Goal: Information Seeking & Learning: Learn about a topic

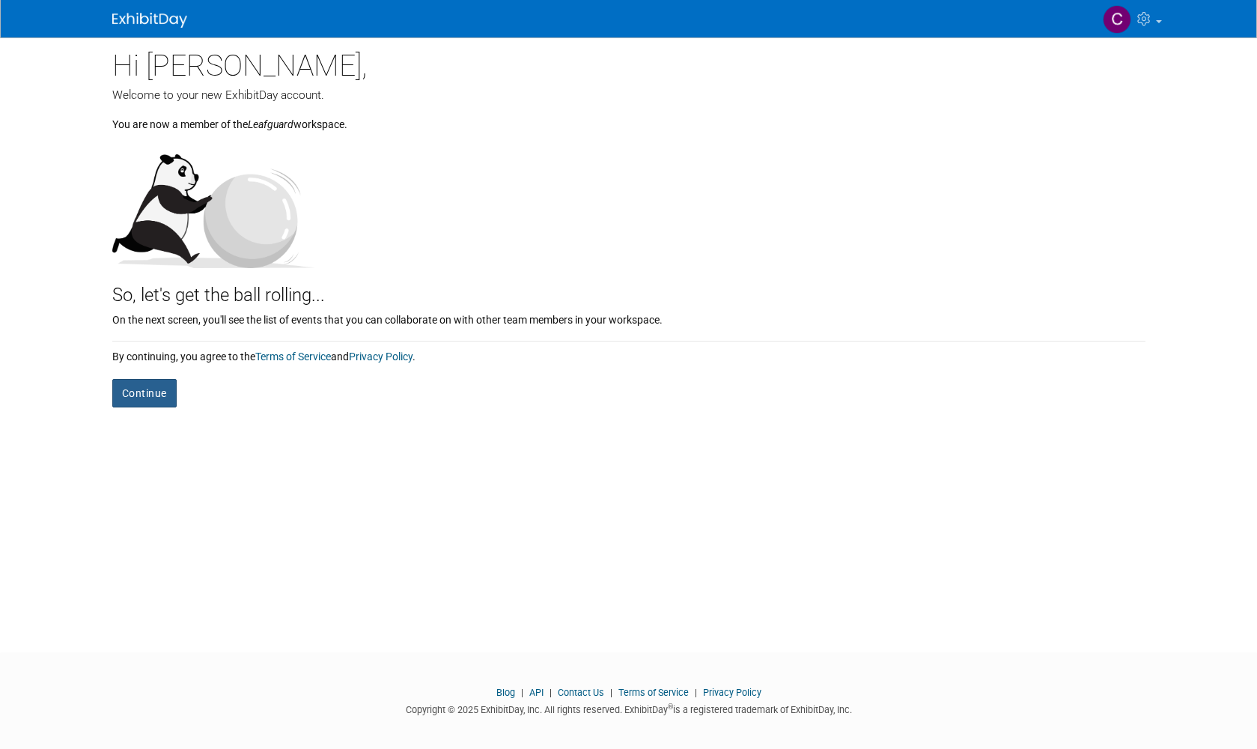
click at [155, 395] on button "Continue" at bounding box center [144, 393] width 64 height 28
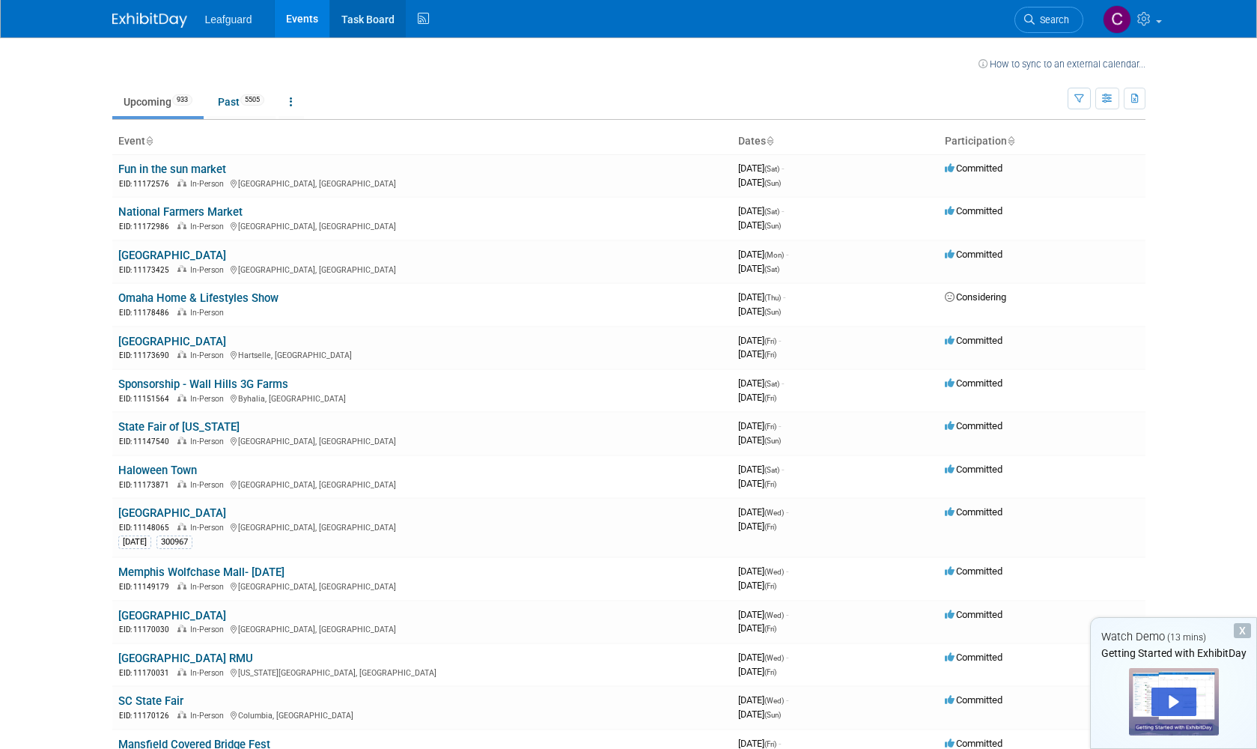
click at [368, 21] on link "Task Board" at bounding box center [368, 18] width 76 height 37
click at [1082, 100] on icon "button" at bounding box center [1079, 99] width 10 height 10
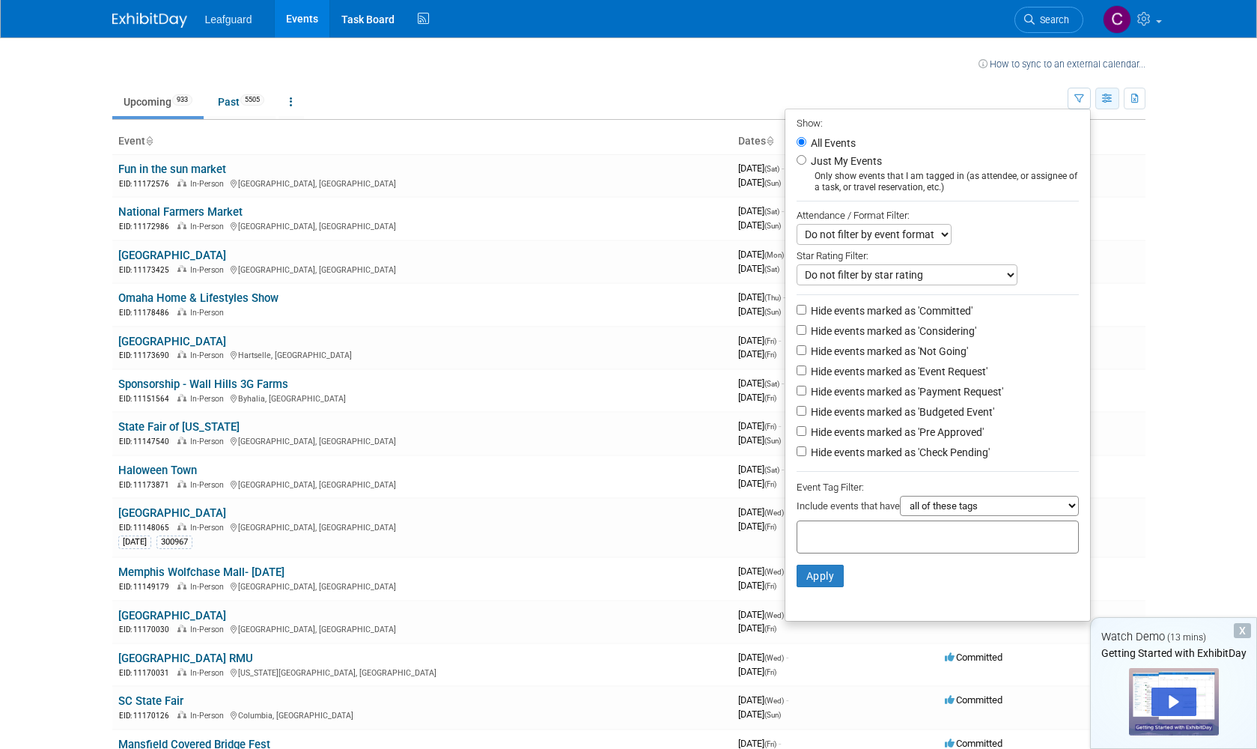
click at [1108, 97] on icon "button" at bounding box center [1107, 99] width 11 height 10
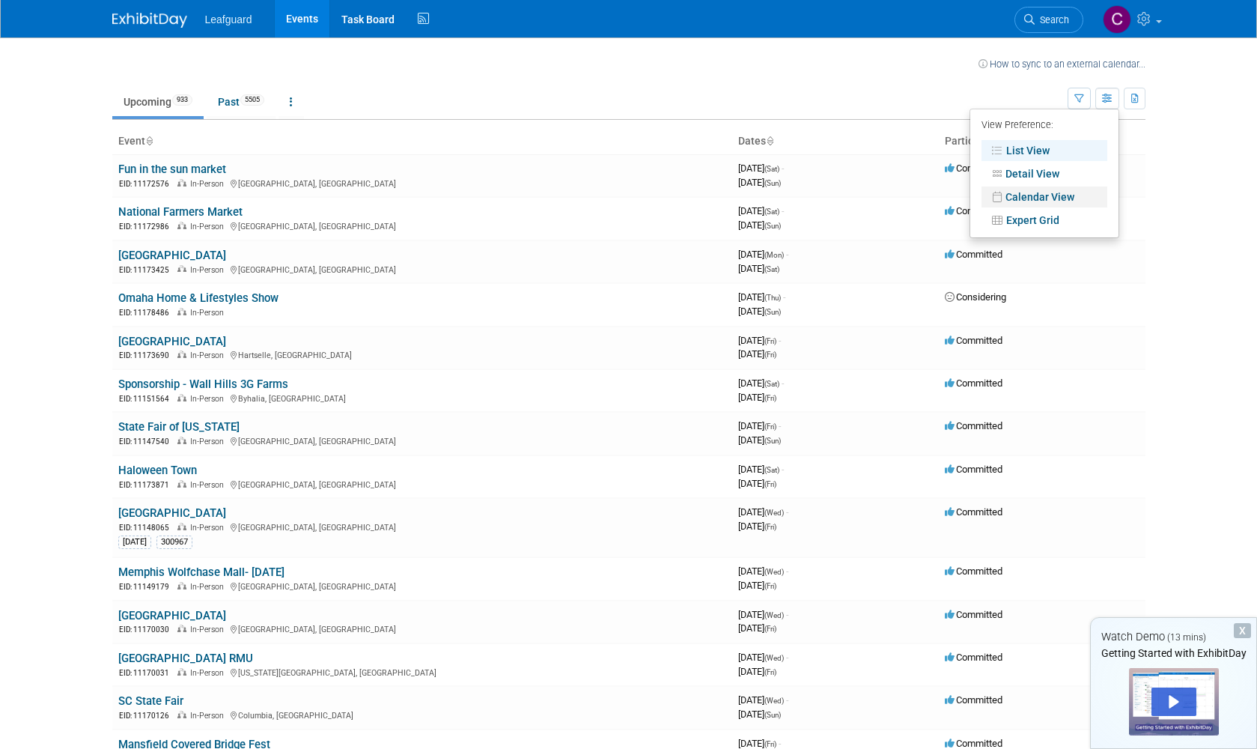
click at [1054, 201] on link "Calendar View" at bounding box center [1045, 196] width 126 height 21
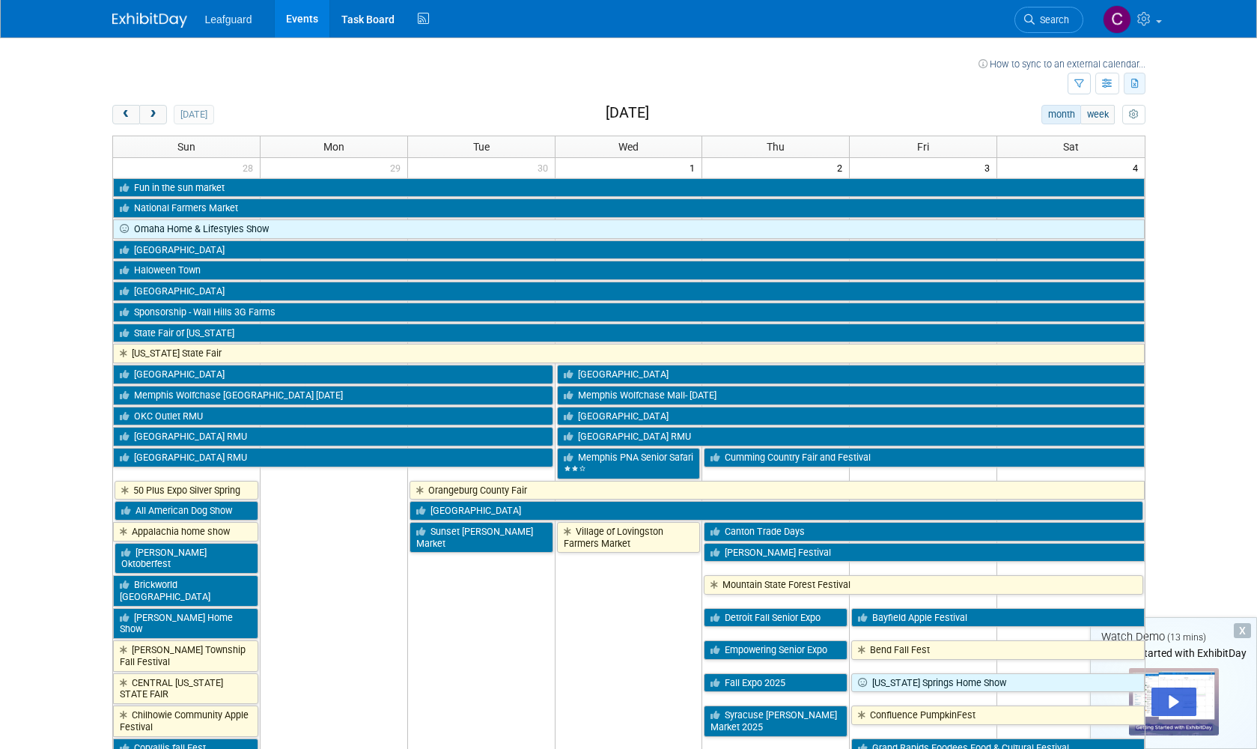
scroll to position [4, 0]
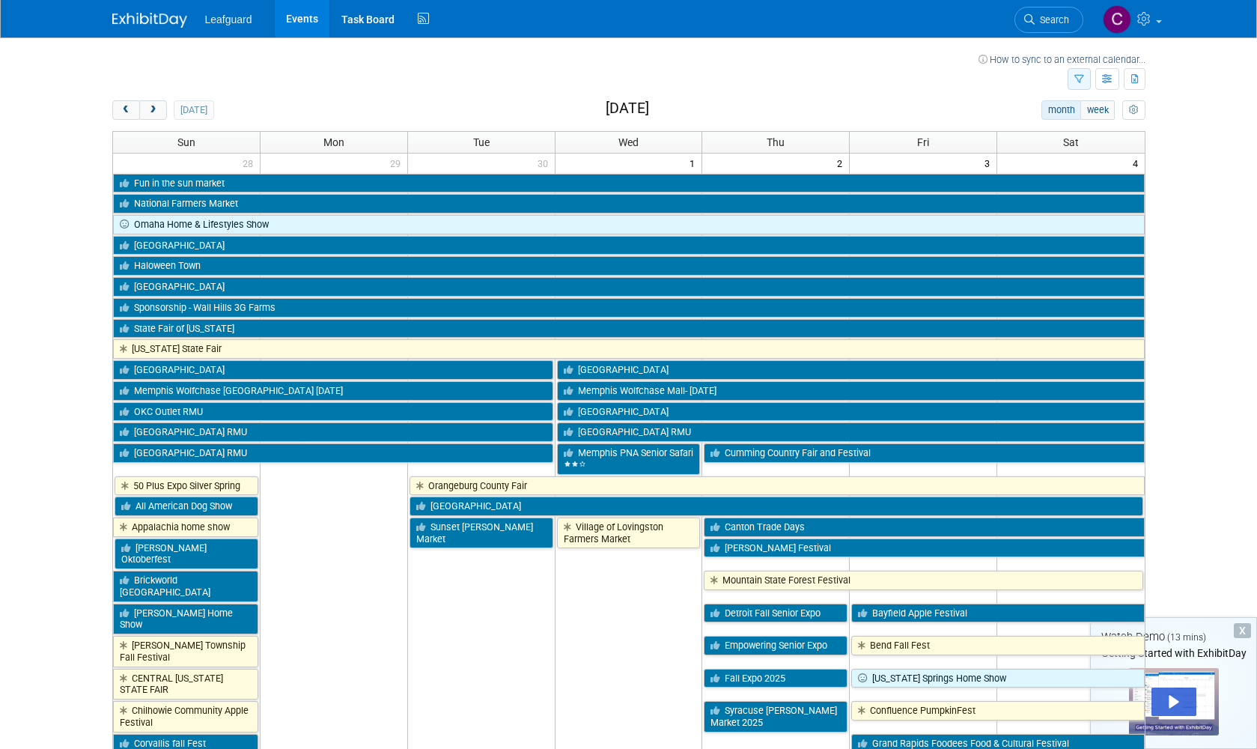
click at [1080, 77] on icon "button" at bounding box center [1079, 80] width 10 height 10
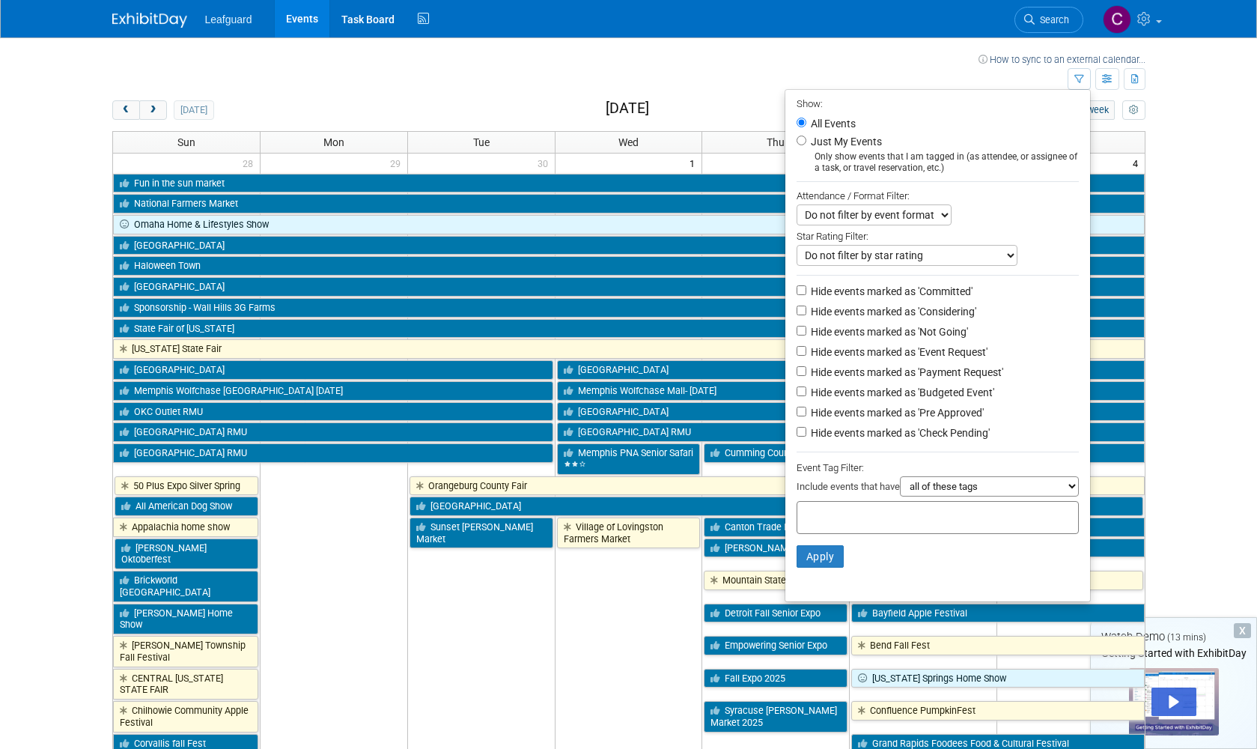
click at [797, 136] on input "Just My Events" at bounding box center [802, 141] width 10 height 10
radio input "true"
click at [820, 545] on button "Apply" at bounding box center [821, 556] width 48 height 22
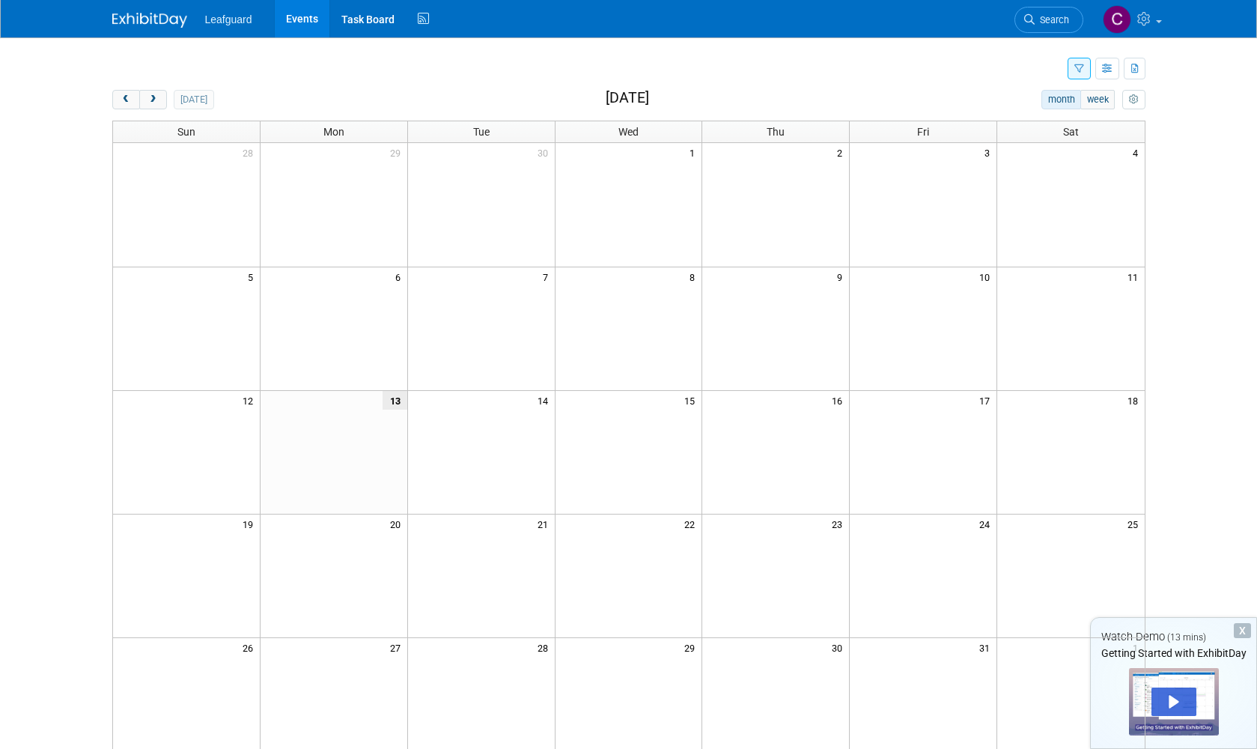
click at [232, 13] on li "Leafguard" at bounding box center [239, 14] width 69 height 22
click at [243, 22] on span "Leafguard" at bounding box center [228, 19] width 47 height 12
click at [363, 20] on link "Task Board" at bounding box center [368, 18] width 76 height 37
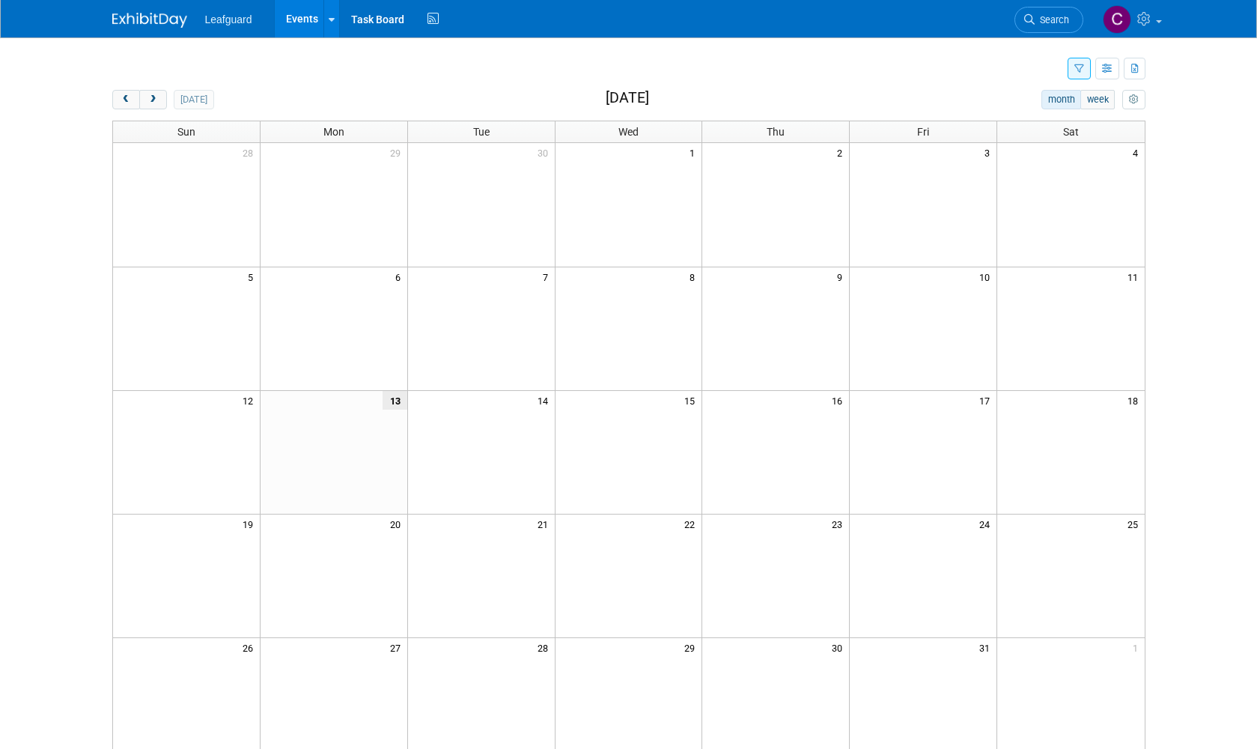
click at [243, 21] on span "Leafguard" at bounding box center [228, 19] width 47 height 12
click at [165, 19] on img at bounding box center [149, 20] width 75 height 15
click at [332, 16] on icon at bounding box center [332, 20] width 6 height 10
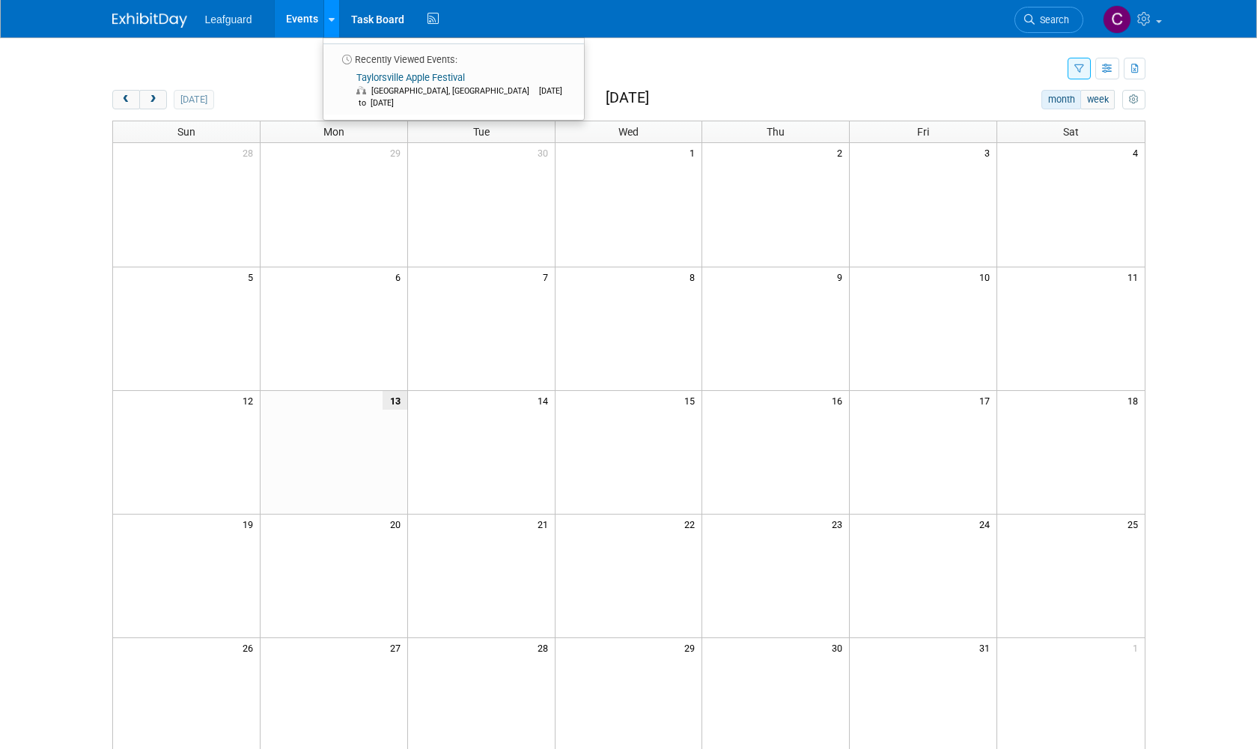
click at [332, 19] on icon at bounding box center [332, 20] width 6 height 10
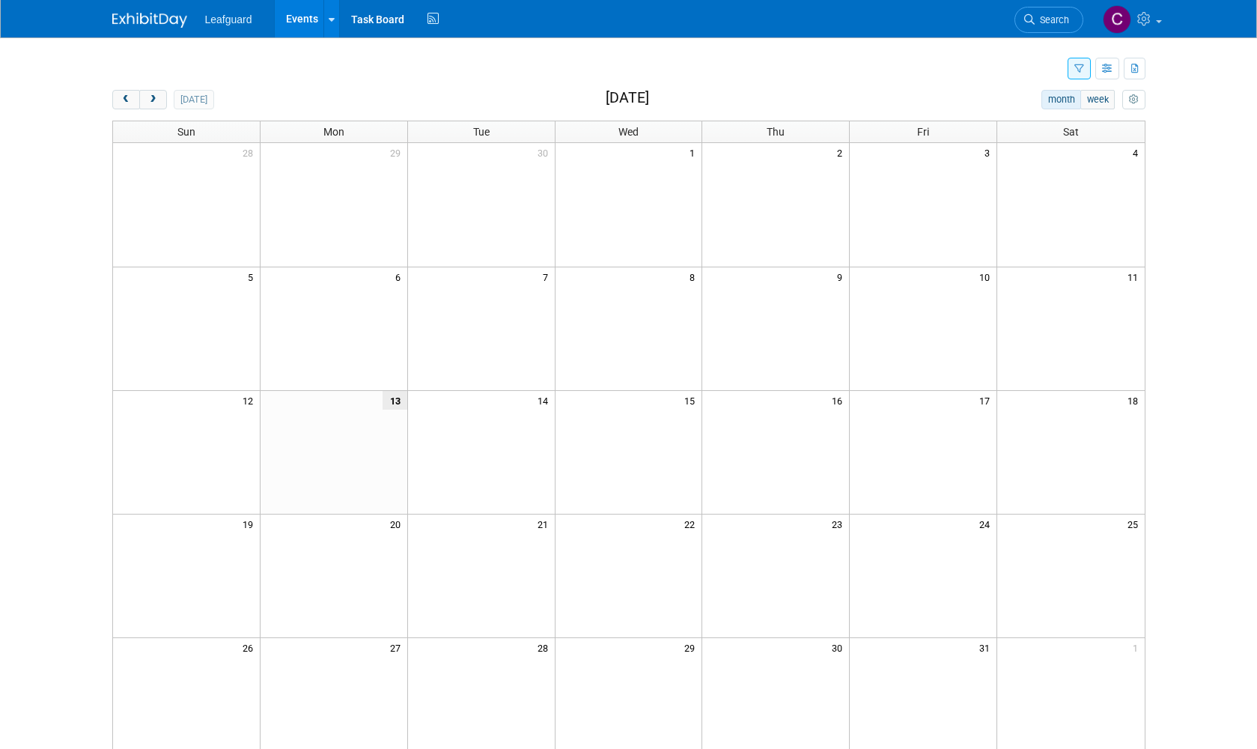
click at [1084, 72] on button "button" at bounding box center [1079, 69] width 23 height 22
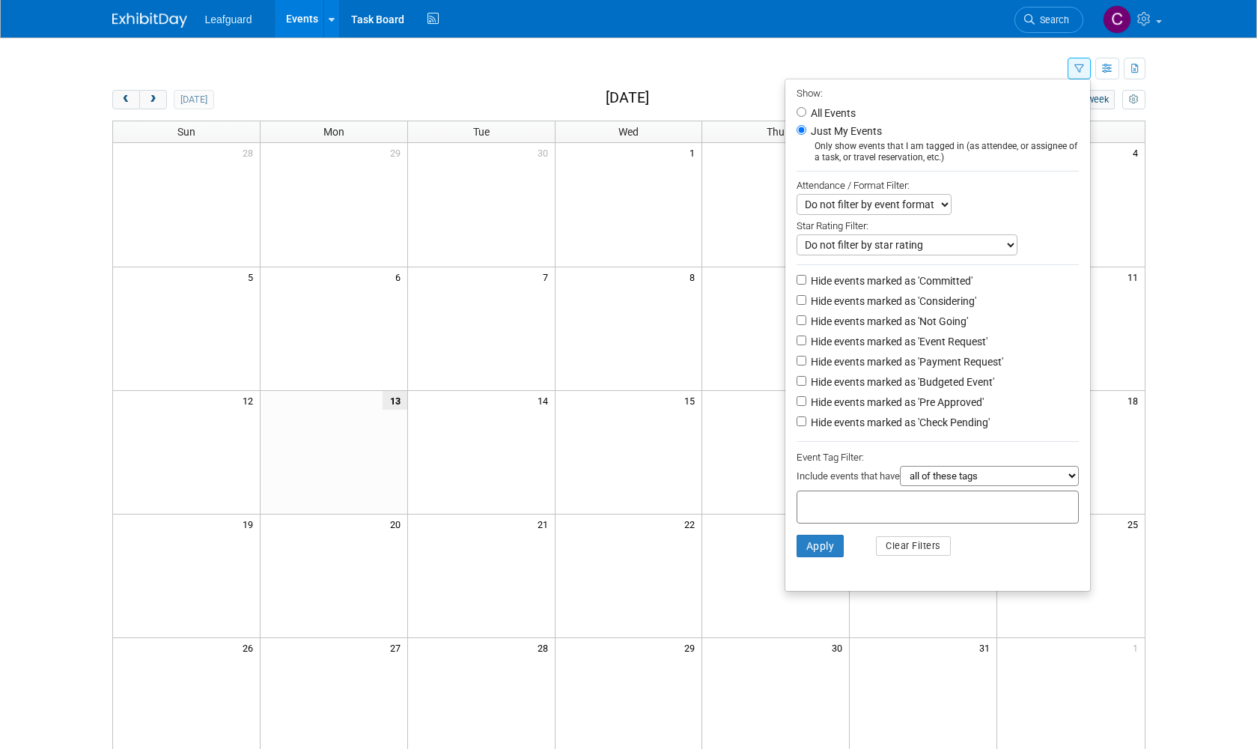
drag, startPoint x: 800, startPoint y: 109, endPoint x: 864, endPoint y: 121, distance: 64.8
click at [802, 109] on input "All Events" at bounding box center [802, 112] width 10 height 10
radio input "true"
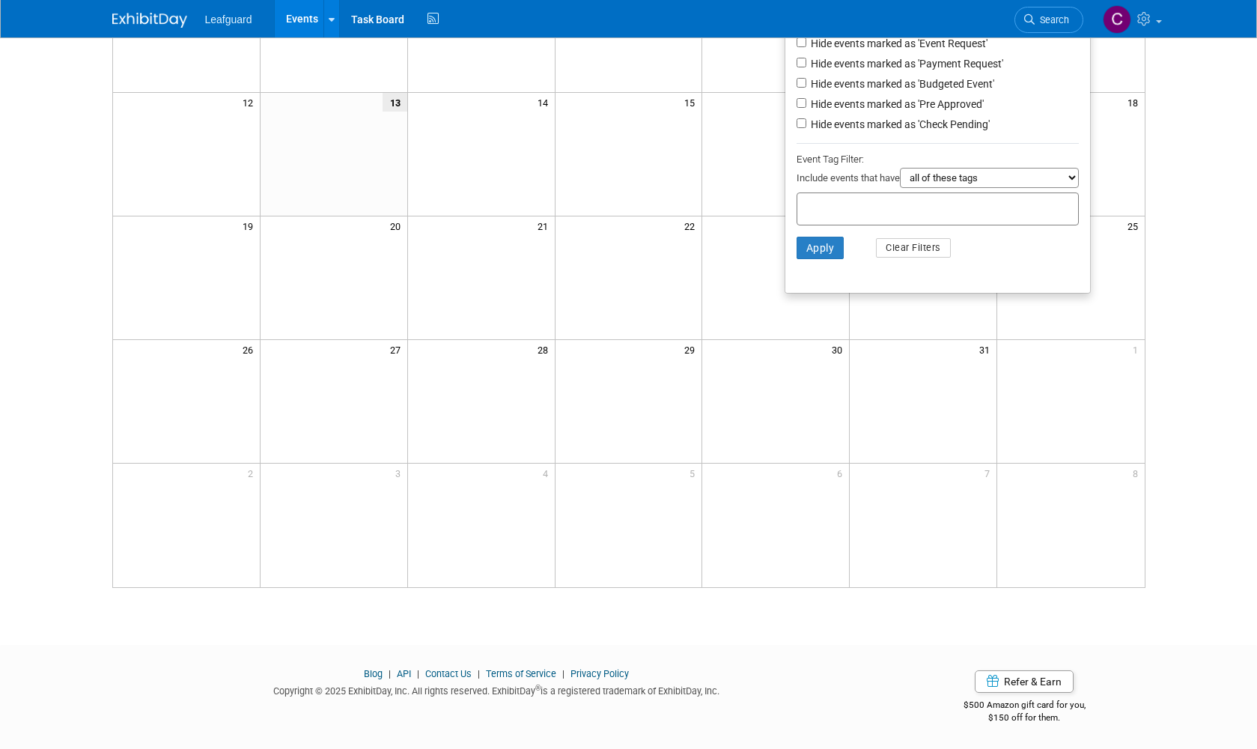
scroll to position [297, 0]
click at [827, 237] on button "Apply" at bounding box center [821, 248] width 48 height 22
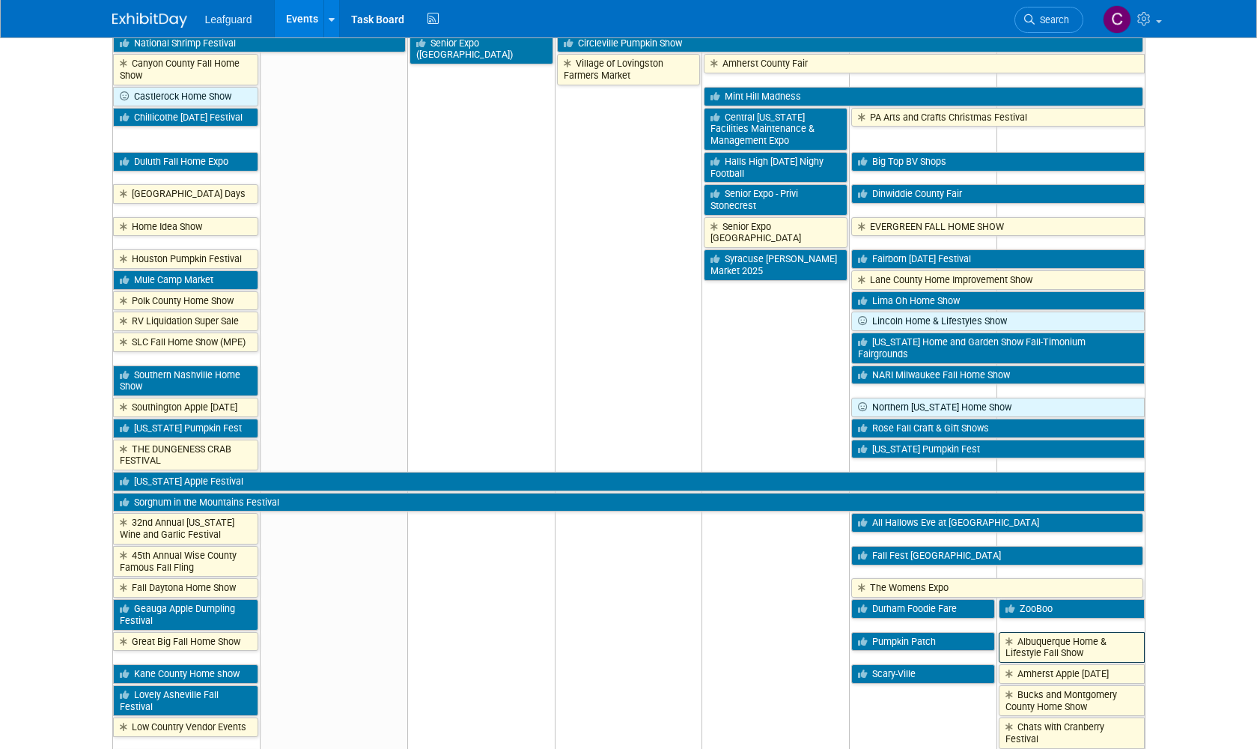
scroll to position [5248, 0]
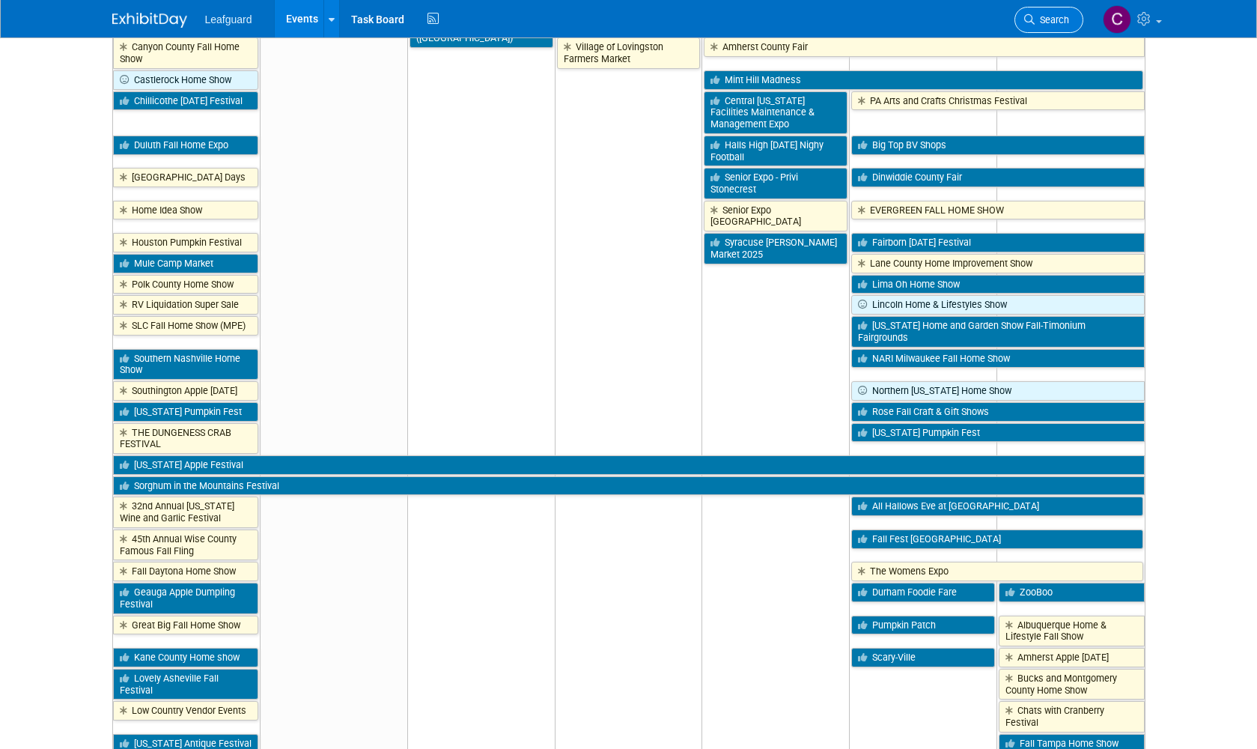
click at [1062, 17] on span "Search" at bounding box center [1052, 19] width 34 height 11
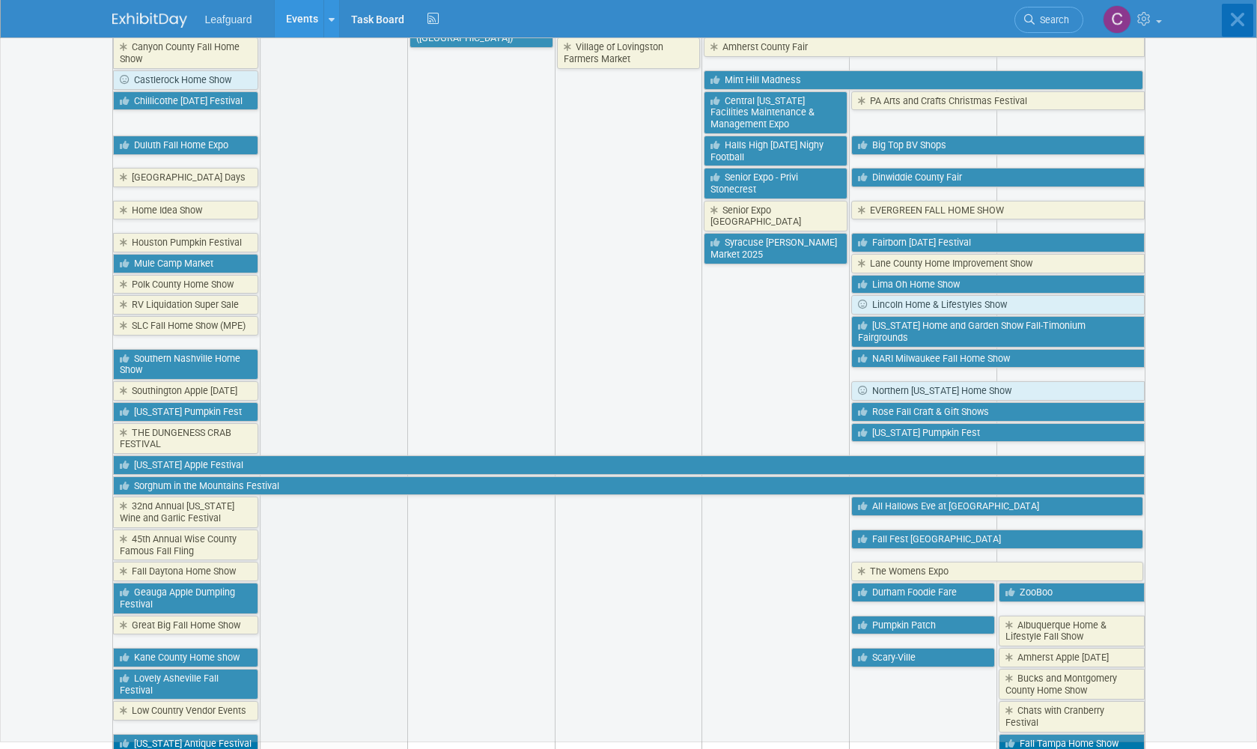
scroll to position [0, 0]
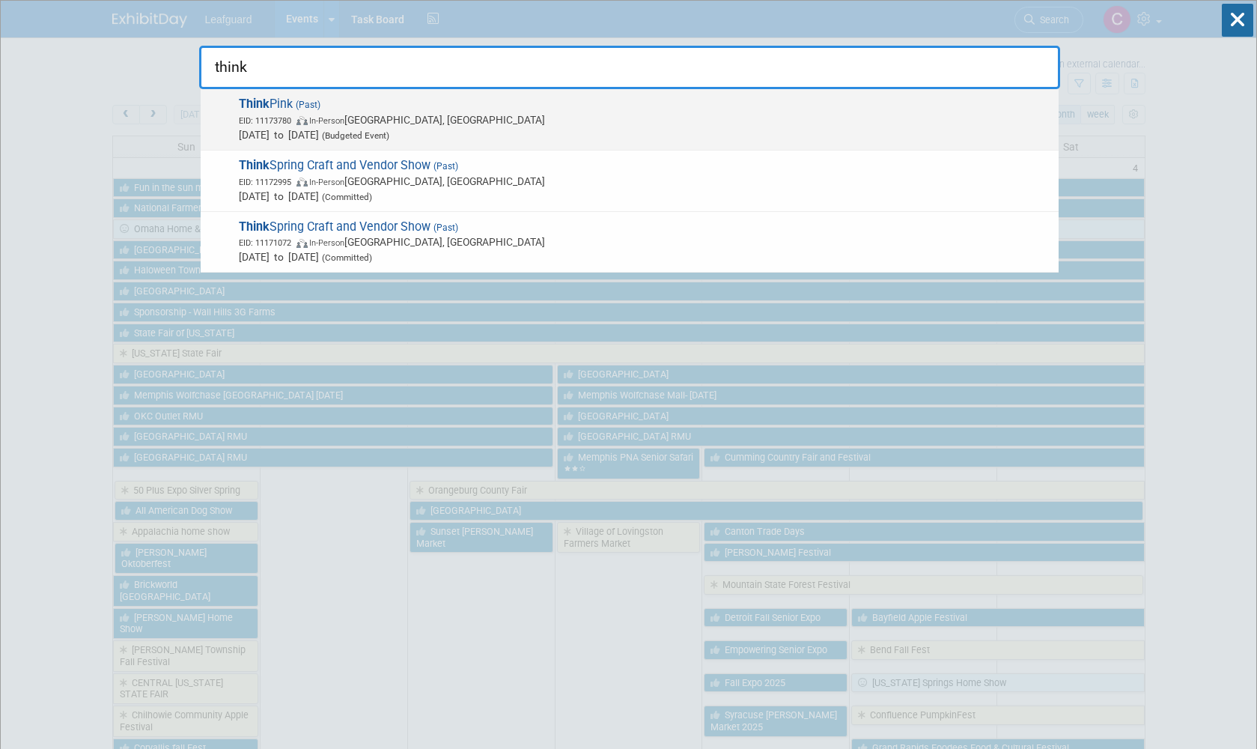
type input "think"
click at [678, 103] on span "Think Pink (Past) EID: 11173780 In-Person West Valley City, UT Sep 20, 2025 to …" at bounding box center [642, 120] width 817 height 46
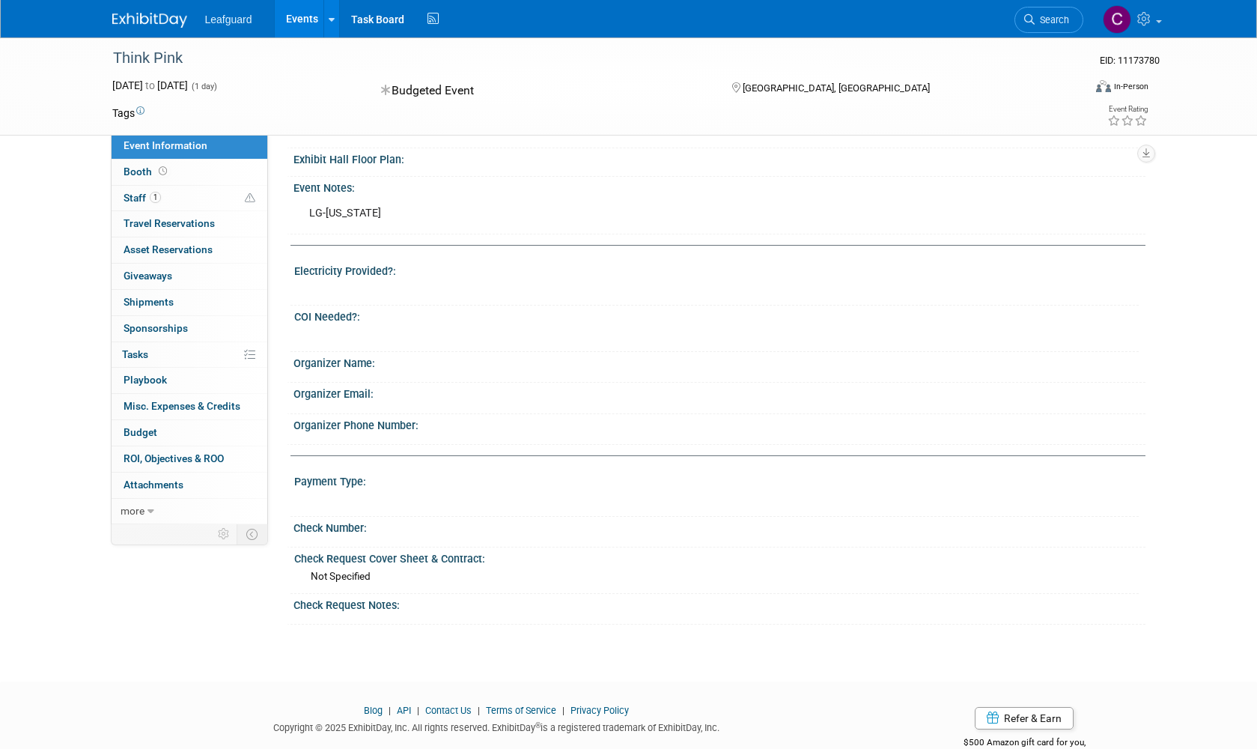
scroll to position [303, 0]
click at [191, 172] on link "Booth" at bounding box center [190, 171] width 156 height 25
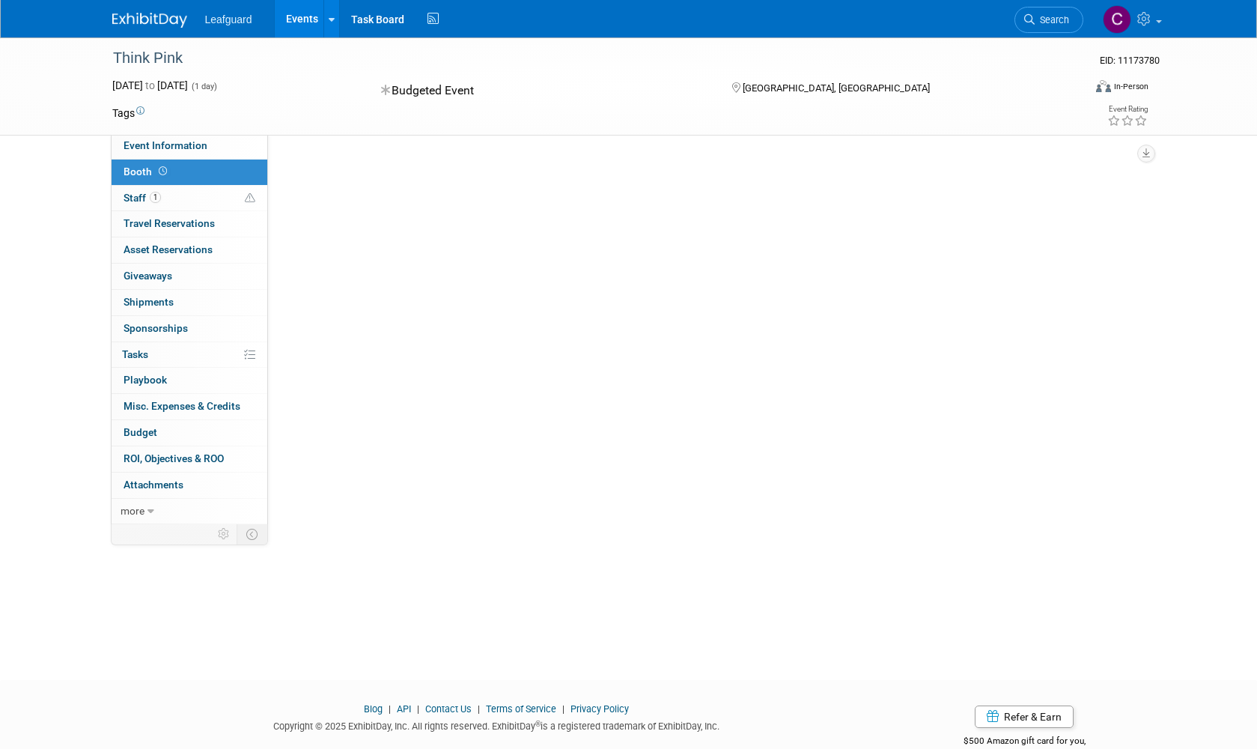
scroll to position [0, 0]
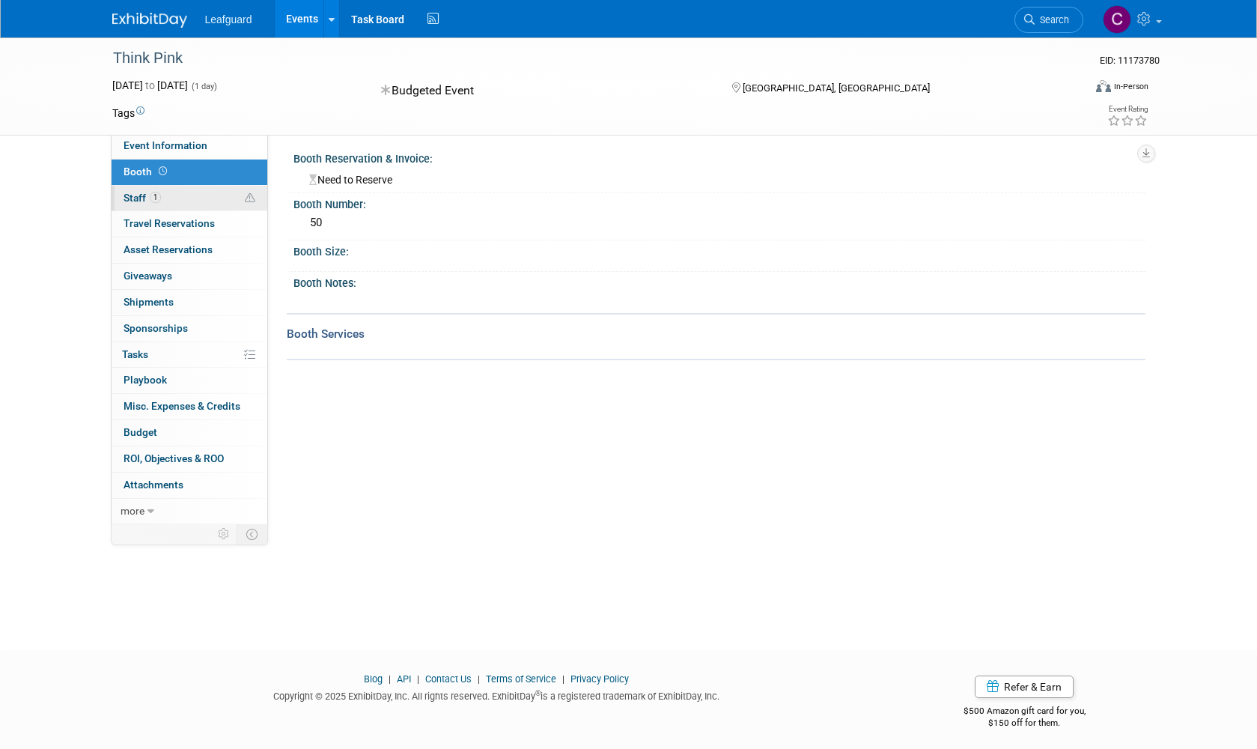
click at [180, 193] on link "1 Staff 1" at bounding box center [190, 198] width 156 height 25
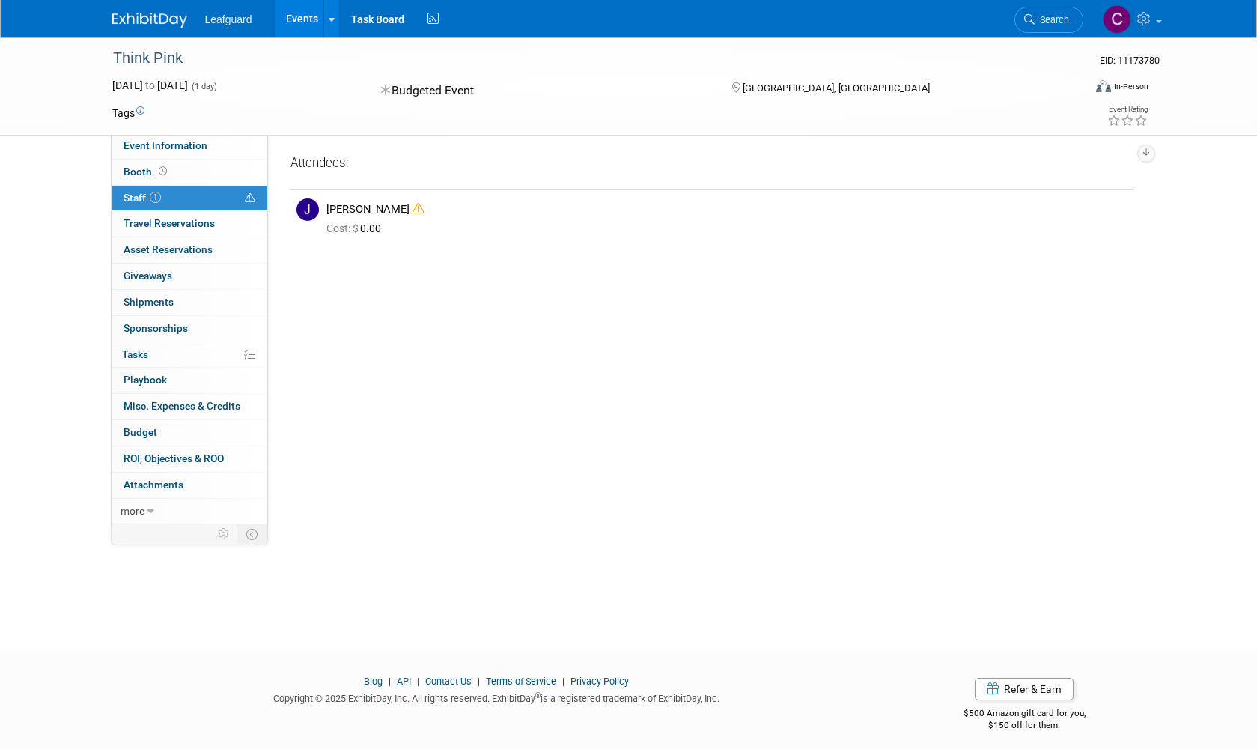
click at [1049, 15] on span "Search" at bounding box center [1052, 19] width 34 height 11
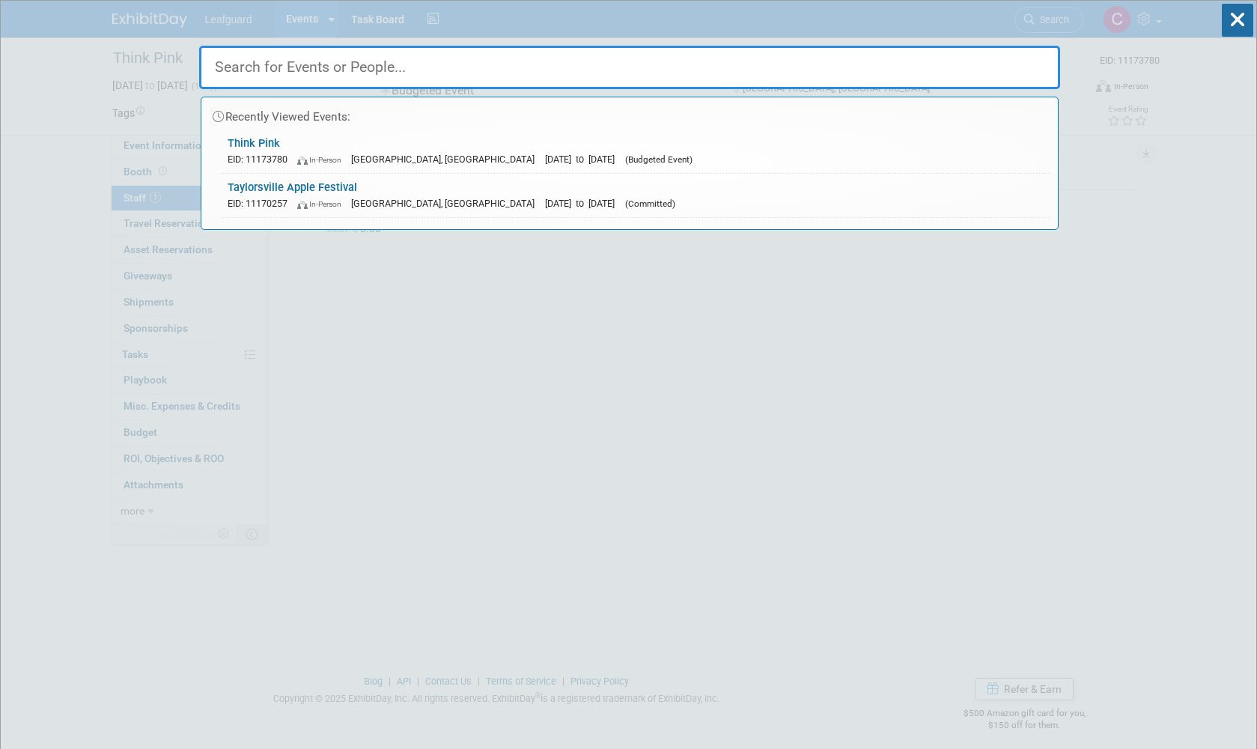
scroll to position [4, 0]
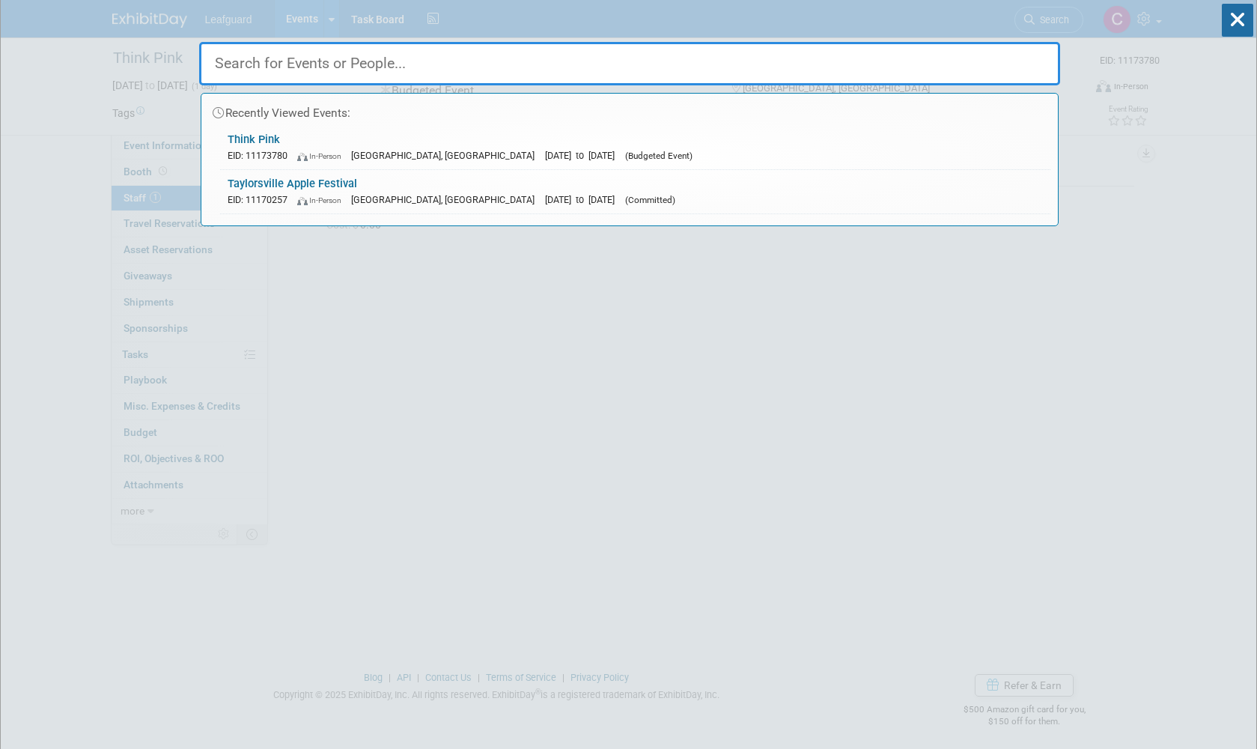
click at [320, 74] on input "text" at bounding box center [629, 63] width 861 height 43
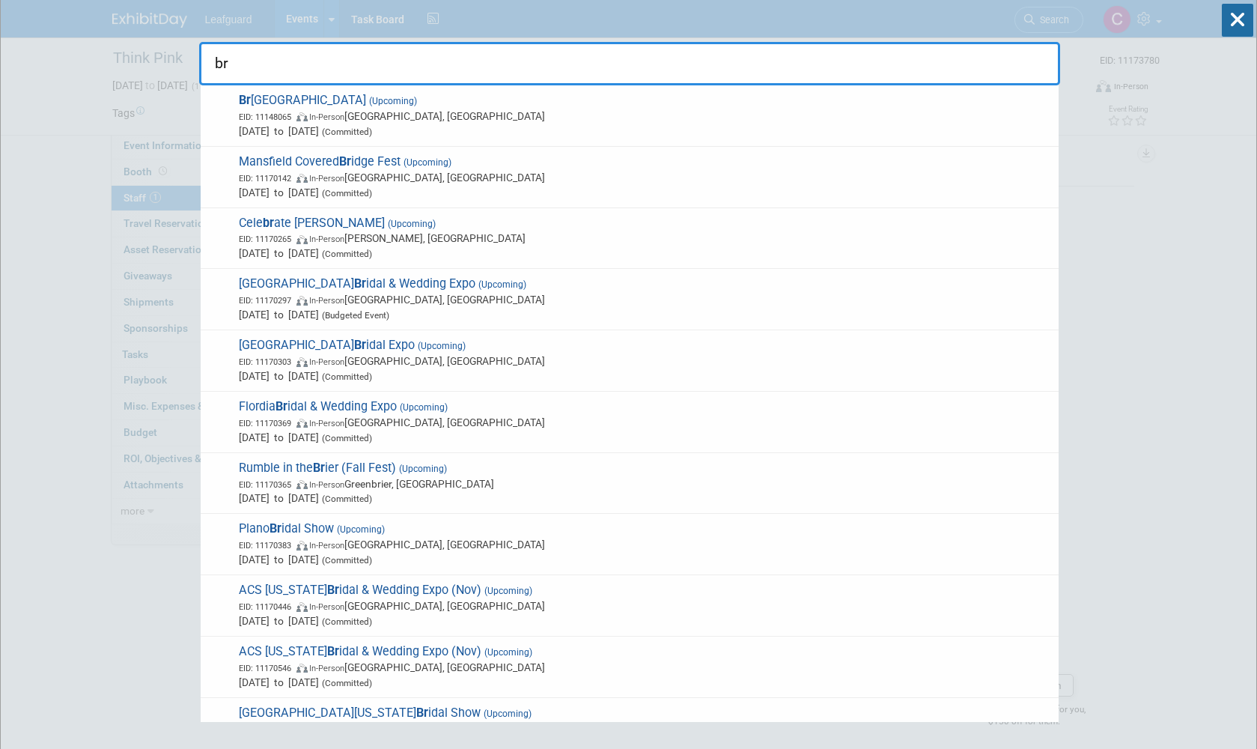
type input "b"
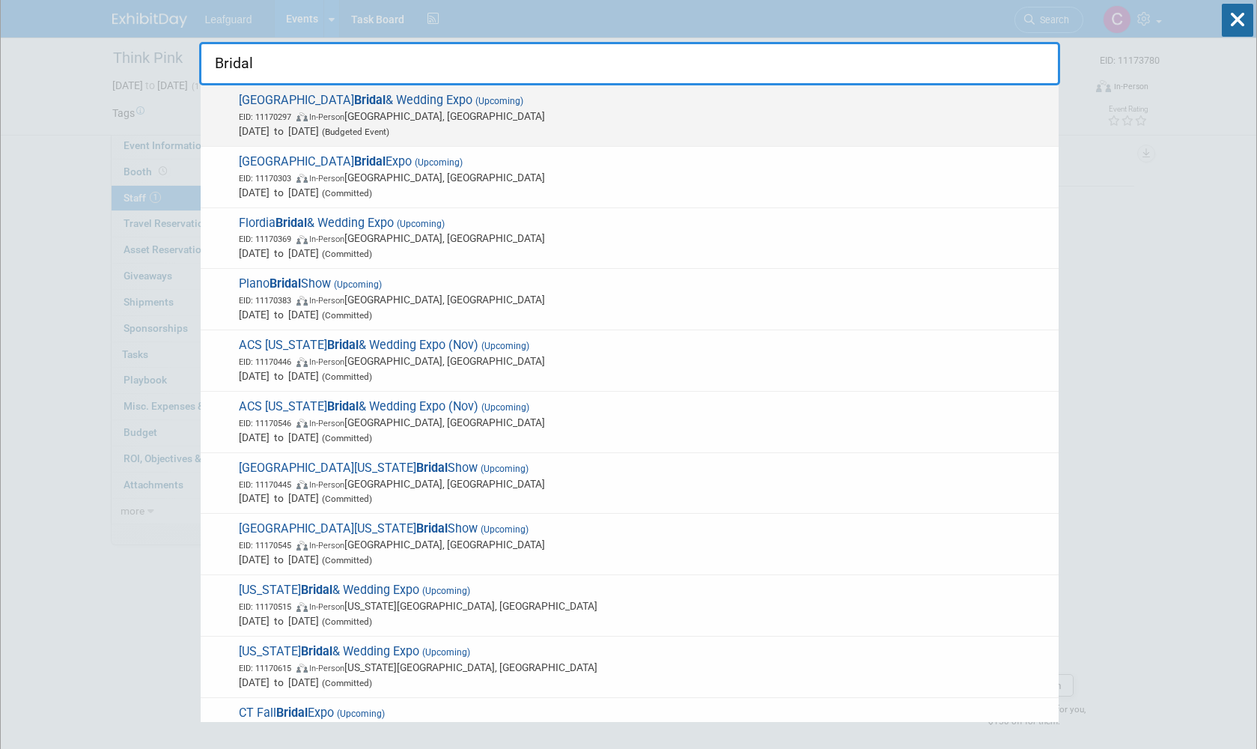
type input "Bridal"
click at [537, 121] on span "EID: 11170297 In-Person Salt Lake City, UT" at bounding box center [645, 116] width 812 height 15
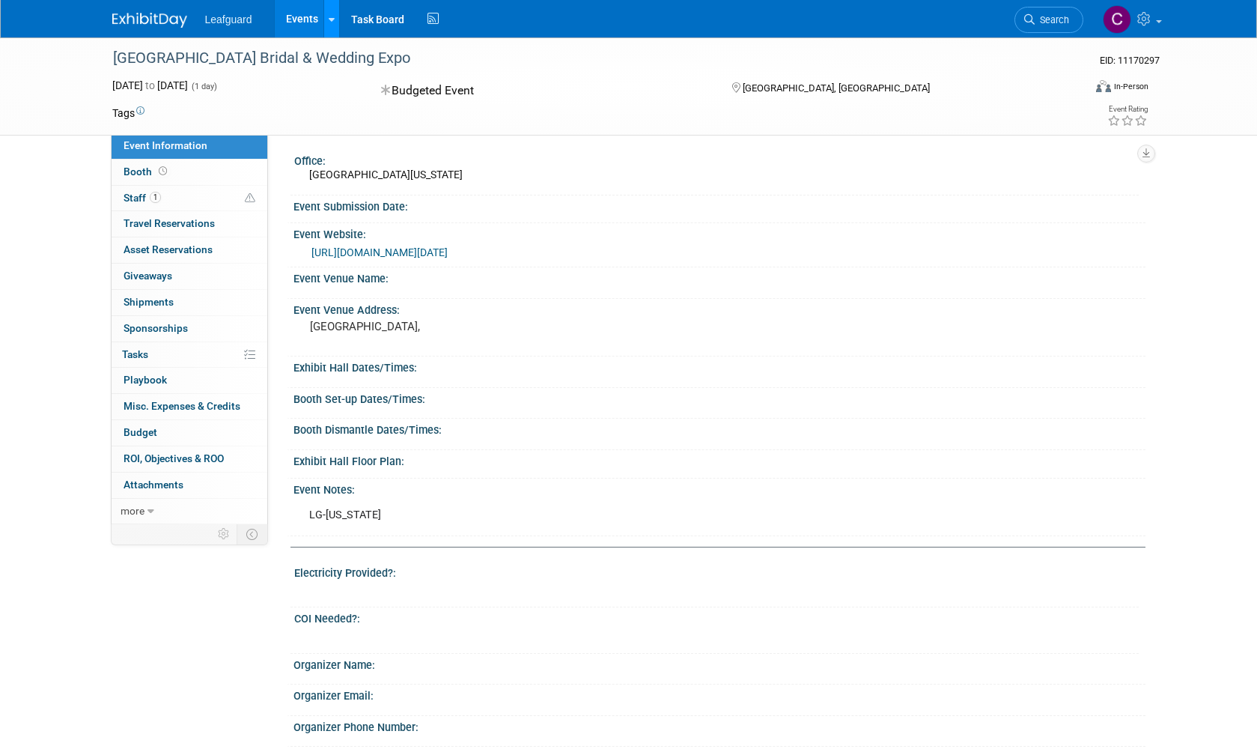
click at [337, 19] on link at bounding box center [331, 18] width 16 height 37
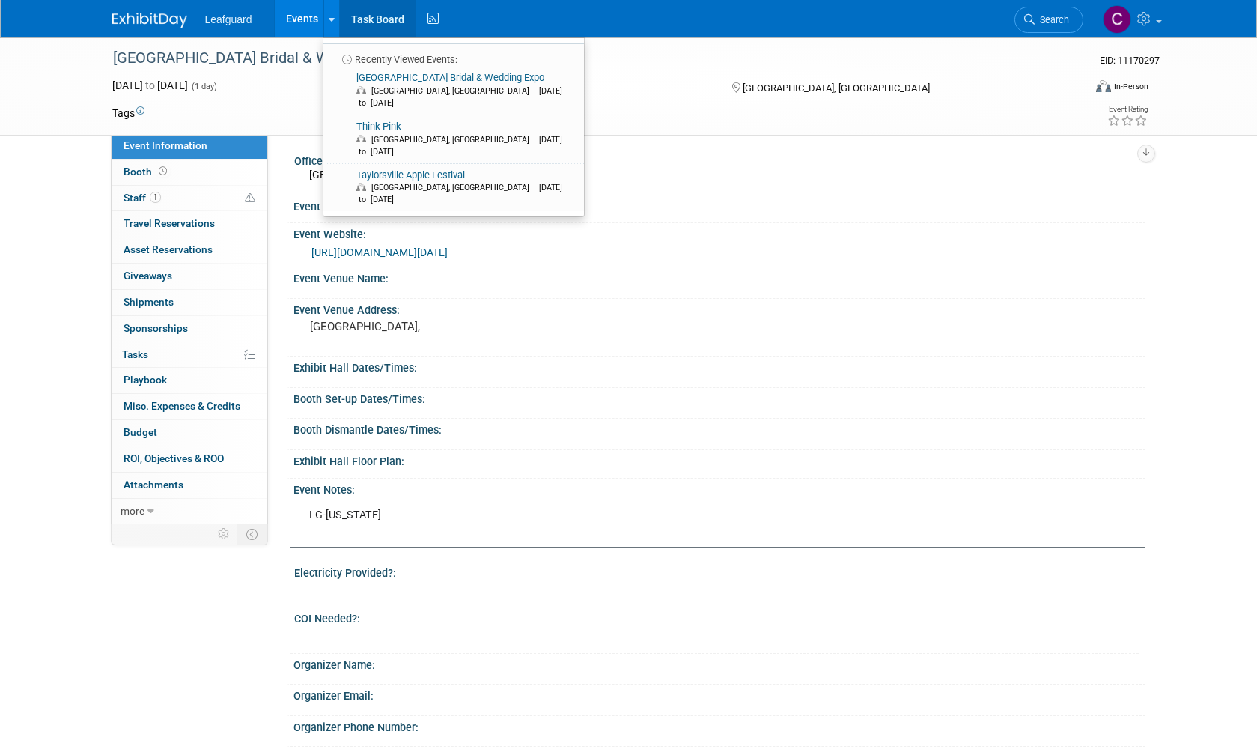
scroll to position [0, 1]
click at [379, 19] on link "Task Board" at bounding box center [378, 18] width 76 height 37
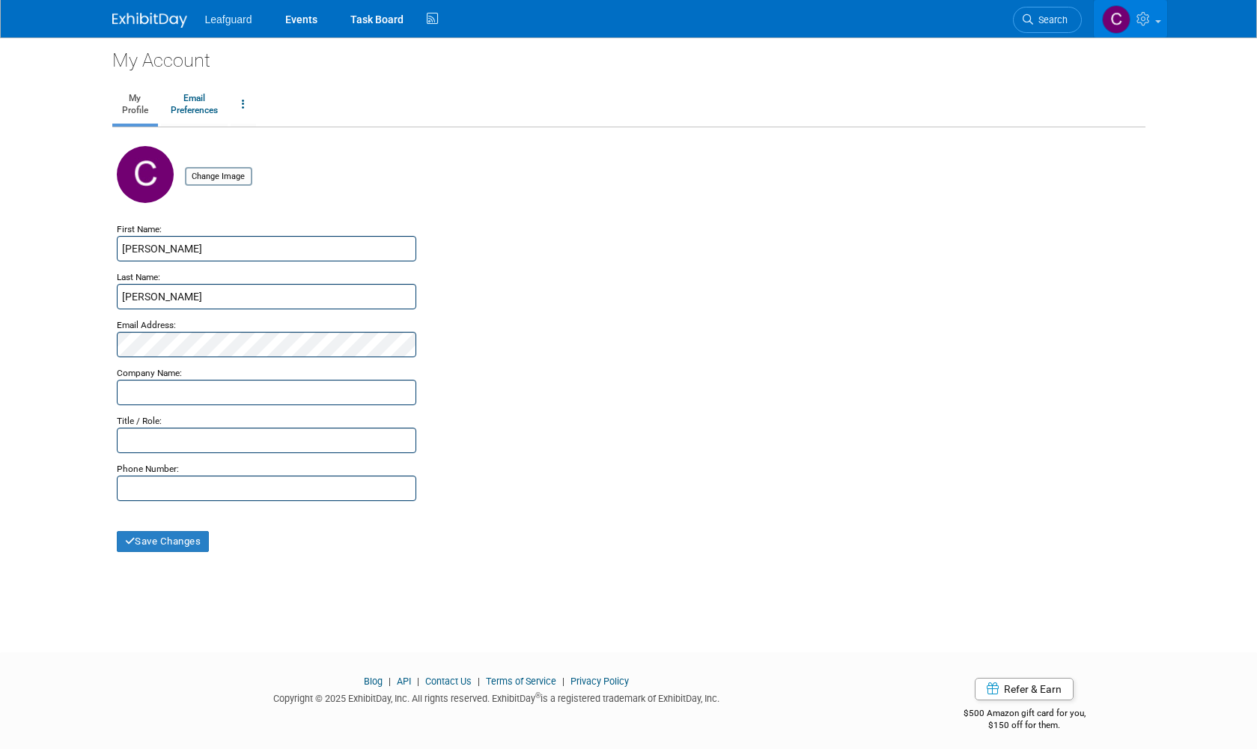
click at [1157, 20] on span at bounding box center [1158, 21] width 6 height 3
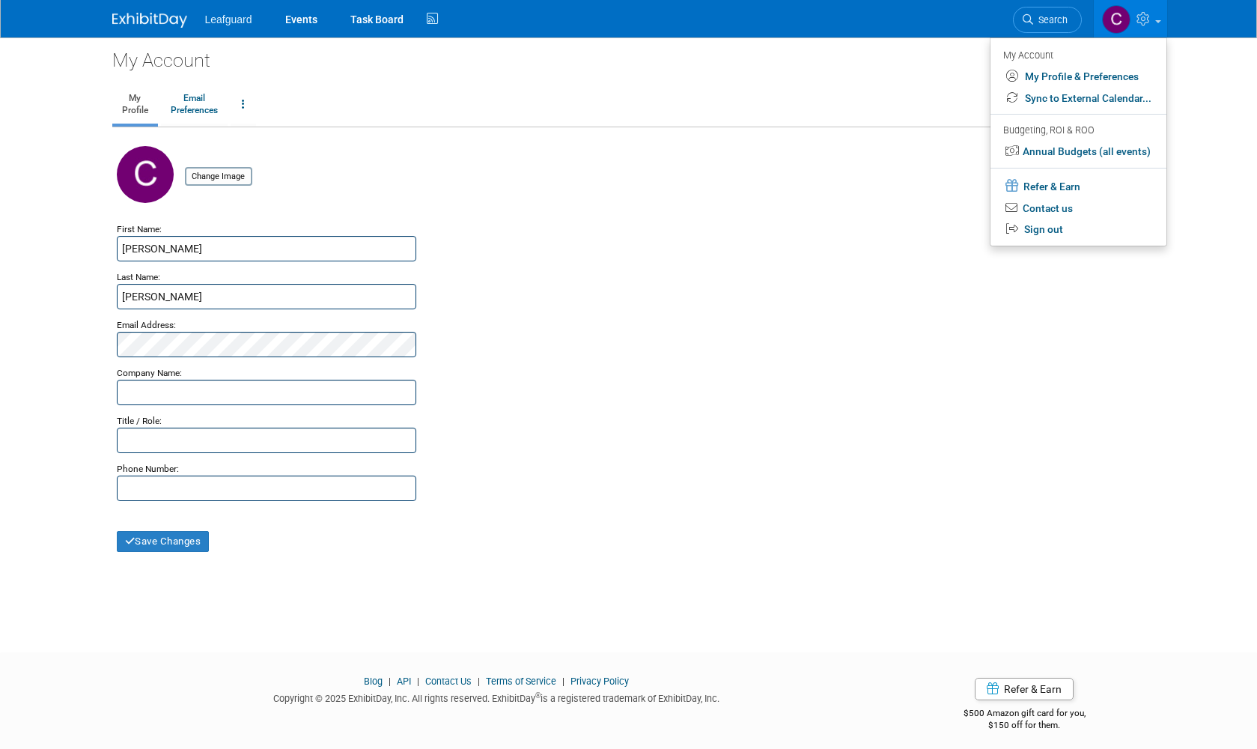
click at [877, 80] on div "My Account My Profile Email Preferences Change Account Password Close my Accoun…" at bounding box center [629, 331] width 1056 height 588
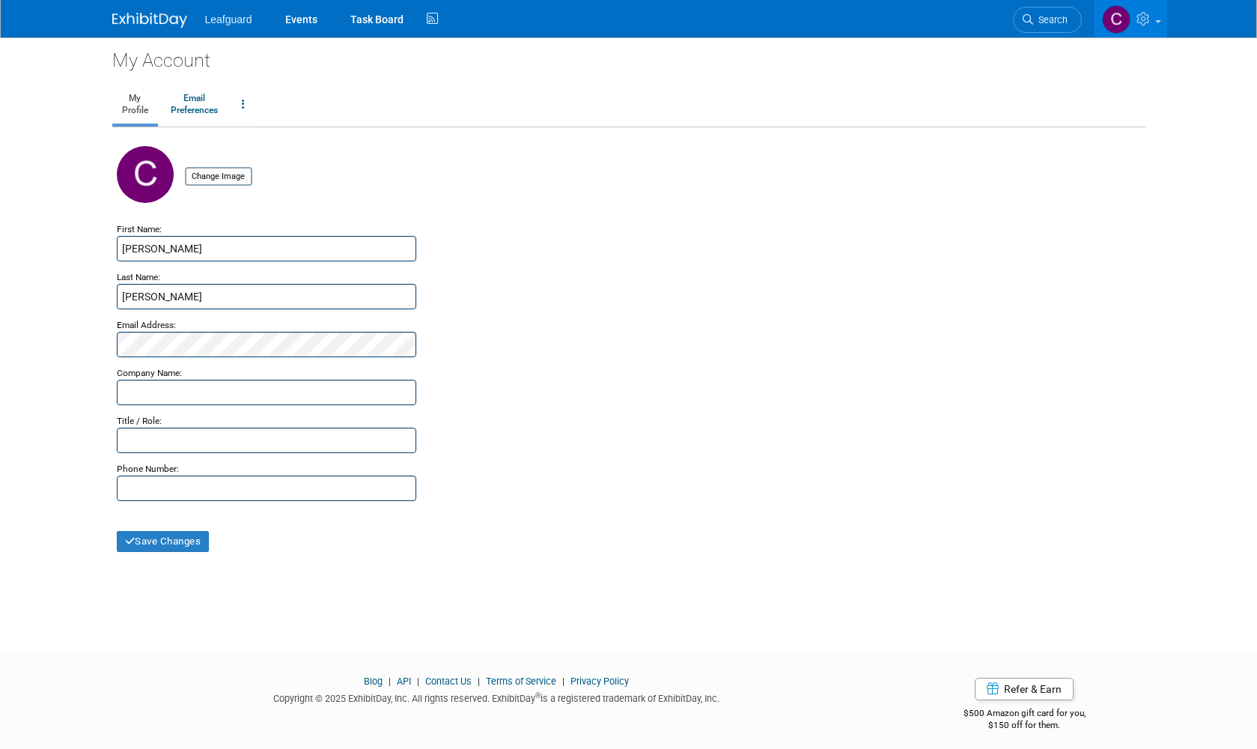
click at [150, 19] on img at bounding box center [149, 20] width 75 height 15
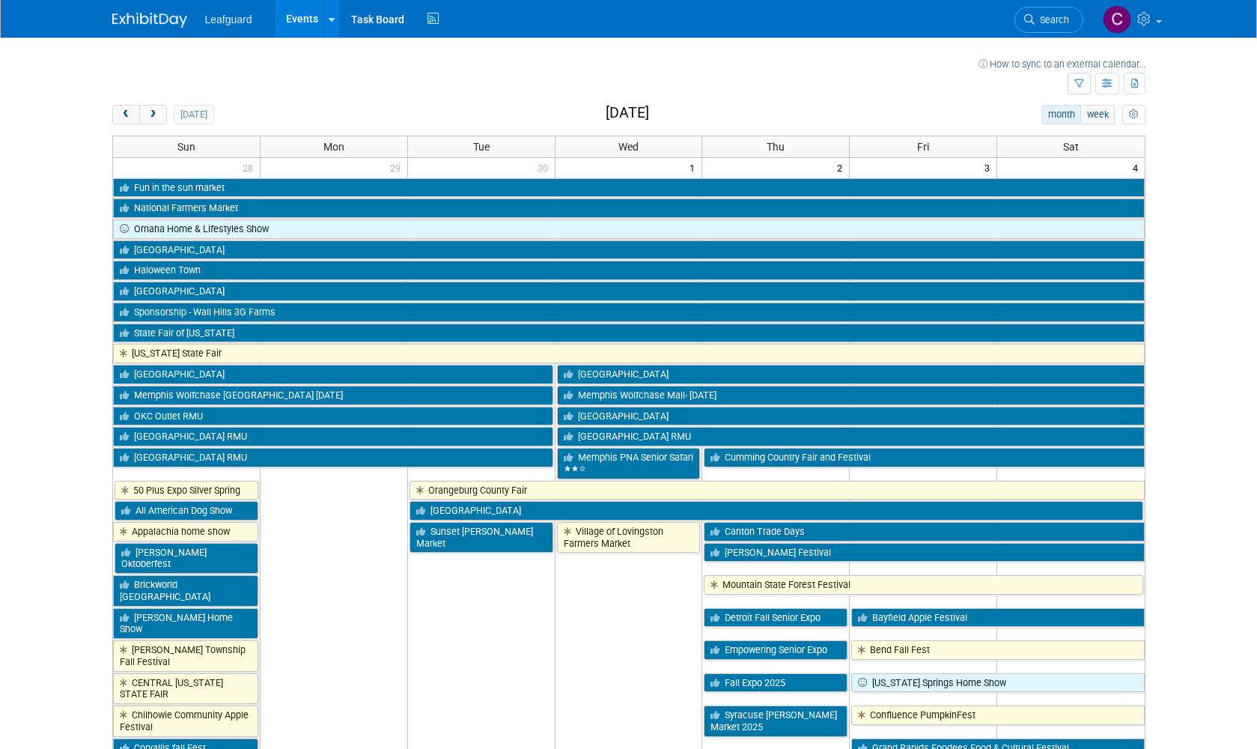
click at [1137, 115] on icon "myCustomButton" at bounding box center [1134, 115] width 10 height 10
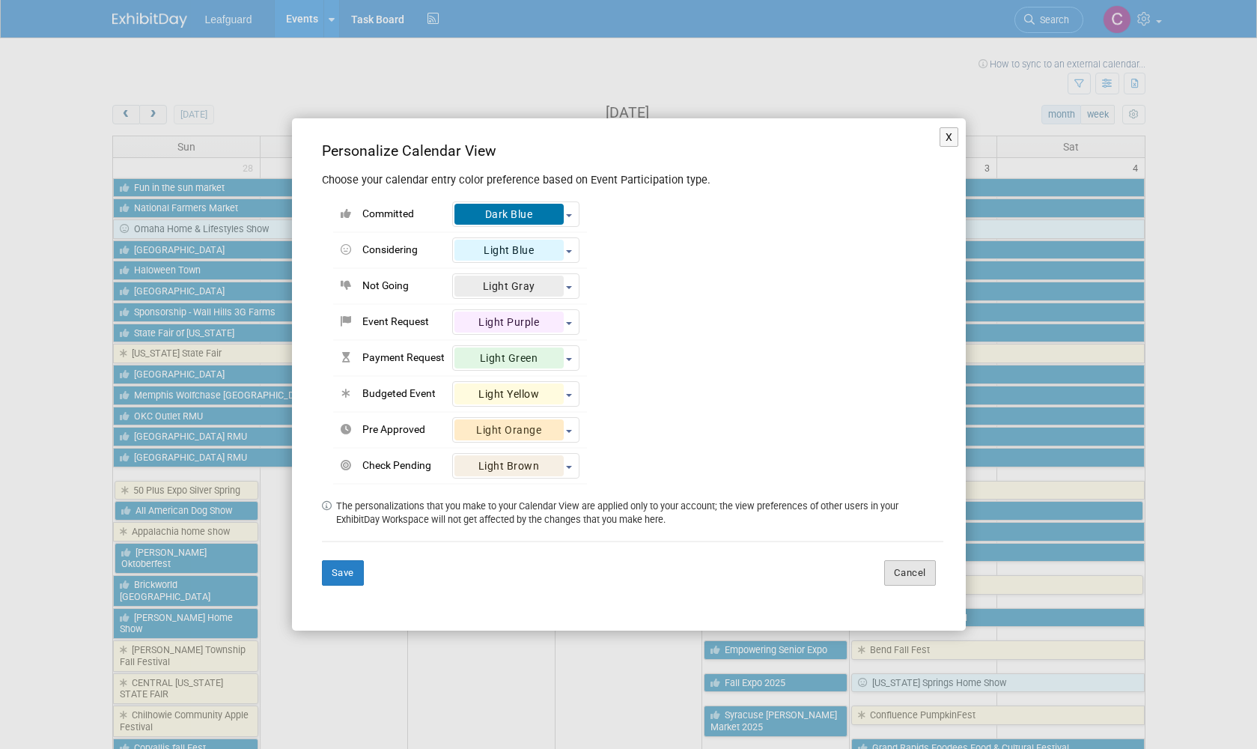
click at [895, 575] on button "Cancel" at bounding box center [910, 572] width 52 height 25
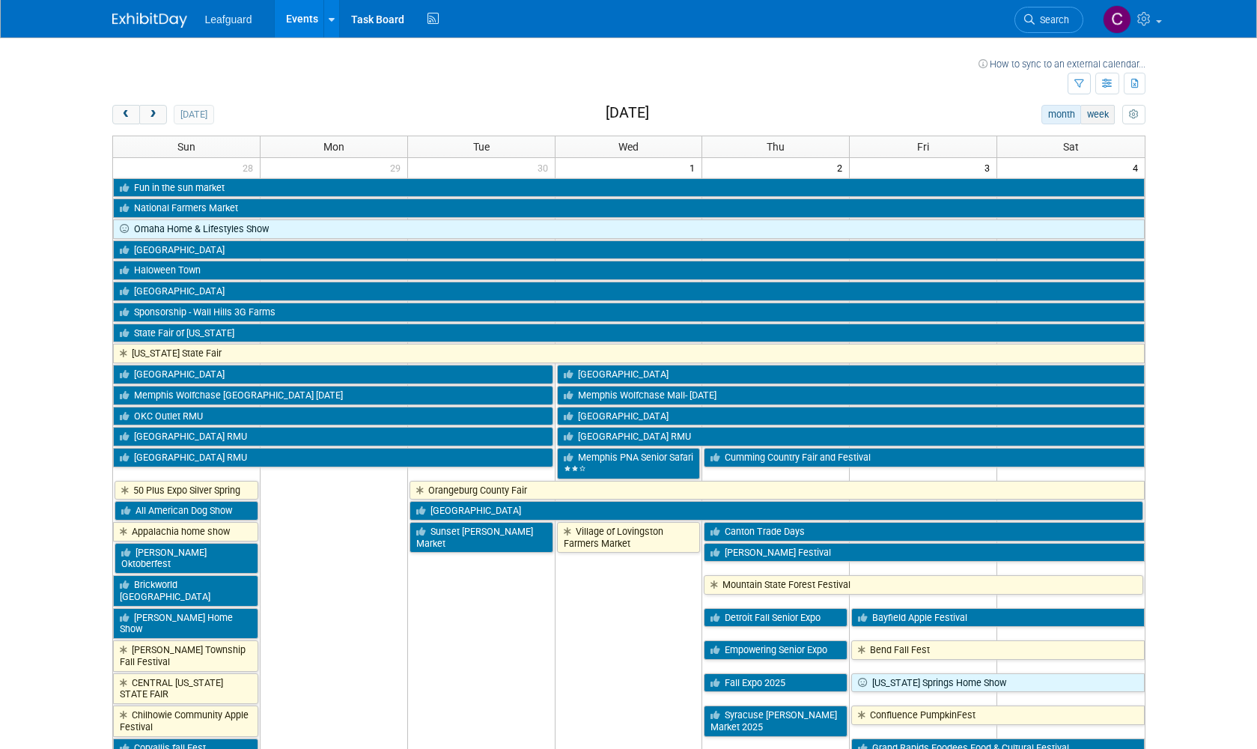
click at [1101, 112] on button "week" at bounding box center [1097, 114] width 34 height 19
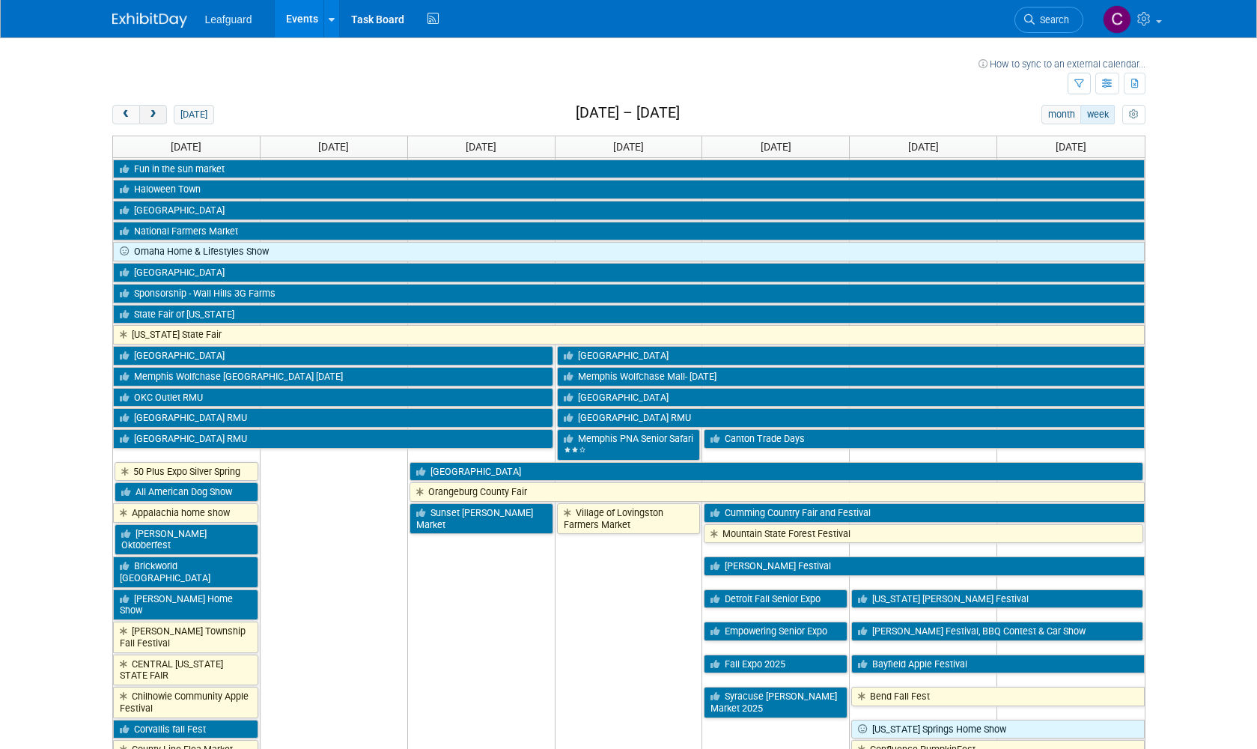
click at [155, 109] on button "next" at bounding box center [153, 114] width 28 height 19
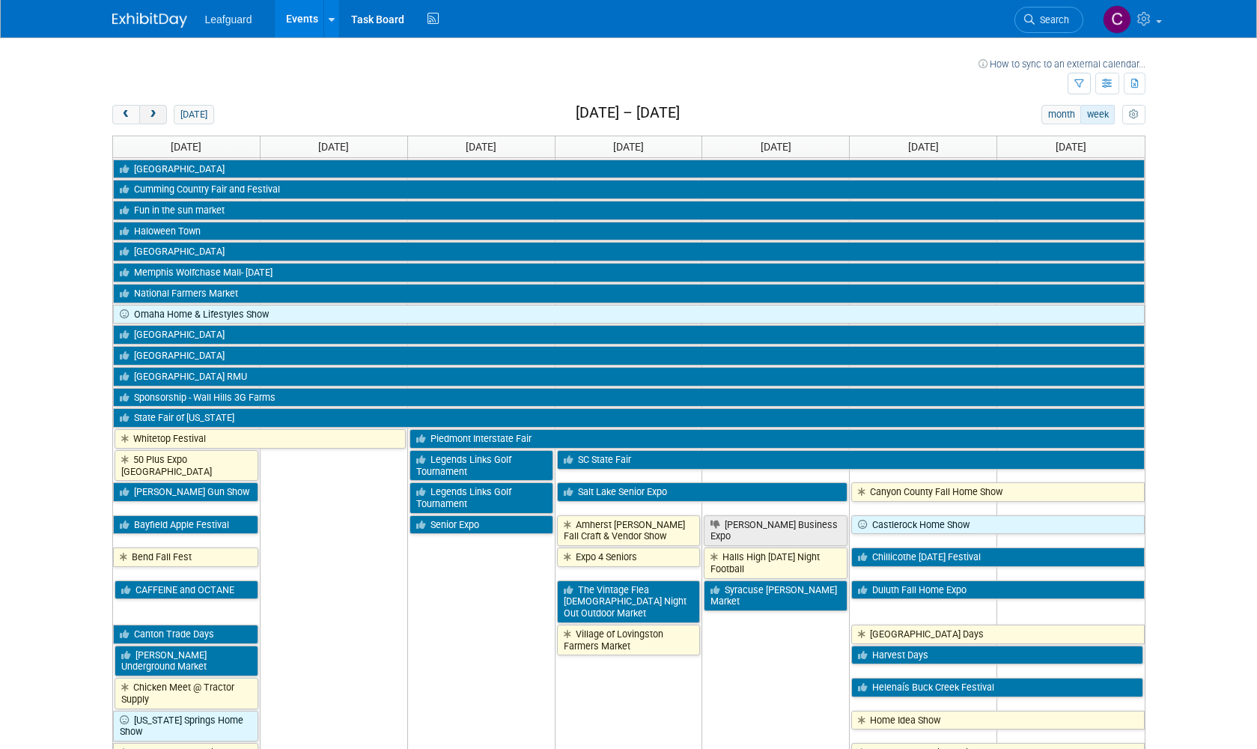
click at [155, 109] on button "next" at bounding box center [153, 114] width 28 height 19
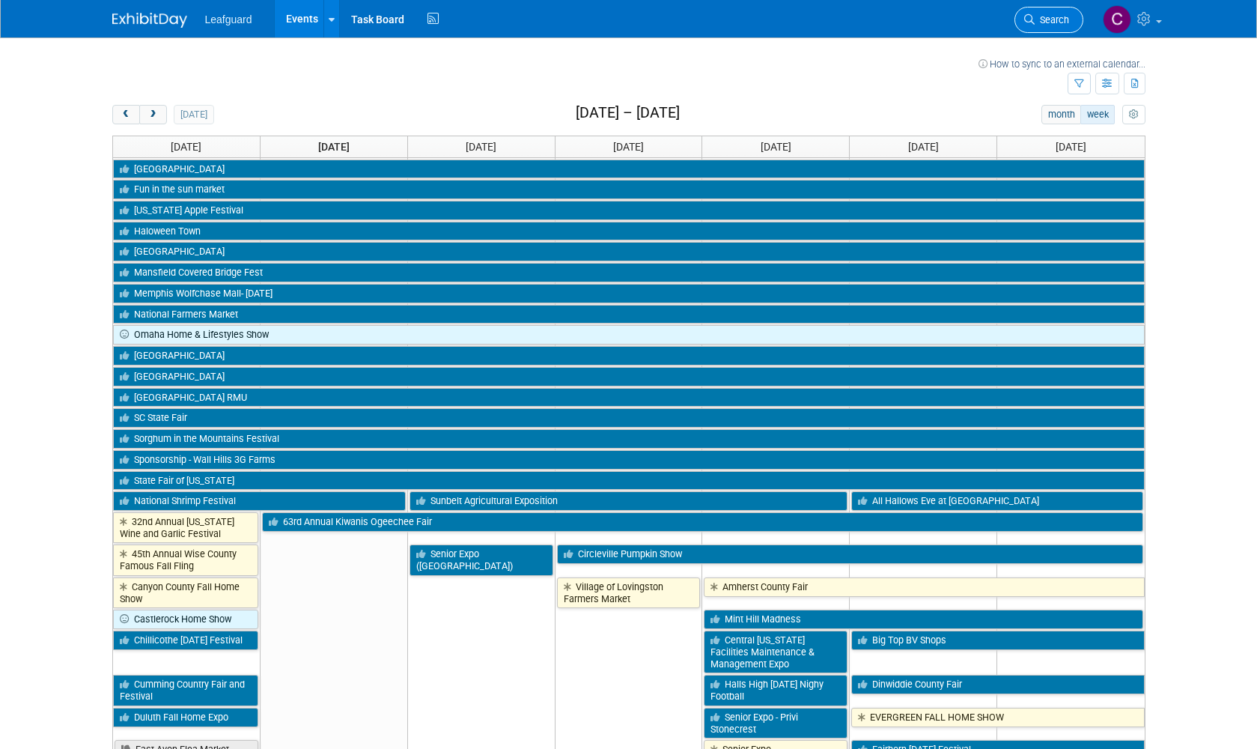
click at [1051, 18] on span "Search" at bounding box center [1052, 19] width 34 height 11
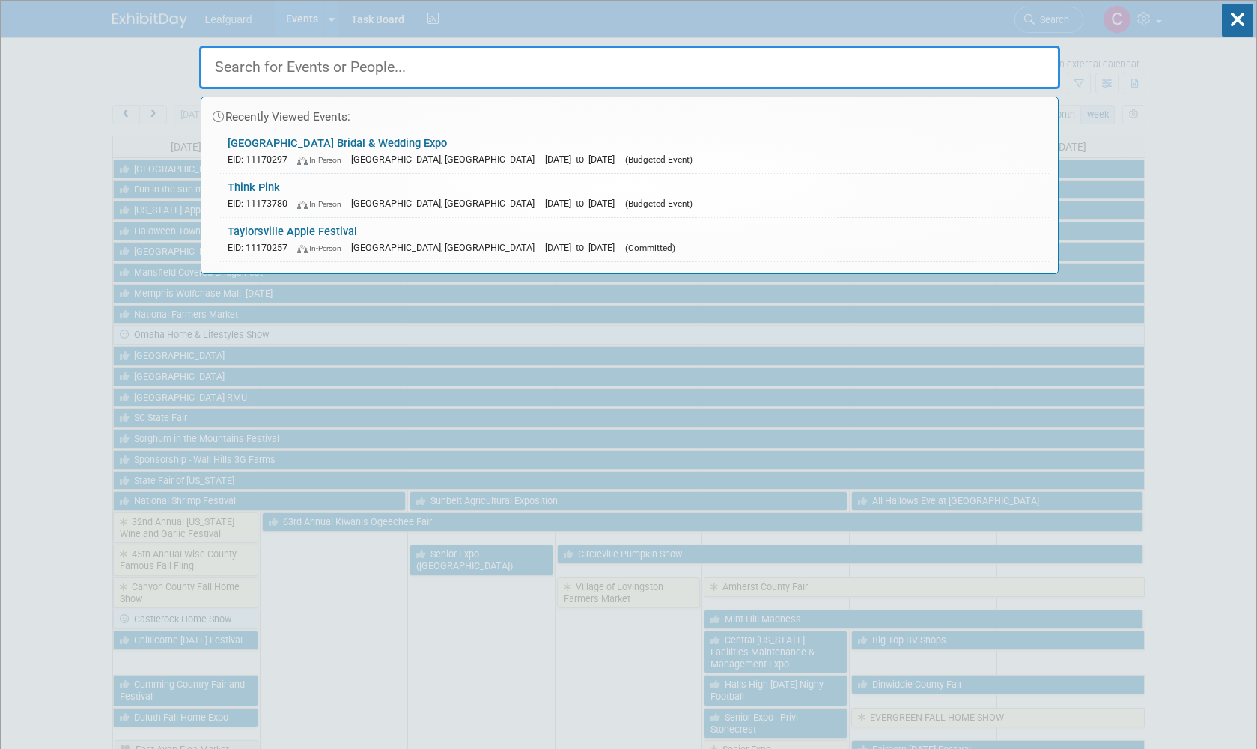
click at [457, 165] on link "Salt Lake City Bridal & Wedding Expo EID: 11170297 In-Person Salt Lake City, UT…" at bounding box center [635, 151] width 830 height 43
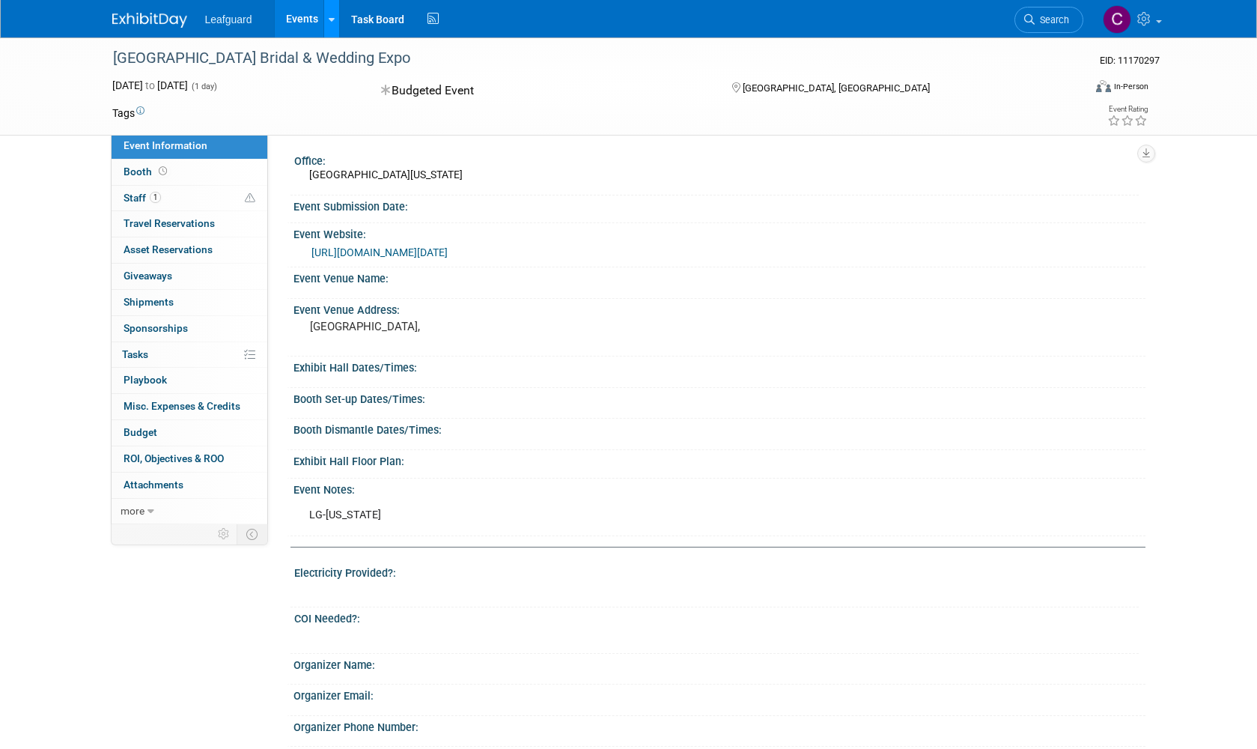
click at [332, 15] on icon at bounding box center [332, 20] width 6 height 10
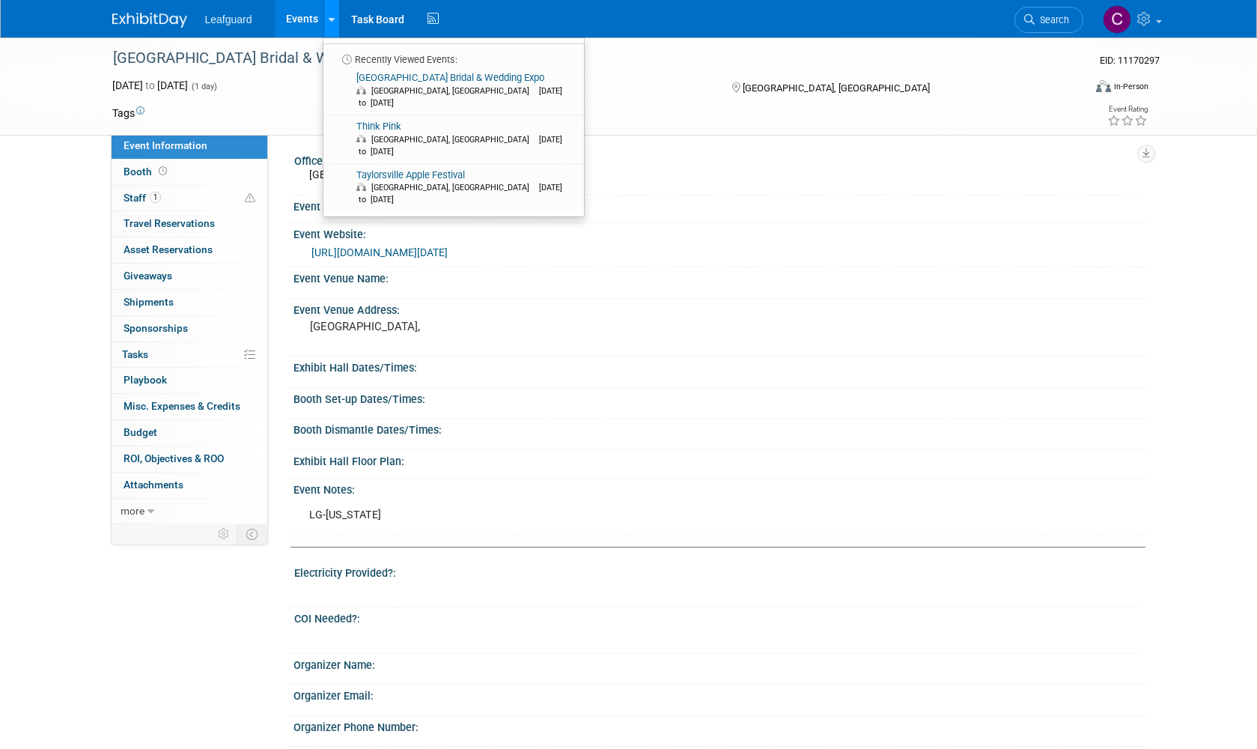
click at [332, 15] on icon at bounding box center [332, 20] width 6 height 10
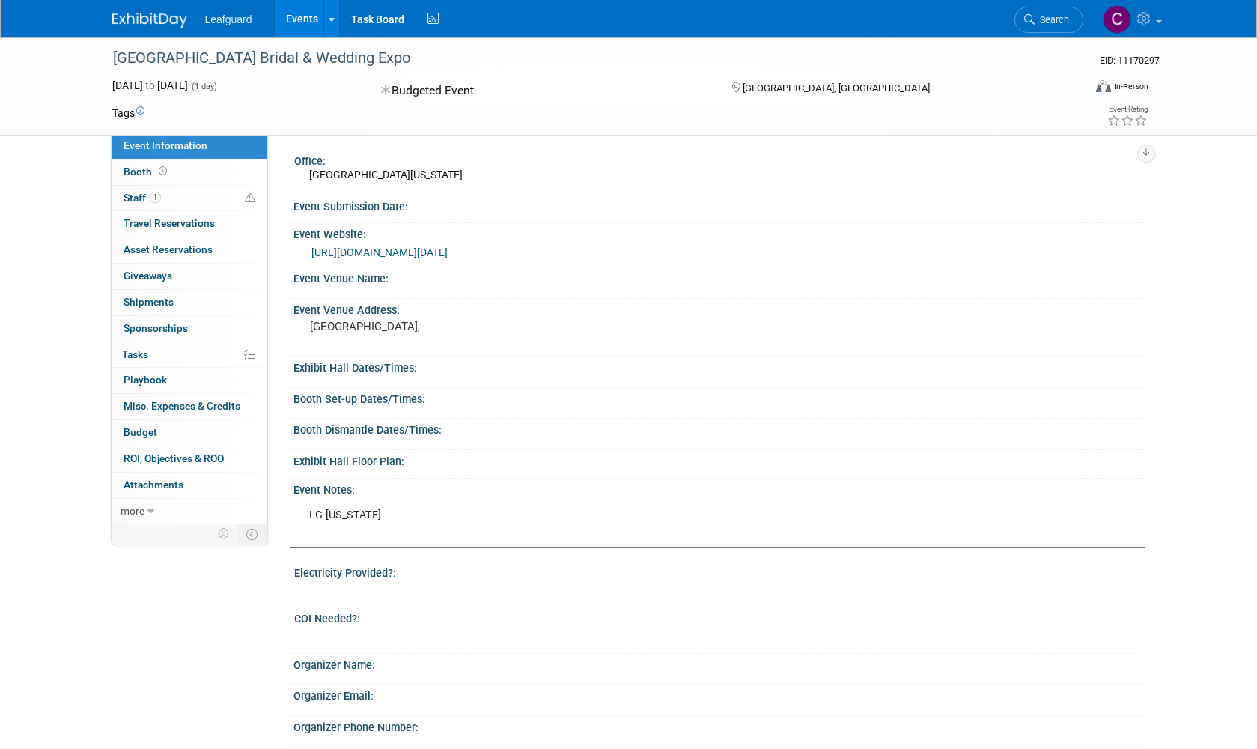
click at [170, 19] on img at bounding box center [149, 20] width 75 height 15
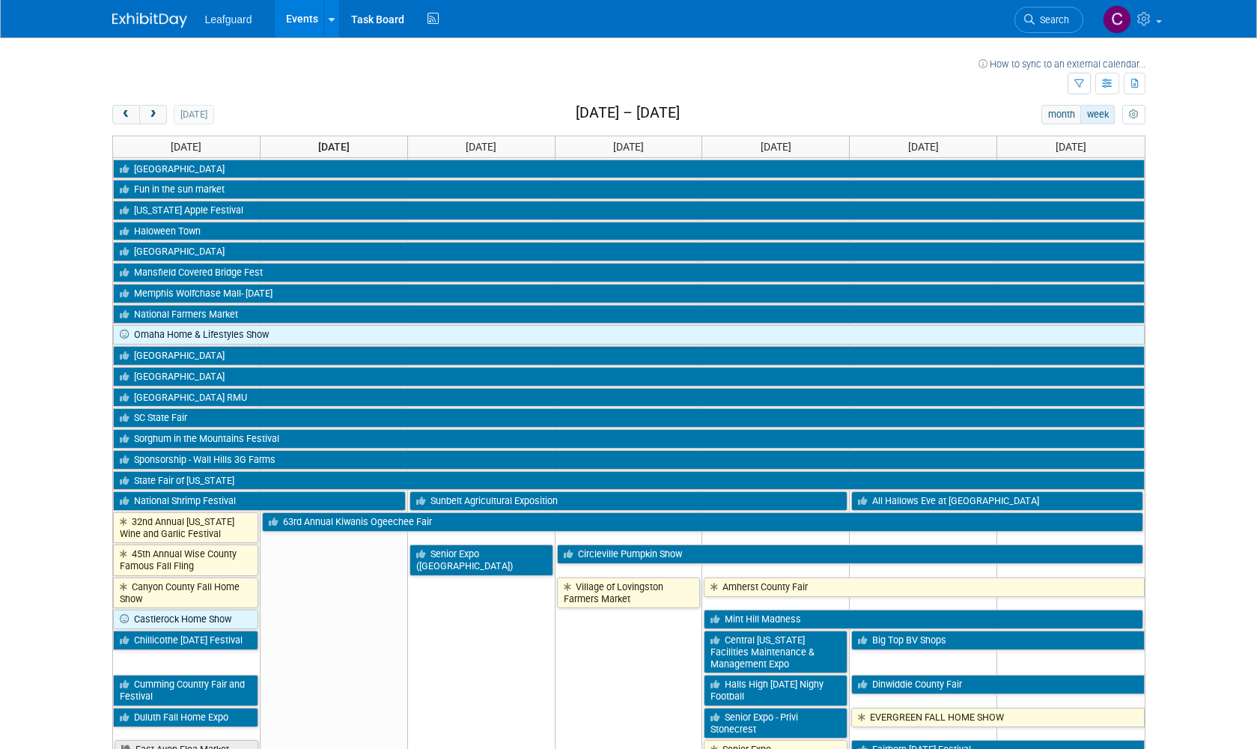
click at [1135, 119] on button "myCustomButton" at bounding box center [1133, 114] width 22 height 19
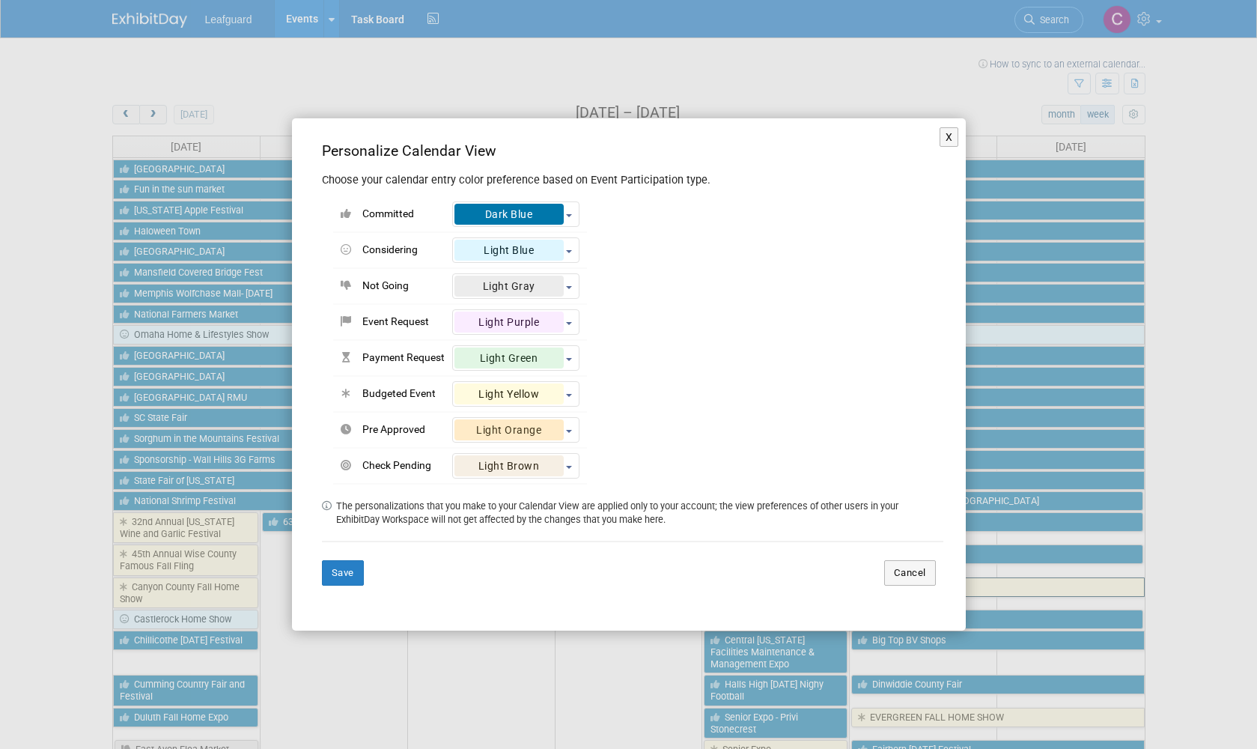
click at [912, 565] on button "Cancel" at bounding box center [910, 572] width 52 height 25
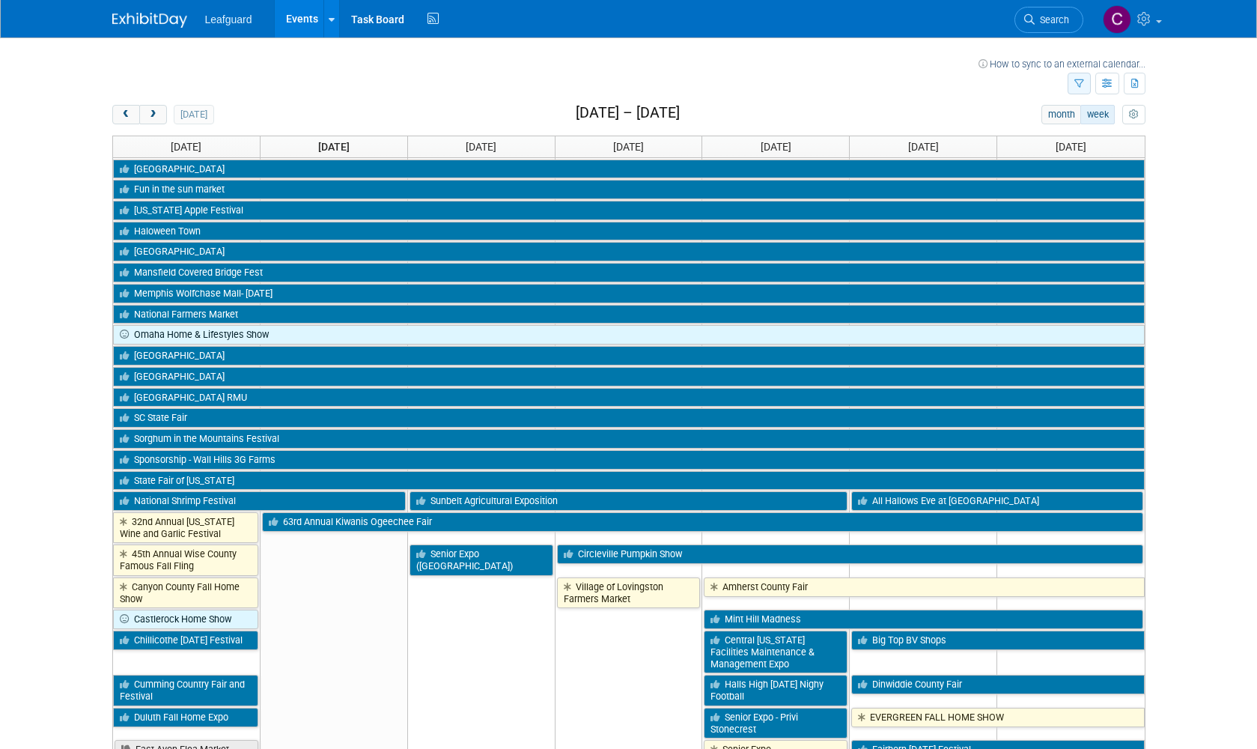
click at [1086, 83] on button "button" at bounding box center [1079, 84] width 23 height 22
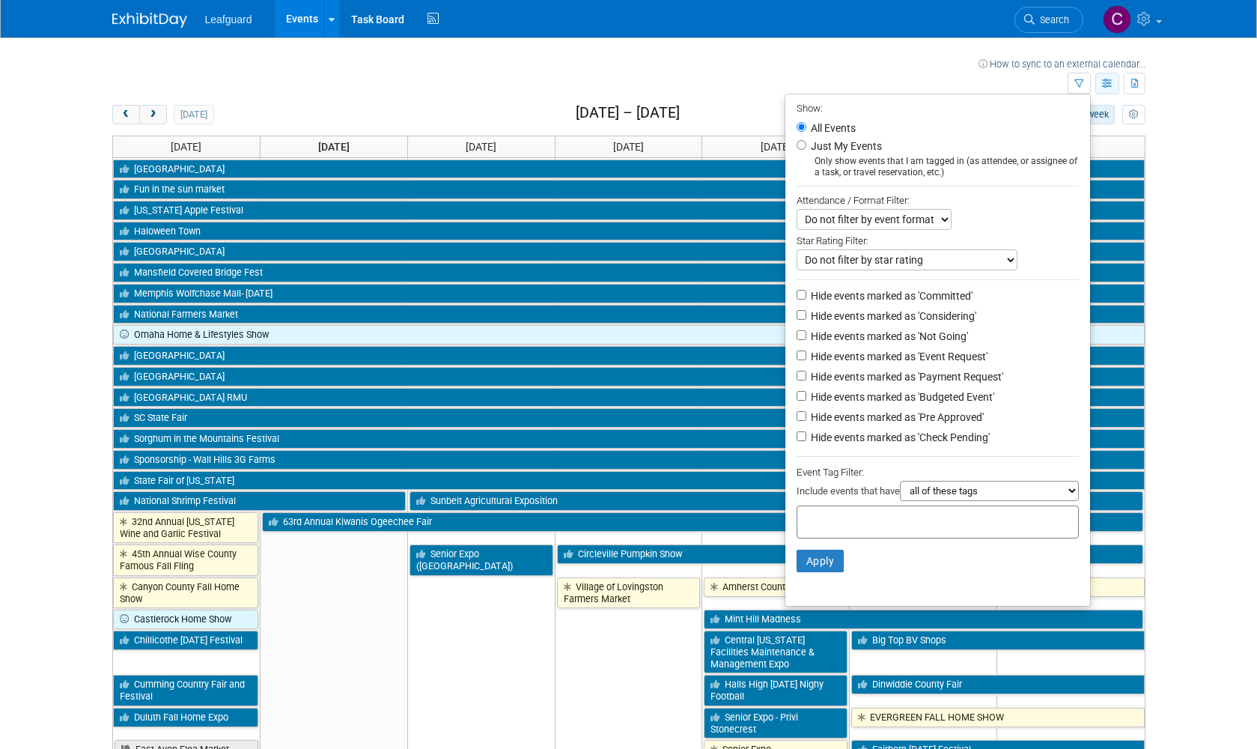
scroll to position [0, 1]
click at [1110, 87] on icon "button" at bounding box center [1107, 84] width 11 height 10
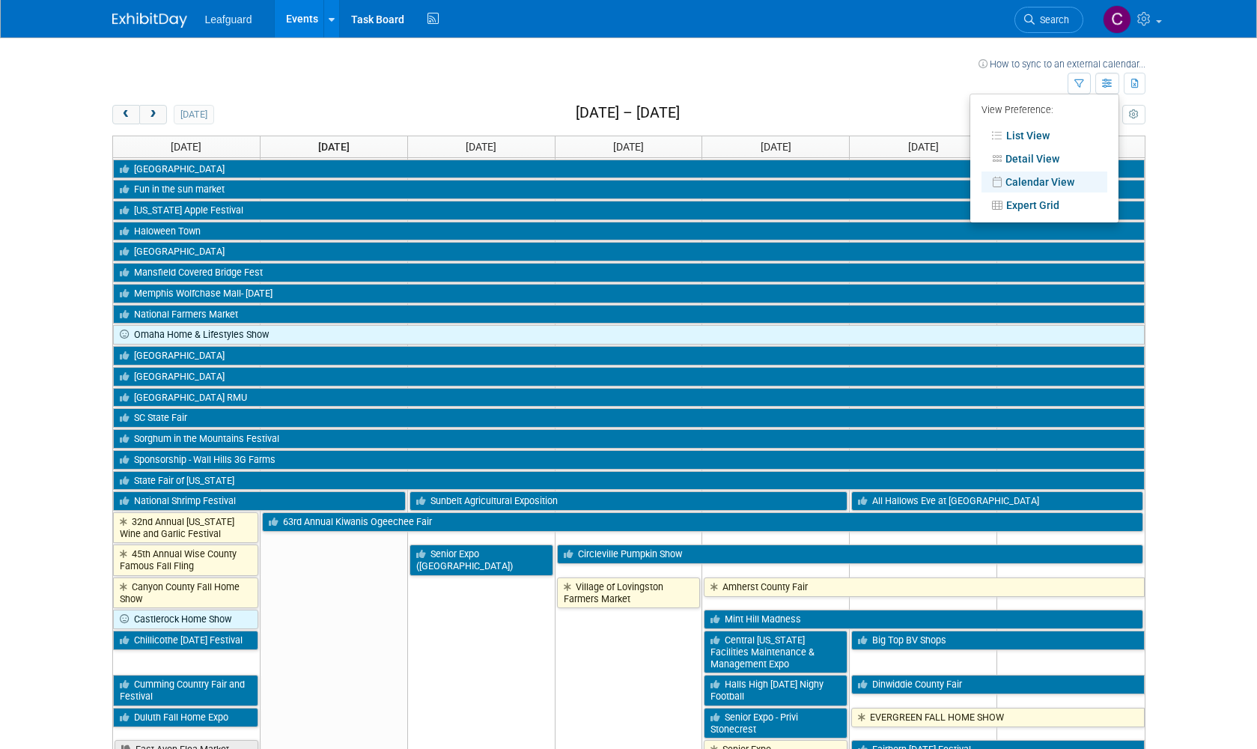
click at [1038, 158] on link "Detail View" at bounding box center [1045, 158] width 126 height 21
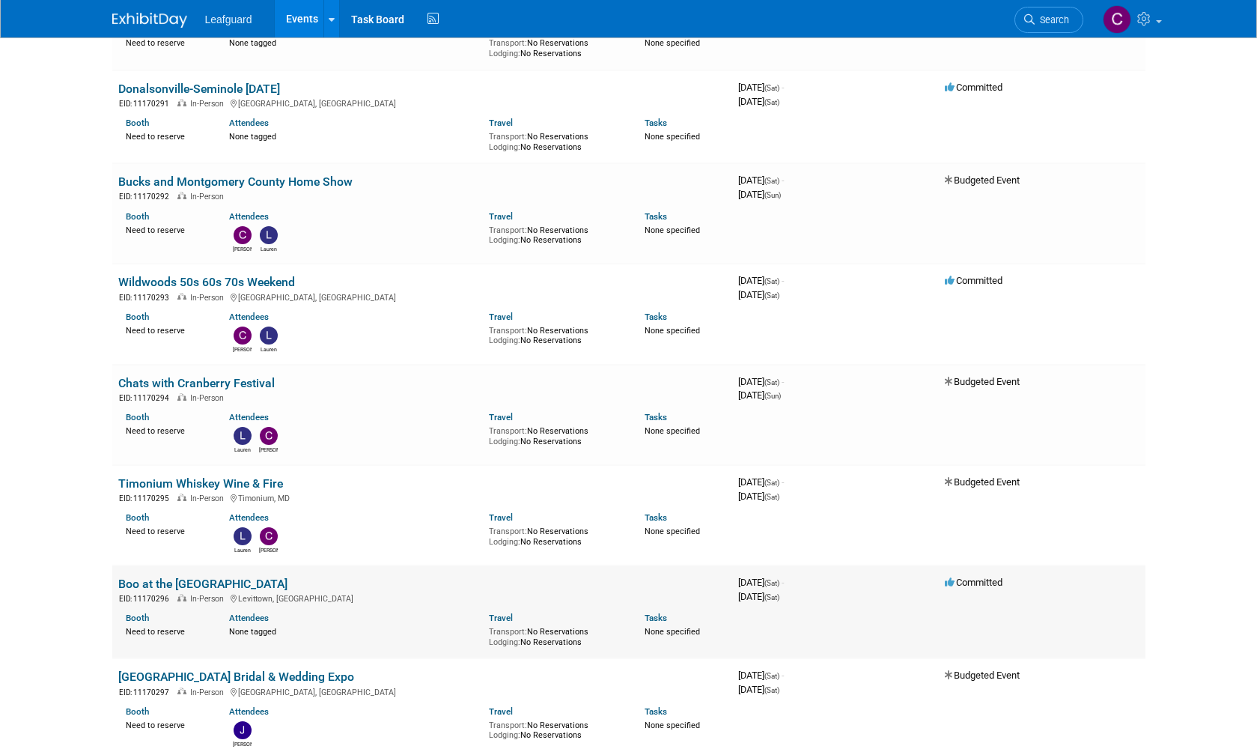
scroll to position [8525, 0]
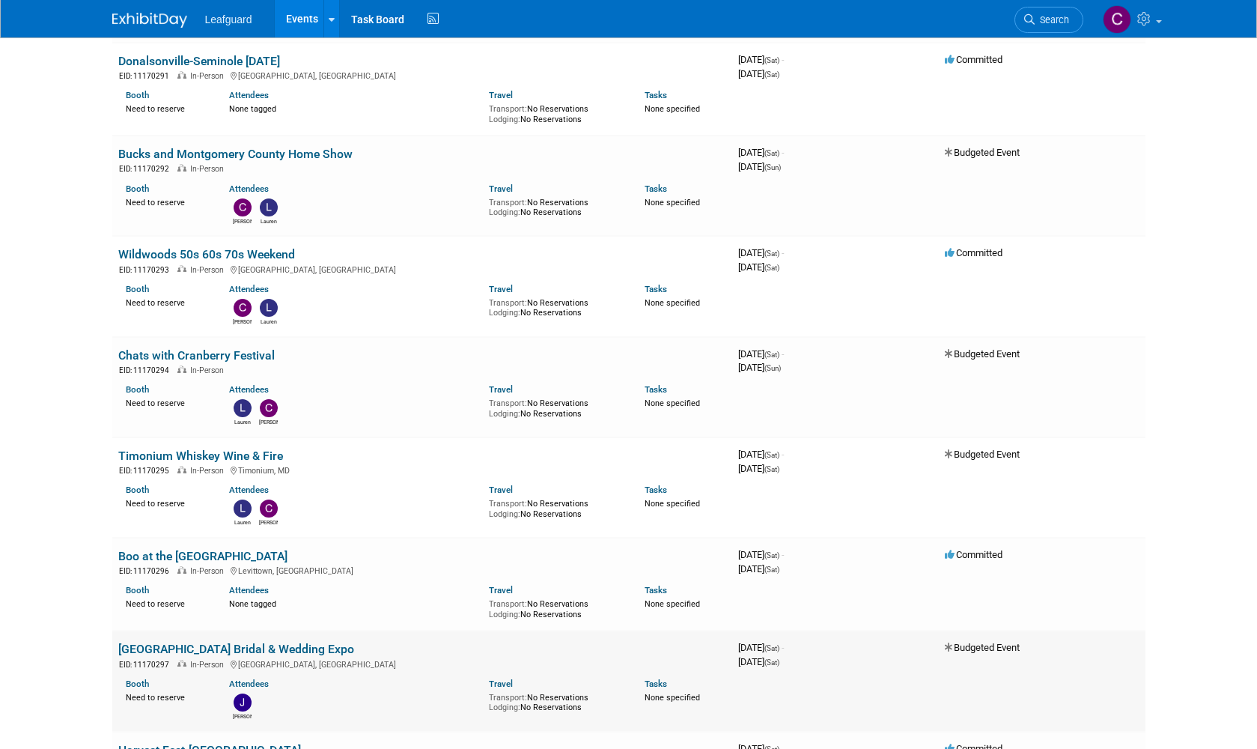
click at [375, 674] on div "Attendees Joey" at bounding box center [347, 697] width 237 height 46
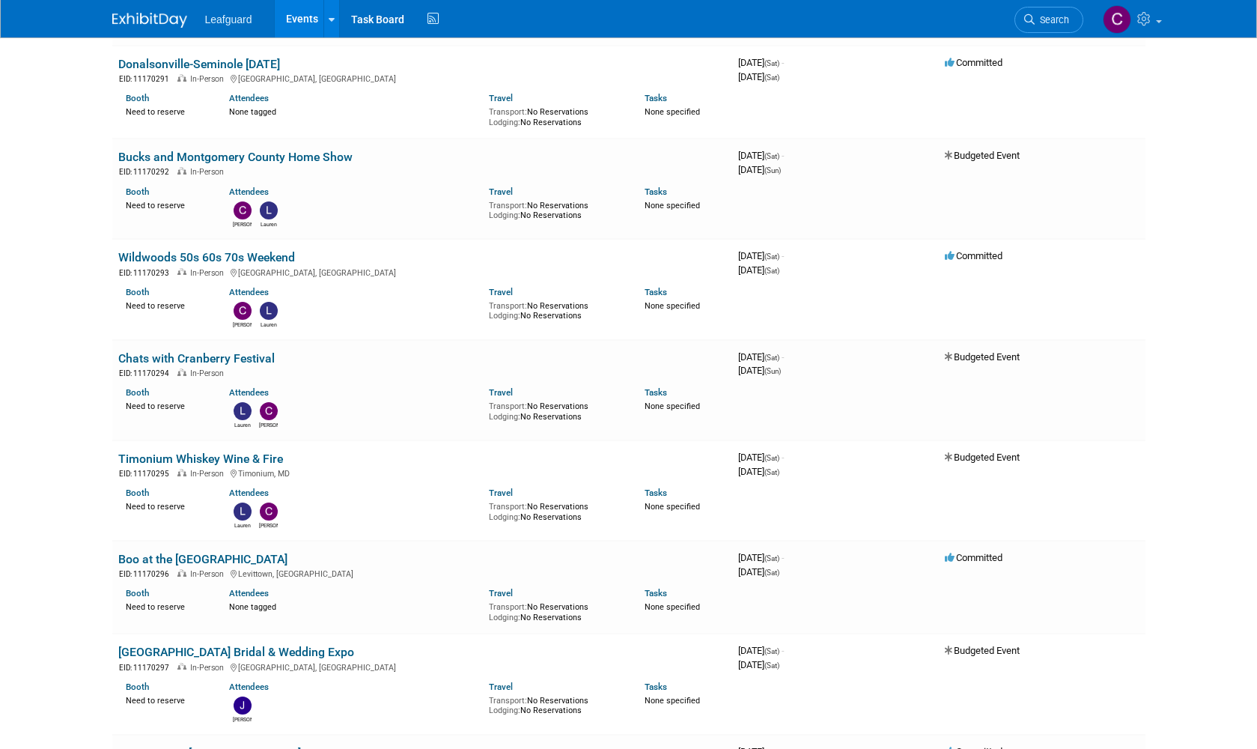
click at [243, 696] on img at bounding box center [243, 705] width 18 height 18
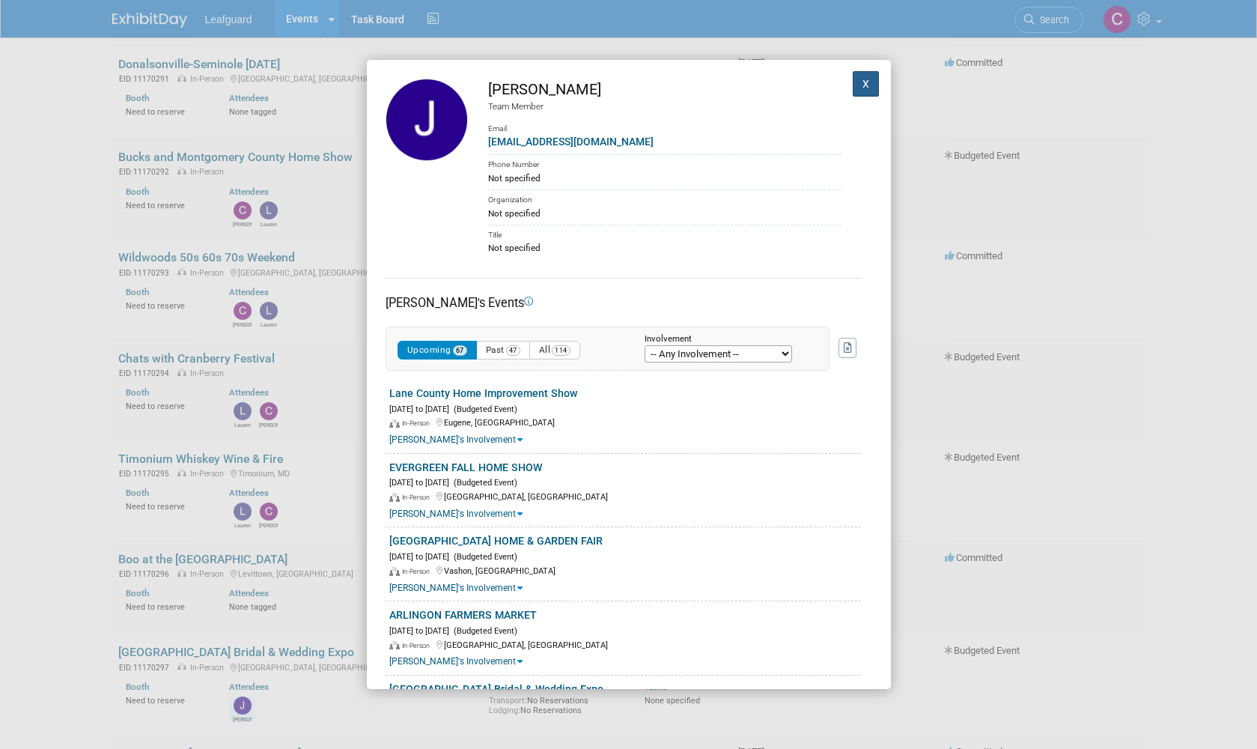
click at [873, 83] on button "X" at bounding box center [866, 83] width 27 height 25
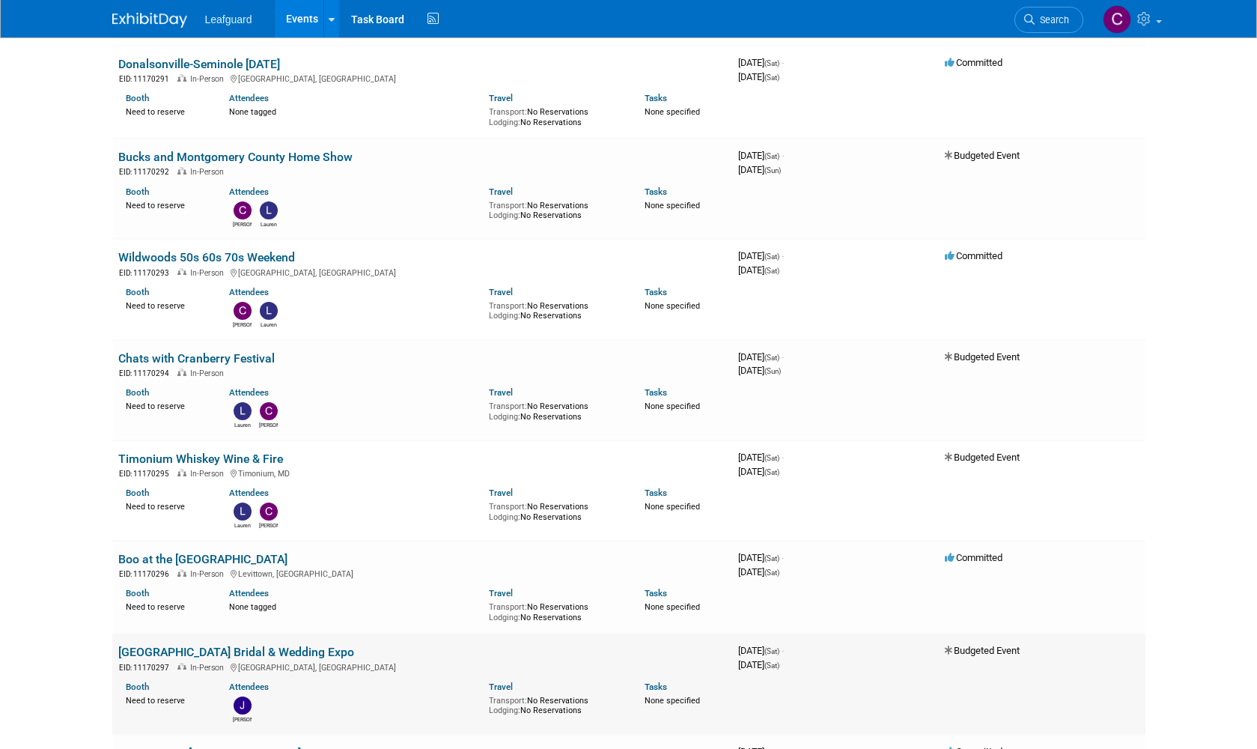
click at [279, 645] on link "[GEOGRAPHIC_DATA] Bridal & Wedding Expo" at bounding box center [236, 652] width 236 height 14
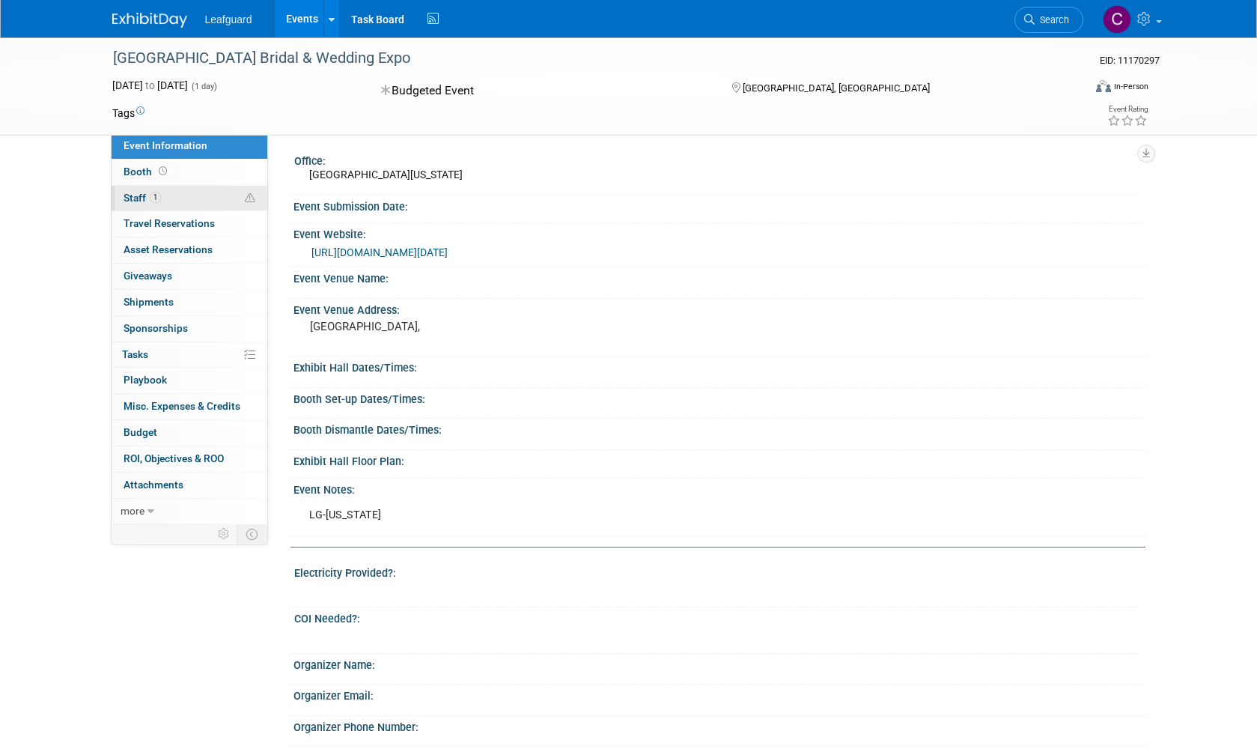
click at [188, 198] on link "1 Staff 1" at bounding box center [190, 198] width 156 height 25
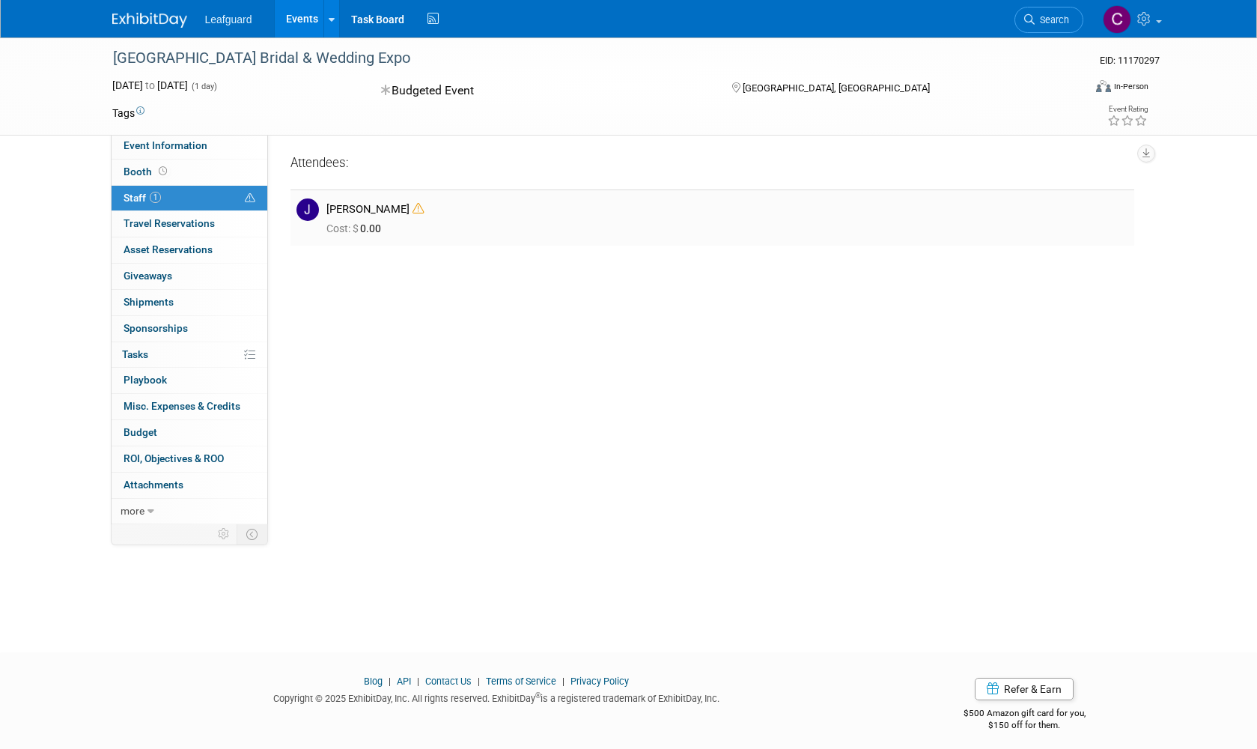
click at [413, 211] on icon at bounding box center [418, 208] width 11 height 11
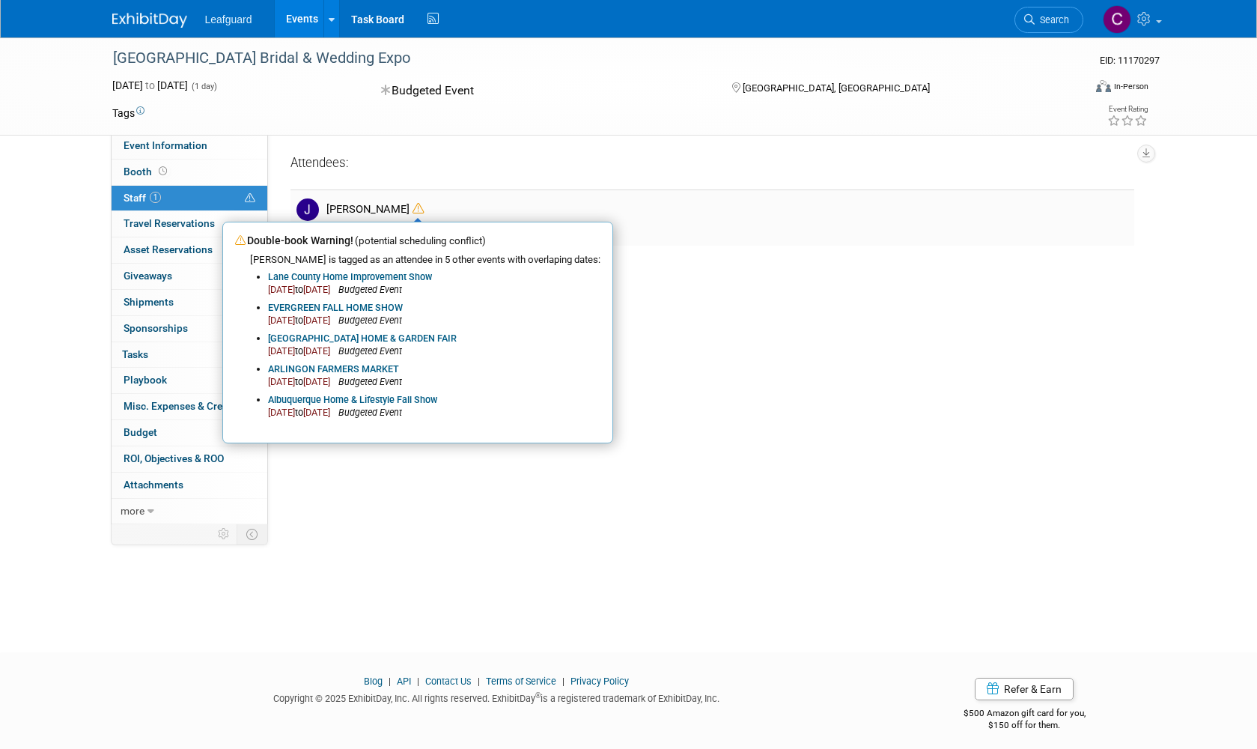
click at [413, 211] on icon at bounding box center [418, 208] width 11 height 11
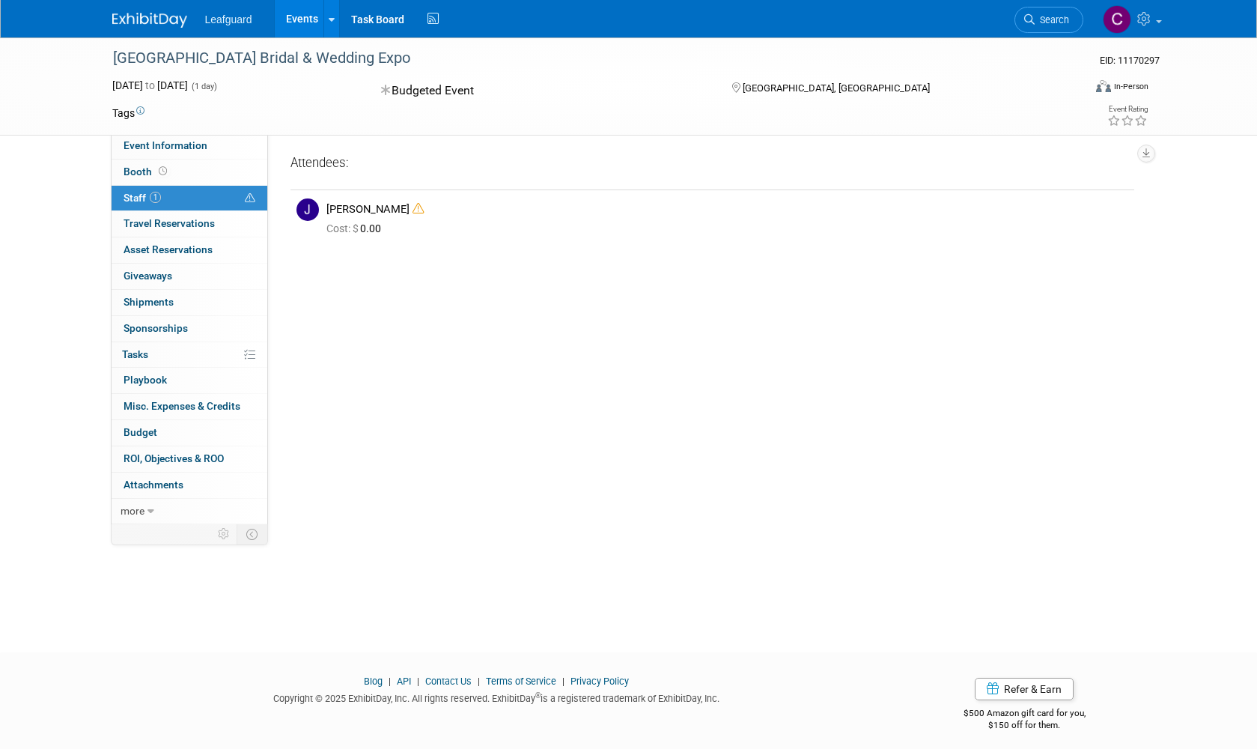
click at [312, 210] on img at bounding box center [307, 209] width 22 height 22
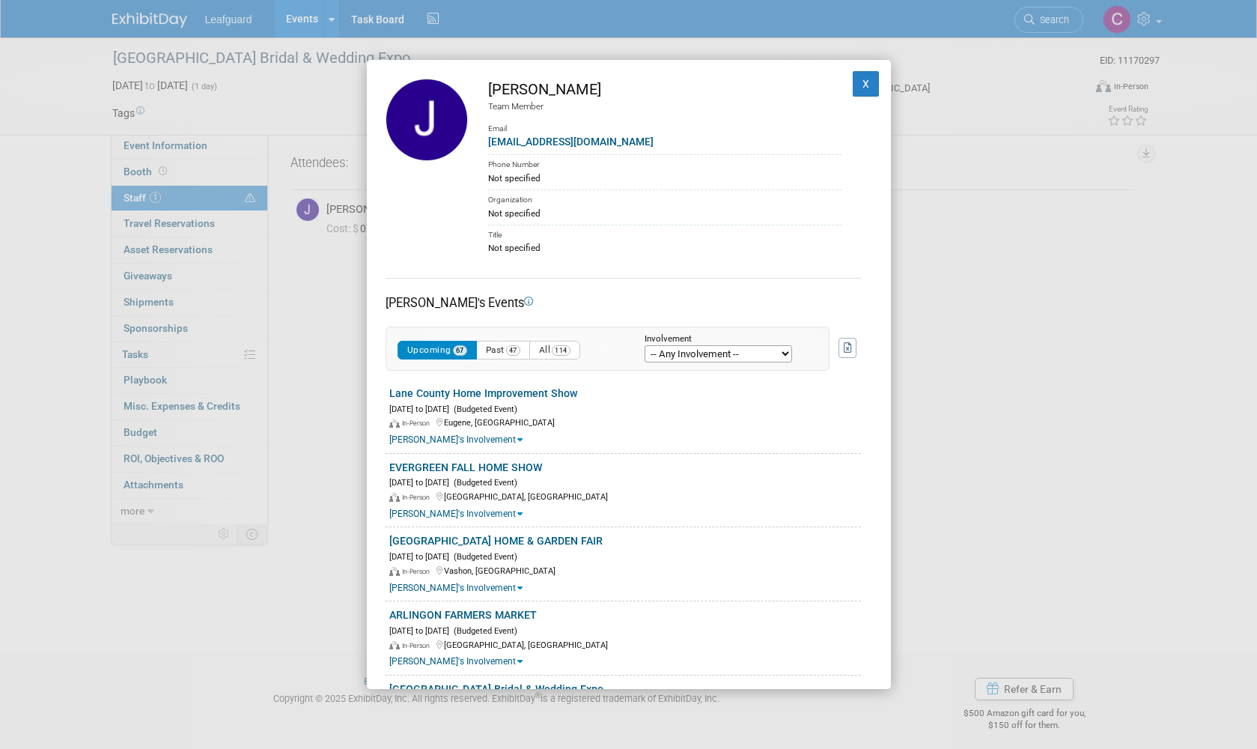
click at [871, 85] on button "X" at bounding box center [866, 83] width 27 height 25
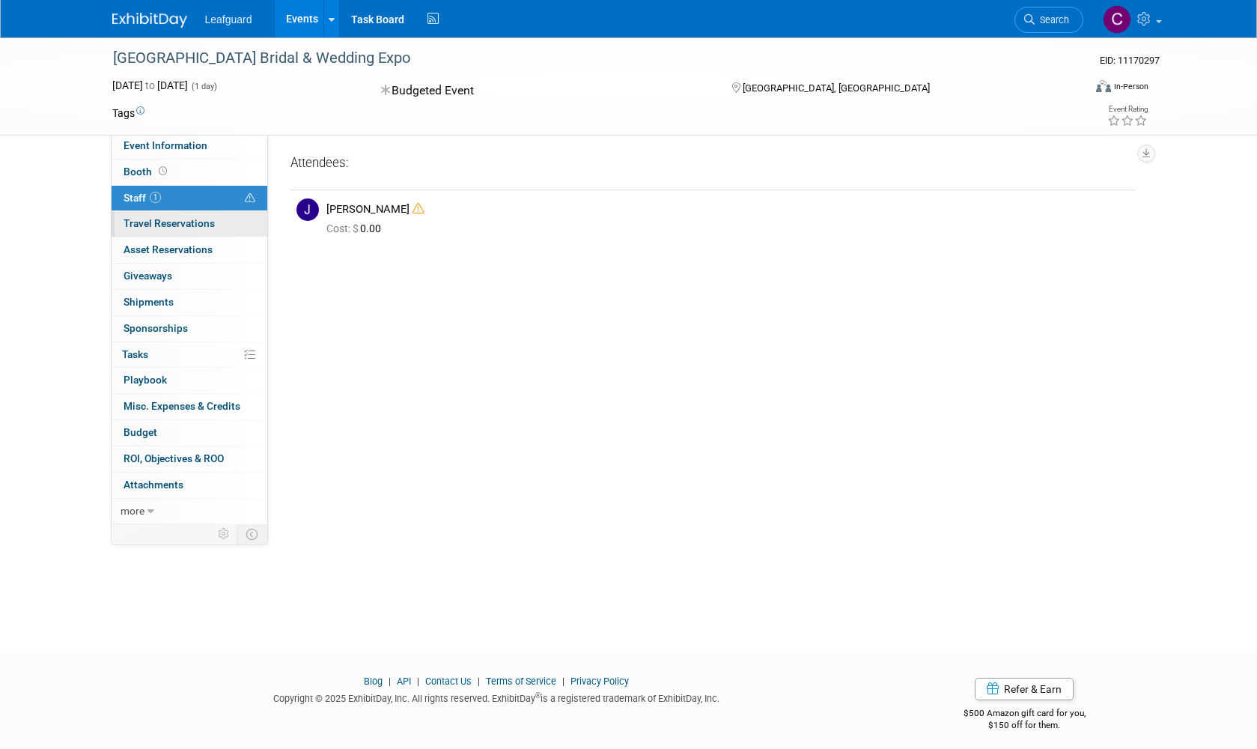
click at [178, 218] on span "Travel Reservations 0" at bounding box center [169, 223] width 91 height 12
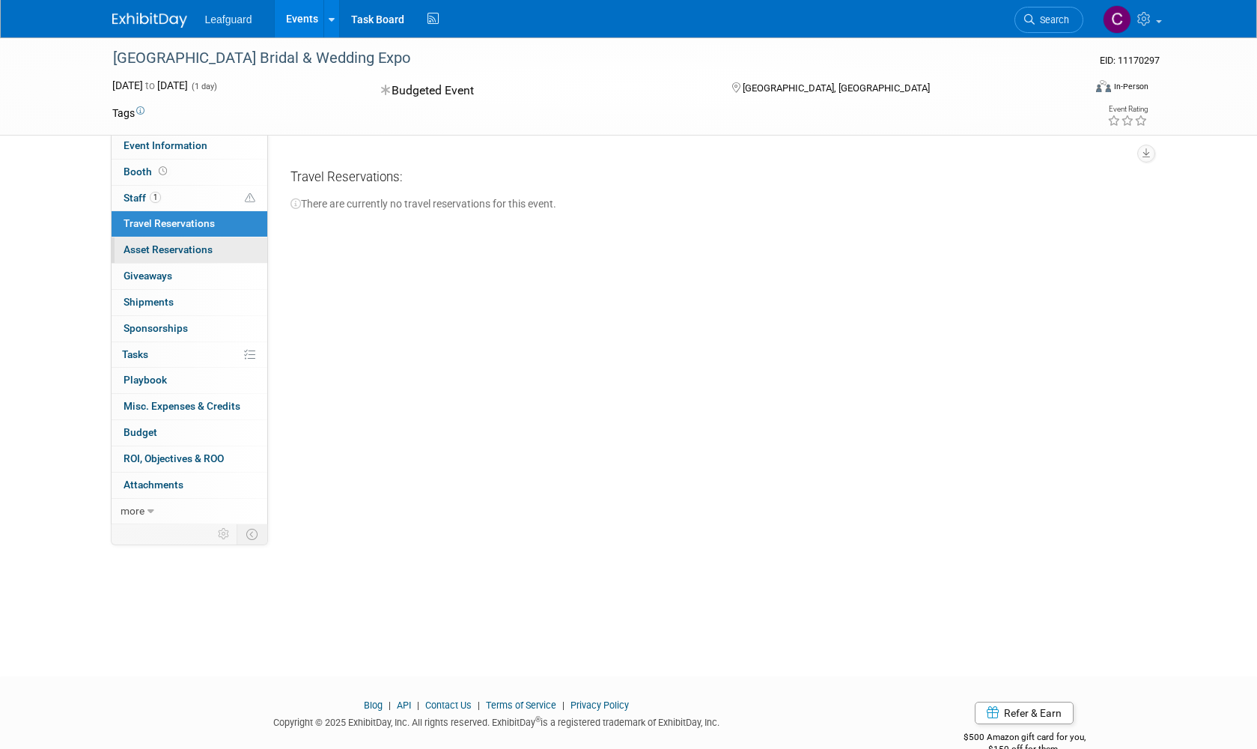
click at [191, 251] on span "Asset Reservations 0" at bounding box center [168, 249] width 89 height 12
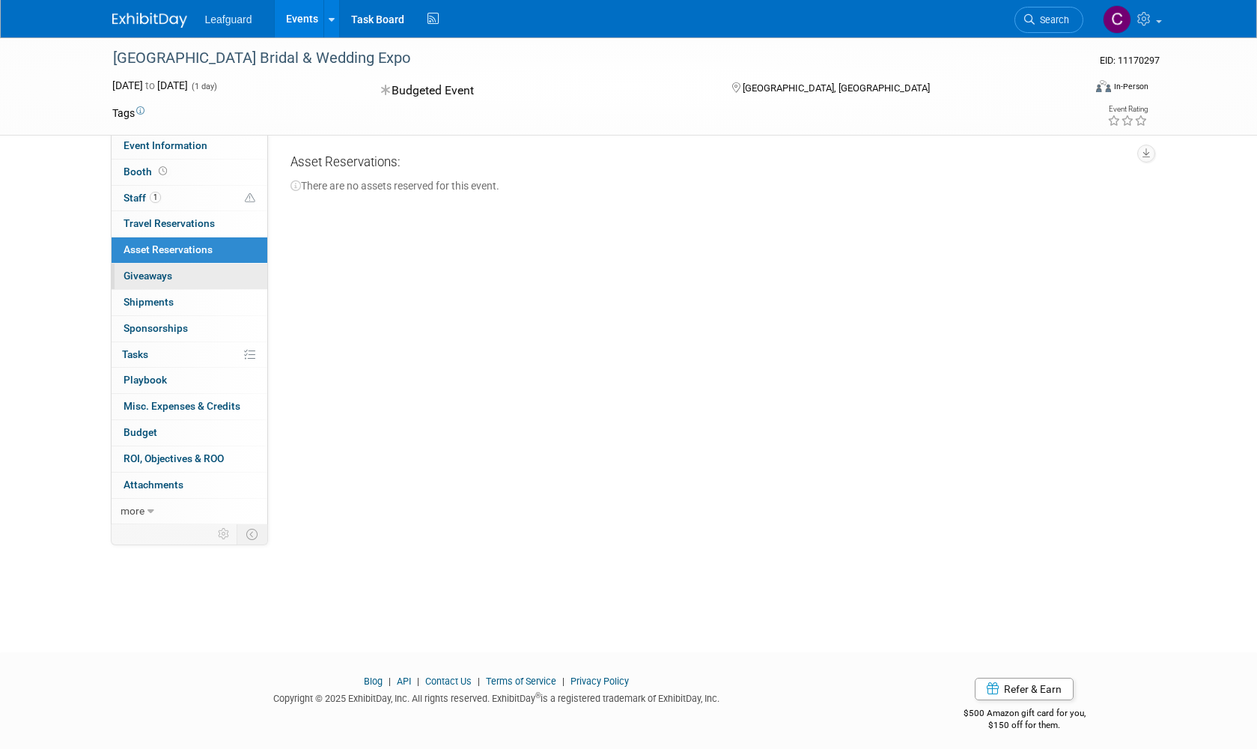
click at [199, 278] on link "0 Giveaways 0" at bounding box center [190, 276] width 156 height 25
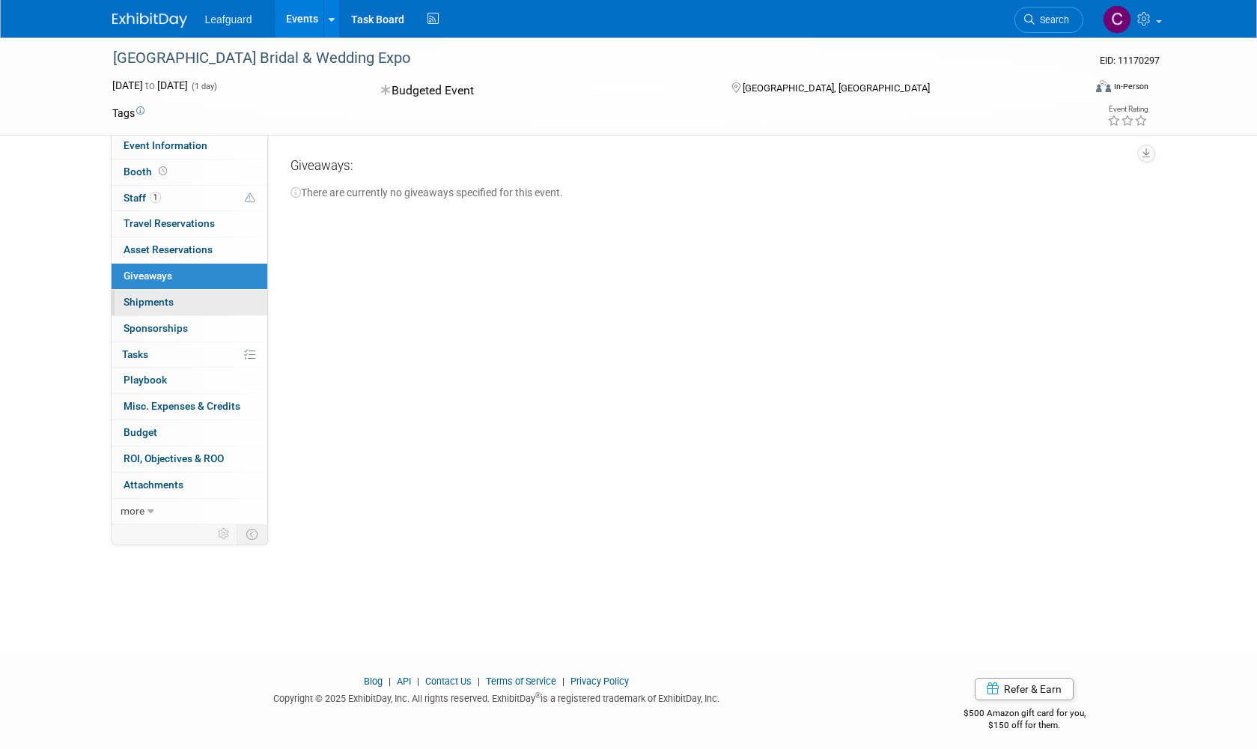
click at [189, 304] on link "0 Shipments 0" at bounding box center [190, 302] width 156 height 25
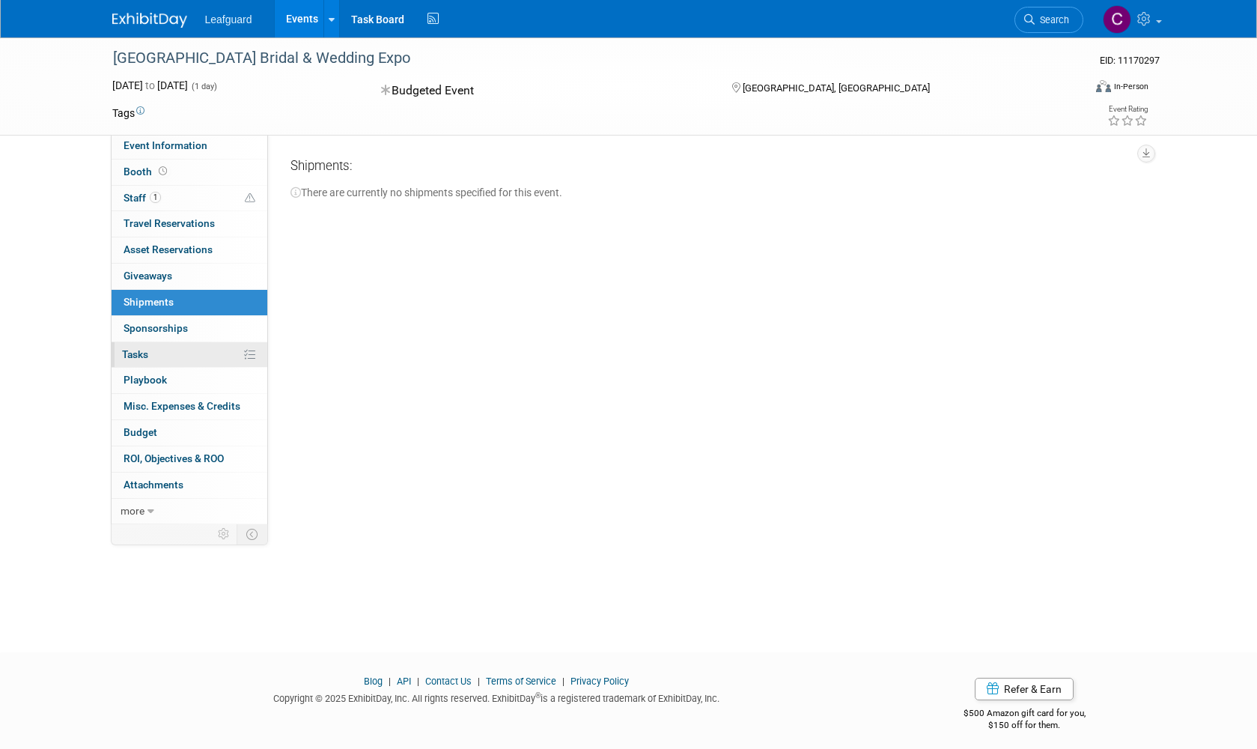
click at [175, 353] on link "0% Tasks 0%" at bounding box center [190, 354] width 156 height 25
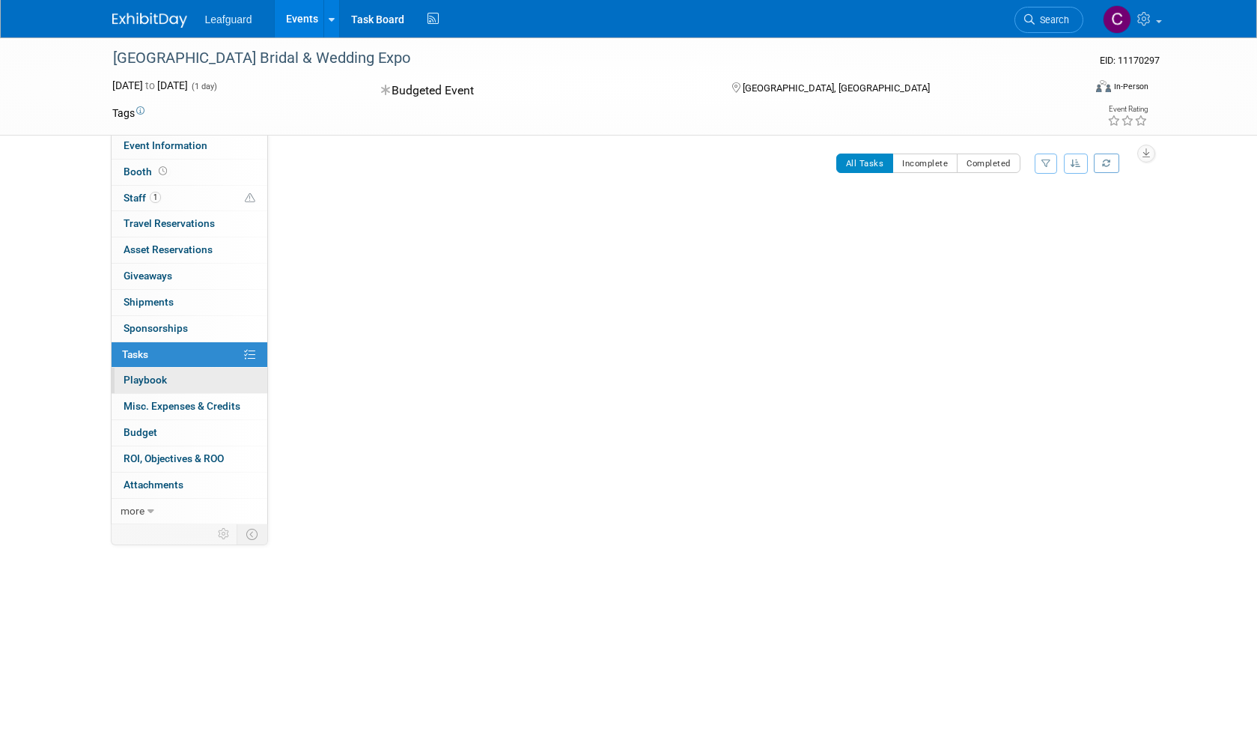
click at [160, 376] on span "Playbook 0" at bounding box center [145, 380] width 43 height 12
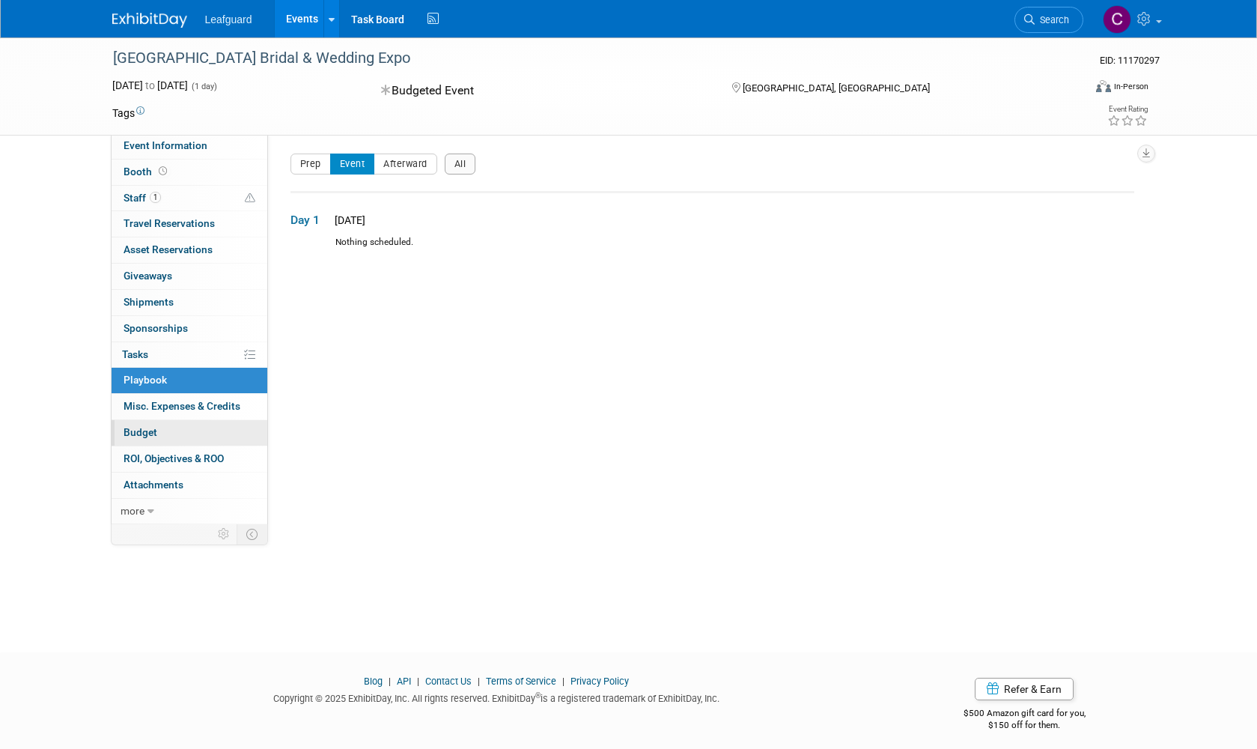
click at [203, 430] on link "Budget" at bounding box center [190, 432] width 156 height 25
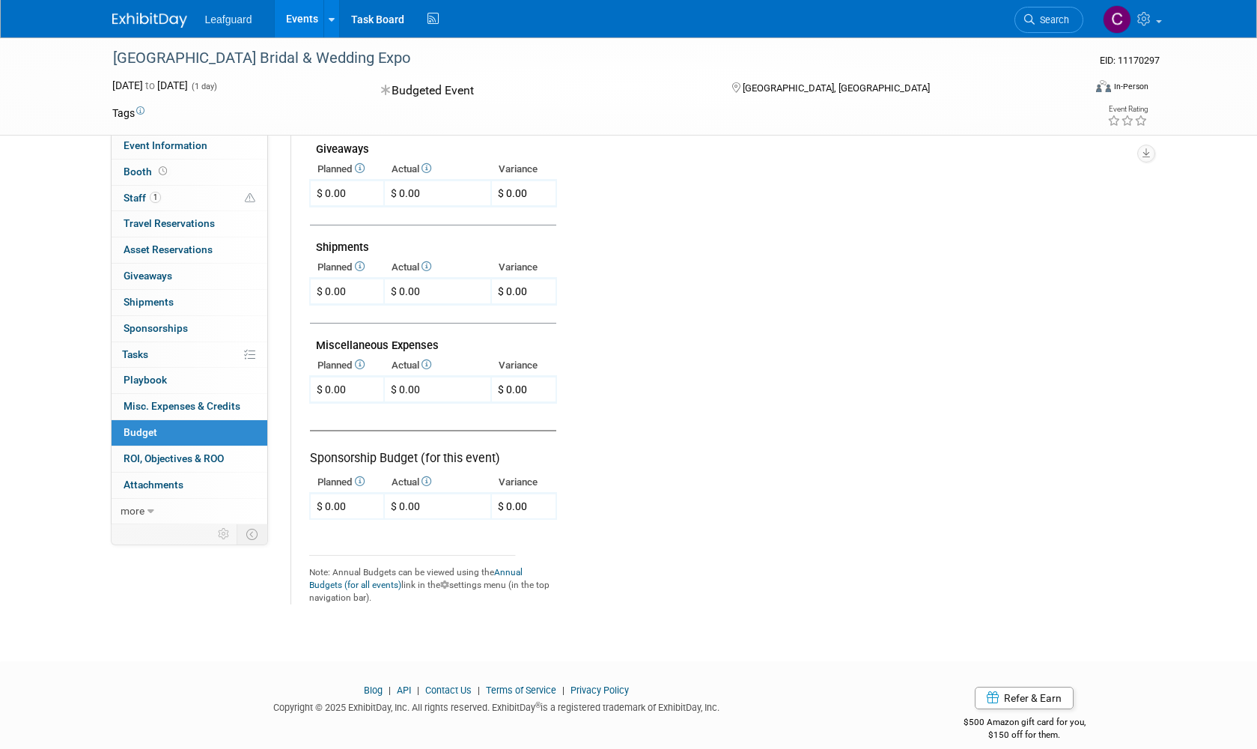
scroll to position [681, 0]
click at [175, 452] on span "ROI, Objectives & ROO 0" at bounding box center [174, 458] width 100 height 12
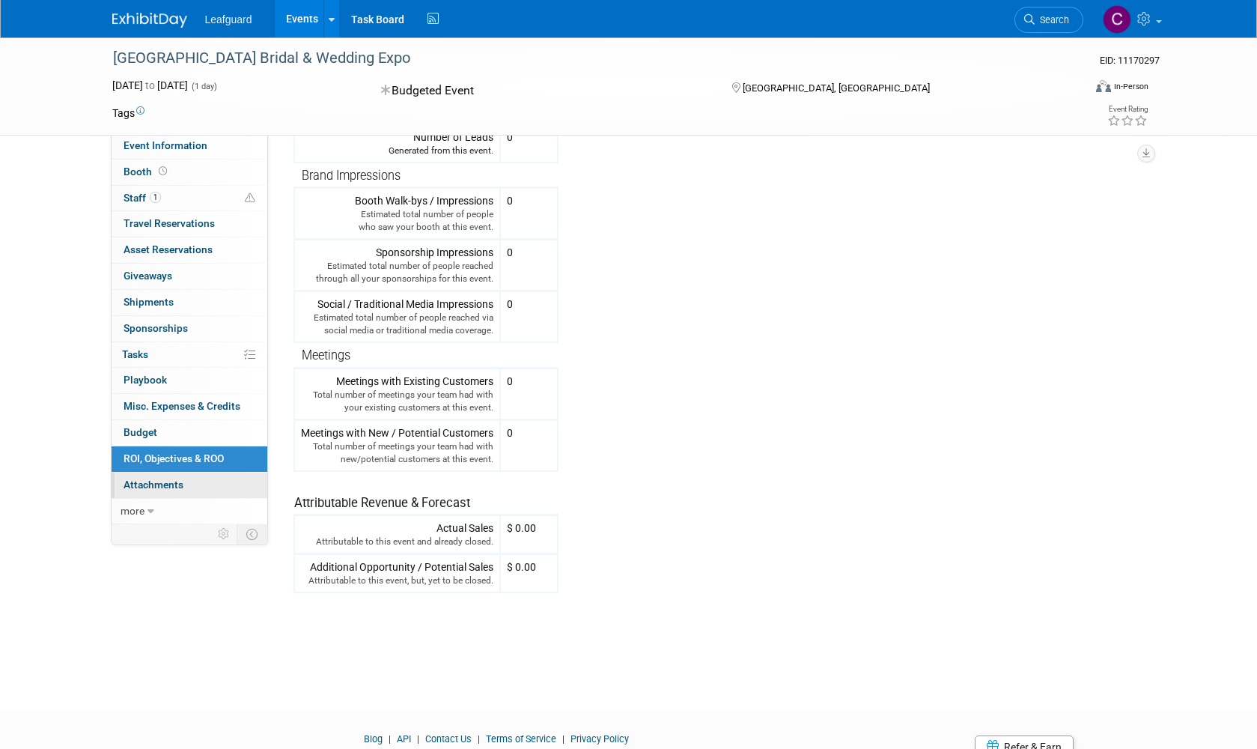
scroll to position [232, 0]
click at [159, 478] on span "Attachments 0" at bounding box center [154, 484] width 60 height 12
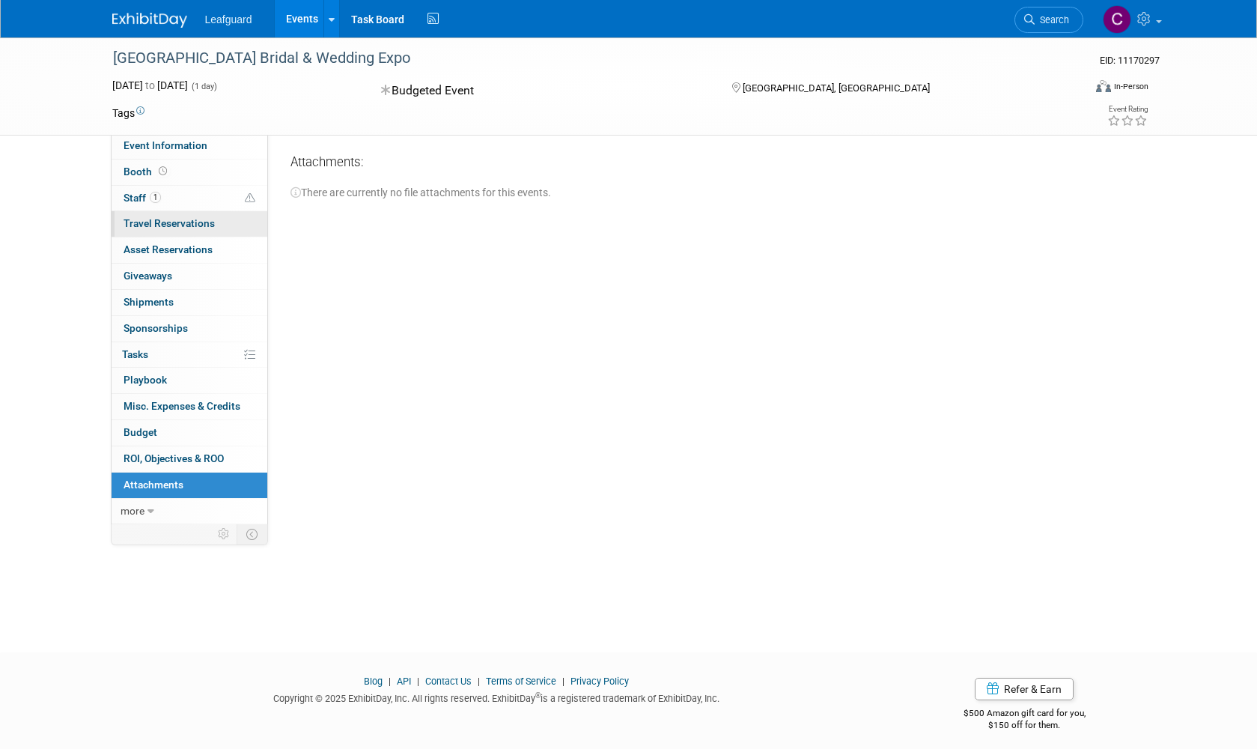
scroll to position [0, 0]
click at [151, 195] on span "1" at bounding box center [155, 197] width 11 height 11
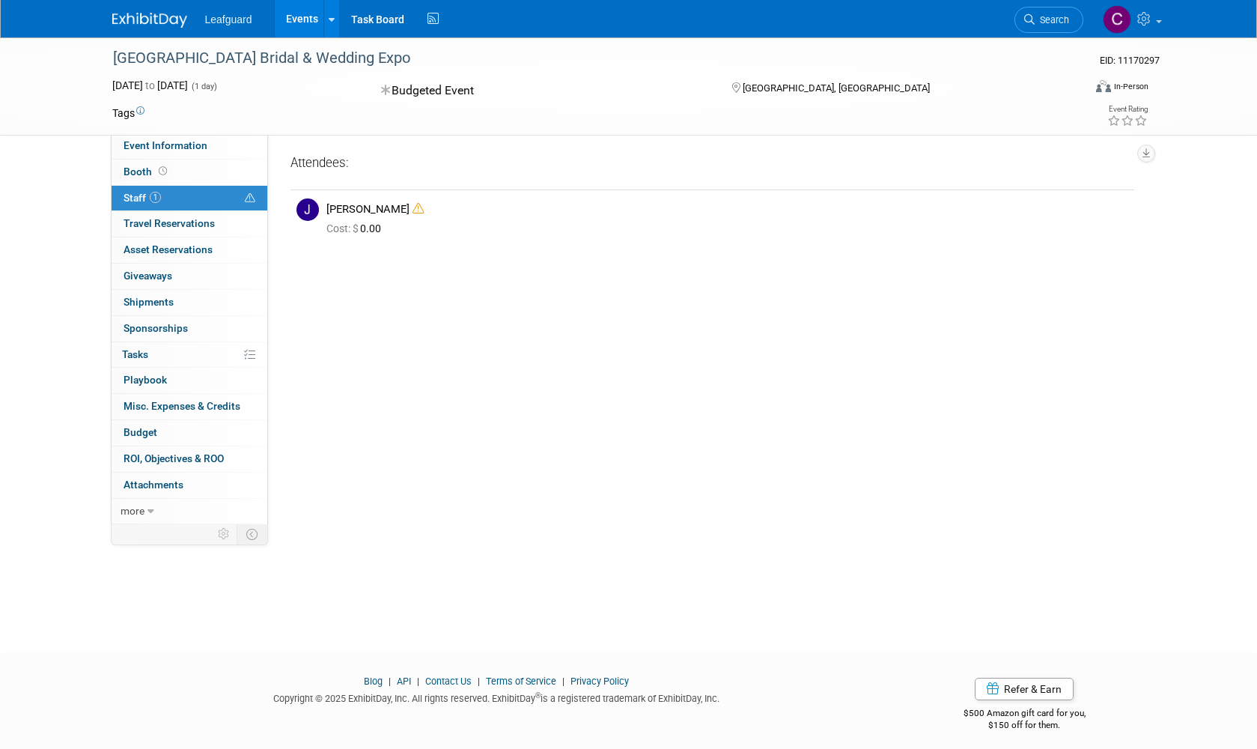
click at [249, 193] on icon at bounding box center [250, 198] width 10 height 10
click at [386, 214] on div "[PERSON_NAME]" at bounding box center [727, 209] width 802 height 14
click at [413, 210] on icon at bounding box center [418, 208] width 11 height 11
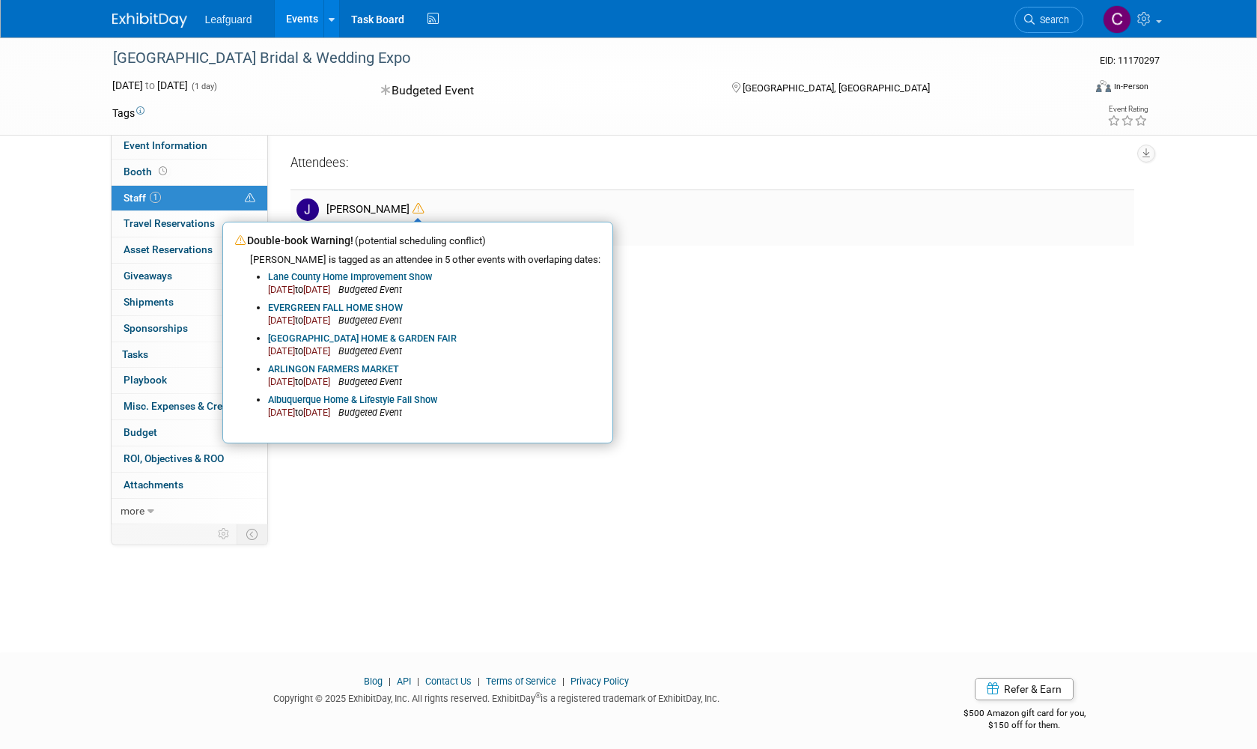
click at [448, 210] on div "Joey Egbert Double-book Warning! (potential scheduling conflict) Joey is tagged…" at bounding box center [727, 209] width 802 height 14
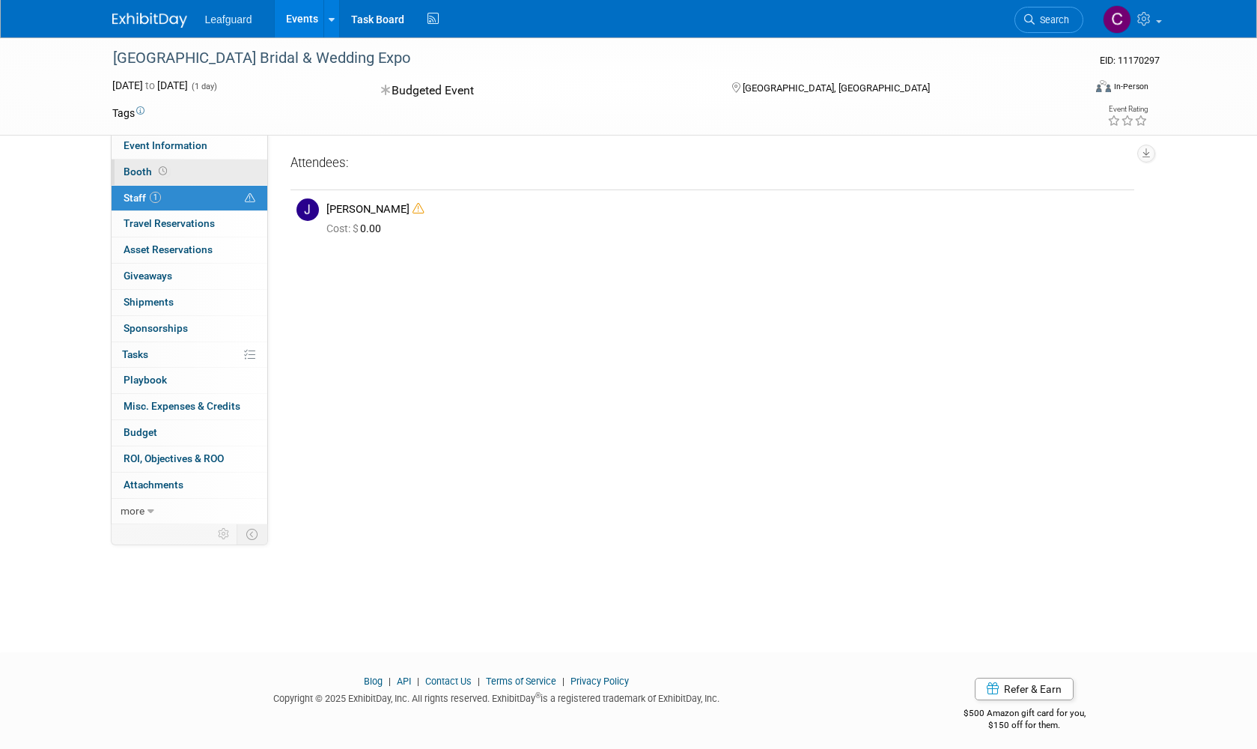
click at [180, 165] on link "Booth" at bounding box center [190, 171] width 156 height 25
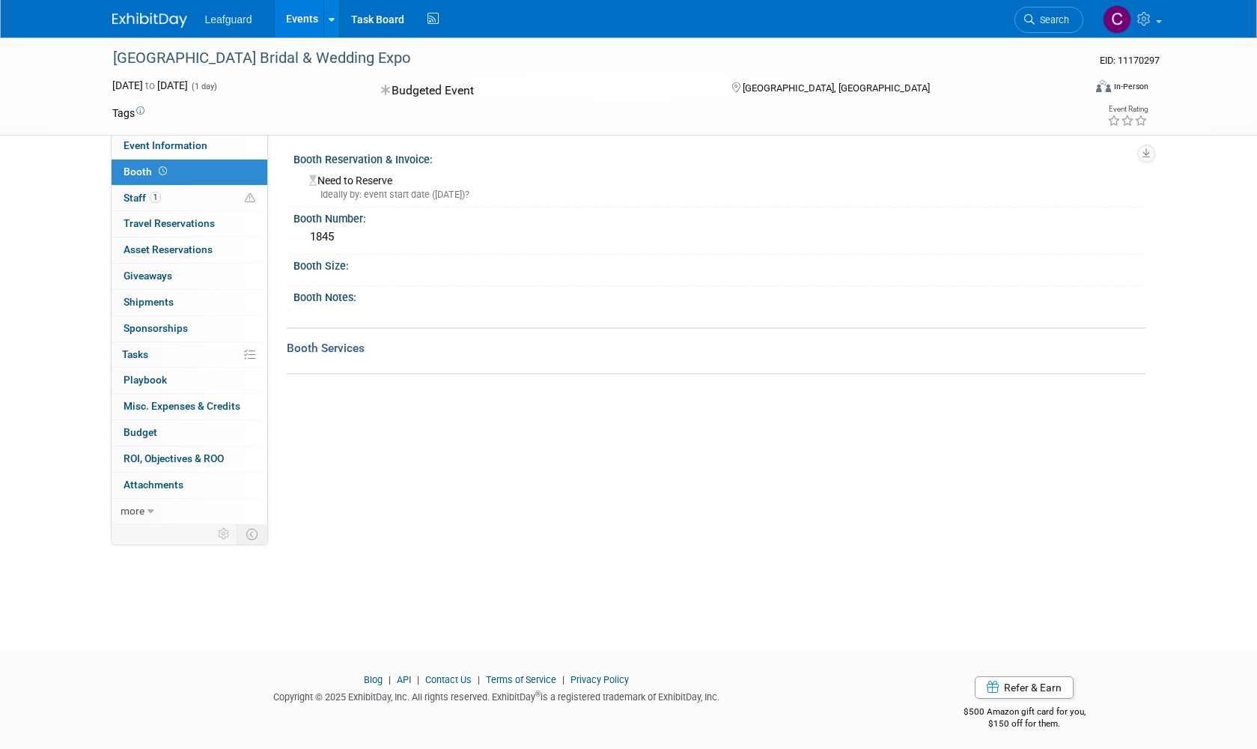
click at [352, 267] on div "Booth Size:" at bounding box center [719, 264] width 852 height 19
click at [1106, 82] on img at bounding box center [1103, 86] width 15 height 12
click at [222, 529] on icon at bounding box center [223, 534] width 11 height 11
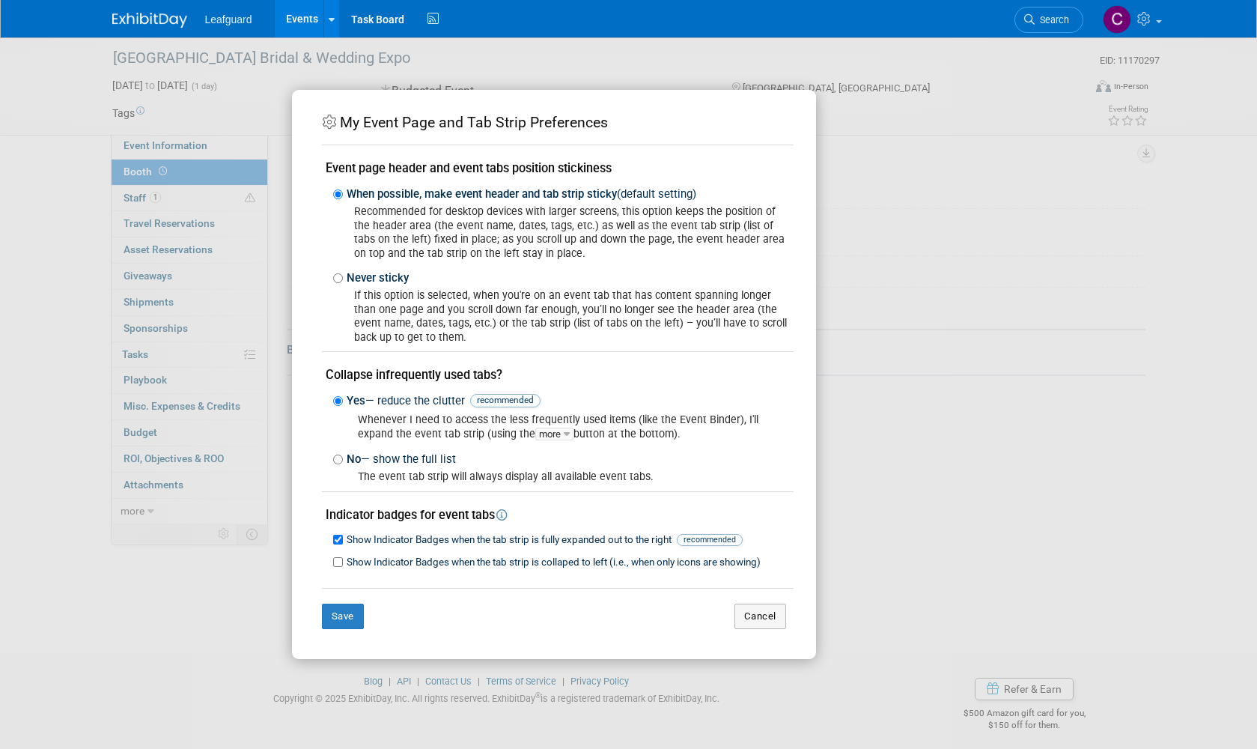
scroll to position [0, 0]
click at [759, 615] on button "Cancel" at bounding box center [760, 615] width 52 height 25
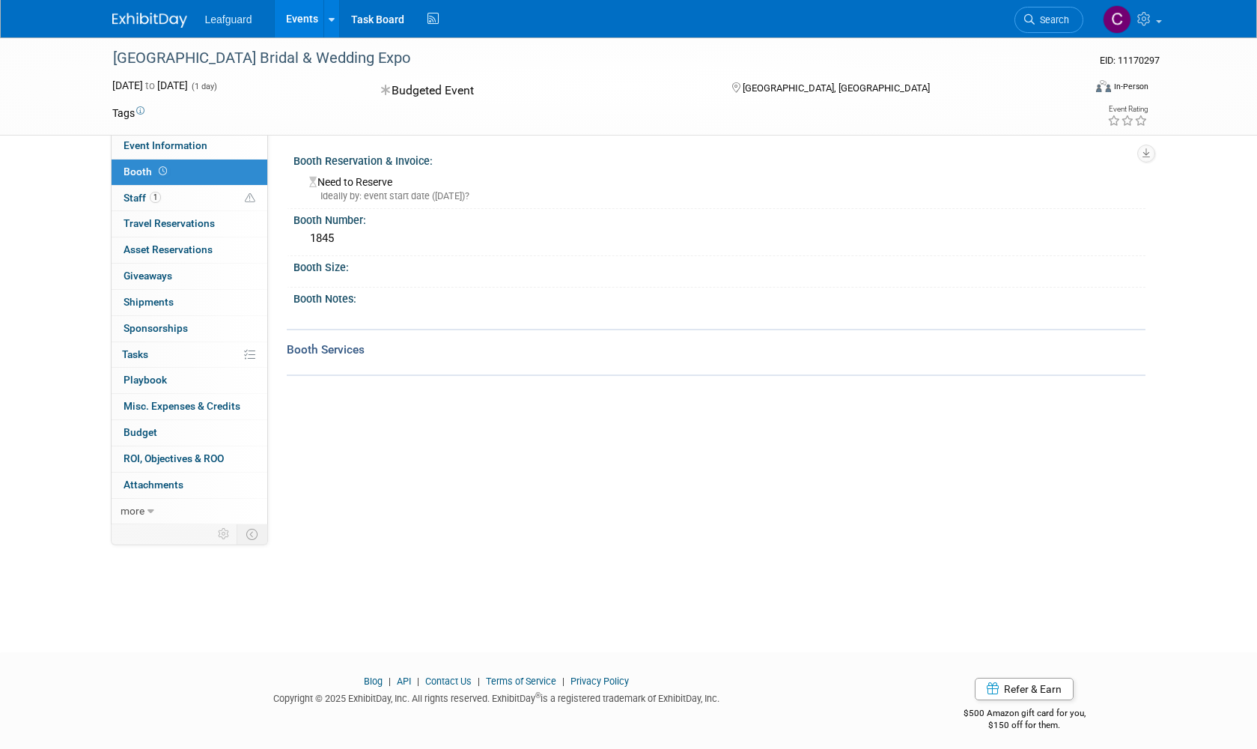
click at [171, 169] on link "Booth" at bounding box center [190, 171] width 156 height 25
click at [183, 195] on link "1 Staff 1" at bounding box center [190, 198] width 156 height 25
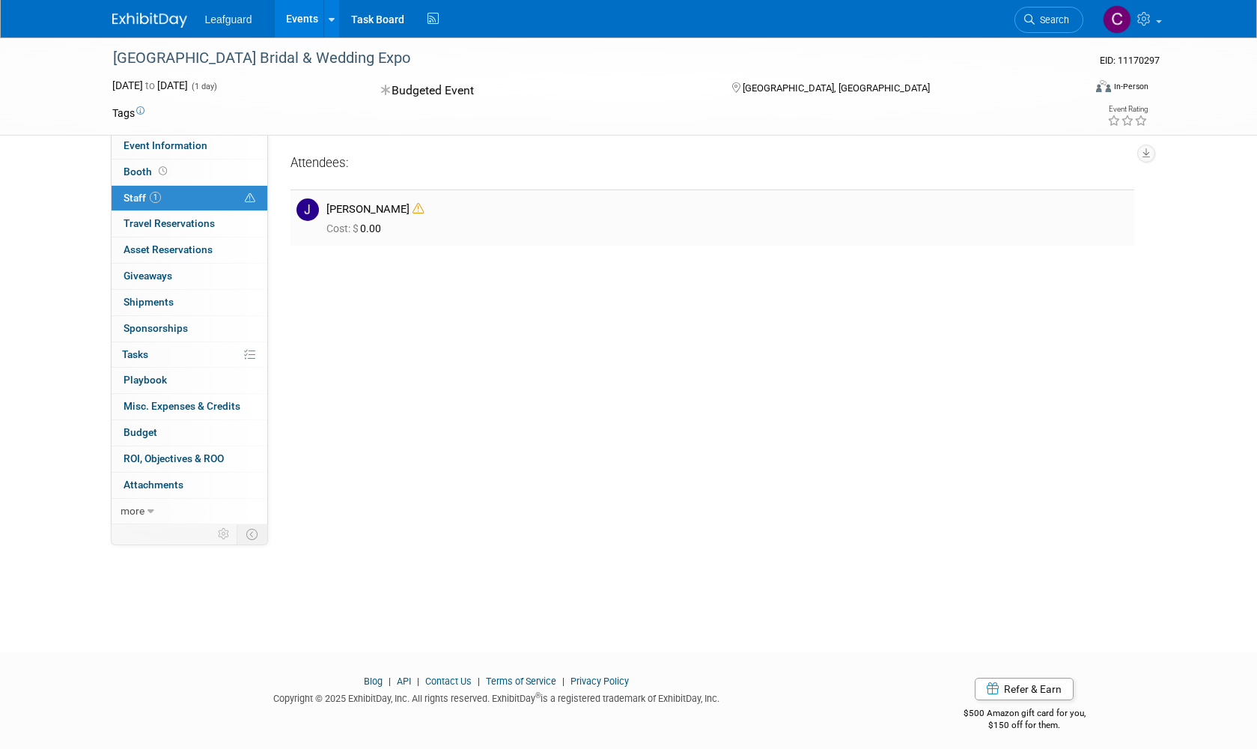
drag, startPoint x: 353, startPoint y: 225, endPoint x: 336, endPoint y: 214, distance: 19.5
click at [353, 225] on span "Cost: $" at bounding box center [343, 228] width 34 height 12
click at [304, 207] on img at bounding box center [307, 209] width 22 height 22
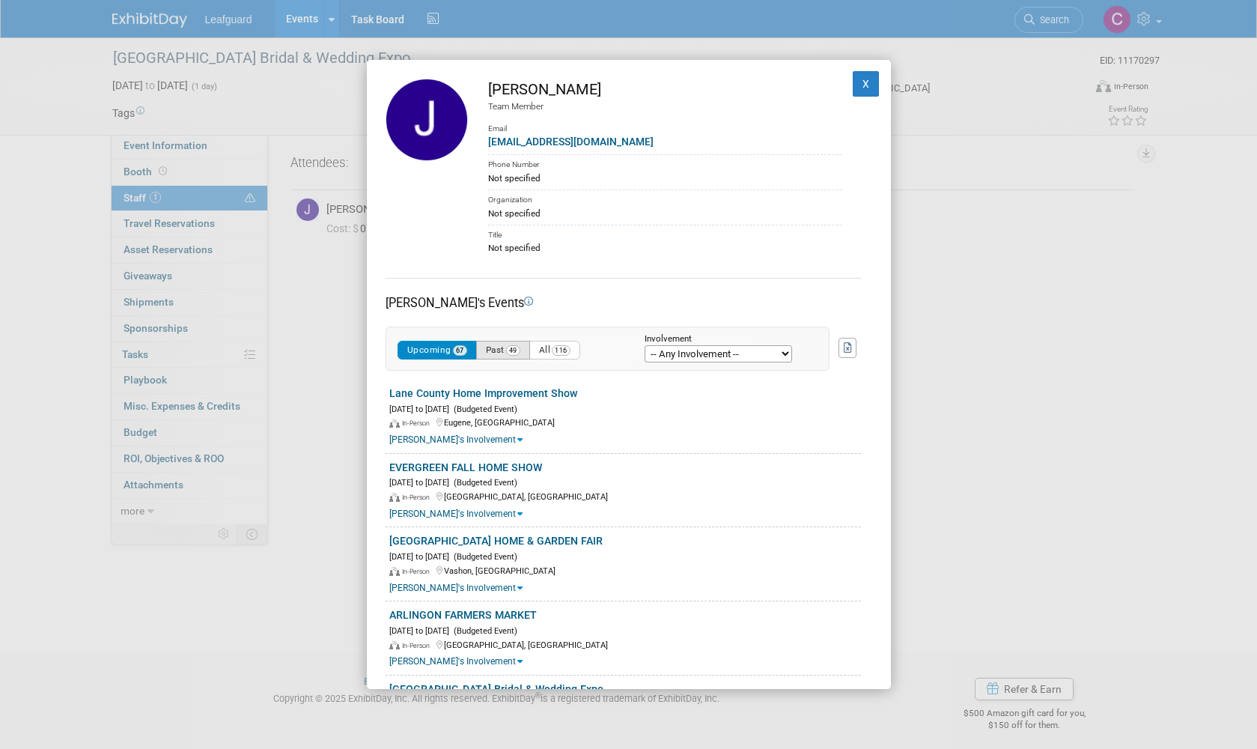
click at [505, 344] on button "Past 49" at bounding box center [503, 350] width 54 height 19
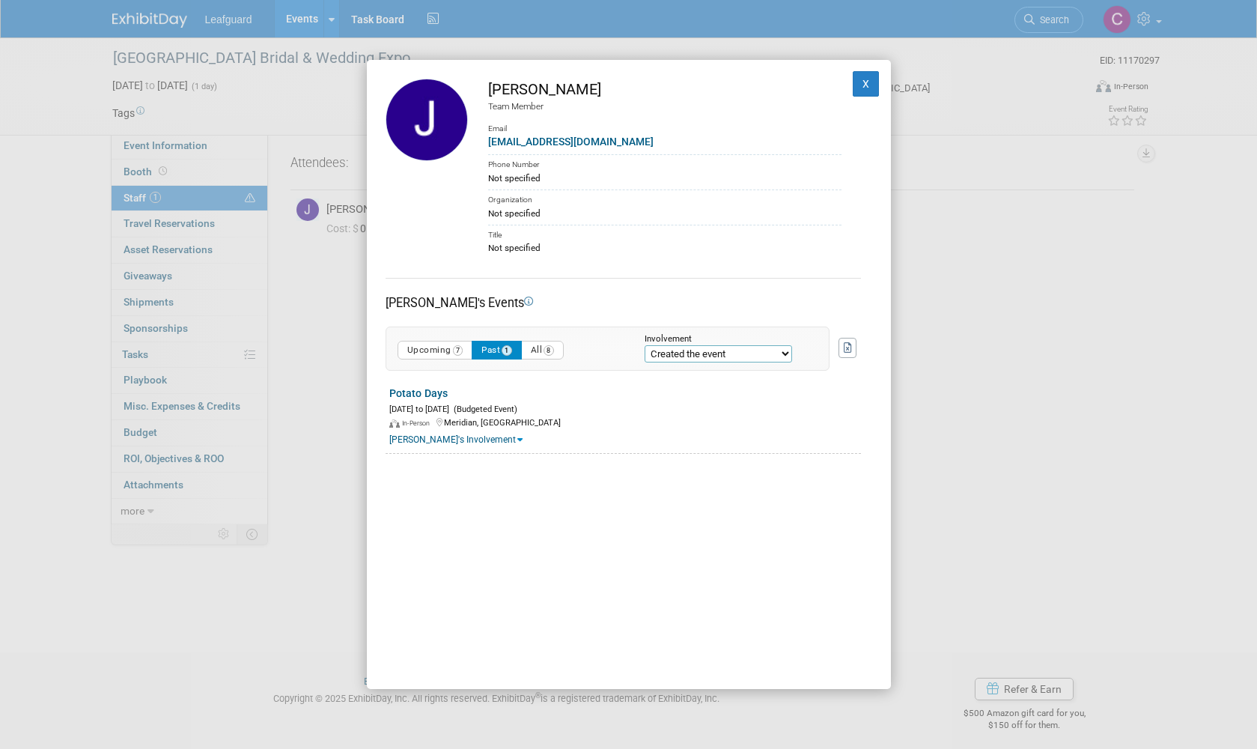
select select "attendee"
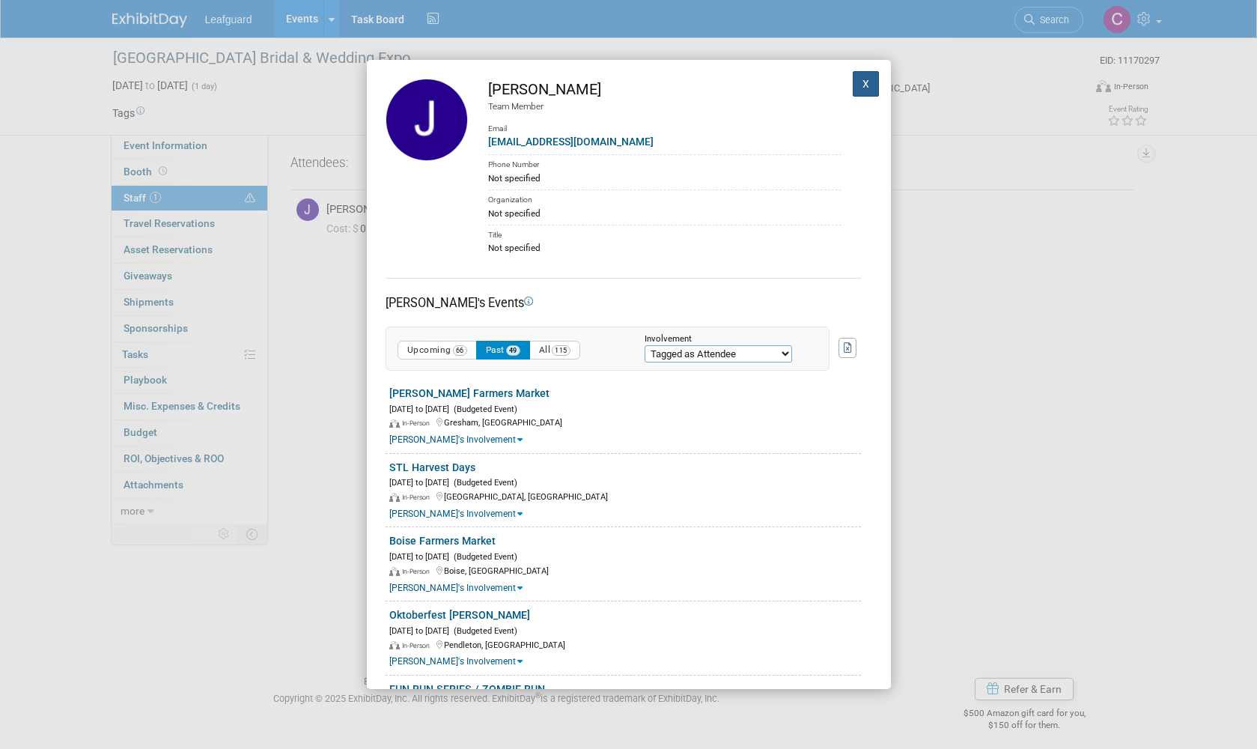
click at [871, 82] on button "X" at bounding box center [866, 83] width 27 height 25
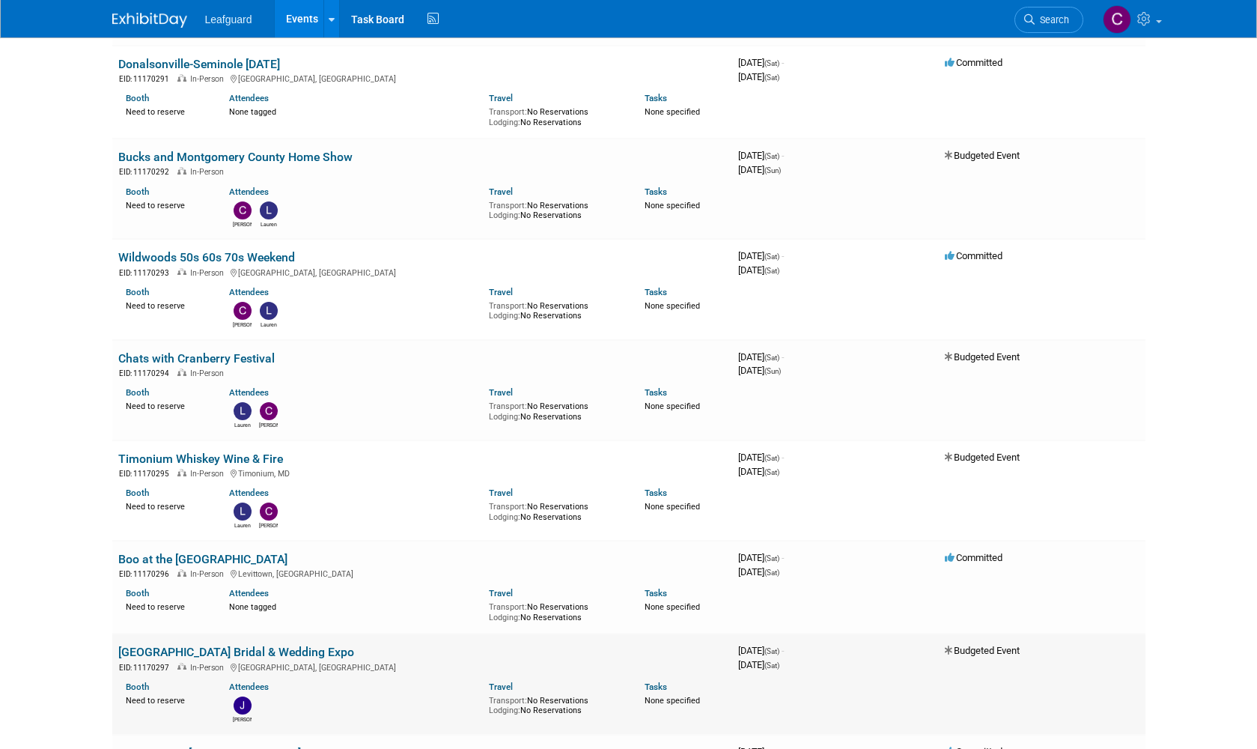
scroll to position [8522, 0]
click at [949, 645] on icon at bounding box center [949, 650] width 9 height 10
click at [986, 645] on span "Budgeted Event" at bounding box center [982, 650] width 75 height 11
click at [270, 645] on link "[GEOGRAPHIC_DATA] Bridal & Wedding Expo" at bounding box center [236, 652] width 236 height 14
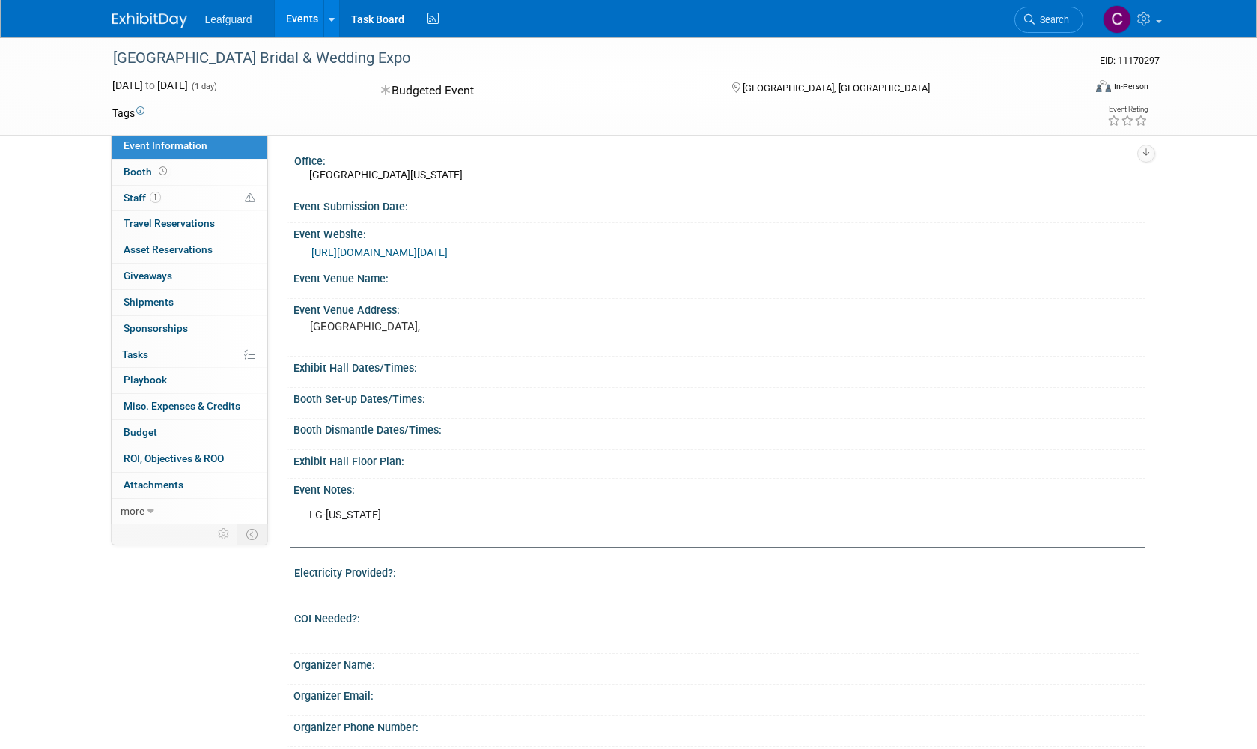
click at [340, 317] on div "Event Venue Address:" at bounding box center [719, 308] width 852 height 19
click at [384, 333] on pre "[GEOGRAPHIC_DATA]," at bounding box center [471, 326] width 322 height 13
drag, startPoint x: 478, startPoint y: 345, endPoint x: 464, endPoint y: 341, distance: 14.9
click at [478, 333] on pre "[GEOGRAPHIC_DATA]," at bounding box center [471, 326] width 322 height 13
click at [460, 333] on pre "Salt Palace Convention Center," at bounding box center [471, 326] width 322 height 13
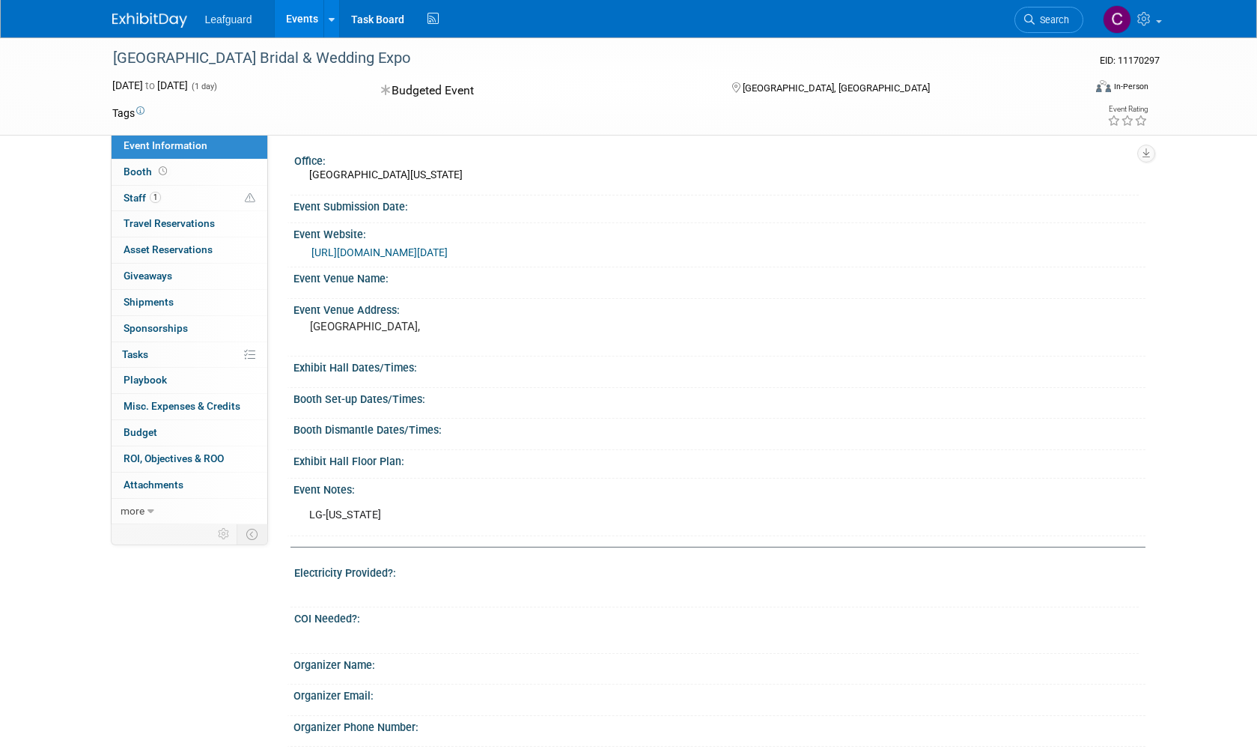
scroll to position [1, 0]
click at [430, 251] on link "https://englert2-my.sharepoint.com/personal/cstackpole_leafguard_com/Documents/…" at bounding box center [379, 251] width 136 height 12
click at [1056, 22] on span "Search" at bounding box center [1052, 19] width 34 height 11
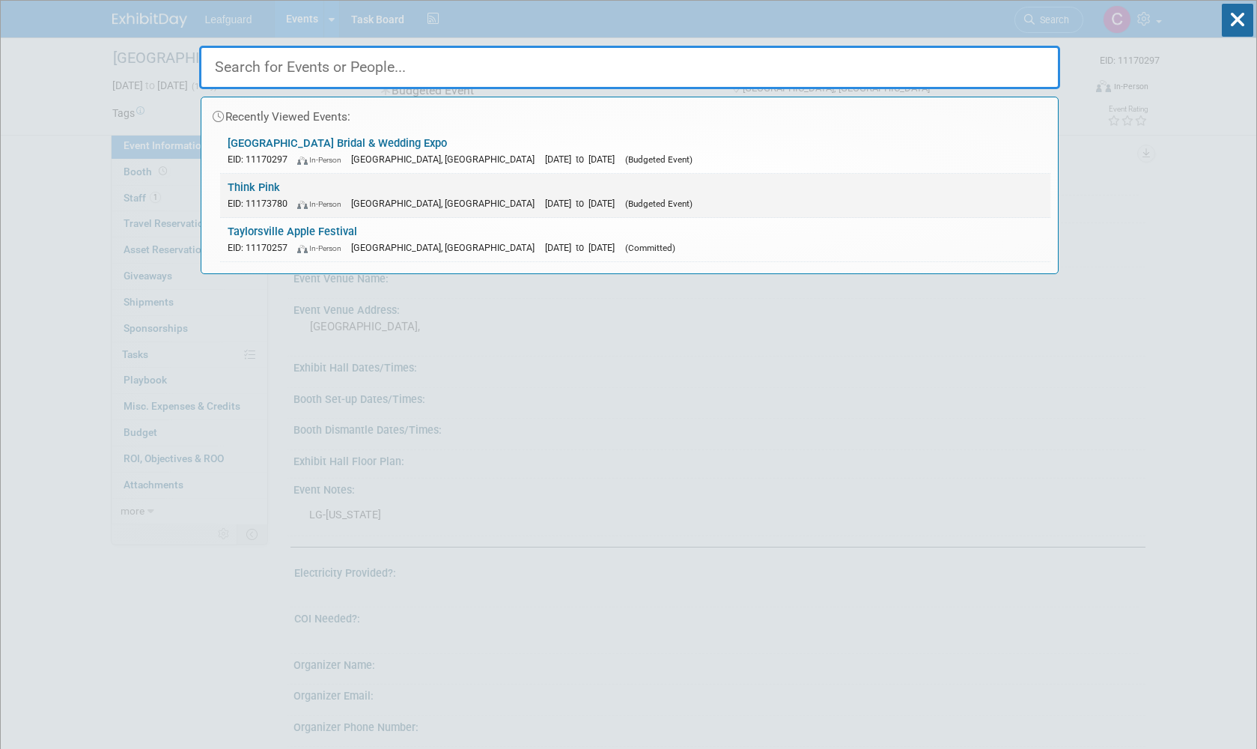
click at [689, 187] on link "Think Pink EID: 11173780 In-Person West Valley City, UT Sep 20, 2025 to Sep 20,…" at bounding box center [635, 195] width 830 height 43
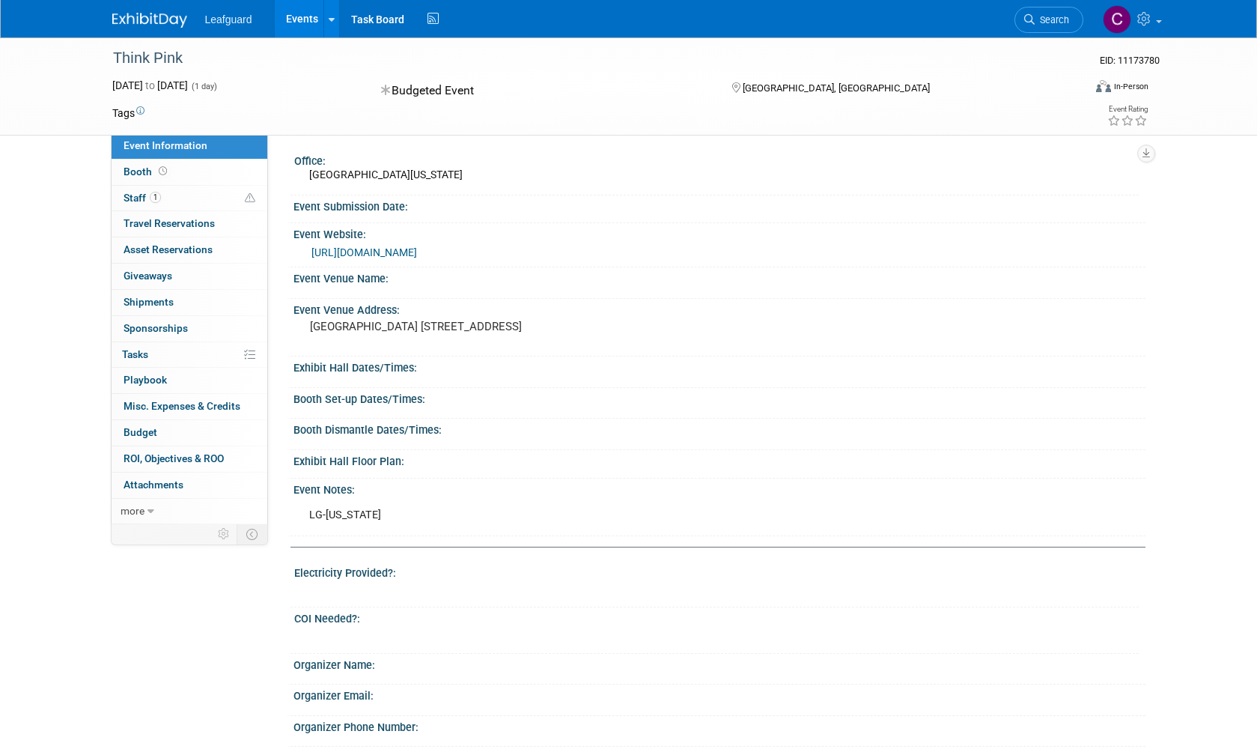
click at [417, 252] on link "[URL][DOMAIN_NAME]" at bounding box center [364, 252] width 106 height 12
click at [225, 195] on link "1 Staff 1" at bounding box center [190, 198] width 156 height 25
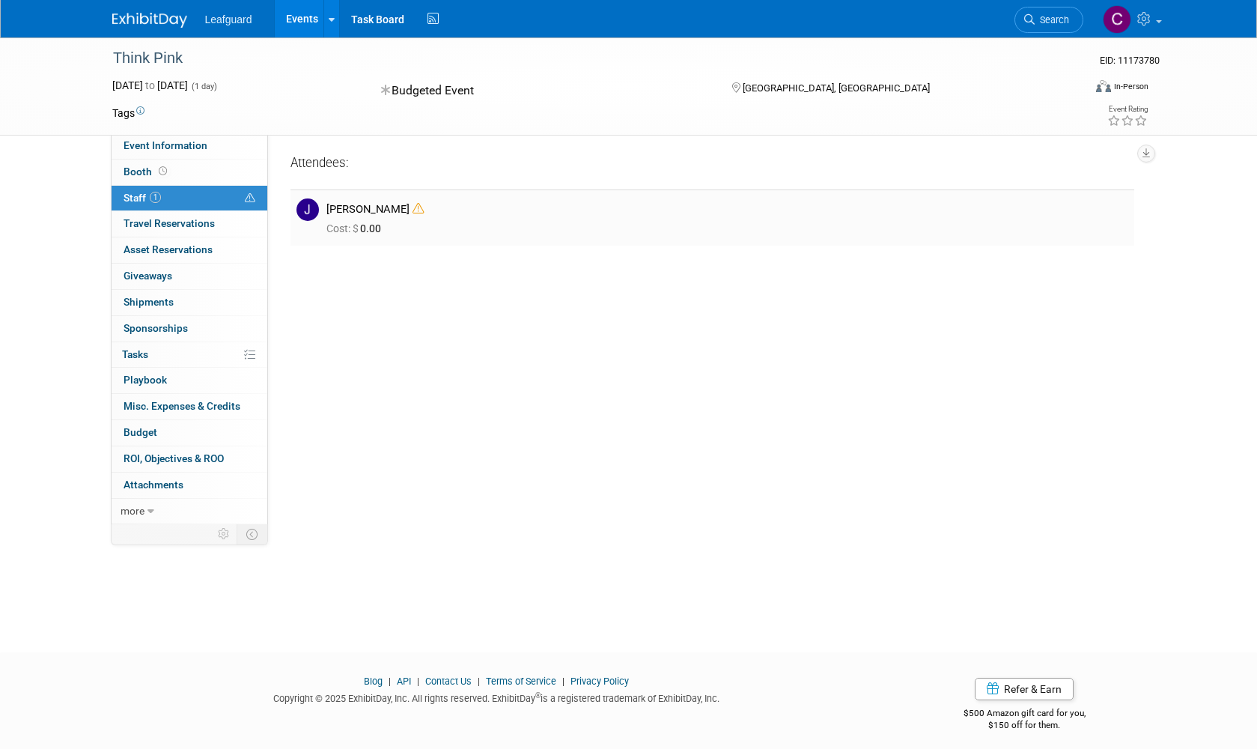
click at [413, 210] on icon at bounding box center [418, 208] width 11 height 11
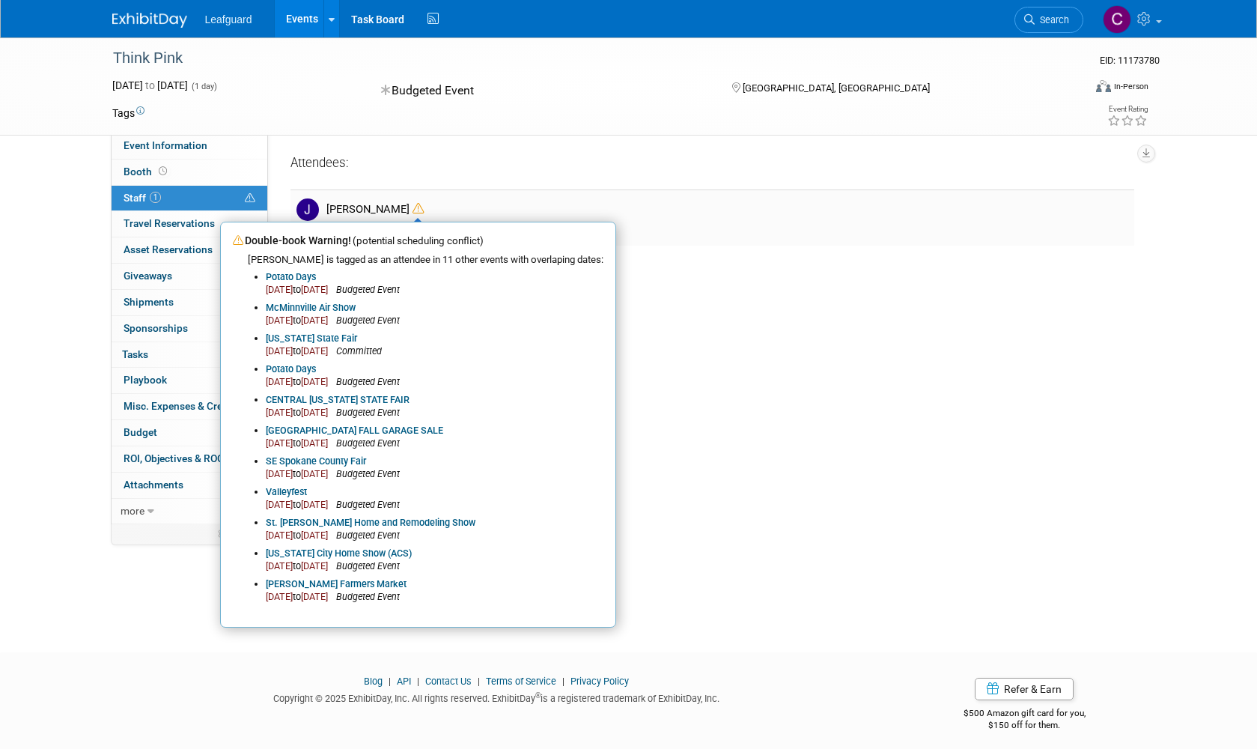
click at [413, 210] on icon at bounding box center [418, 208] width 11 height 11
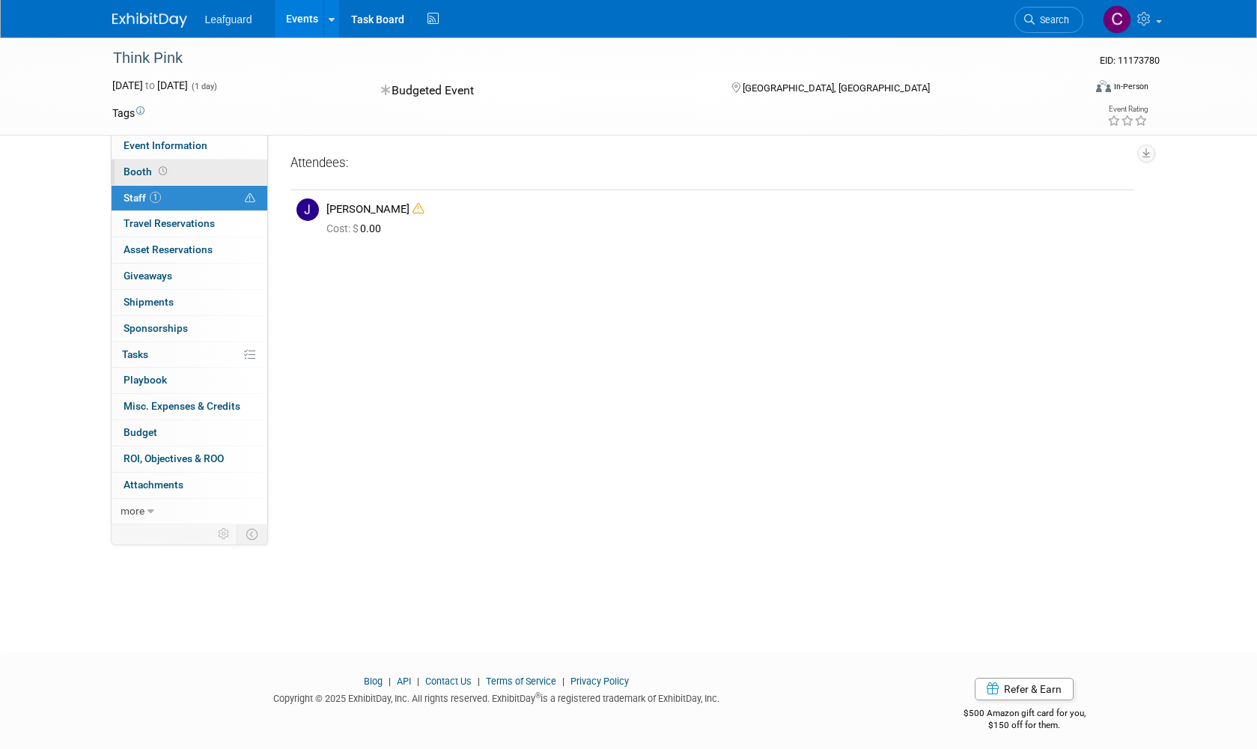
click at [135, 167] on span "Booth" at bounding box center [147, 171] width 46 height 12
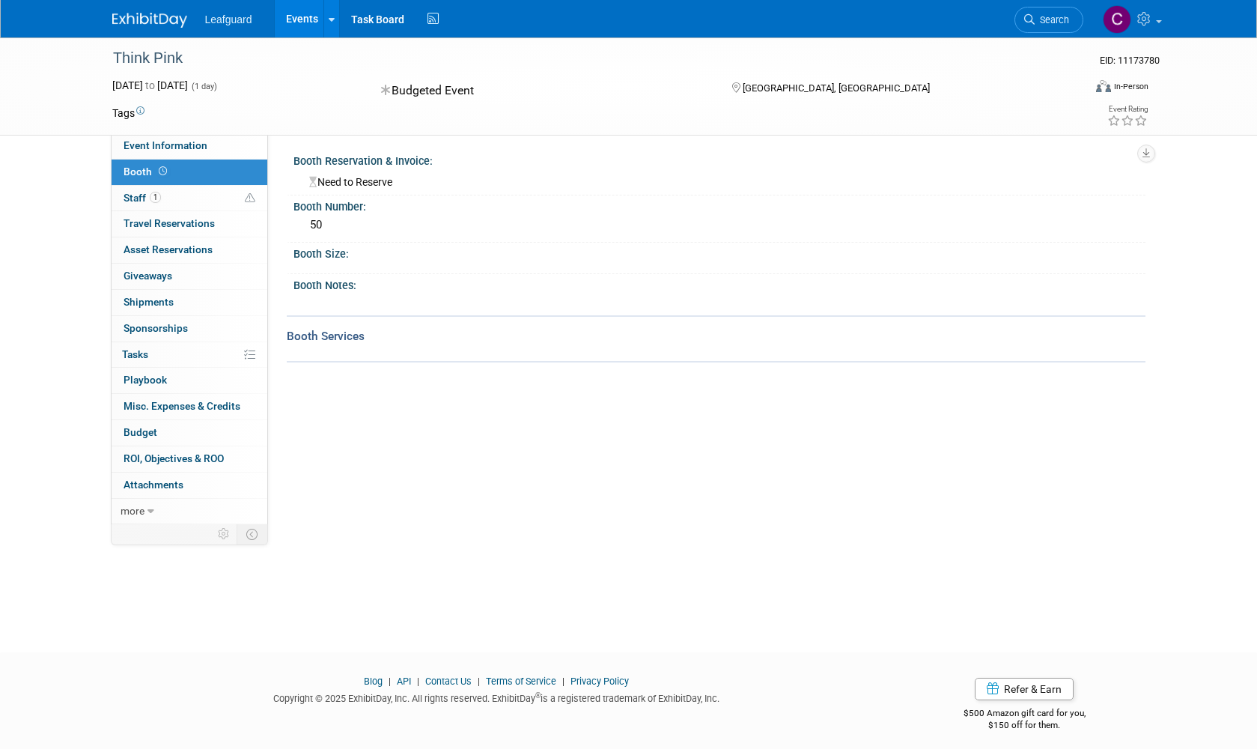
click at [462, 344] on div at bounding box center [716, 346] width 859 height 5
click at [228, 22] on span "Leafguard" at bounding box center [228, 19] width 47 height 12
click at [137, 16] on img at bounding box center [149, 20] width 75 height 15
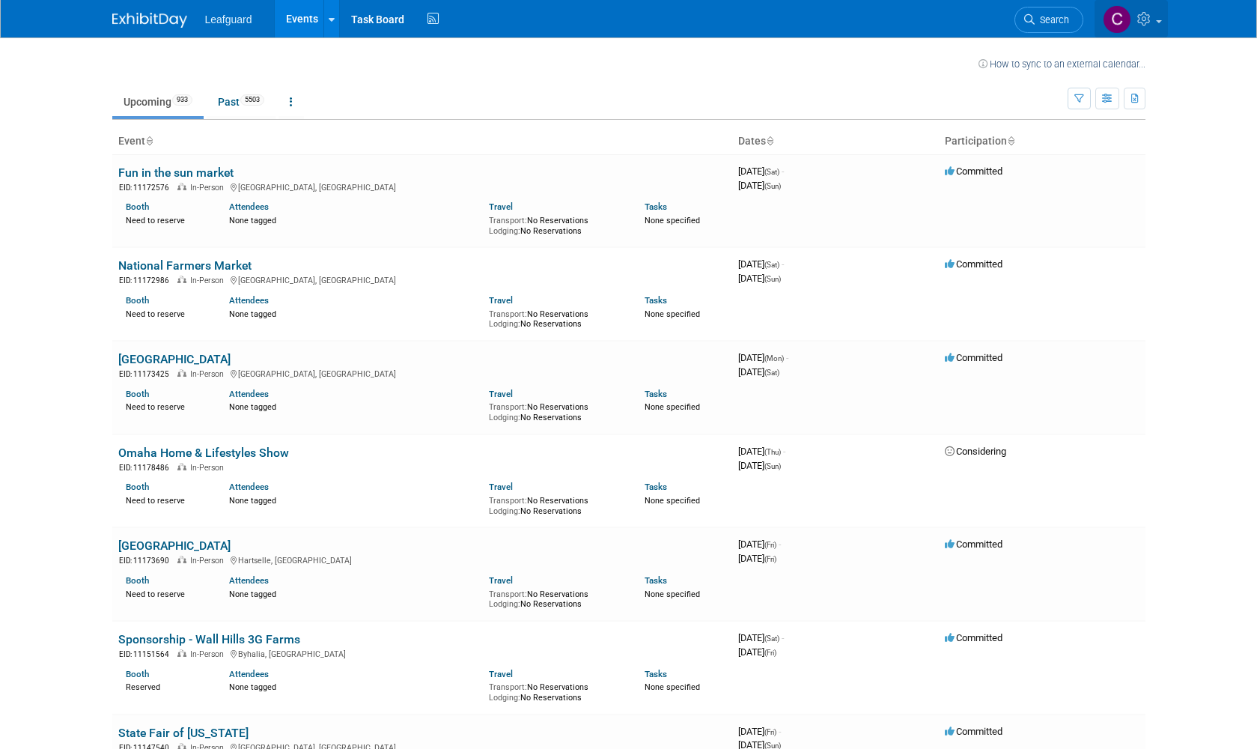
click at [1147, 21] on icon at bounding box center [1145, 18] width 17 height 13
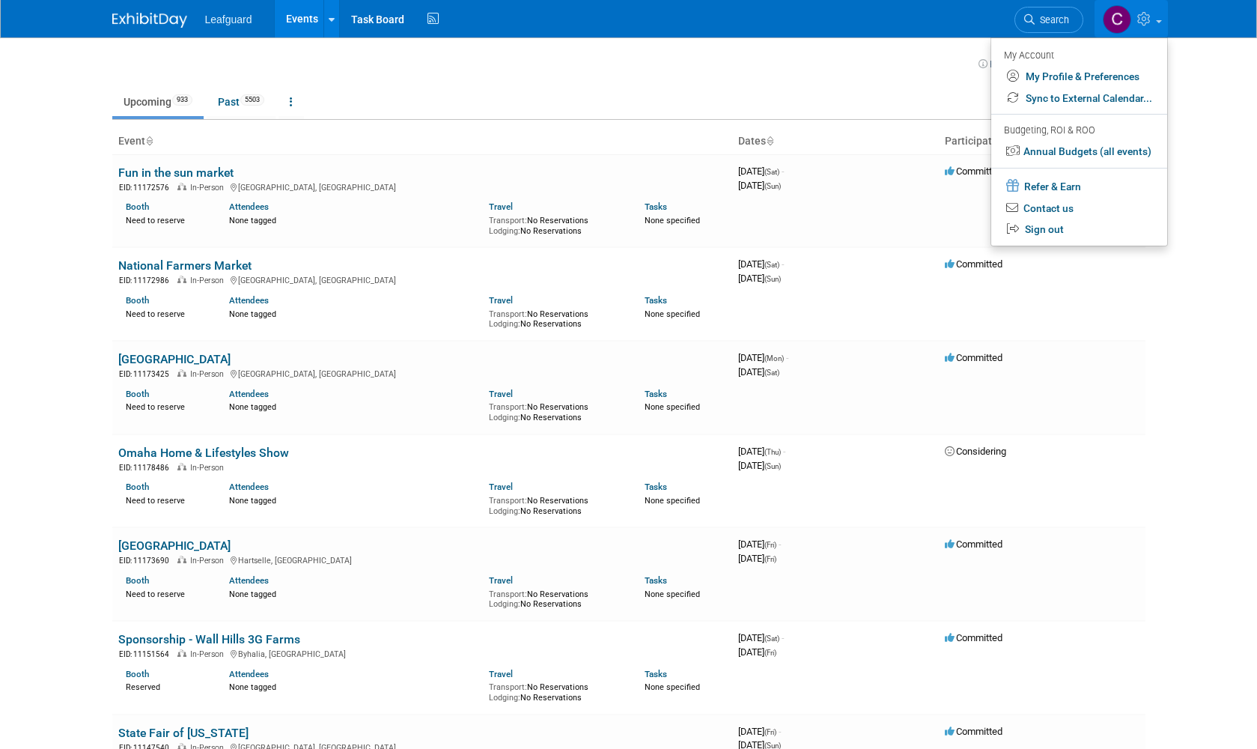
click at [146, 17] on img at bounding box center [149, 20] width 75 height 15
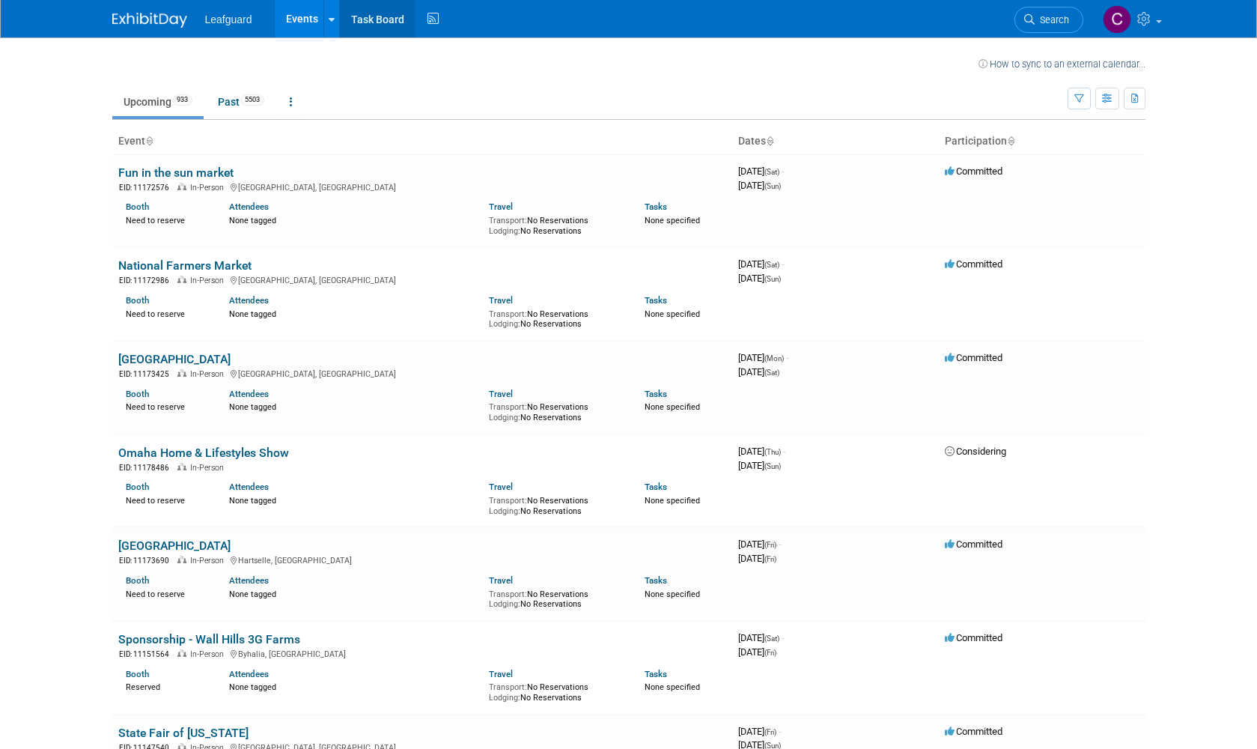
click at [377, 22] on link "Task Board" at bounding box center [378, 18] width 76 height 37
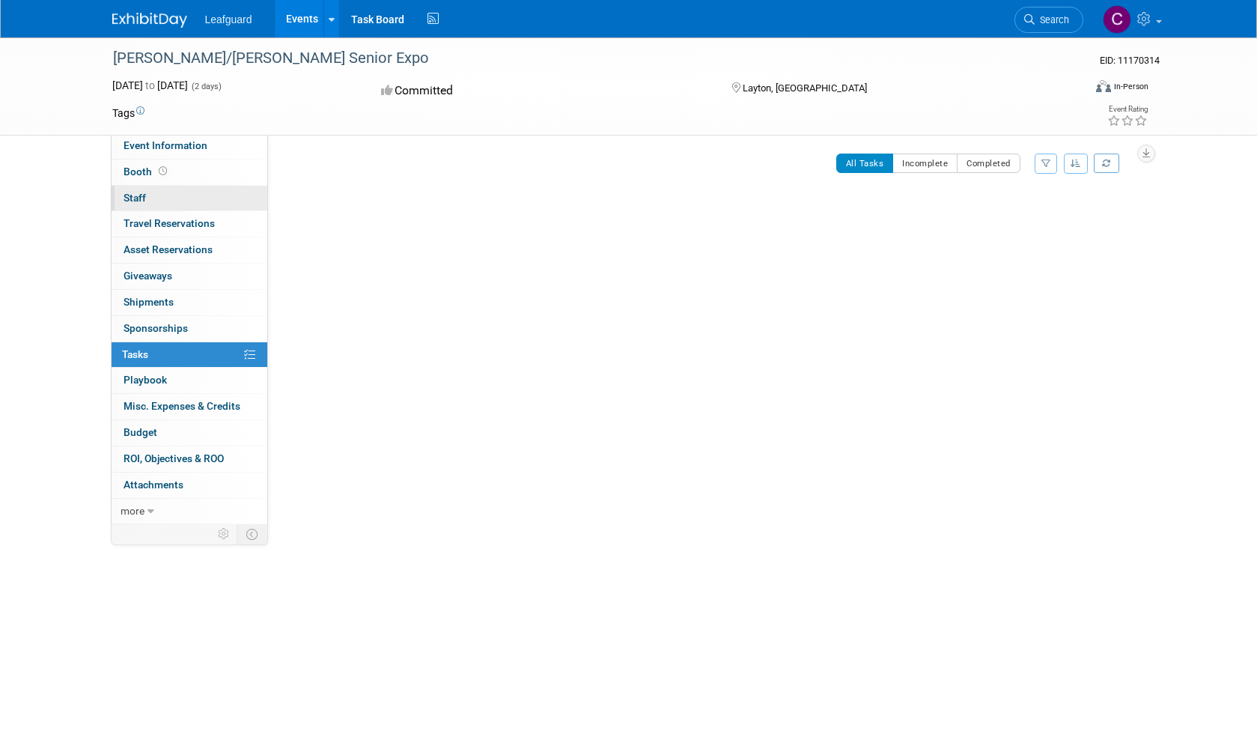
click at [191, 196] on link "0 Staff 0" at bounding box center [190, 198] width 156 height 25
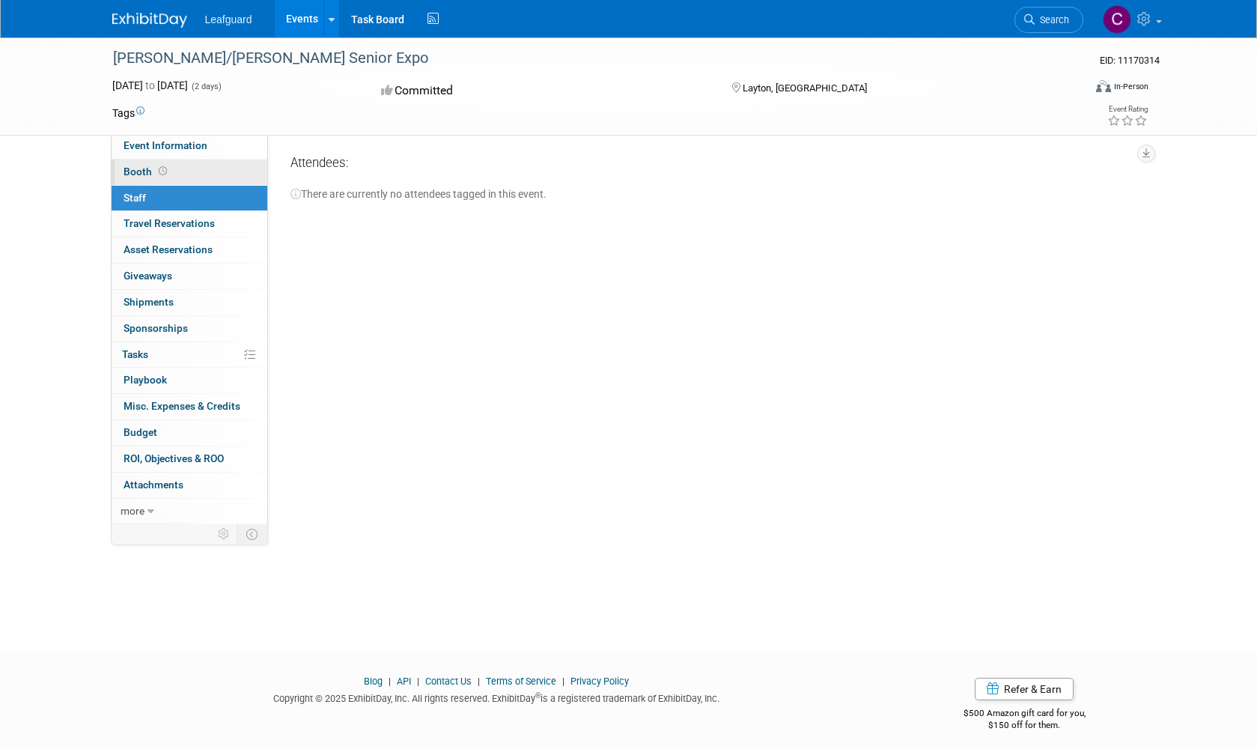
click at [130, 168] on span "Booth" at bounding box center [147, 171] width 46 height 12
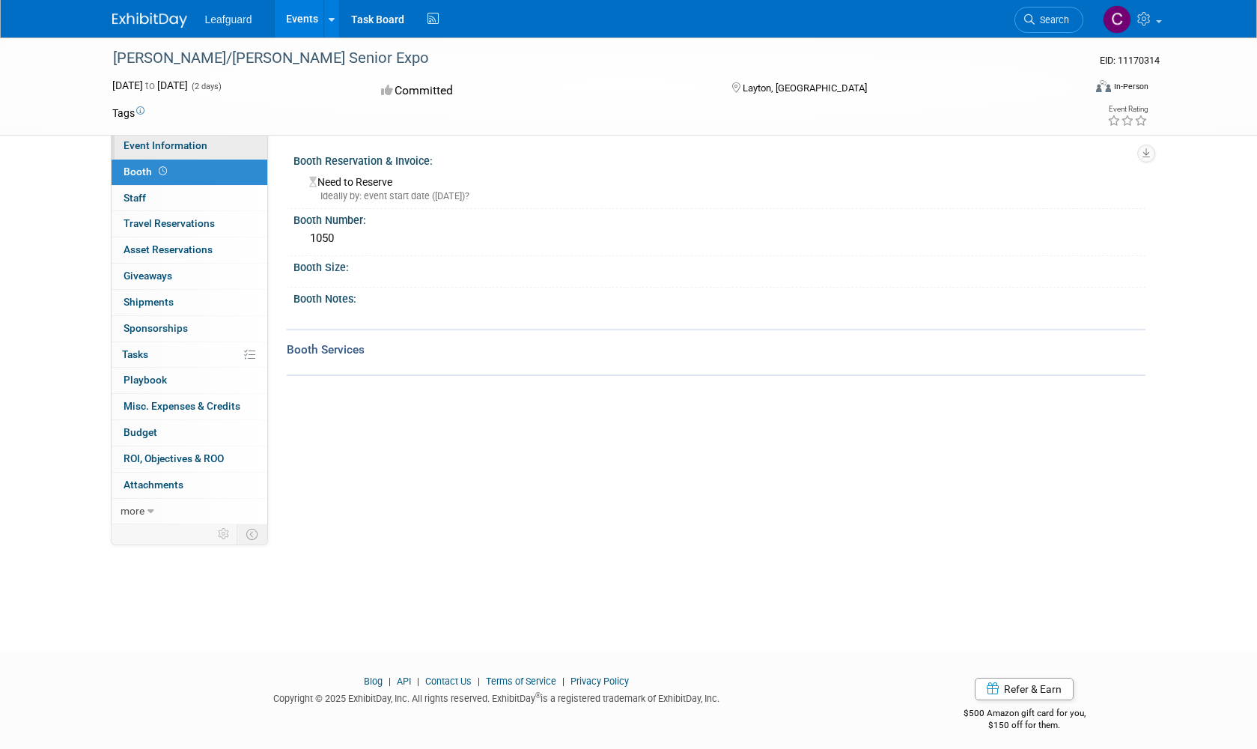
click at [163, 149] on span "Event Information" at bounding box center [166, 145] width 84 height 12
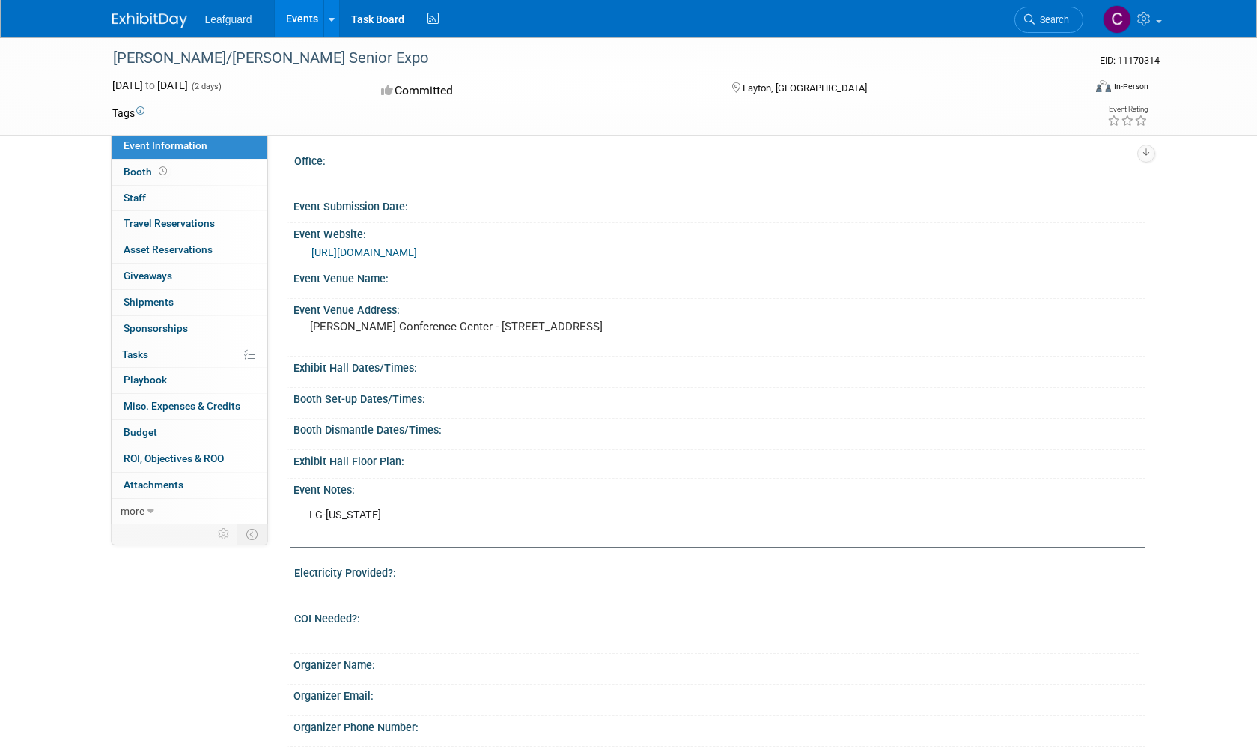
click at [417, 258] on link "[URL][DOMAIN_NAME]" at bounding box center [364, 252] width 106 height 12
click at [413, 436] on div "Booth Dismantle Dates/Times:" at bounding box center [719, 427] width 852 height 19
click at [458, 436] on div "Booth Dismantle Dates/Times:" at bounding box center [719, 427] width 852 height 19
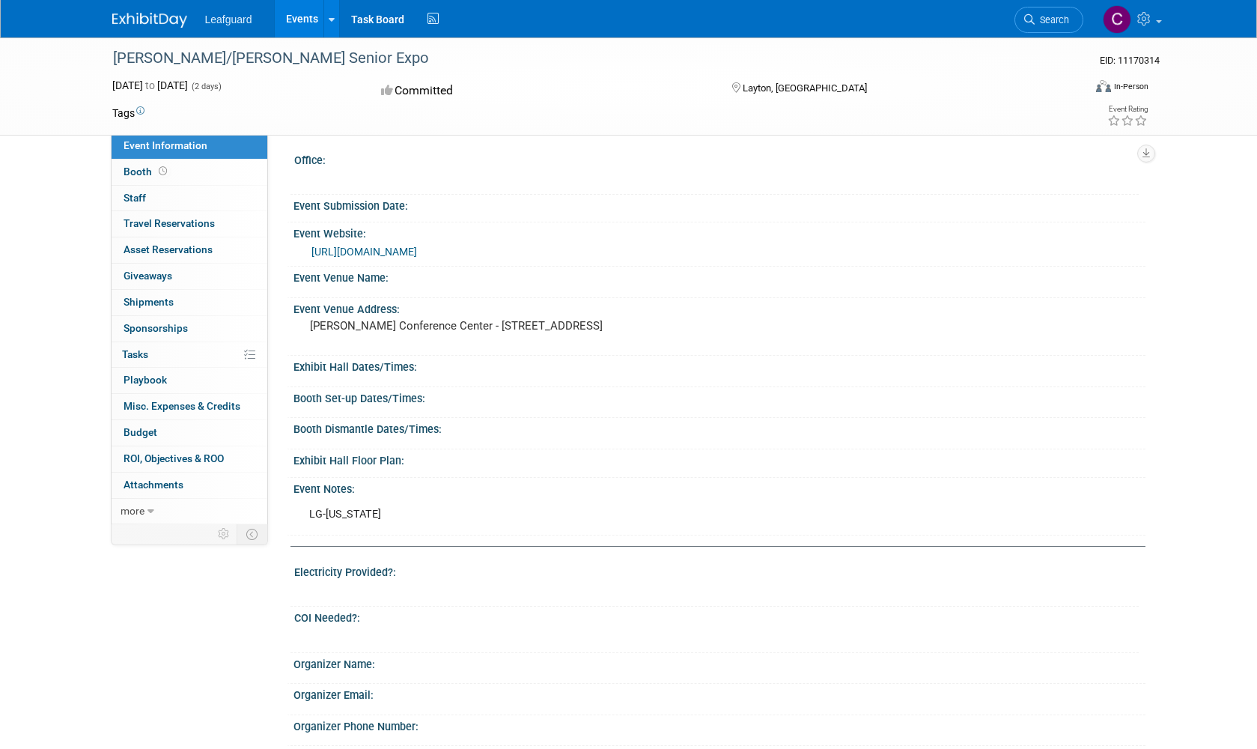
click at [428, 468] on div "Exhibit Hall Floor Plan:" at bounding box center [719, 458] width 852 height 19
click at [357, 496] on div "Event Notes:" at bounding box center [719, 487] width 852 height 19
click at [150, 18] on img at bounding box center [149, 20] width 75 height 15
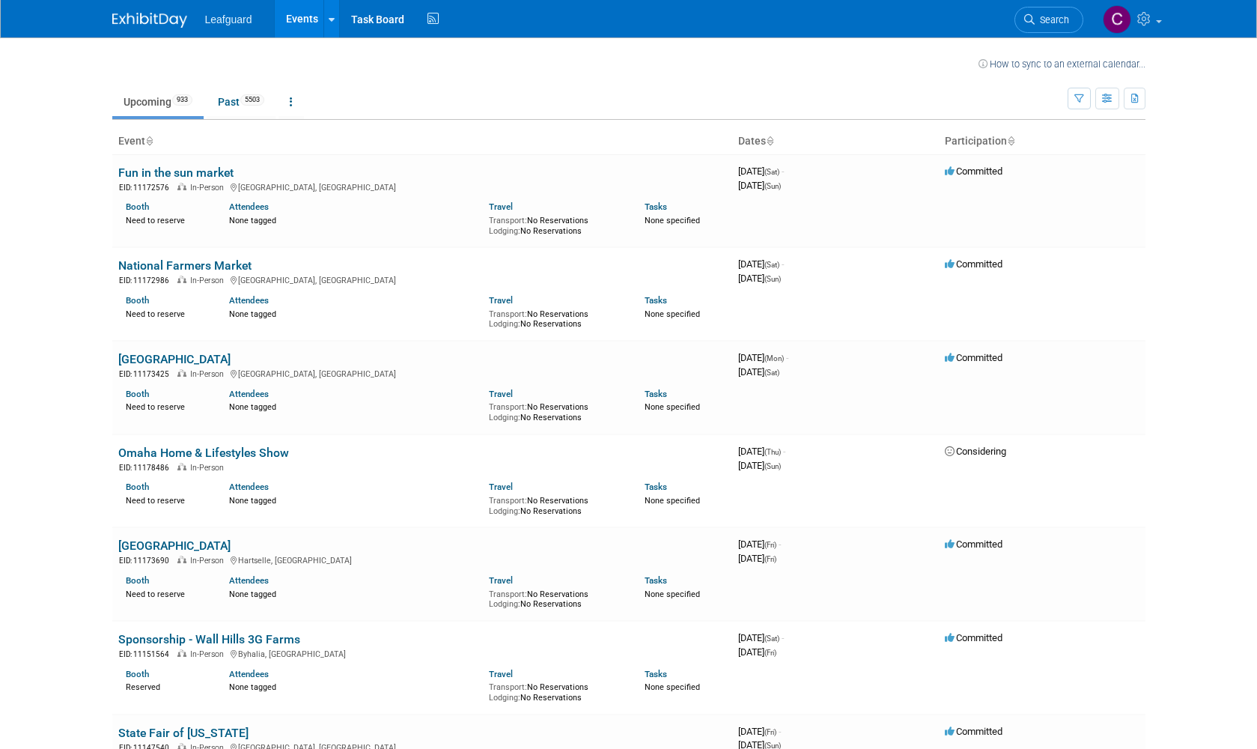
click at [258, 98] on span "5503" at bounding box center [252, 99] width 24 height 11
click at [1113, 103] on icon "button" at bounding box center [1107, 99] width 11 height 10
click at [1011, 153] on link "List View" at bounding box center [1045, 150] width 126 height 21
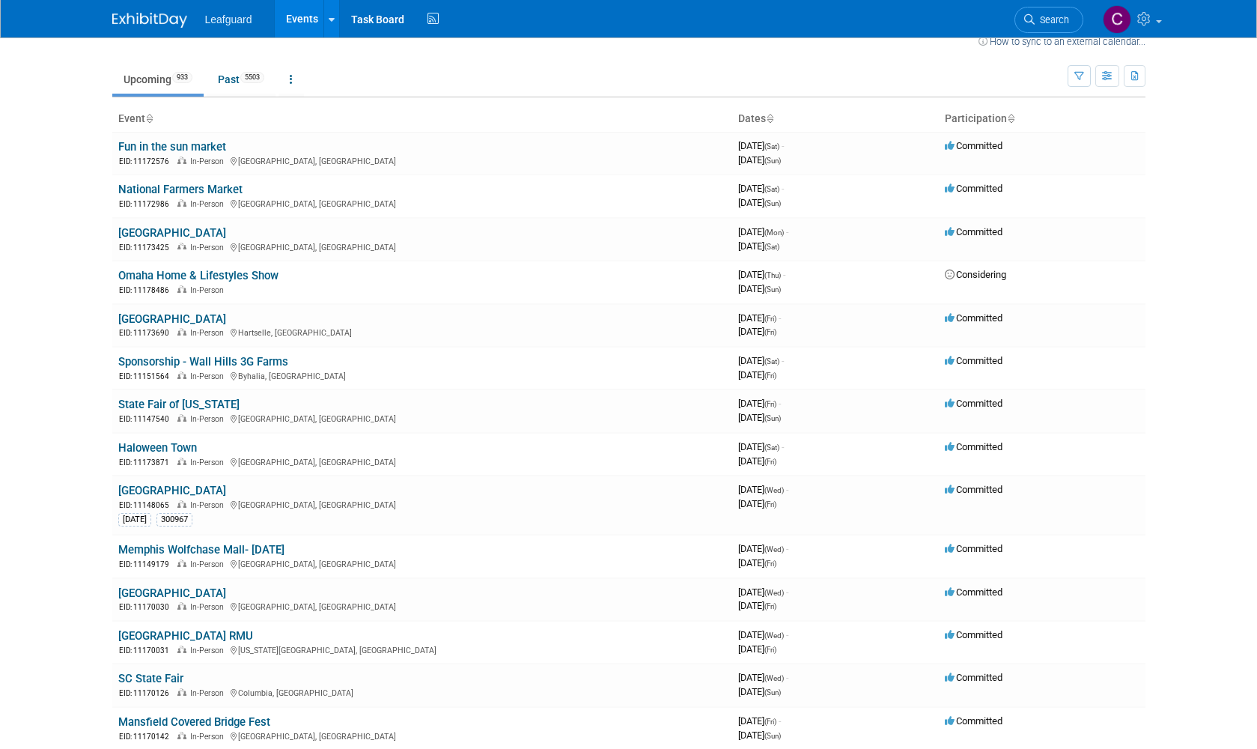
scroll to position [22, 0]
click at [1107, 83] on button "button" at bounding box center [1107, 76] width 24 height 22
click at [1060, 198] on link "Expert Grid" at bounding box center [1045, 197] width 126 height 21
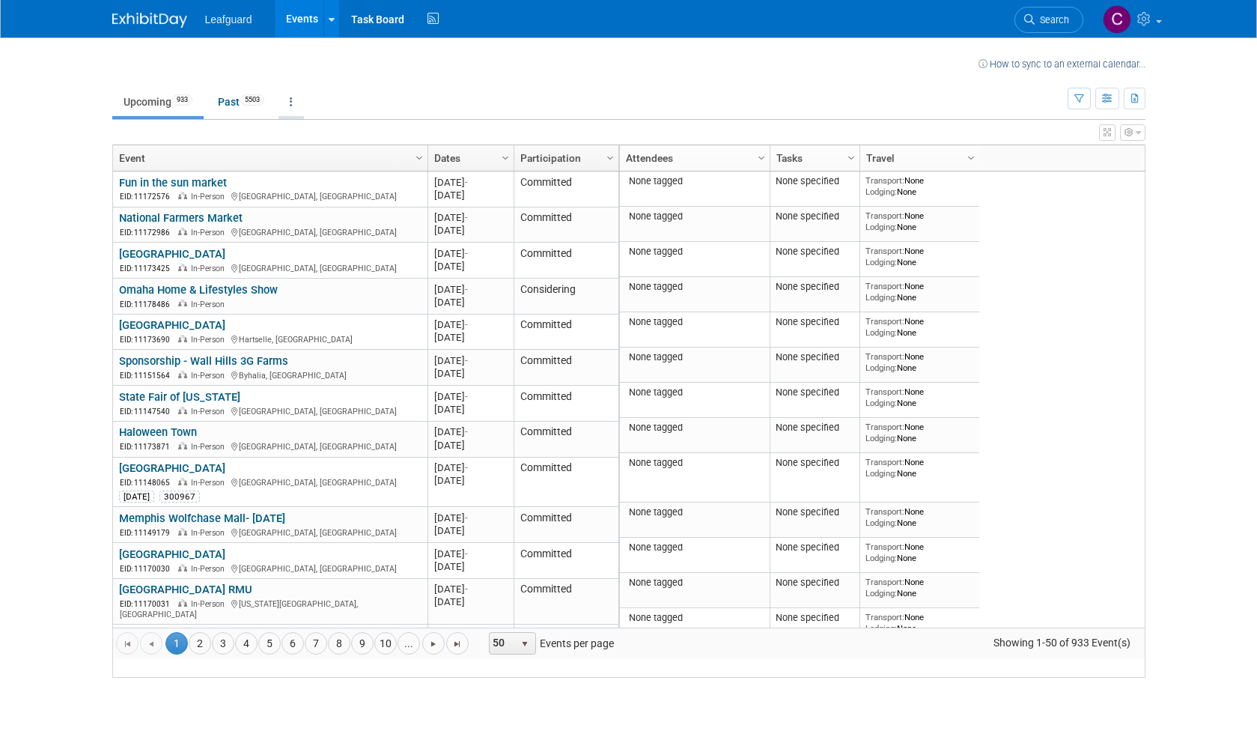
click at [298, 103] on link at bounding box center [291, 102] width 25 height 28
click at [1106, 100] on icon "button" at bounding box center [1107, 99] width 11 height 10
click at [1062, 195] on link "Calendar View" at bounding box center [1045, 196] width 126 height 21
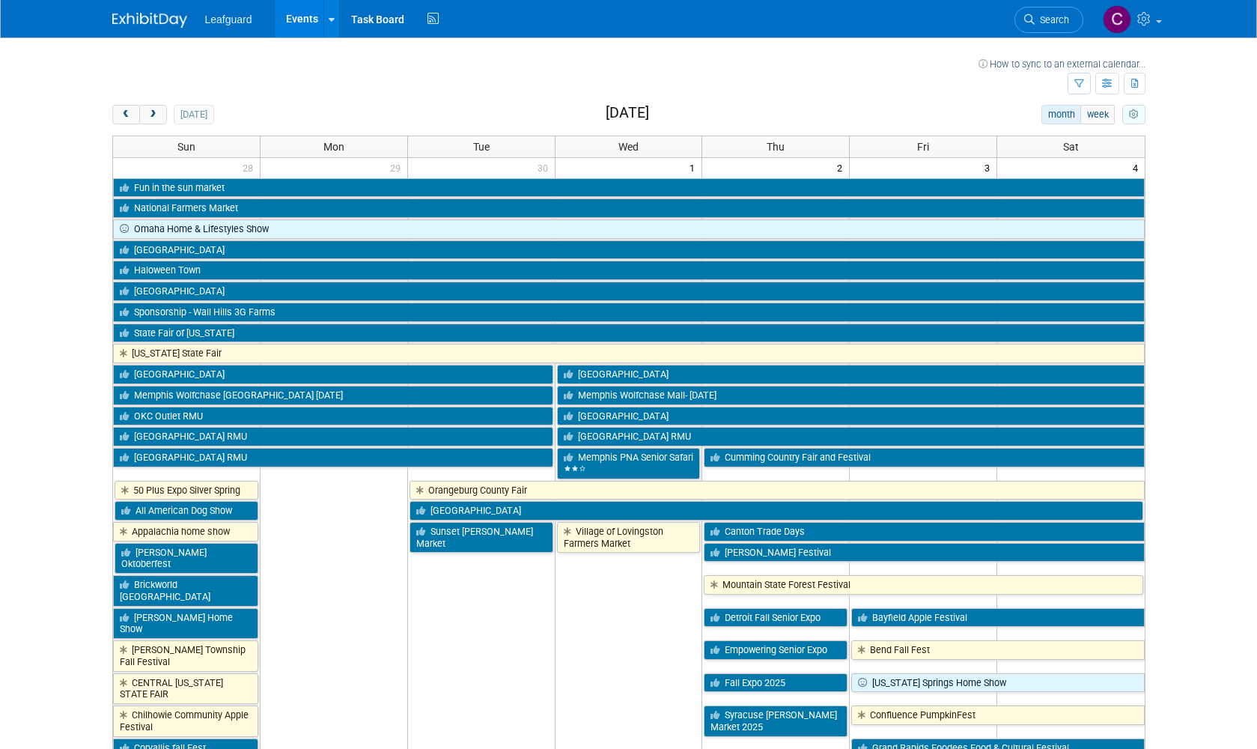
click at [1130, 115] on icon "myCustomButton" at bounding box center [1134, 115] width 10 height 10
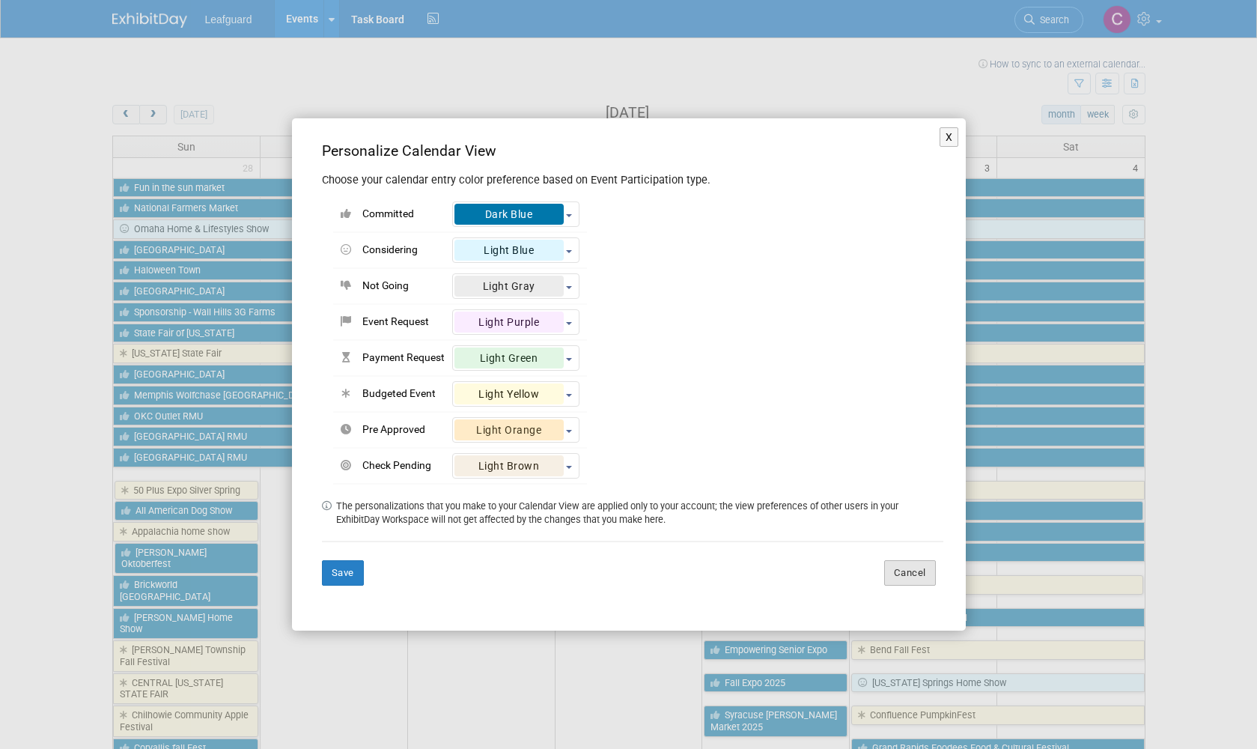
click at [913, 574] on button "Cancel" at bounding box center [910, 572] width 52 height 25
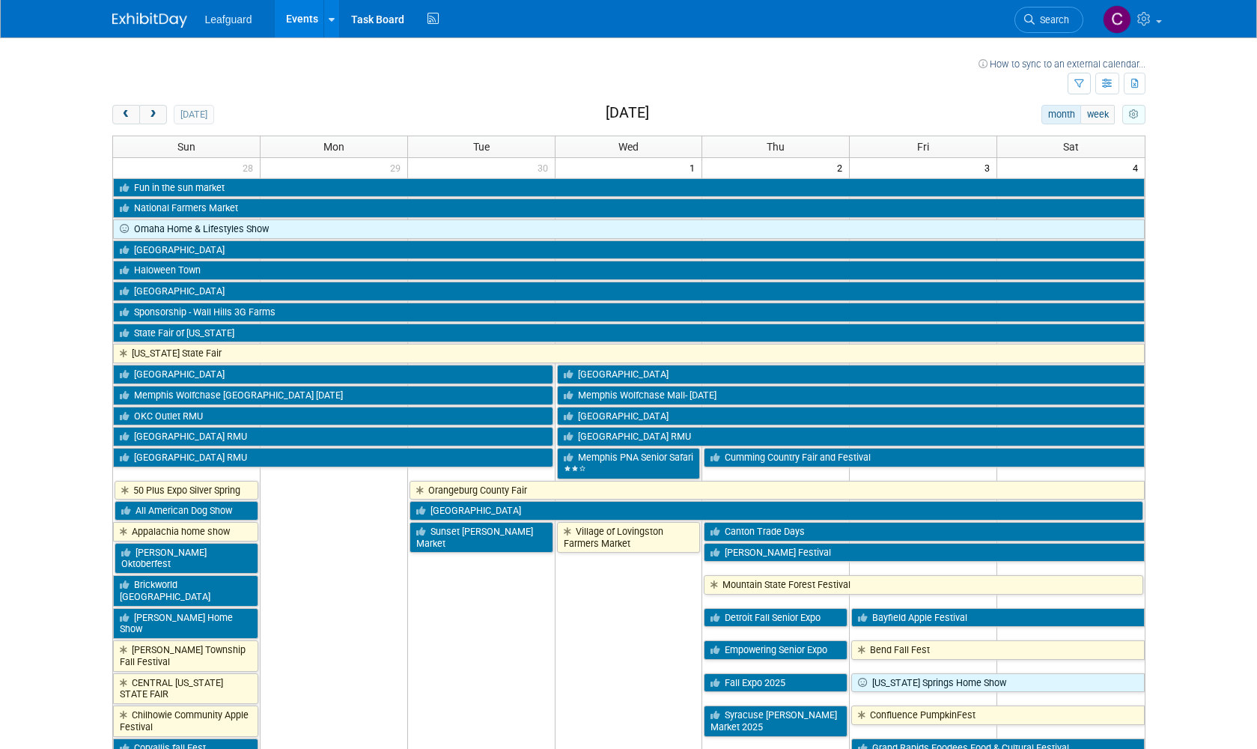
click at [1135, 111] on icon "myCustomButton" at bounding box center [1134, 115] width 10 height 10
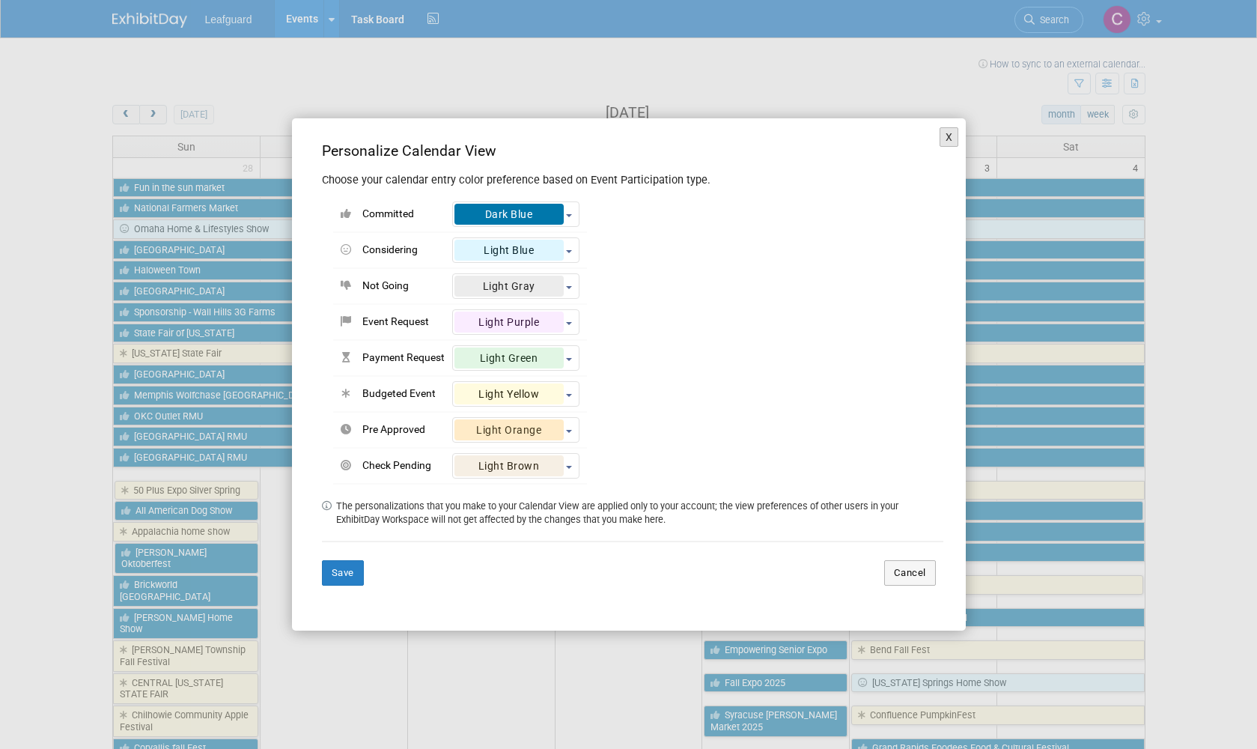
click at [955, 139] on button "X" at bounding box center [949, 136] width 19 height 19
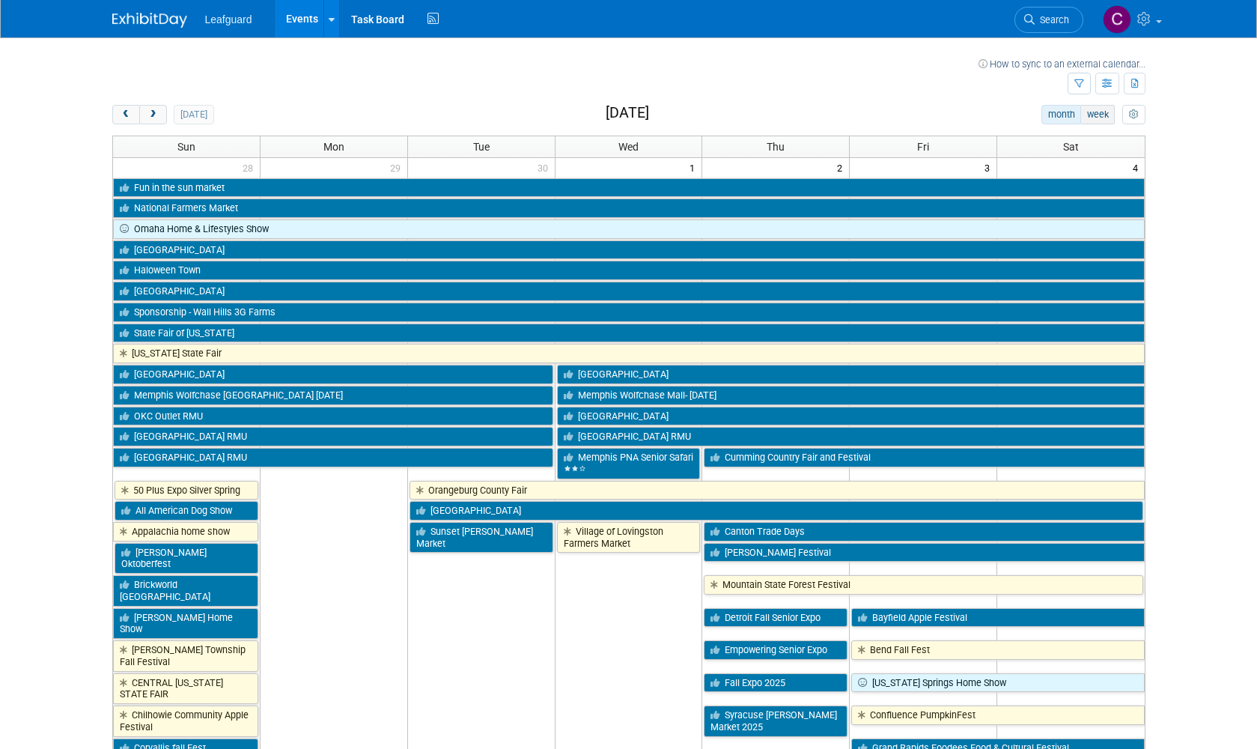
click at [1098, 118] on button "week" at bounding box center [1097, 114] width 34 height 19
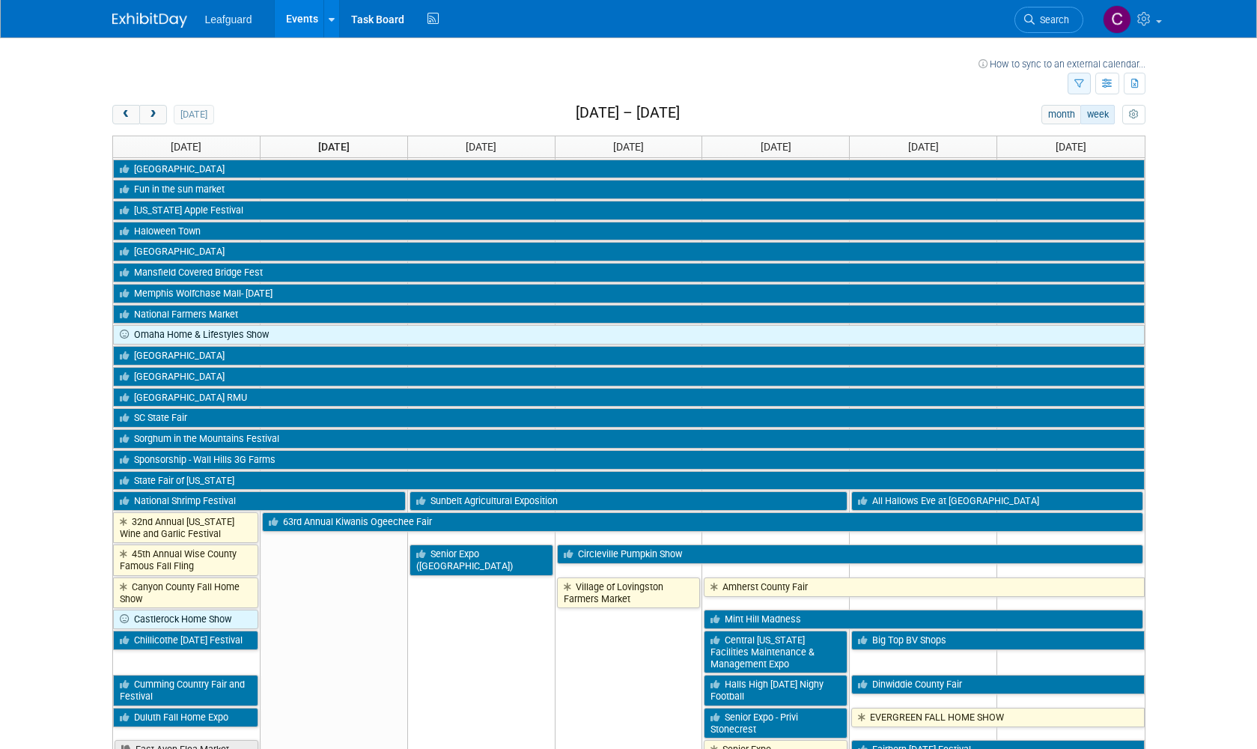
click at [1081, 85] on icon "button" at bounding box center [1079, 84] width 10 height 10
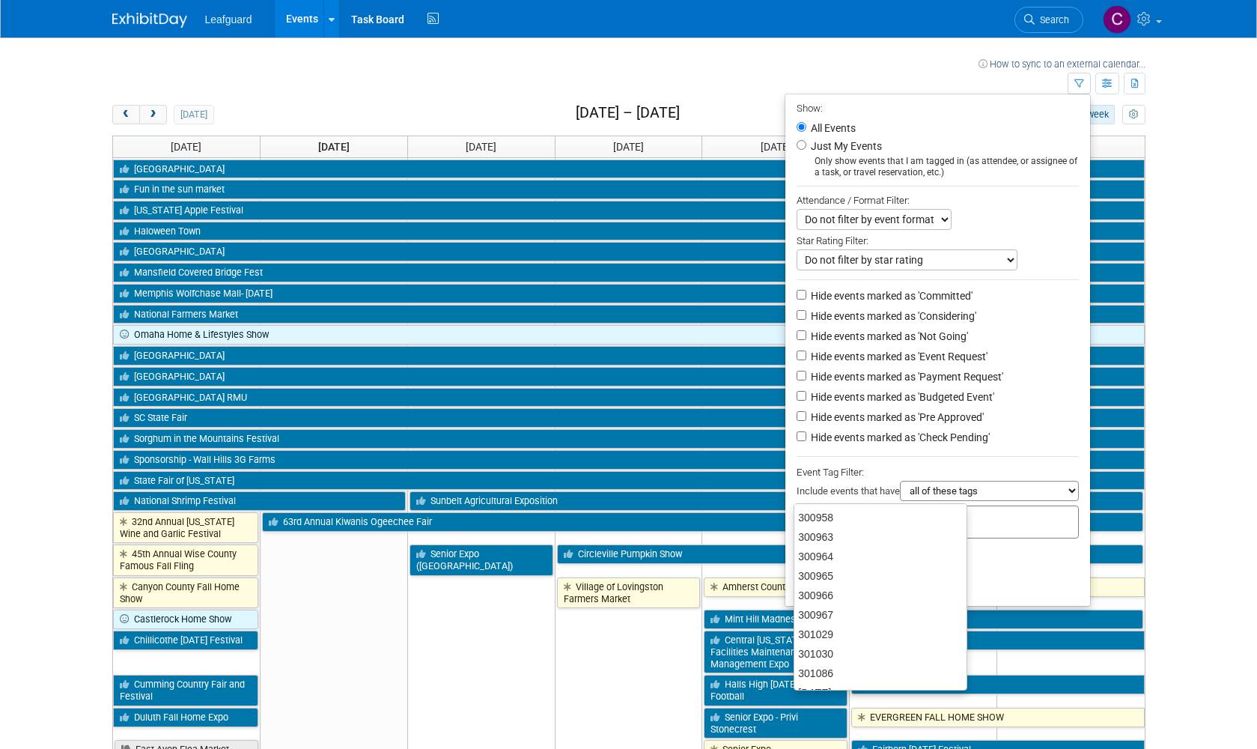
click at [829, 512] on input "text" at bounding box center [863, 519] width 120 height 15
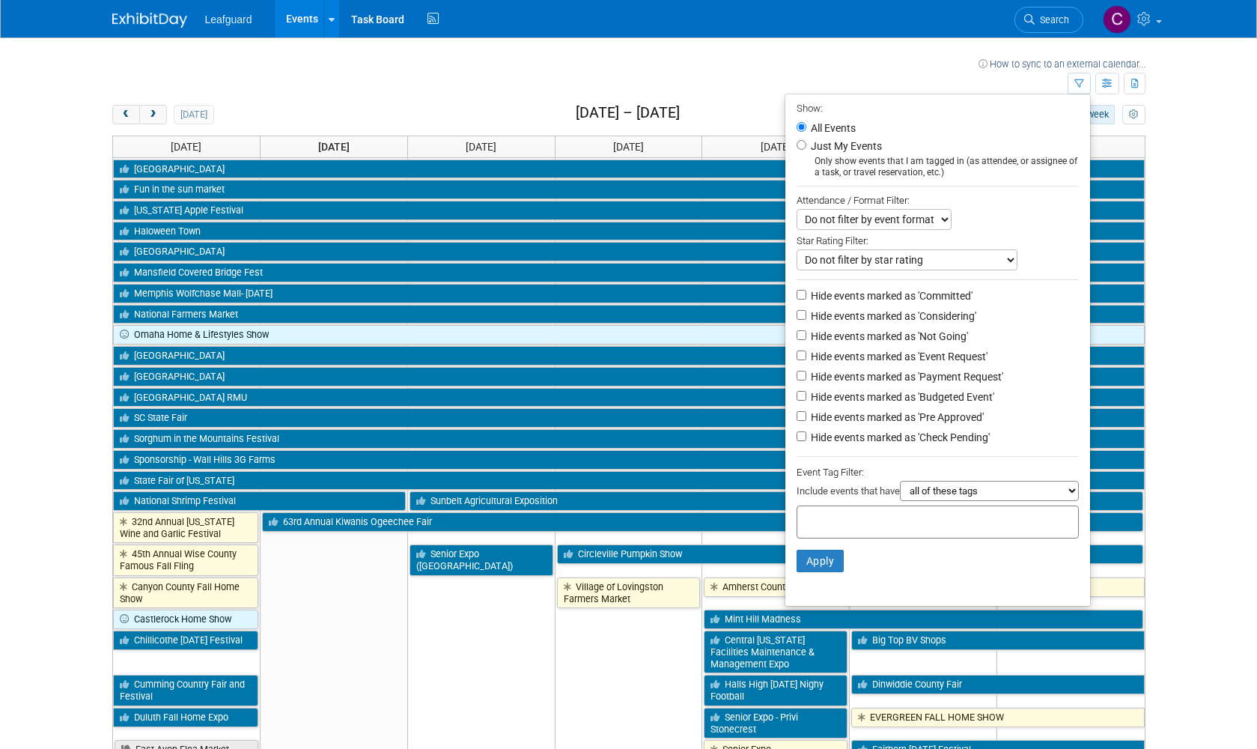
click at [864, 505] on div at bounding box center [938, 521] width 282 height 33
type input "u"
type input "[US_STATE]"
click at [810, 550] on button "Apply" at bounding box center [821, 561] width 48 height 22
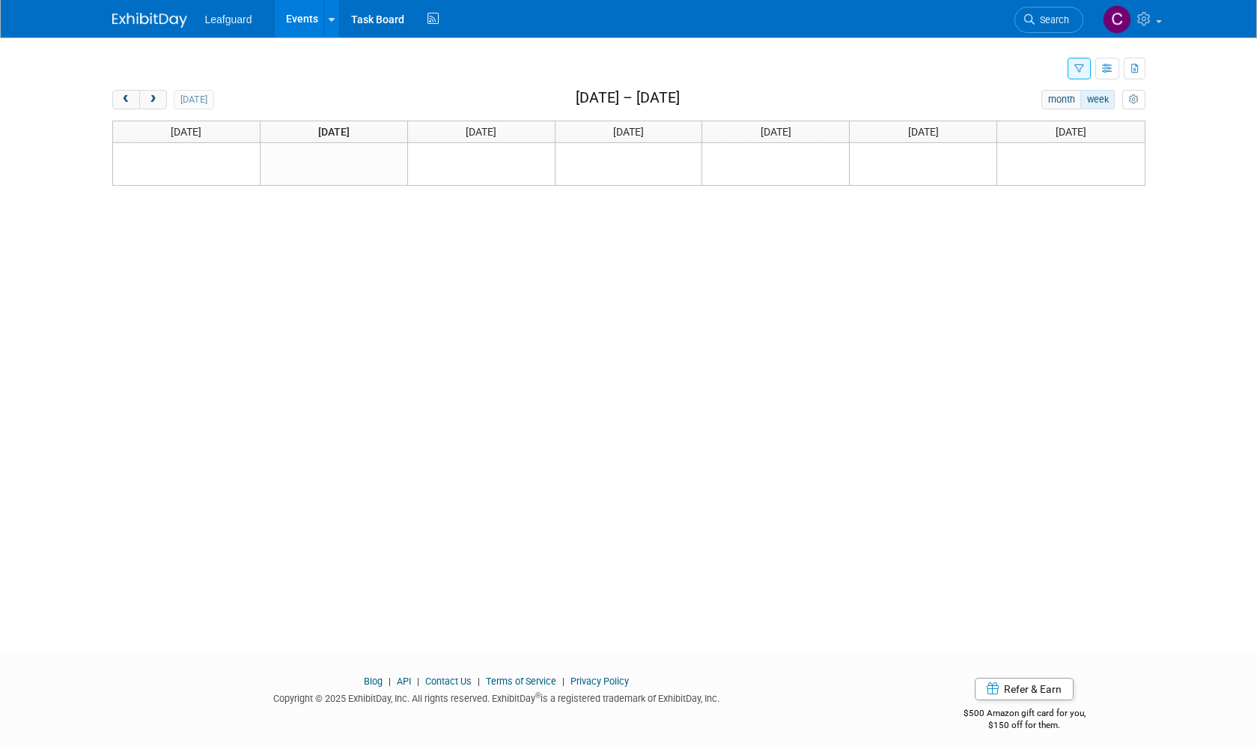
click at [1077, 72] on icon "button" at bounding box center [1079, 69] width 10 height 10
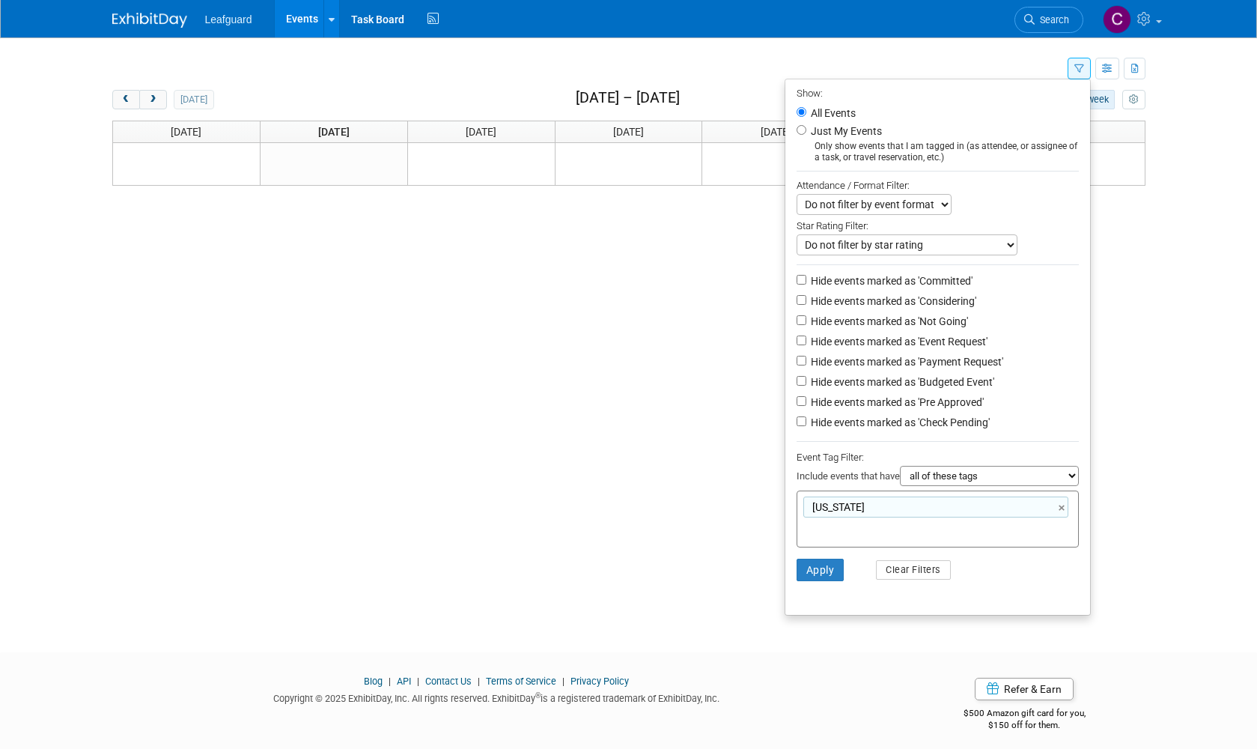
click at [1060, 499] on link "×" at bounding box center [1064, 507] width 10 height 17
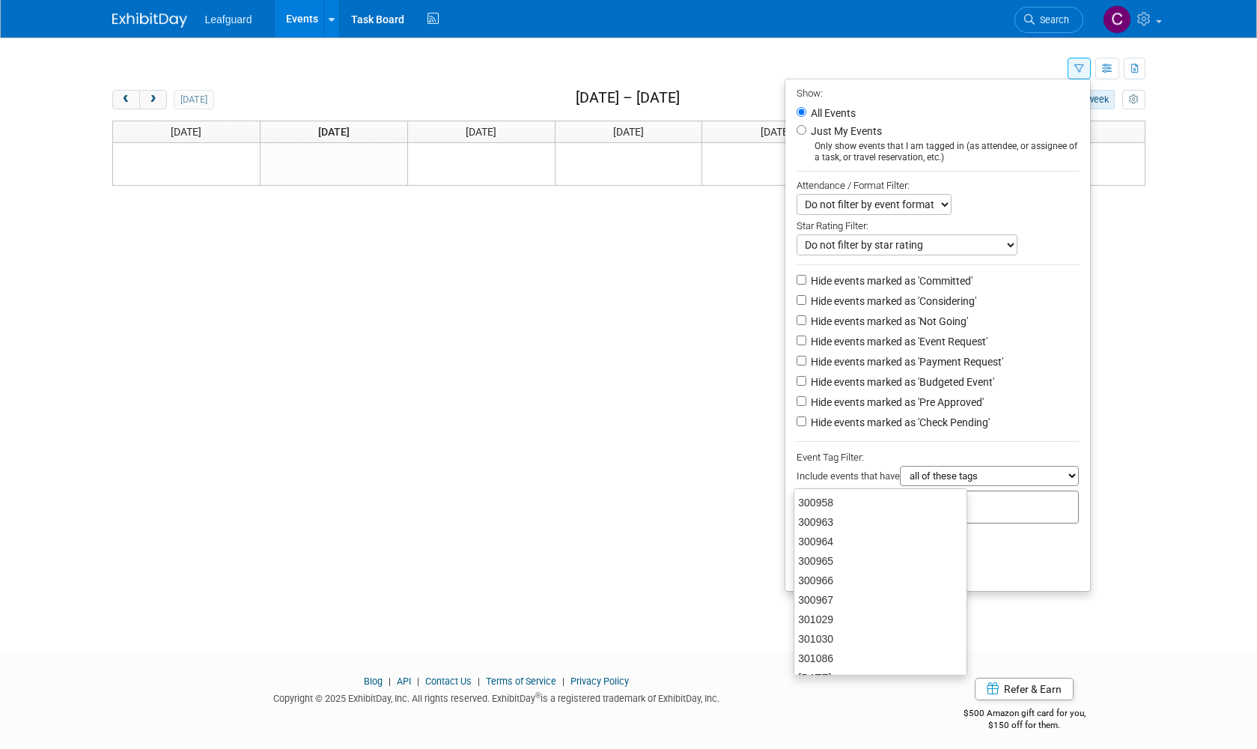
click at [876, 497] on input "text" at bounding box center [908, 504] width 210 height 15
type input "[GEOGRAPHIC_DATA]"
click at [821, 535] on button "Apply" at bounding box center [821, 546] width 48 height 22
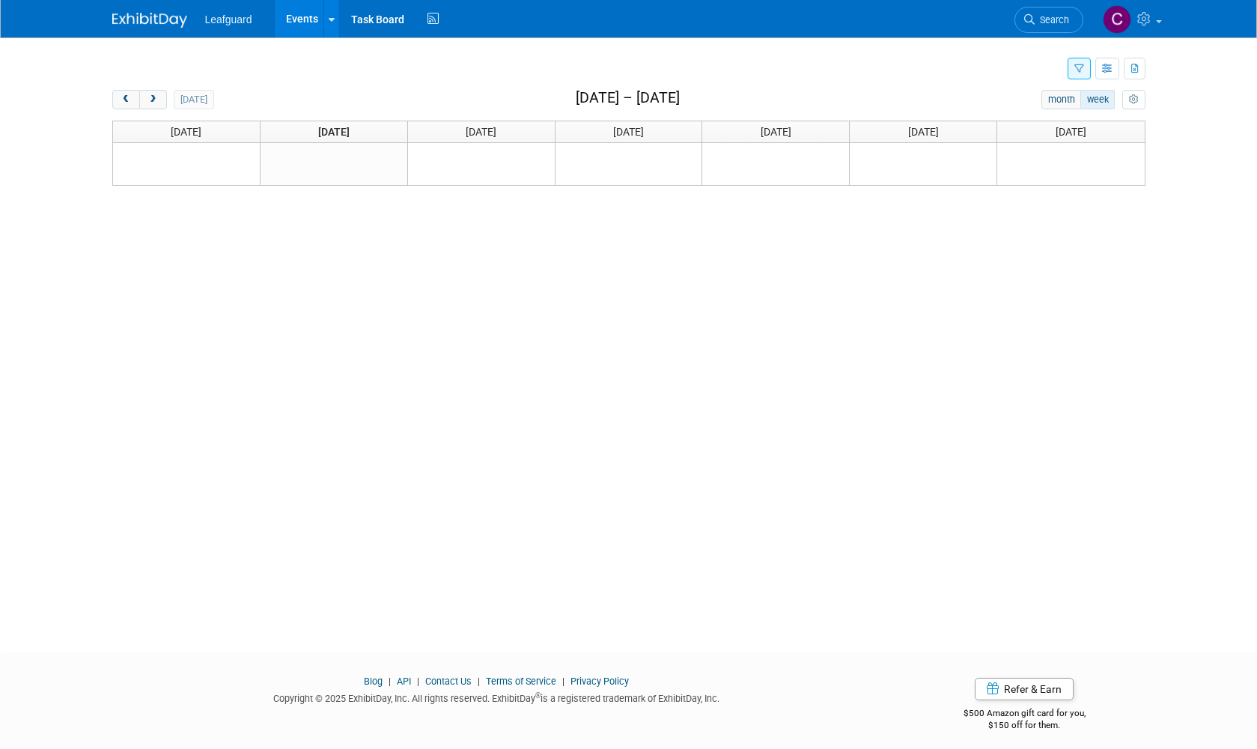
click at [1088, 69] on button "button" at bounding box center [1079, 69] width 23 height 22
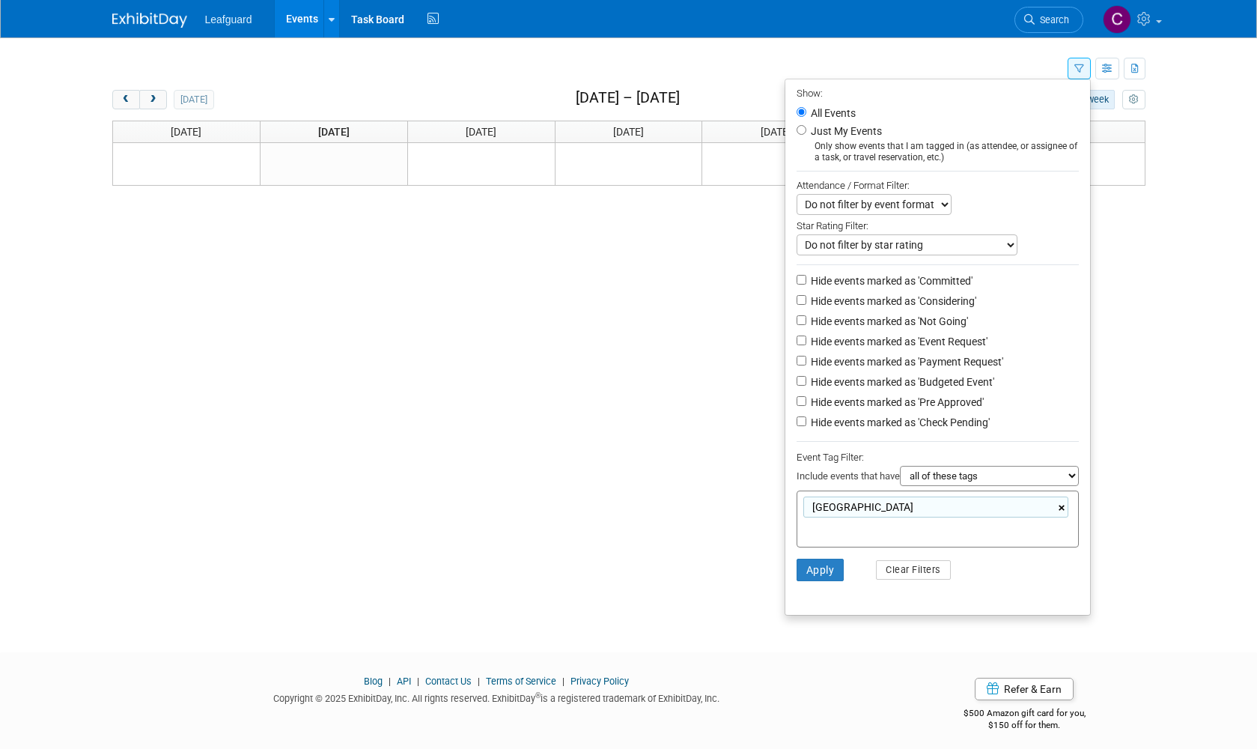
click at [1059, 499] on link "×" at bounding box center [1064, 507] width 10 height 17
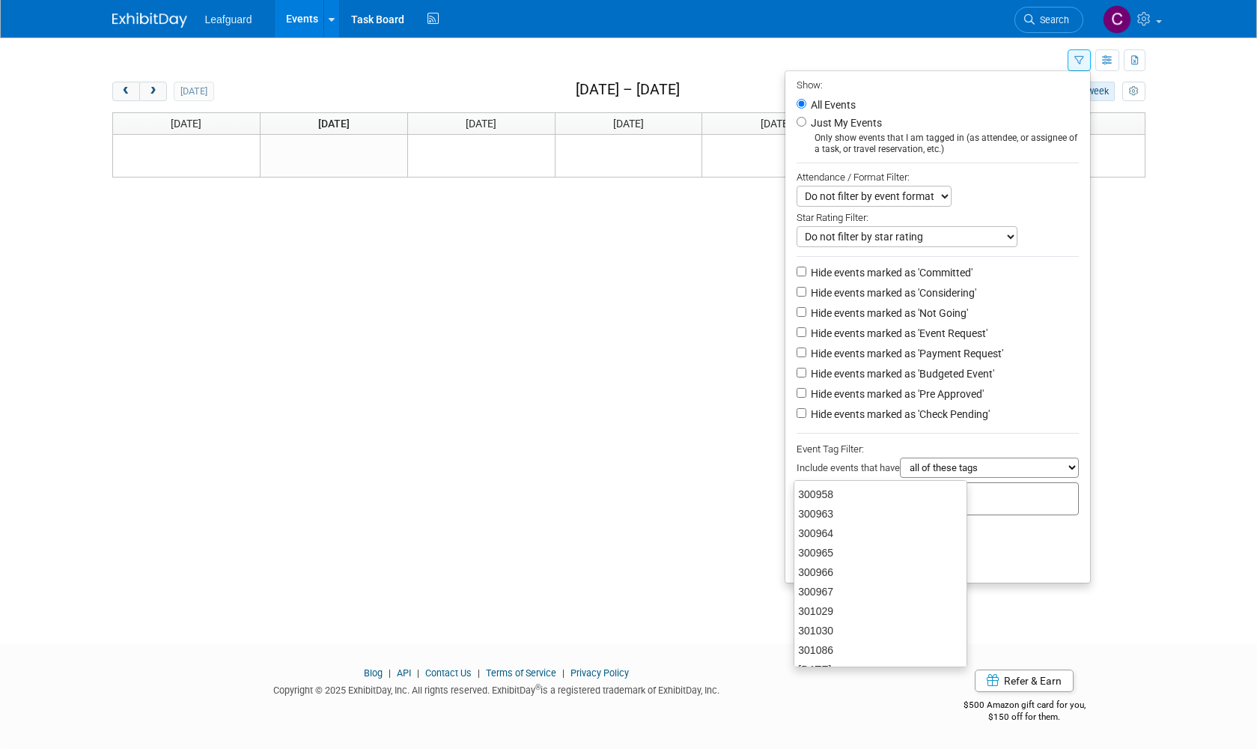
scroll to position [8, 0]
click at [948, 186] on div "Do not filter by event format Only show In-Person events Only show Virtual even…" at bounding box center [938, 196] width 282 height 21
drag, startPoint x: 808, startPoint y: 118, endPoint x: 825, endPoint y: 133, distance: 22.8
click at [808, 118] on label "Just My Events" at bounding box center [845, 122] width 74 height 15
click at [806, 118] on input "Just My Events" at bounding box center [802, 122] width 10 height 10
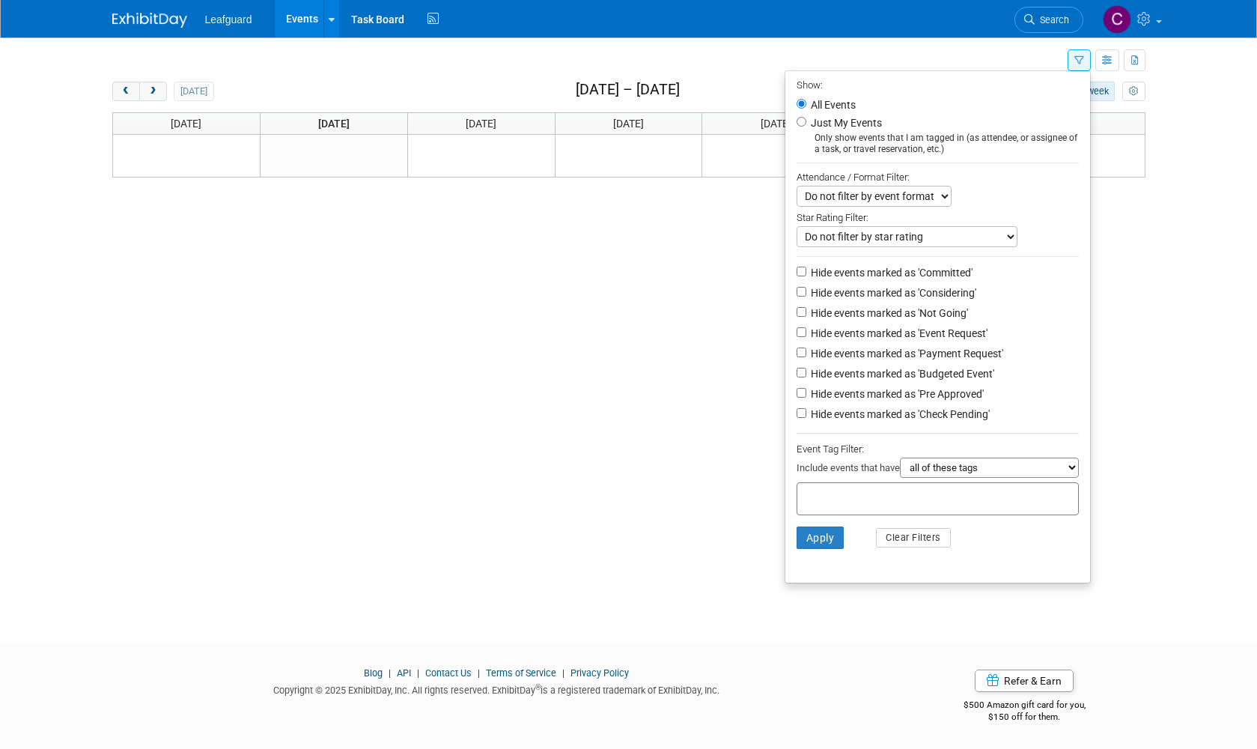
radio input "true"
click at [798, 117] on input "Just My Events" at bounding box center [802, 122] width 10 height 10
click at [802, 103] on input "All Events" at bounding box center [802, 104] width 10 height 10
radio input "true"
drag, startPoint x: 1237, startPoint y: 261, endPoint x: 1203, endPoint y: 261, distance: 33.7
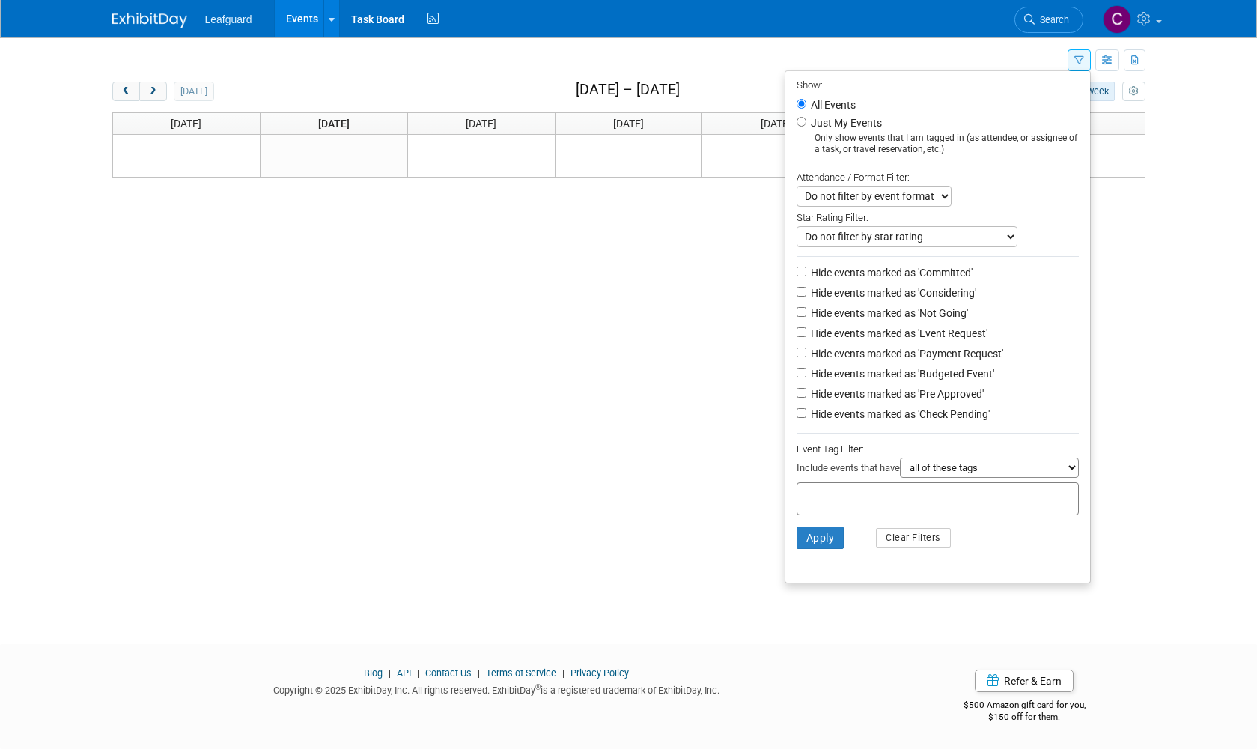
click at [1223, 261] on body "Leafguard Events Recently Viewed Events: Davis/Weber Senior Expo Layton, UT Oct…" at bounding box center [628, 366] width 1257 height 749
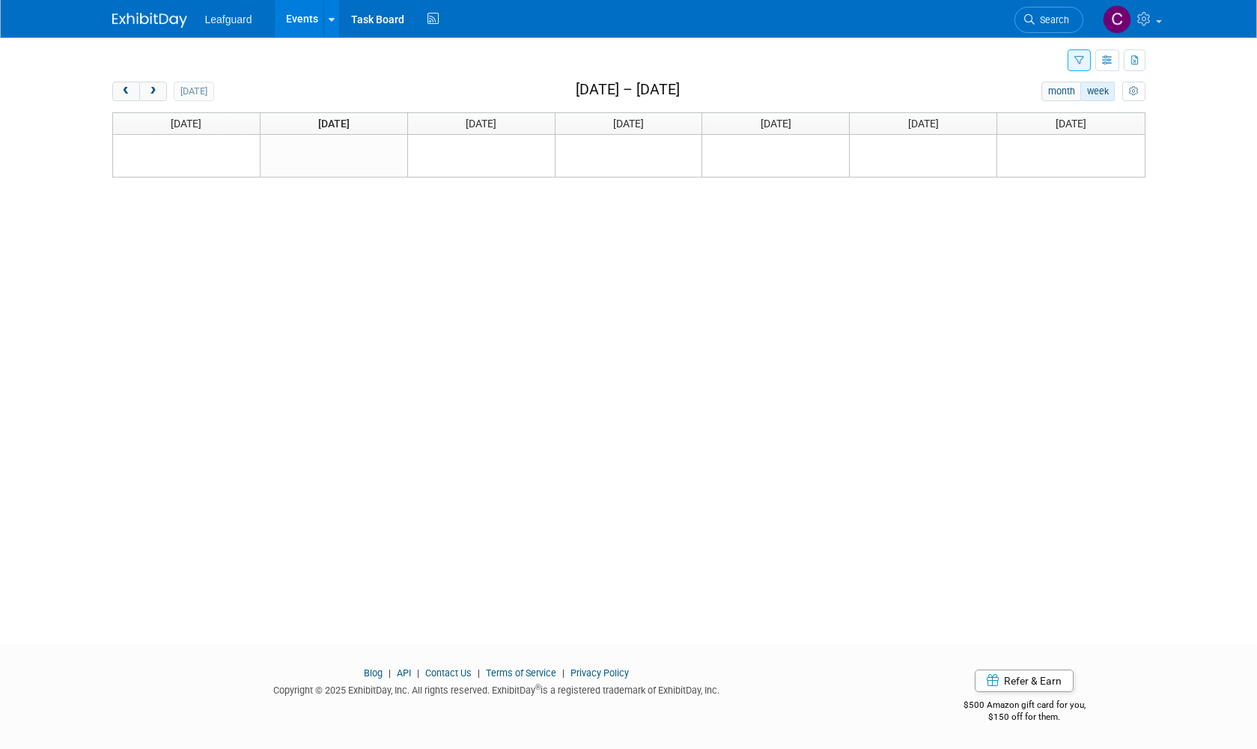
click at [1077, 60] on icon "button" at bounding box center [1079, 61] width 10 height 10
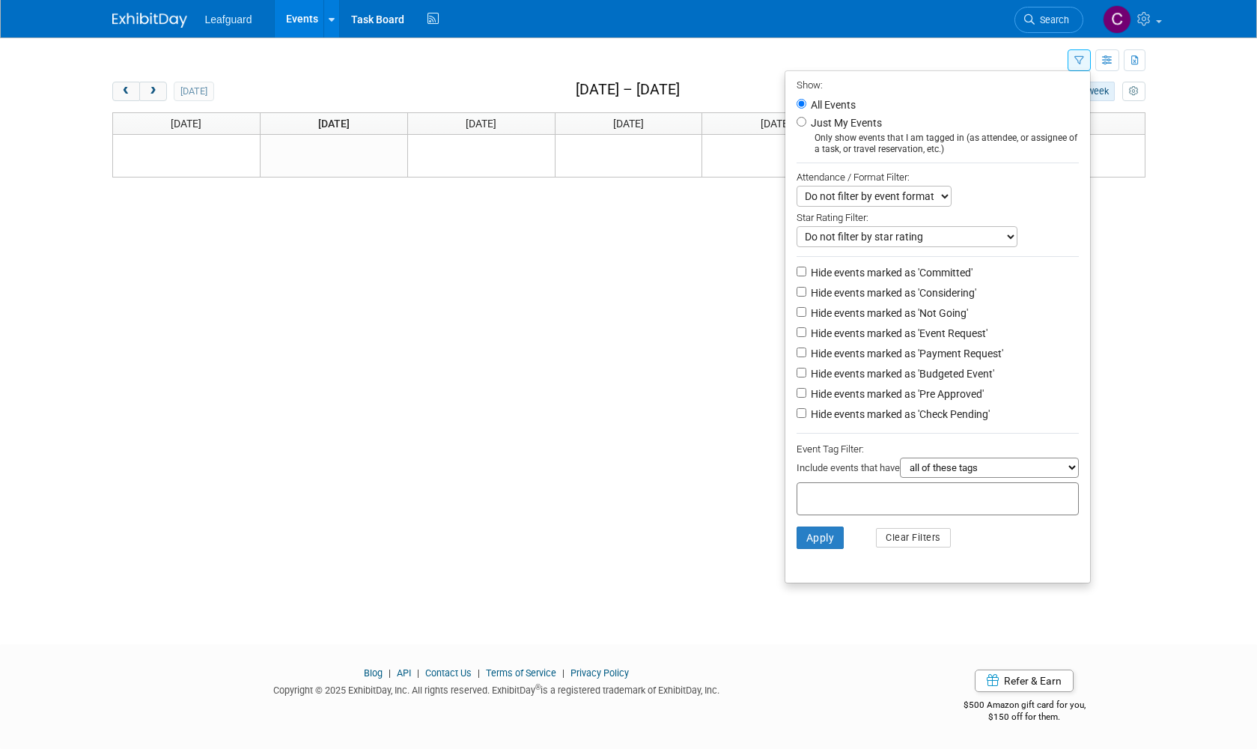
click at [810, 526] on button "Apply" at bounding box center [821, 537] width 48 height 22
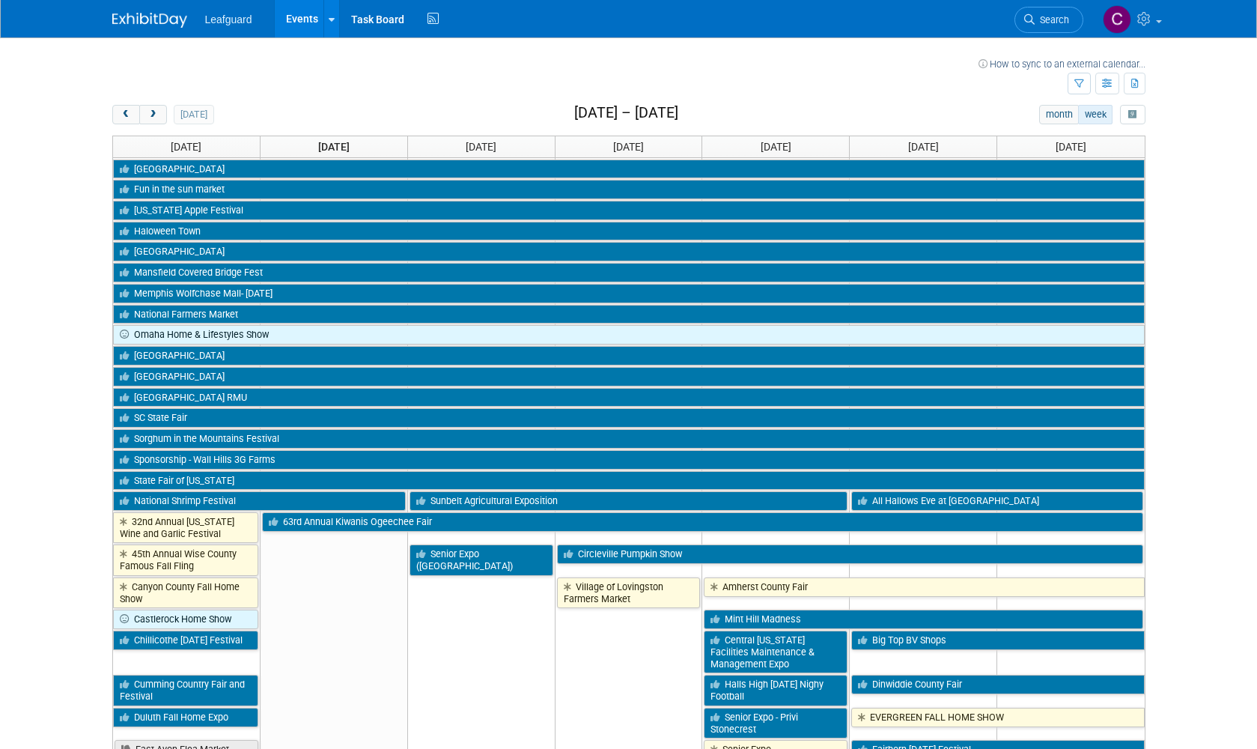
click at [214, 16] on span "Leafguard" at bounding box center [228, 19] width 47 height 12
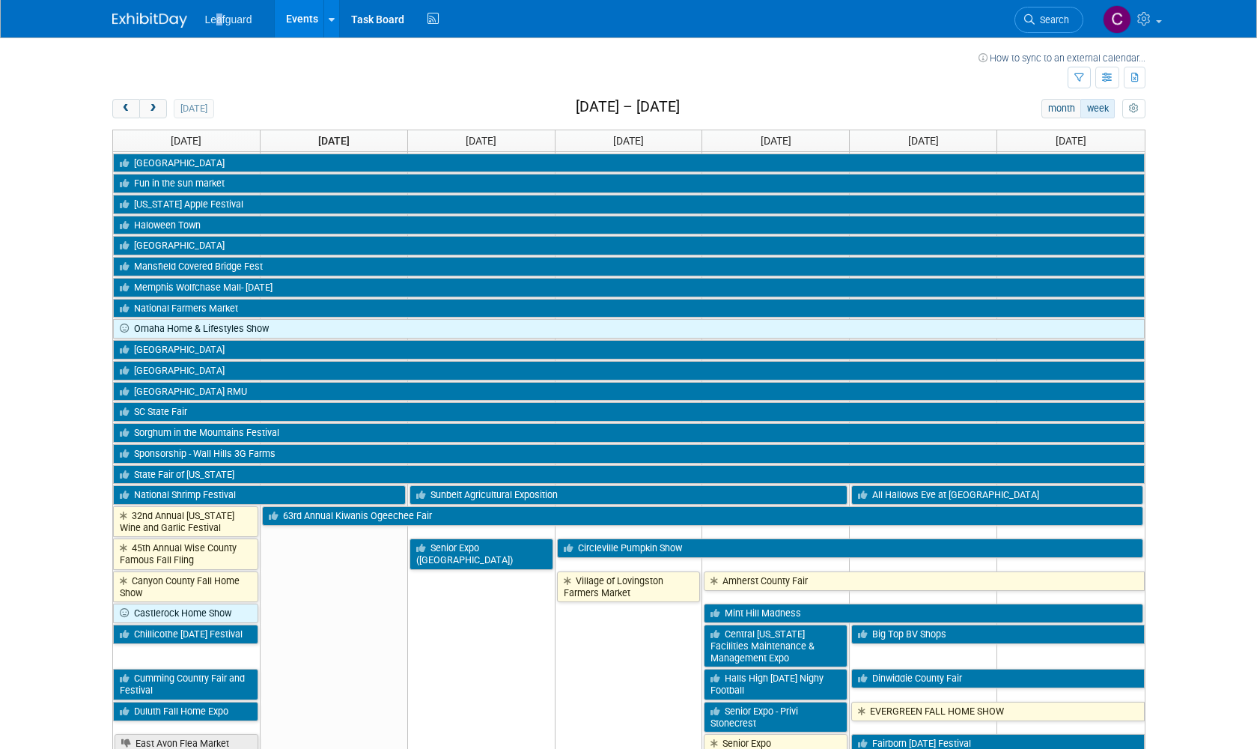
click at [144, 19] on img at bounding box center [149, 20] width 75 height 15
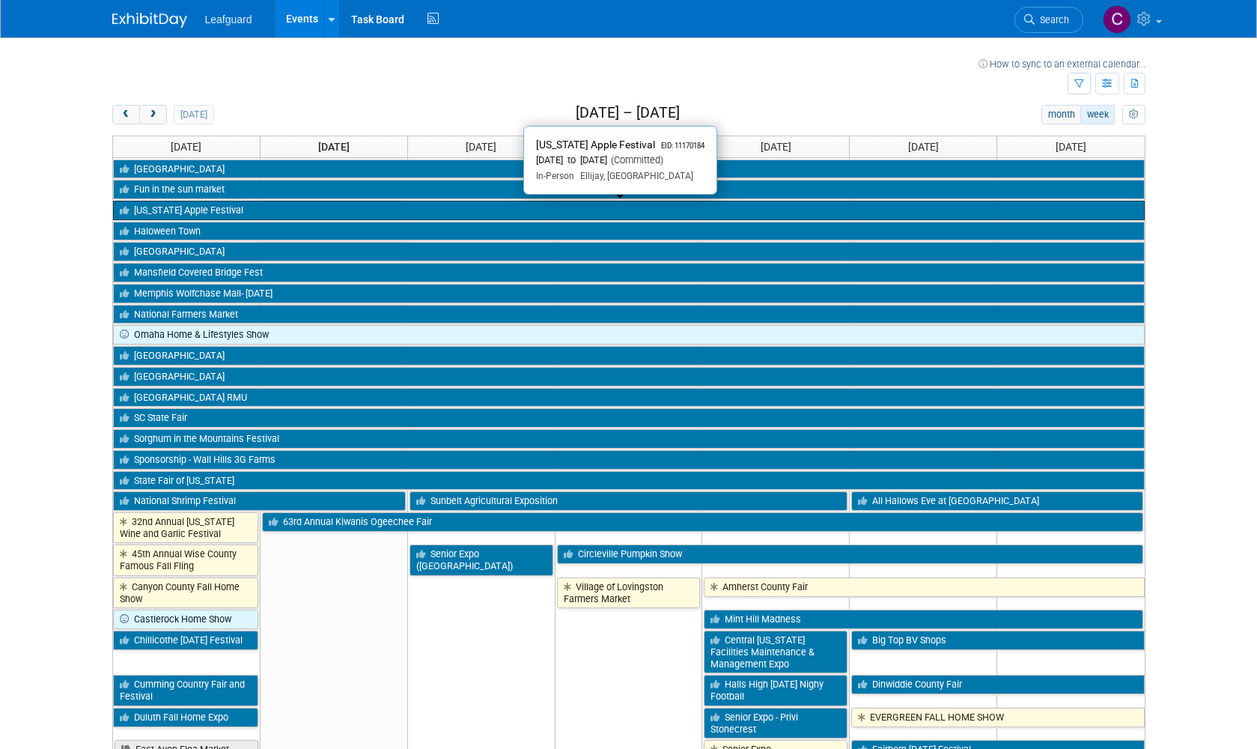
scroll to position [9, 0]
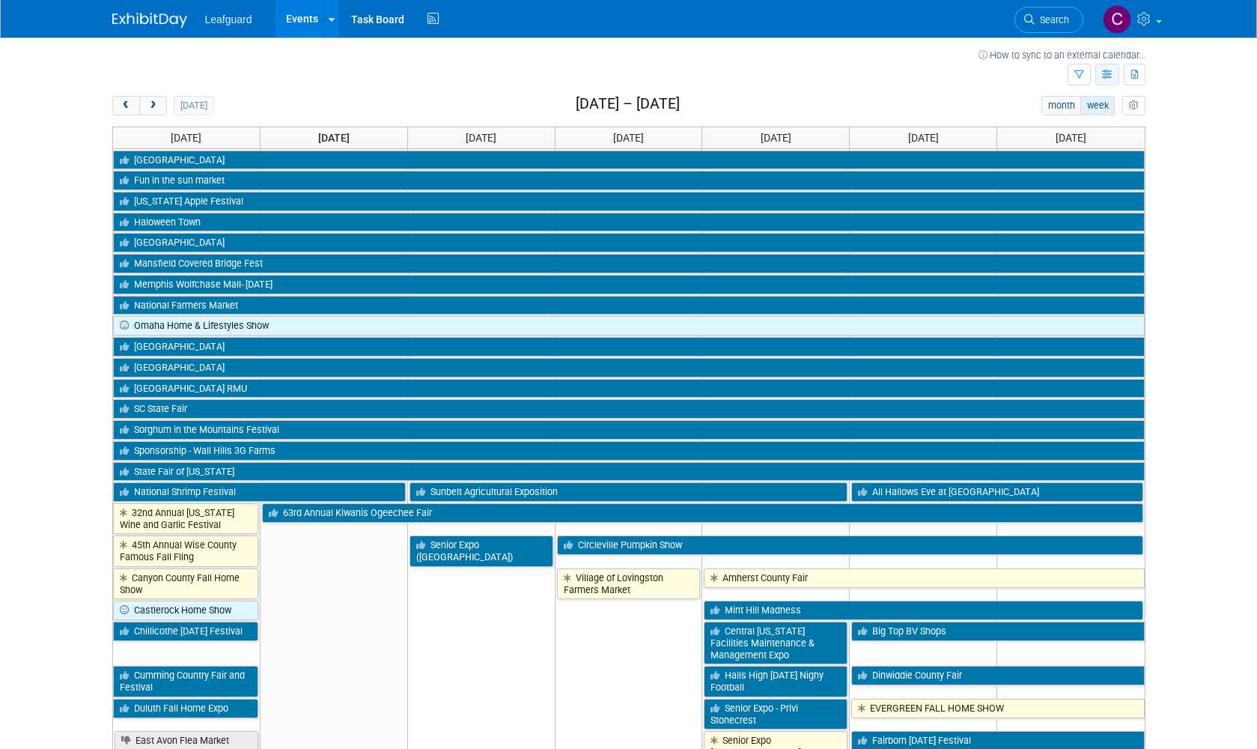
click at [1110, 79] on icon "button" at bounding box center [1107, 75] width 11 height 10
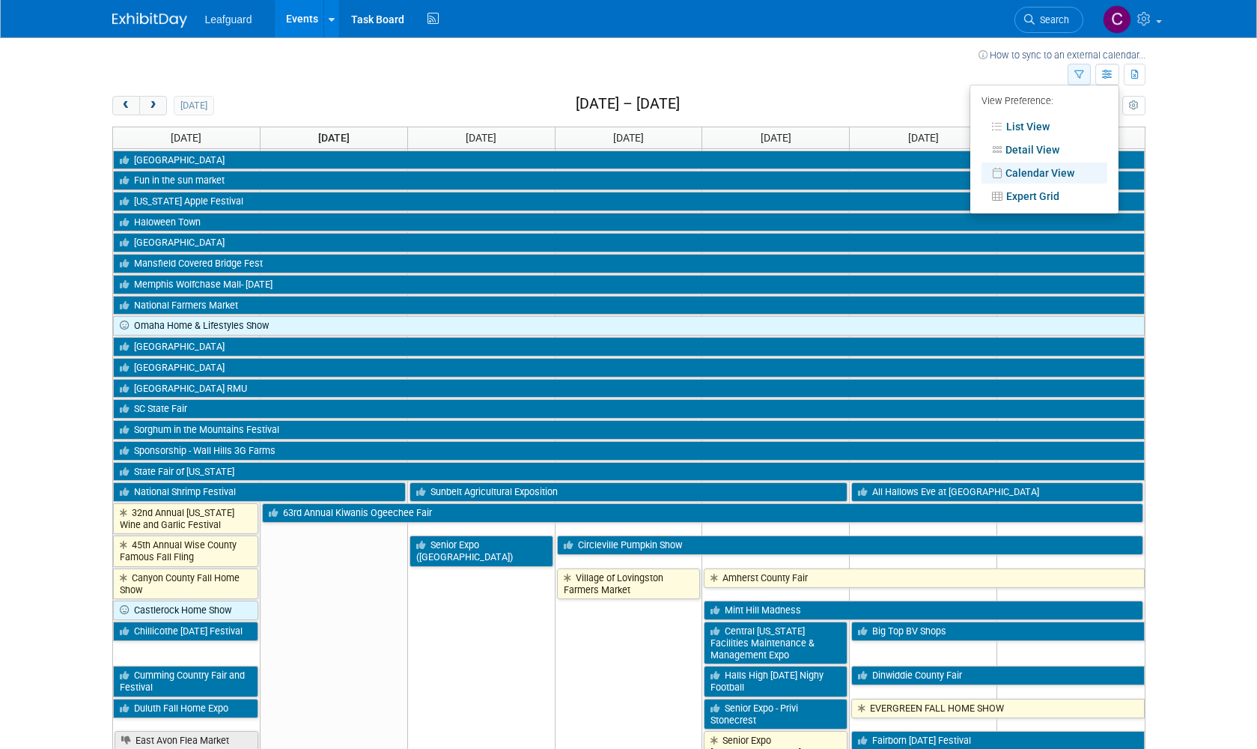
click at [1087, 77] on button "button" at bounding box center [1079, 75] width 23 height 22
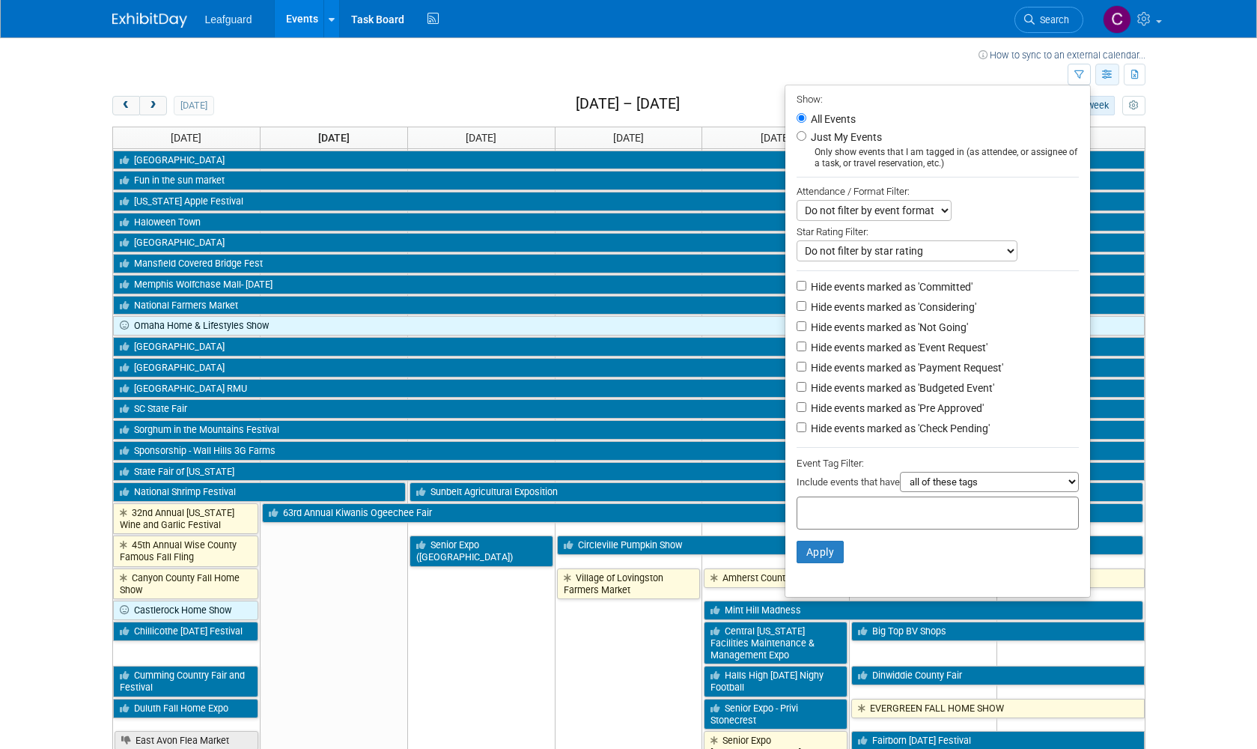
click at [1104, 75] on icon "button" at bounding box center [1107, 75] width 11 height 10
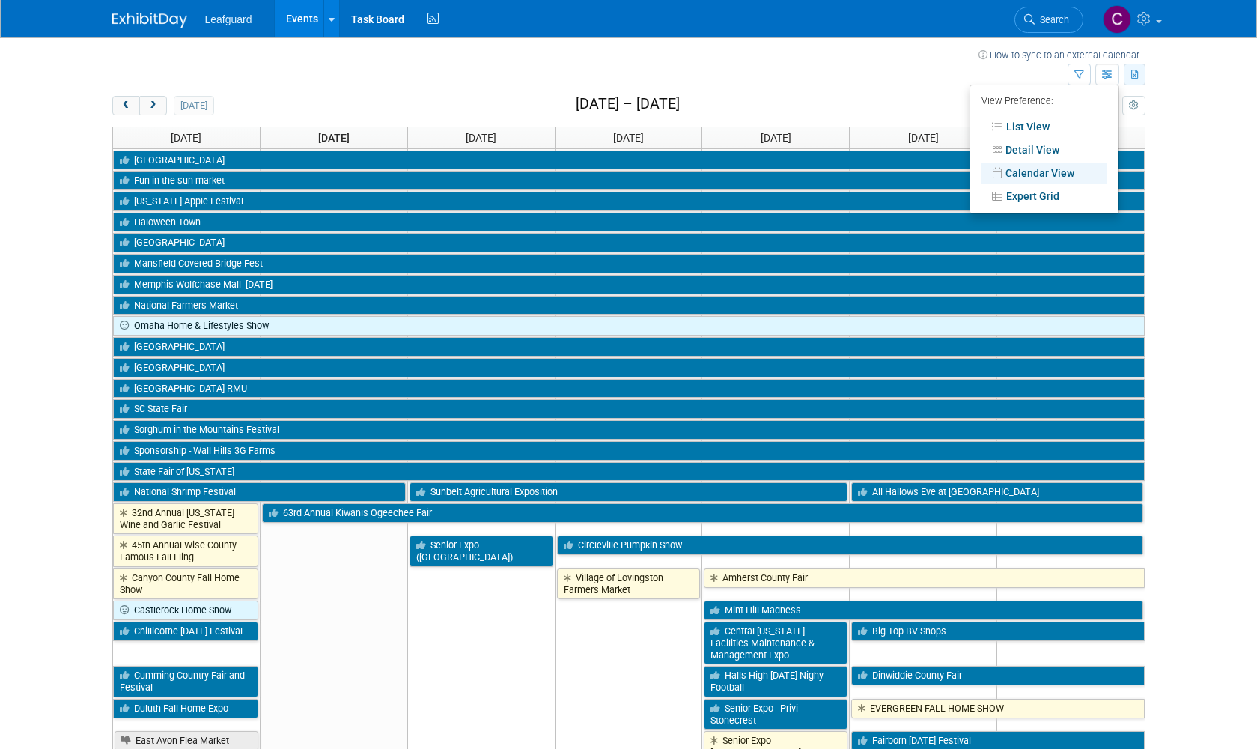
click at [1136, 78] on icon "button" at bounding box center [1135, 75] width 8 height 10
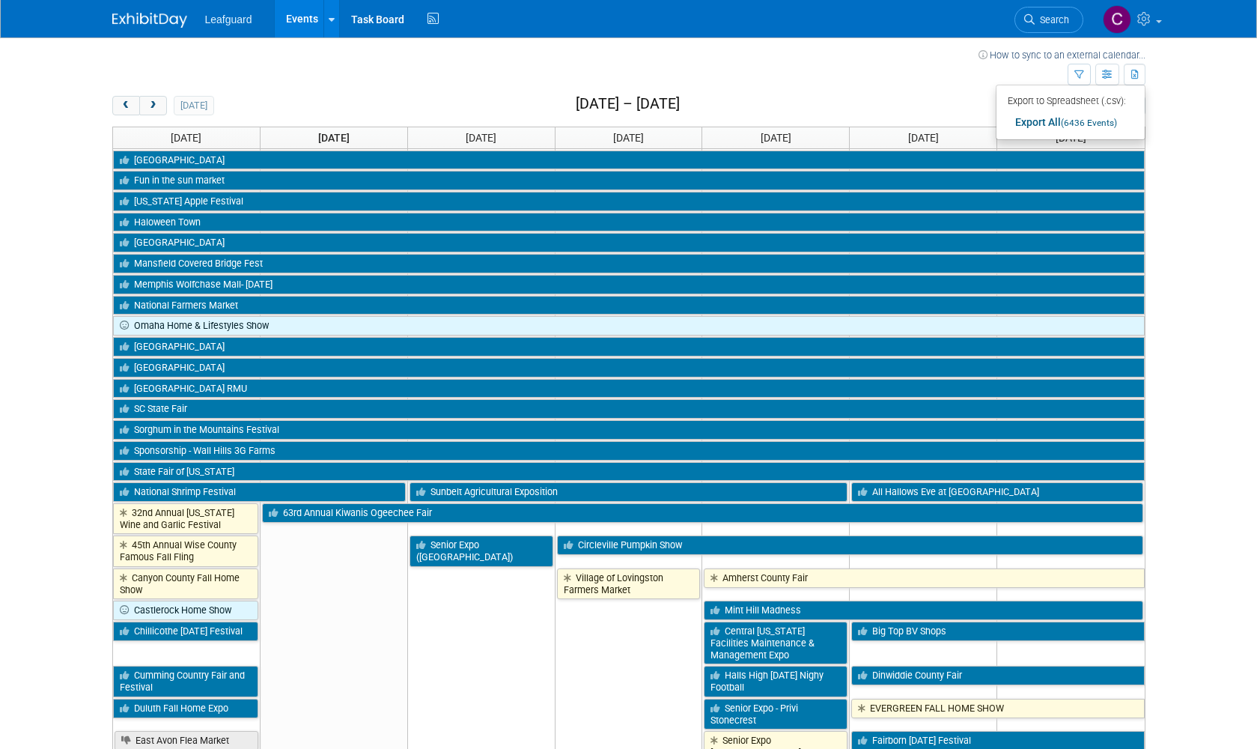
click at [1181, 84] on body "Leafguard Events Recently Viewed Events: Davis/Weber Senior Expo Layton, UT Oct…" at bounding box center [628, 365] width 1257 height 749
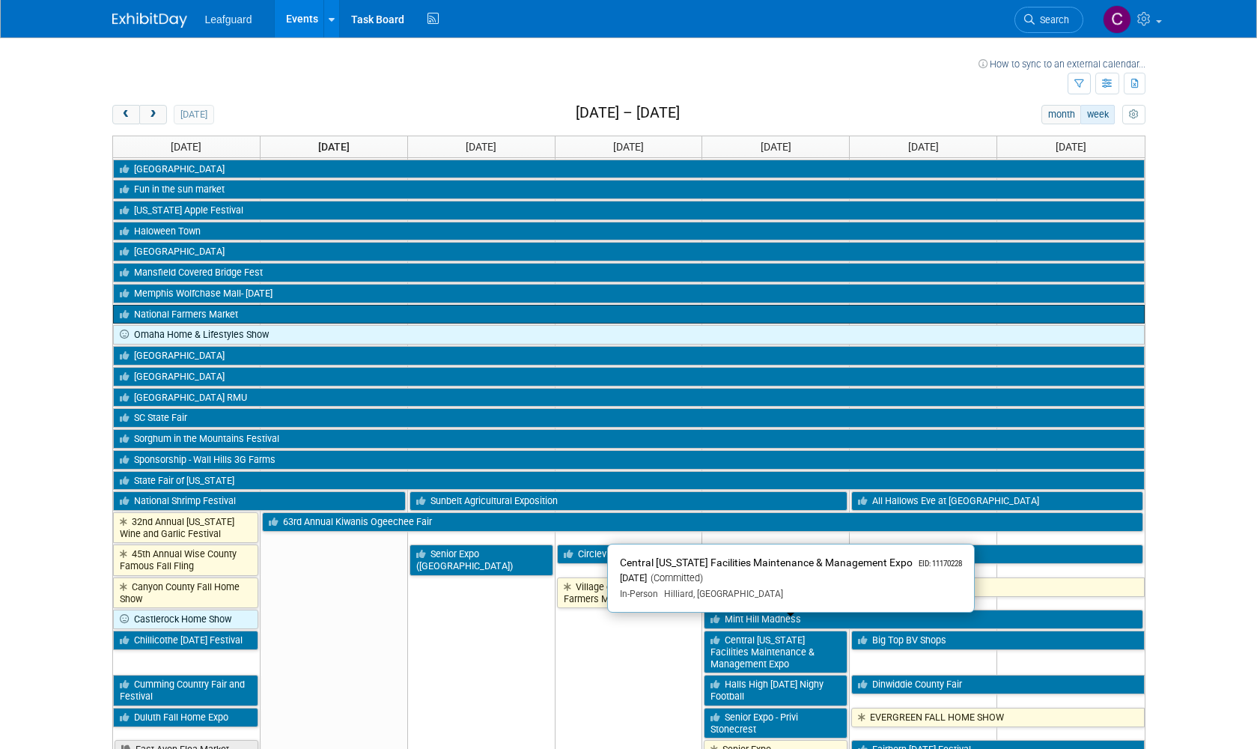
scroll to position [0, 0]
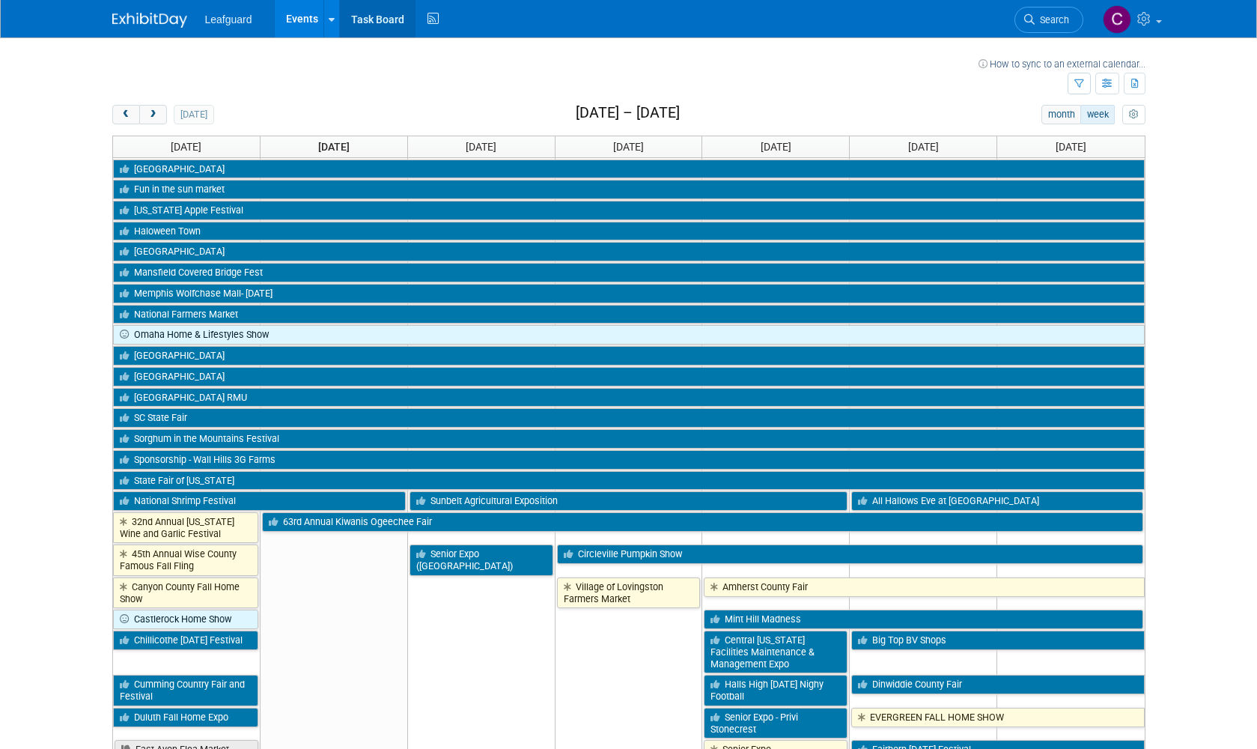
click at [367, 19] on link "Task Board" at bounding box center [378, 18] width 76 height 37
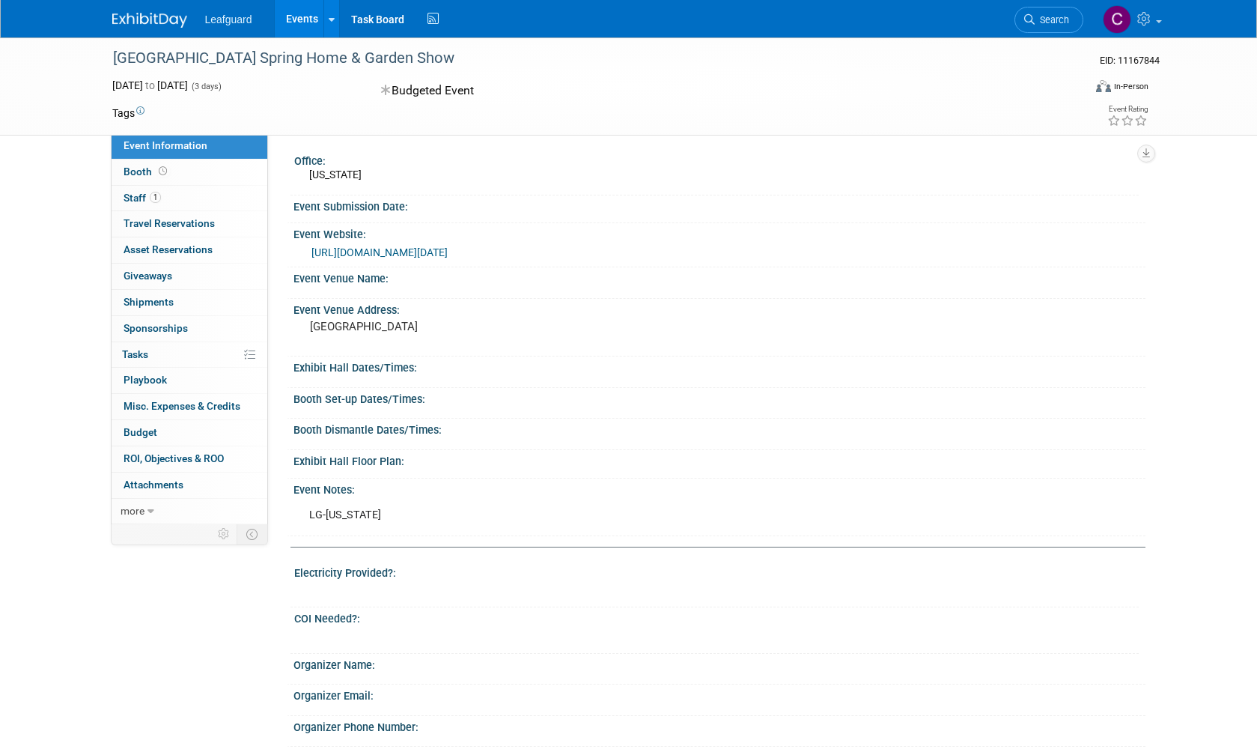
click at [490, 260] on div "[URL][DOMAIN_NAME][DATE]" at bounding box center [722, 252] width 823 height 17
click at [448, 258] on link "[URL][DOMAIN_NAME][DATE]" at bounding box center [379, 252] width 136 height 12
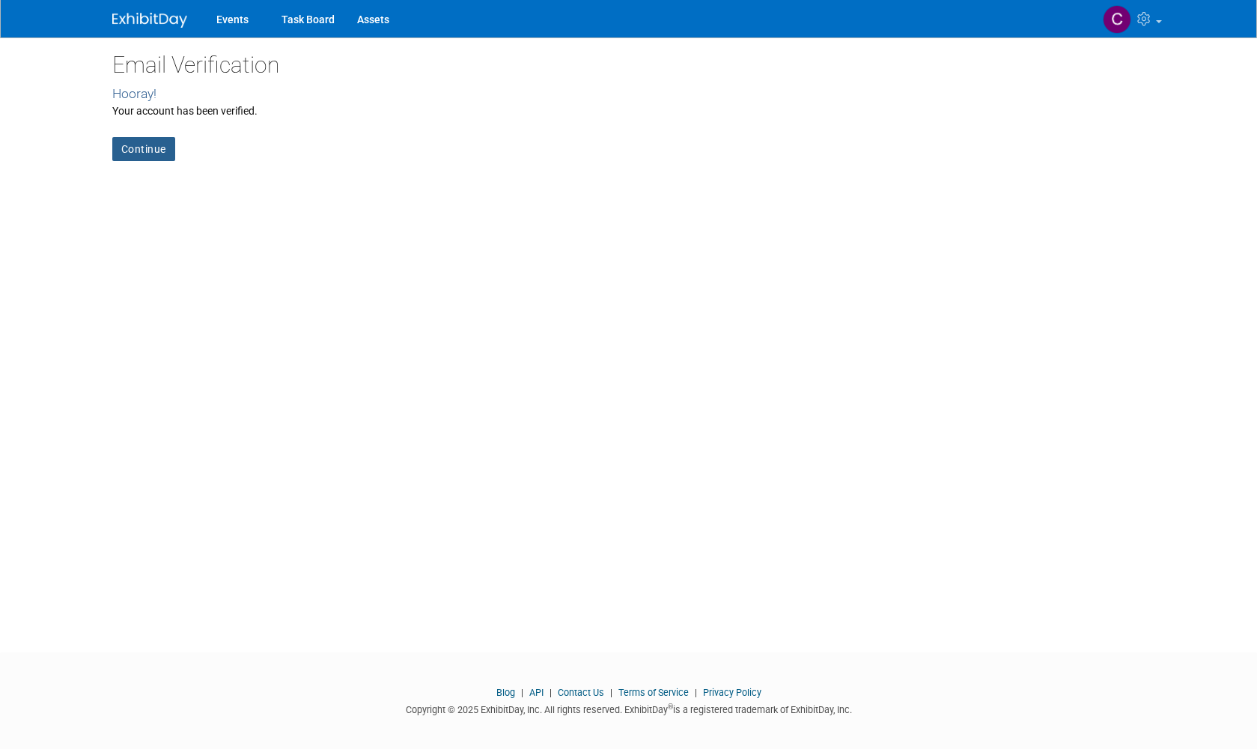
click at [142, 148] on link "Continue" at bounding box center [143, 149] width 63 height 24
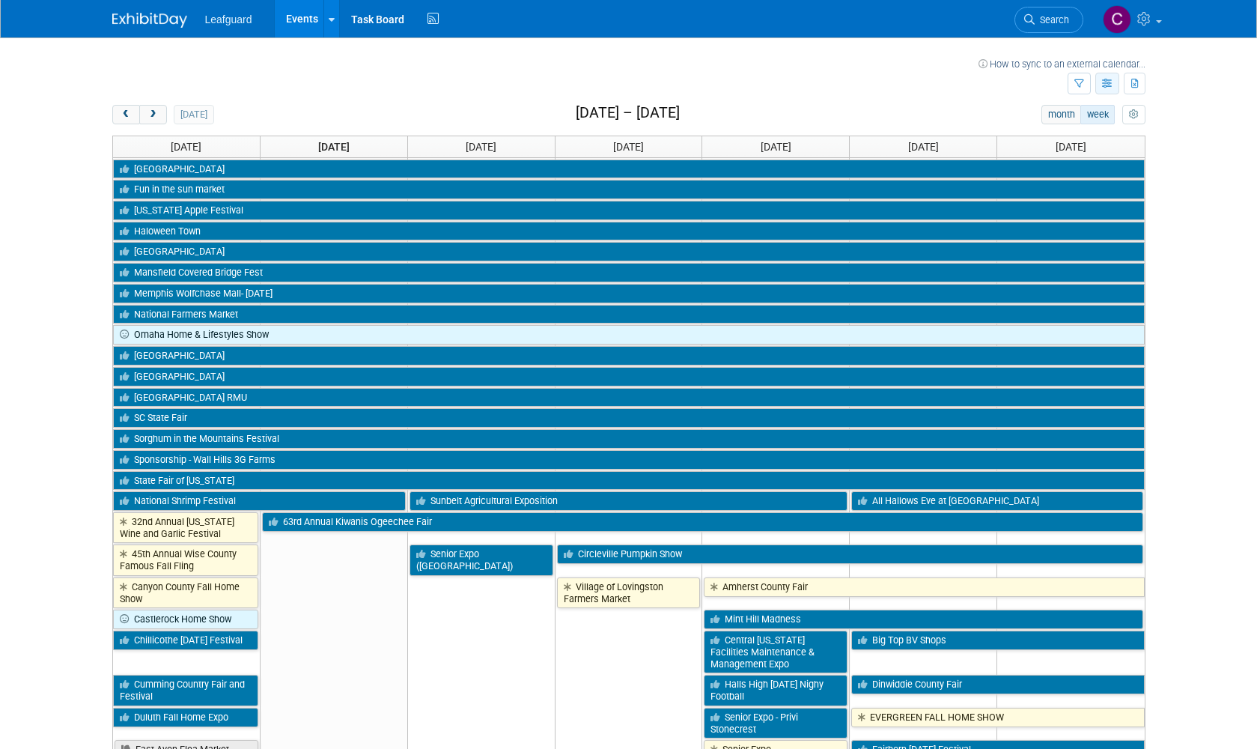
click at [1107, 83] on icon "button" at bounding box center [1107, 84] width 11 height 10
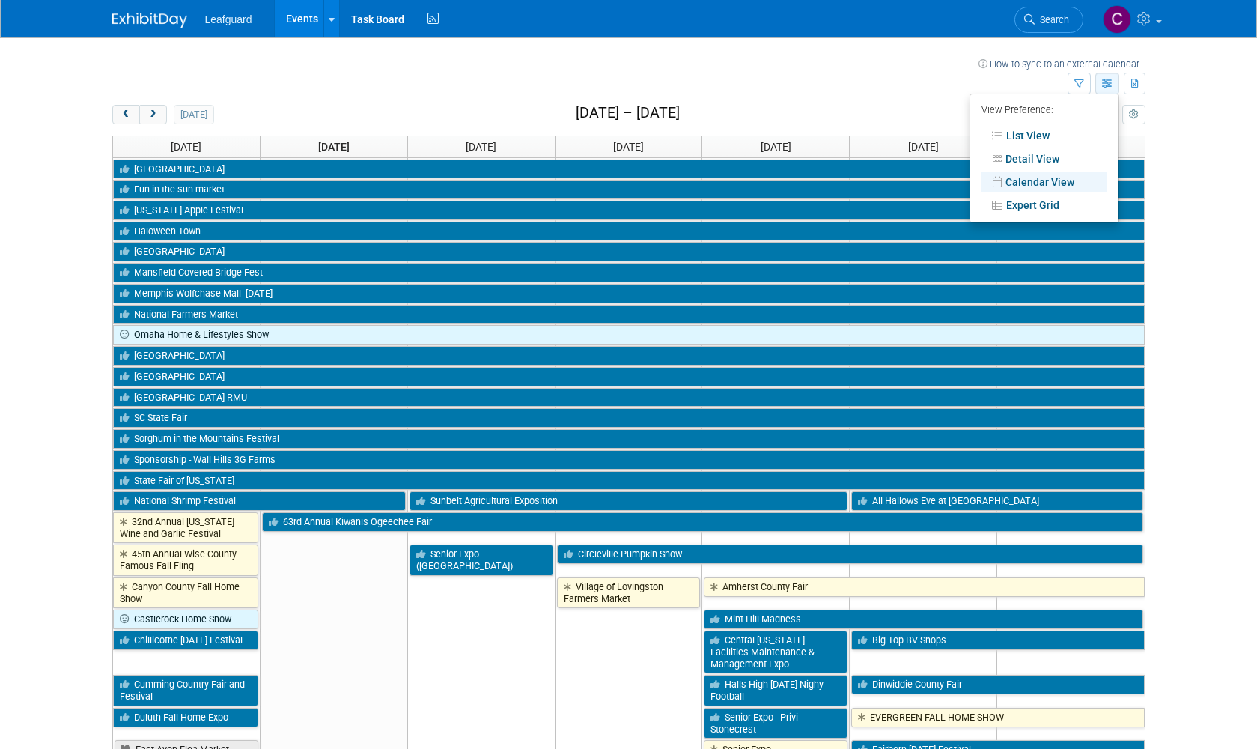
click at [1107, 83] on icon "button" at bounding box center [1107, 84] width 11 height 10
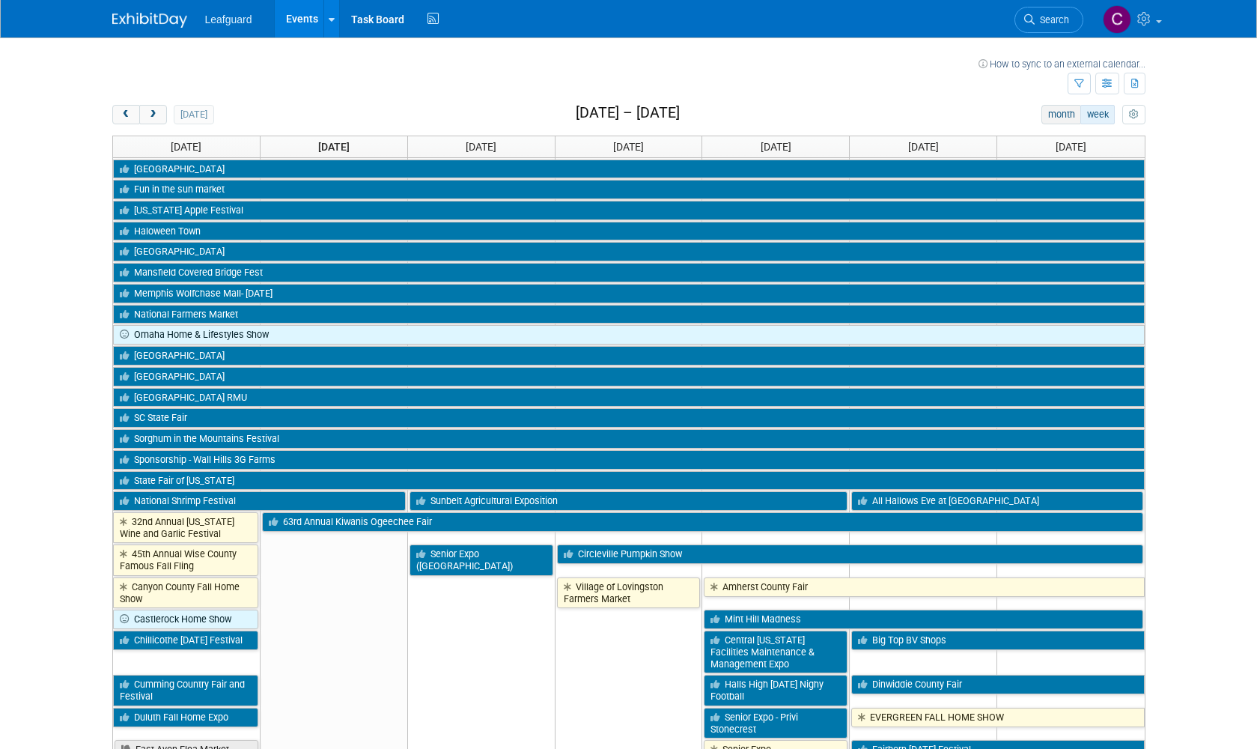
click at [1068, 115] on button "month" at bounding box center [1061, 114] width 40 height 19
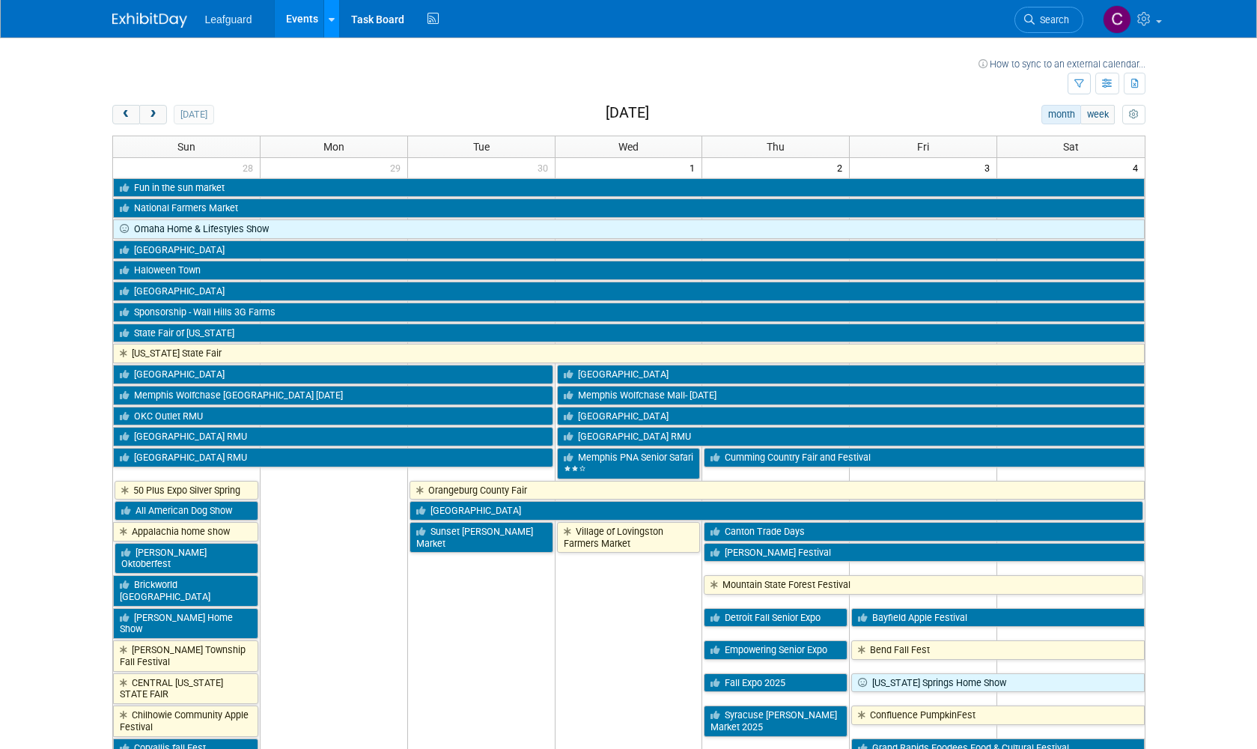
click at [330, 15] on icon at bounding box center [332, 20] width 6 height 10
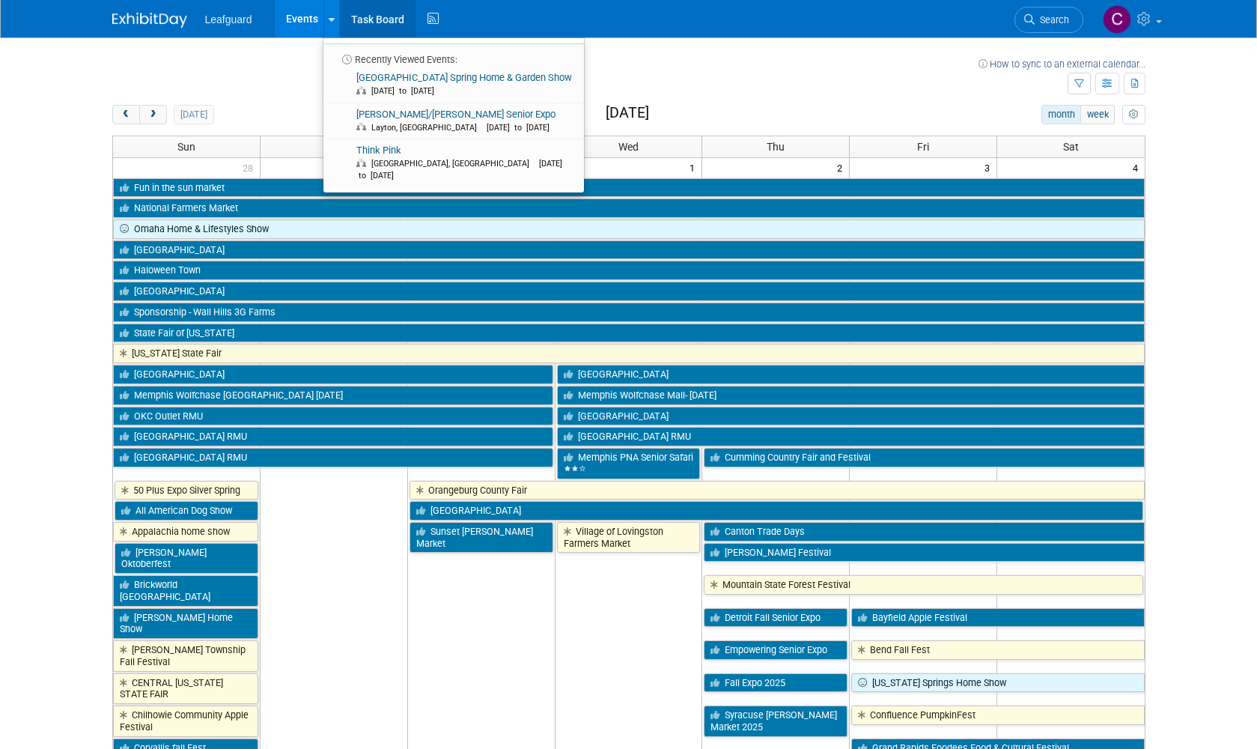
click at [372, 16] on link "Task Board" at bounding box center [378, 18] width 76 height 37
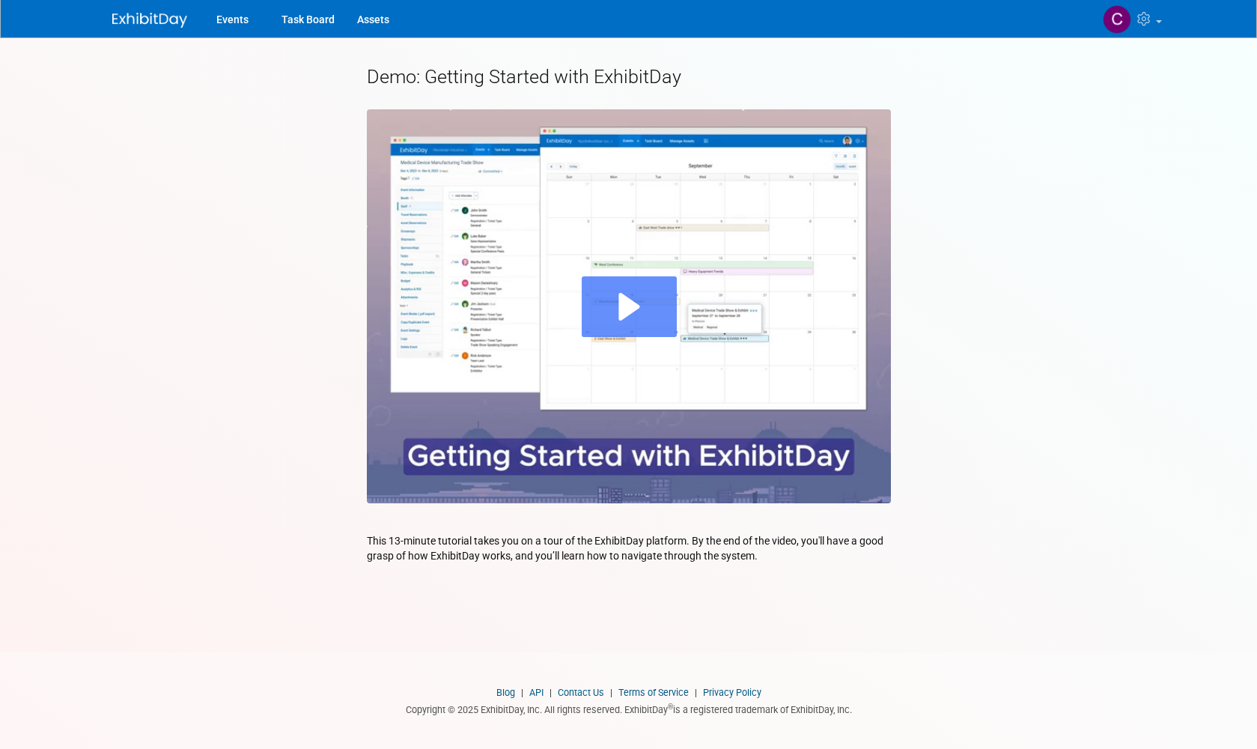
click at [629, 300] on div "Play" at bounding box center [629, 306] width 95 height 61
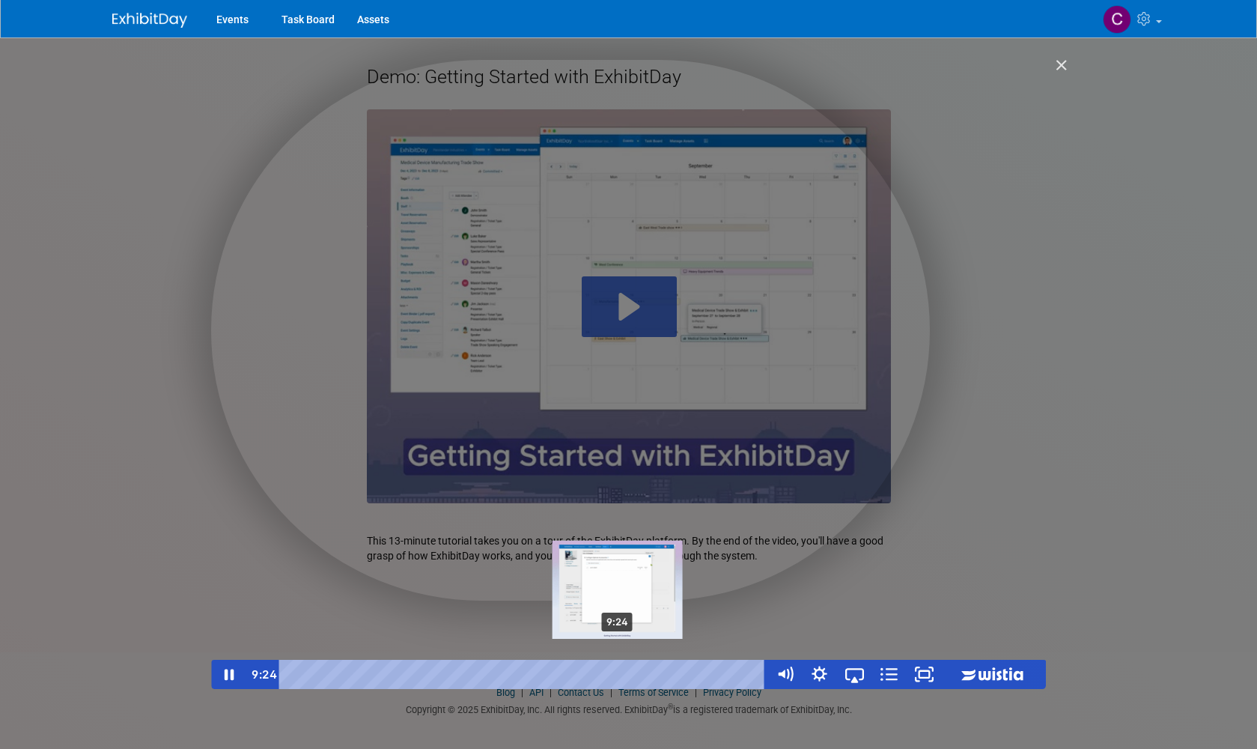
drag, startPoint x: 611, startPoint y: 675, endPoint x: 620, endPoint y: 675, distance: 9.0
click at [620, 675] on div "Playbar" at bounding box center [617, 674] width 10 height 10
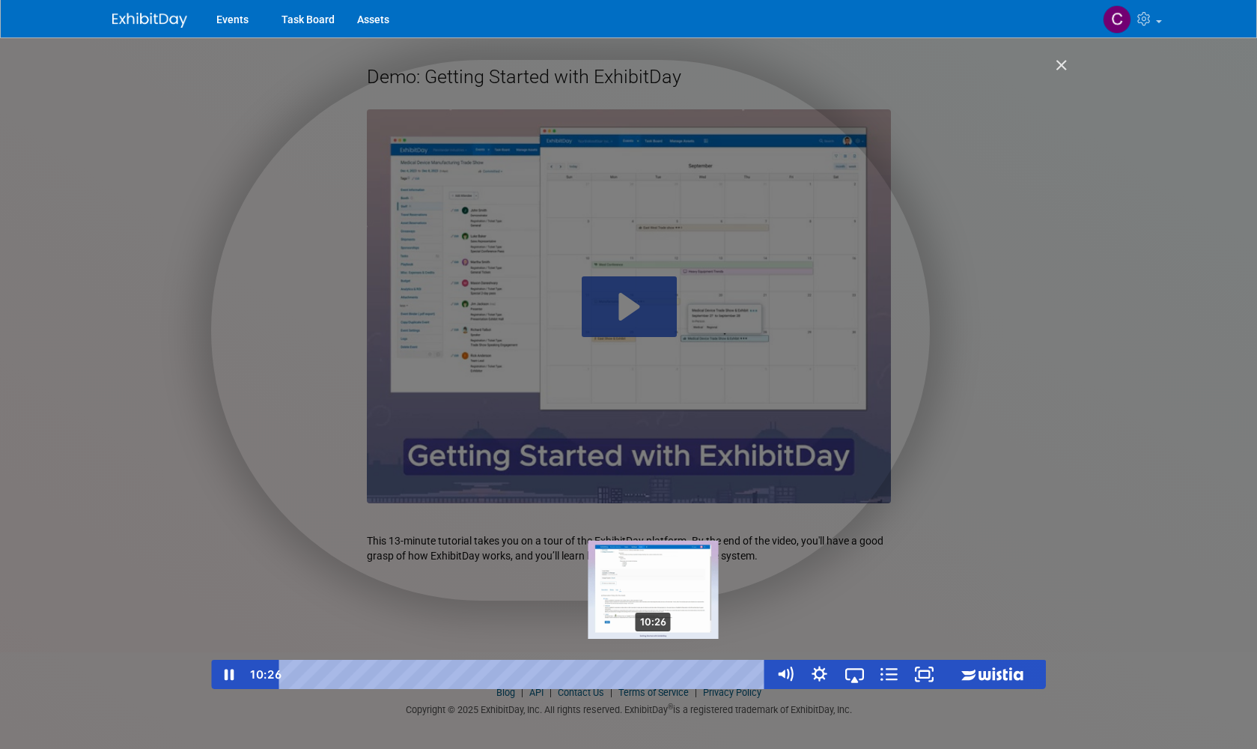
drag, startPoint x: 620, startPoint y: 675, endPoint x: 656, endPoint y: 678, distance: 36.1
click at [656, 678] on div "Playbar" at bounding box center [653, 674] width 10 height 10
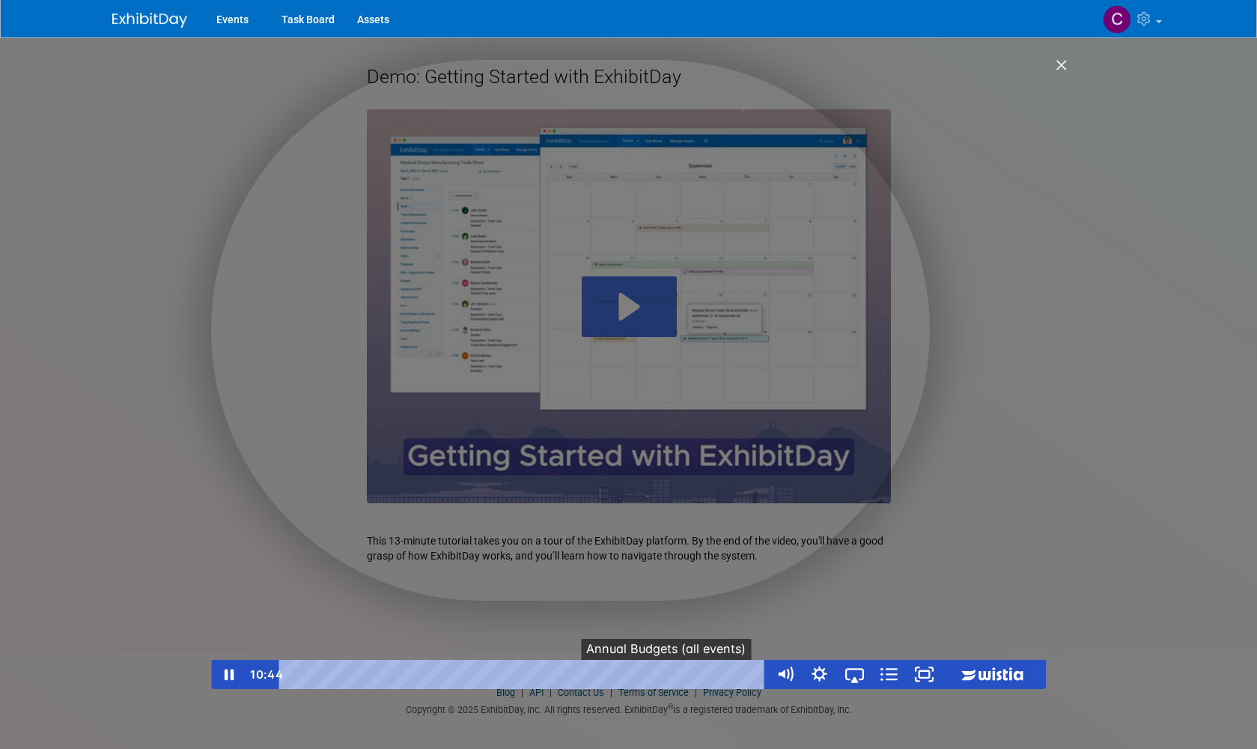
drag, startPoint x: 655, startPoint y: 678, endPoint x: 669, endPoint y: 679, distance: 13.6
click at [669, 679] on div "10:26 ● ● ● ● ● ● ● ● The Events Tab The Event Page The Task Board The Assets T…" at bounding box center [523, 674] width 489 height 29
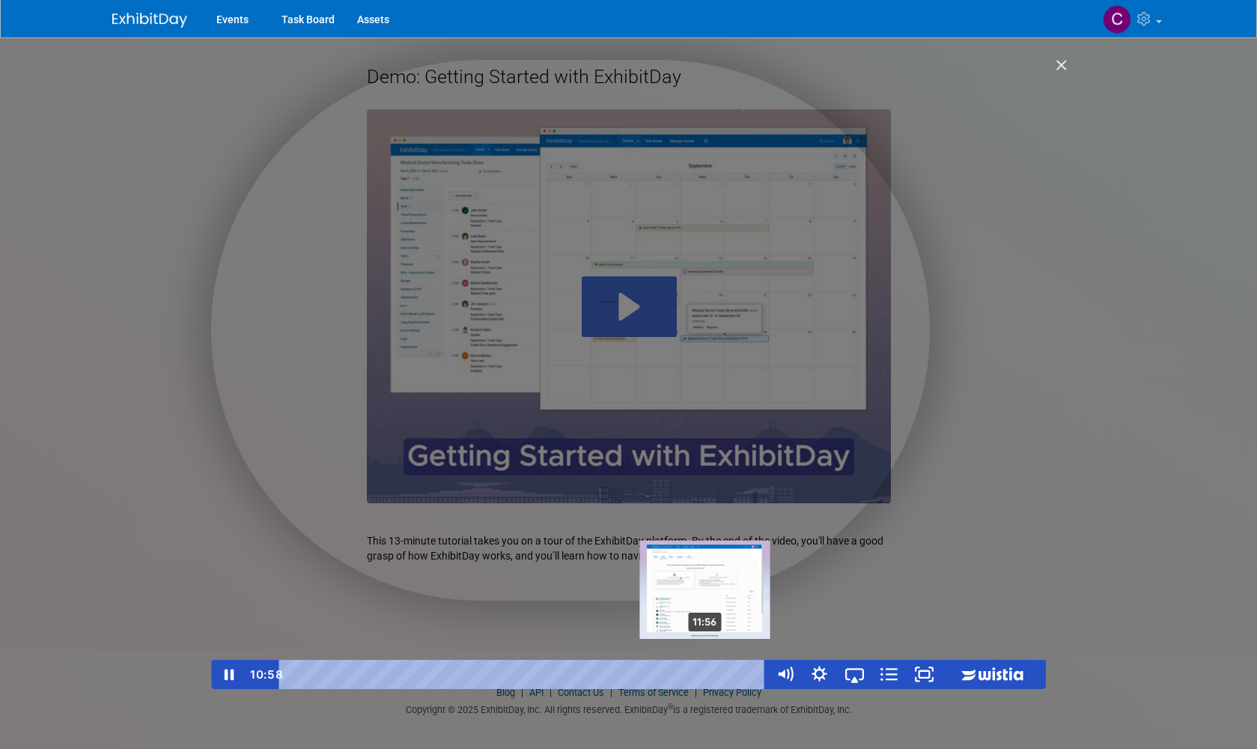
click at [711, 675] on div "11:56 ● ● ● ● ● ● ● ● The Events Tab The Event Page The Task Board The Assets T…" at bounding box center [523, 674] width 489 height 29
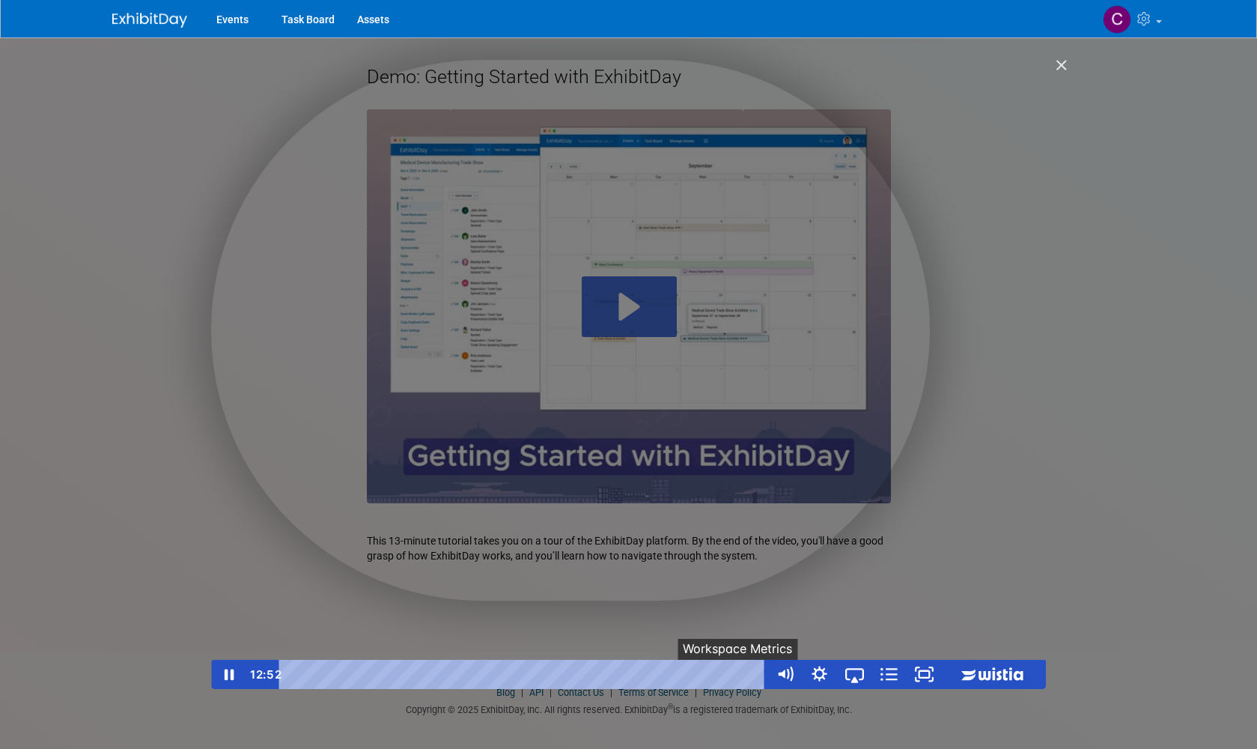
drag, startPoint x: 670, startPoint y: 673, endPoint x: 740, endPoint y: 675, distance: 70.4
click at [740, 675] on div "12:35 ● ● ● ● ● ● ● ● The Events Tab The Event Page The Task Board The Assets T…" at bounding box center [523, 674] width 489 height 29
click at [740, 675] on span "●" at bounding box center [742, 674] width 4 height 4
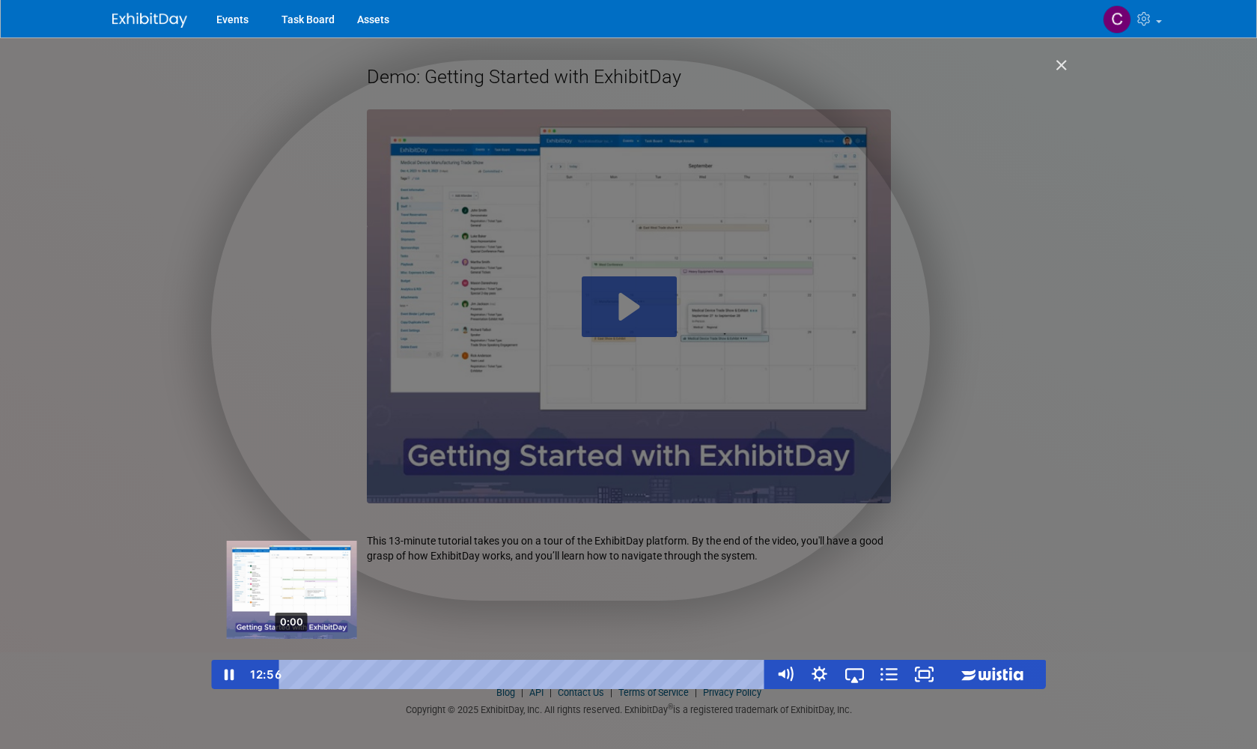
click at [281, 673] on div "0:00 ● ● ● ● ● ● ● ● The Events Tab The Event Page The Task Board The Assets Ta…" at bounding box center [523, 674] width 489 height 29
click at [294, 672] on div "0:04 ● ● ● ● ● ● ● ● The Events Tab The Event Page The Task Board The Assets Ta…" at bounding box center [523, 674] width 489 height 29
click at [290, 677] on div "0:00 ● ● ● ● ● ● ● ● The Events Tab The Event Page The Task Board The Assets Ta…" at bounding box center [523, 674] width 489 height 29
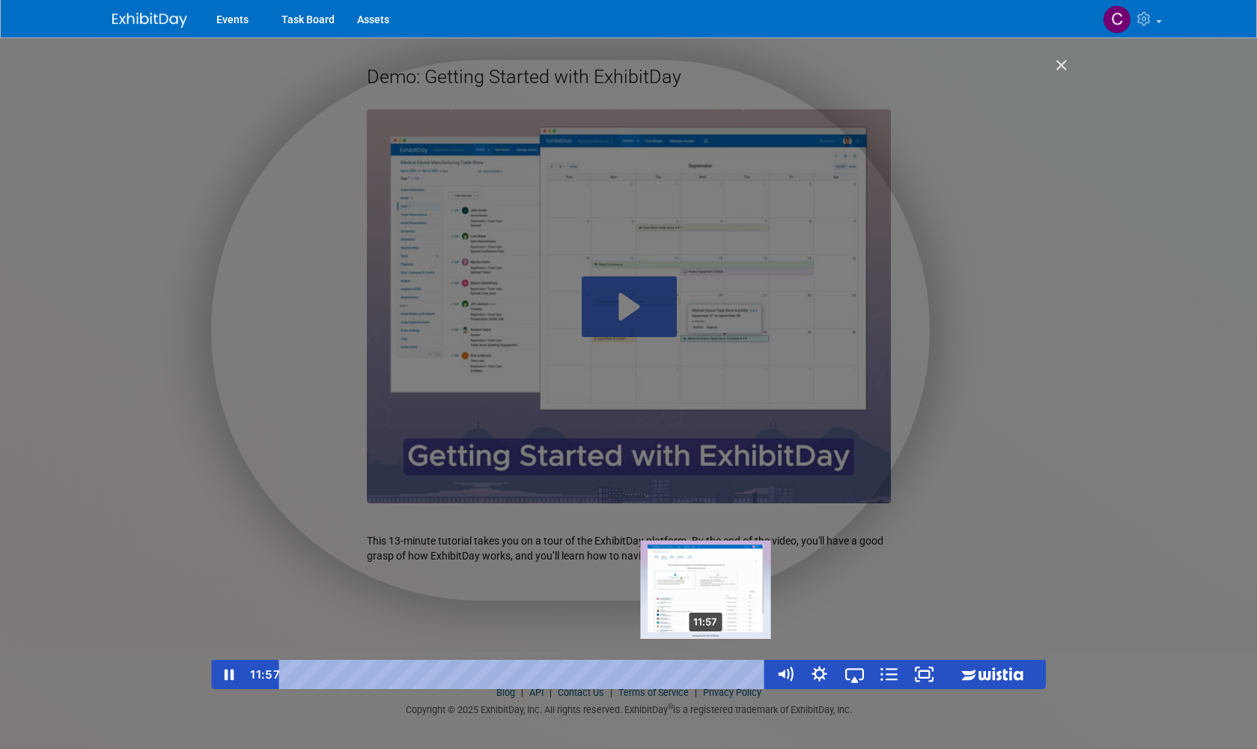
drag, startPoint x: 747, startPoint y: 674, endPoint x: 709, endPoint y: 675, distance: 38.2
click at [709, 675] on div "11:57" at bounding box center [525, 674] width 467 height 29
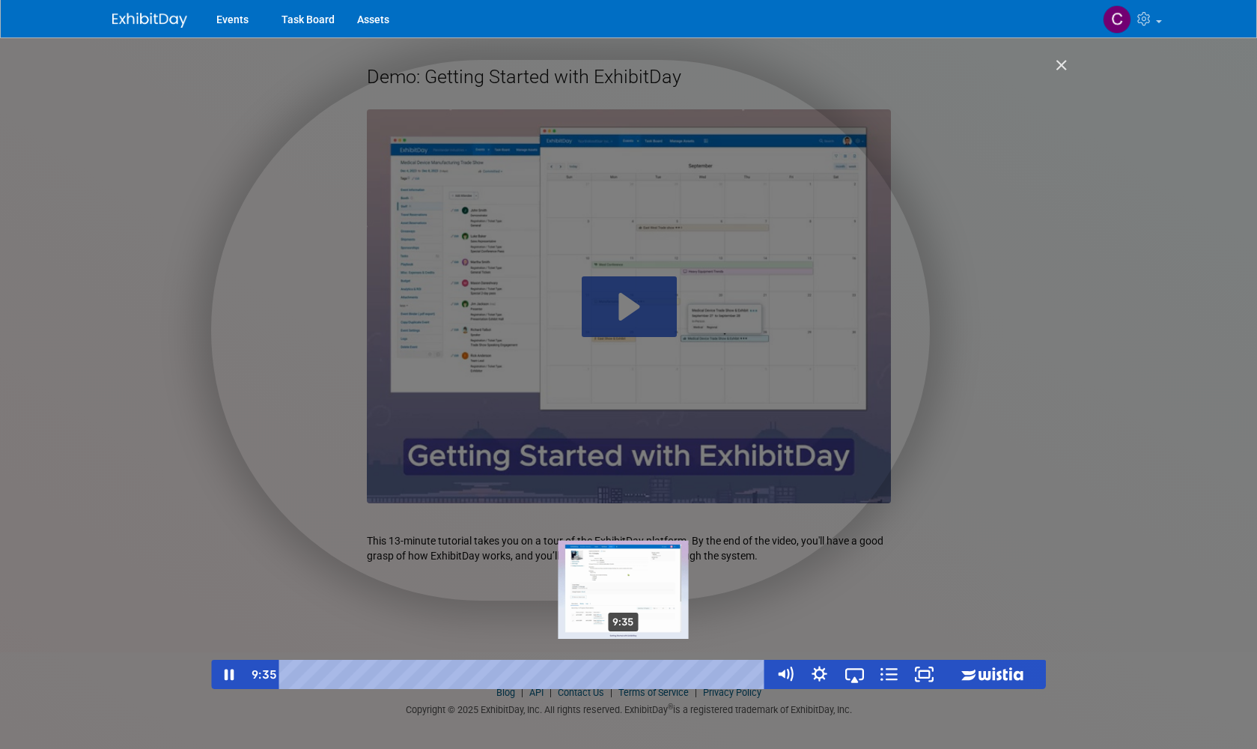
click at [626, 675] on div "9:35" at bounding box center [525, 674] width 467 height 29
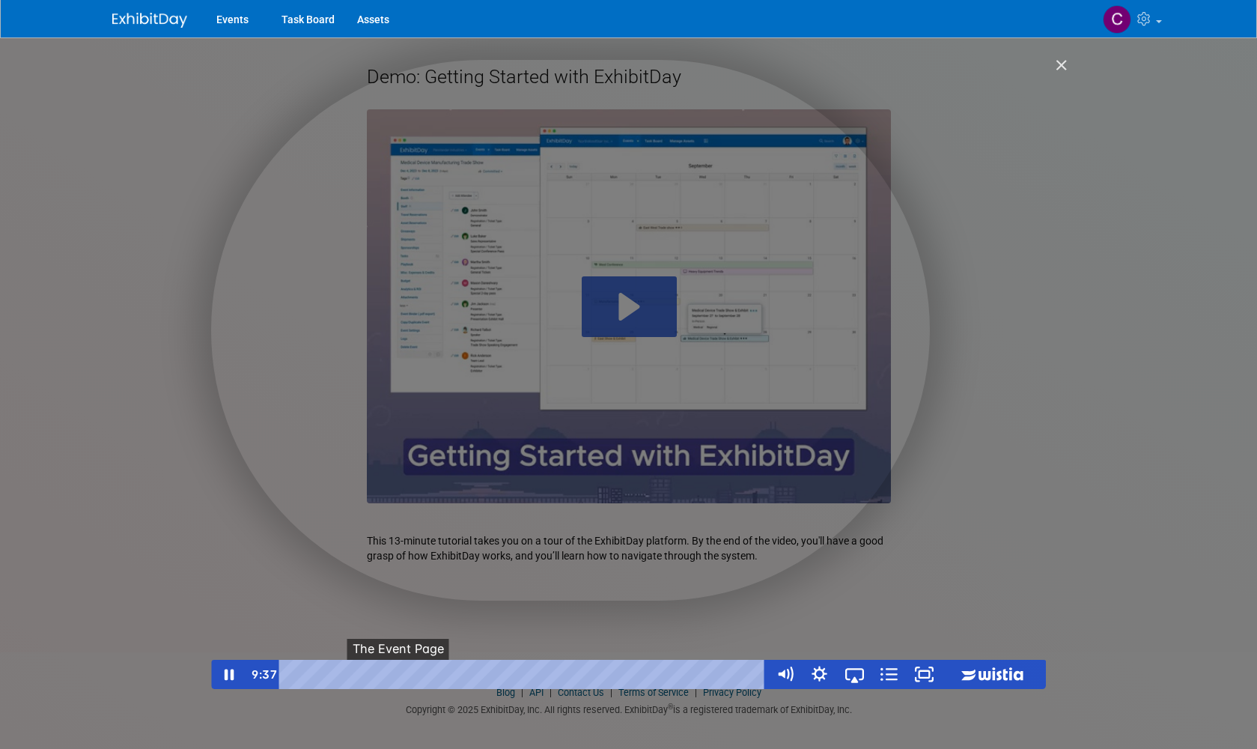
click at [398, 676] on button "●" at bounding box center [399, 674] width 14 height 29
click at [331, 673] on span "●" at bounding box center [332, 674] width 4 height 4
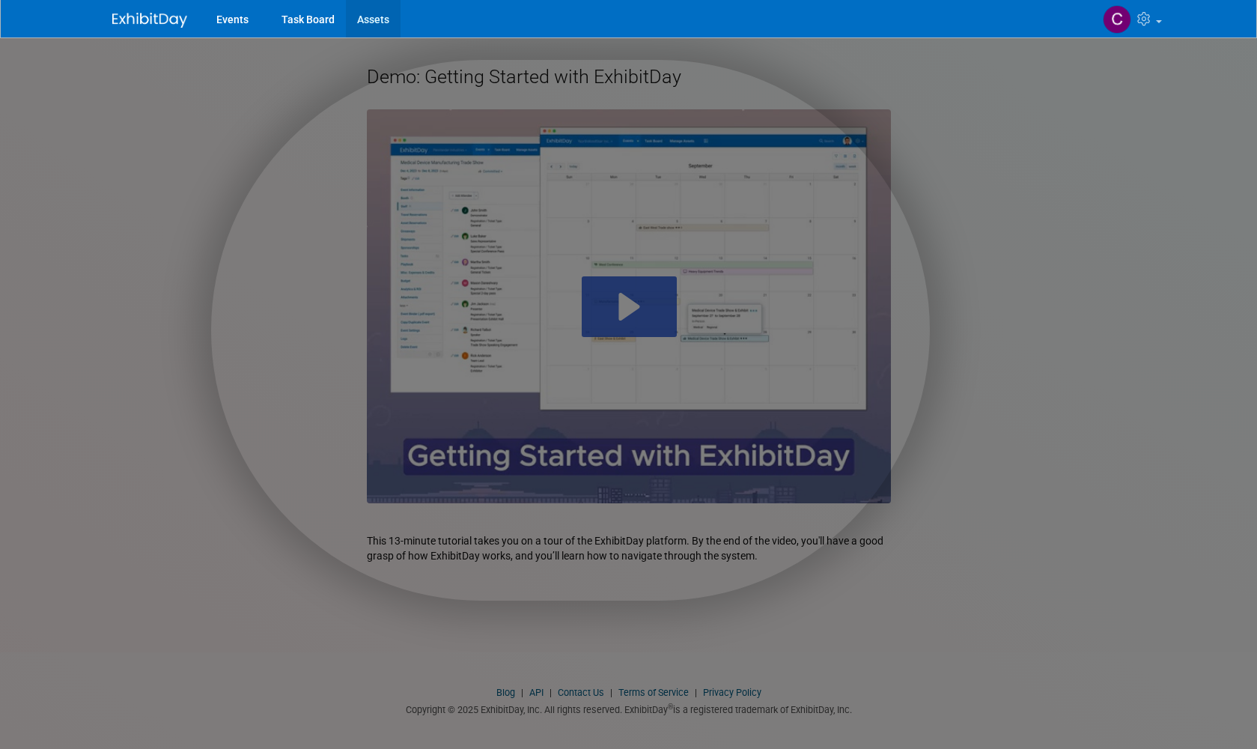
click at [375, 21] on link "Assets" at bounding box center [373, 18] width 55 height 37
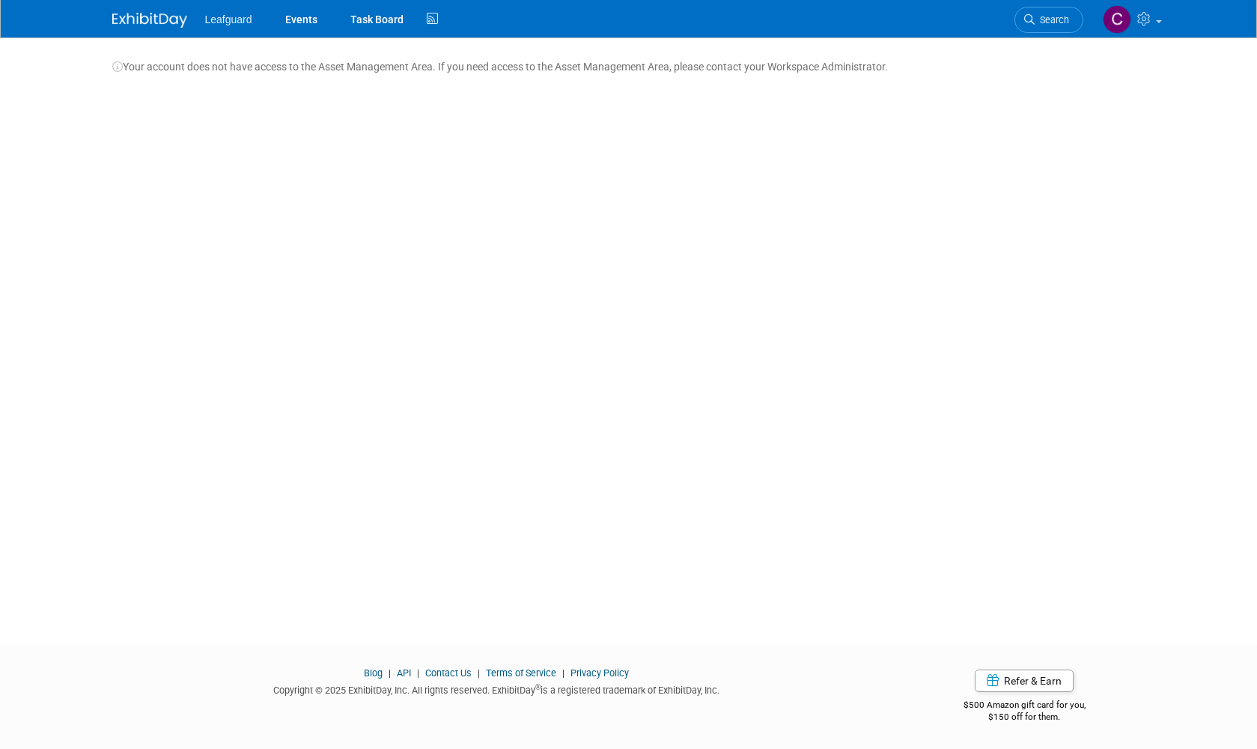
scroll to position [8, 0]
click at [149, 19] on img at bounding box center [149, 20] width 75 height 15
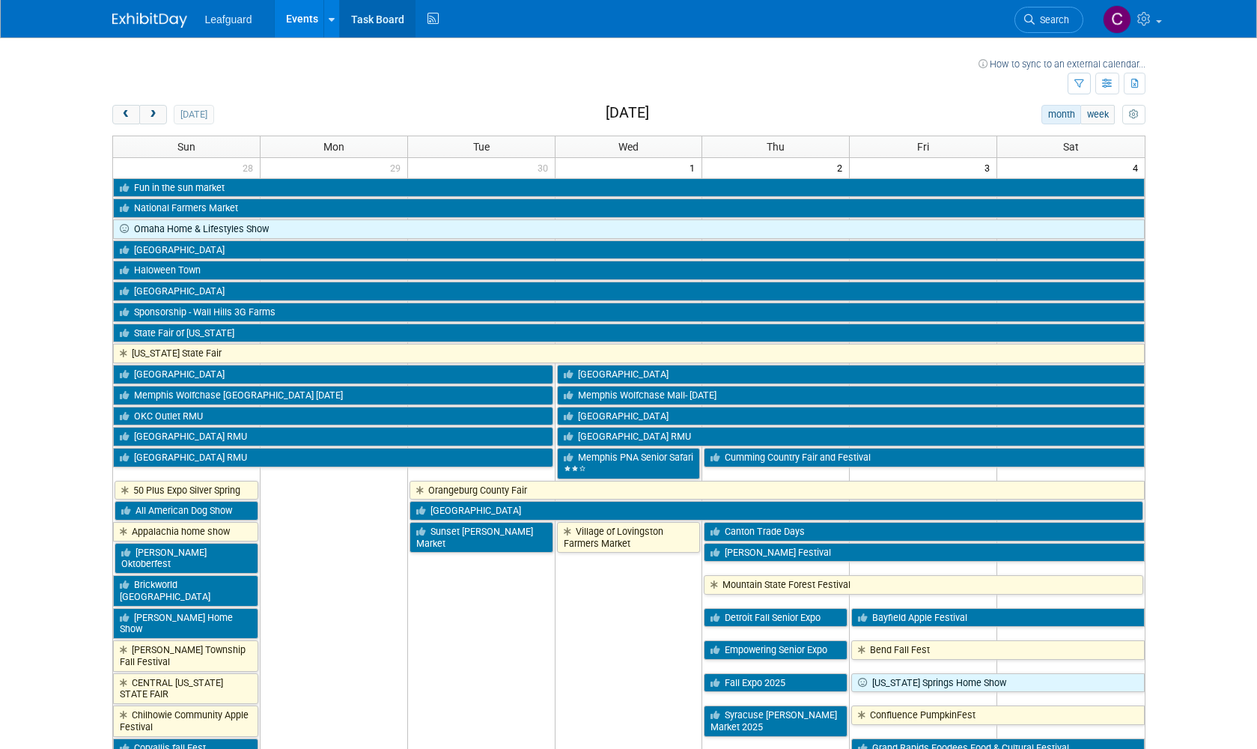
click at [381, 19] on link "Task Board" at bounding box center [378, 18] width 76 height 37
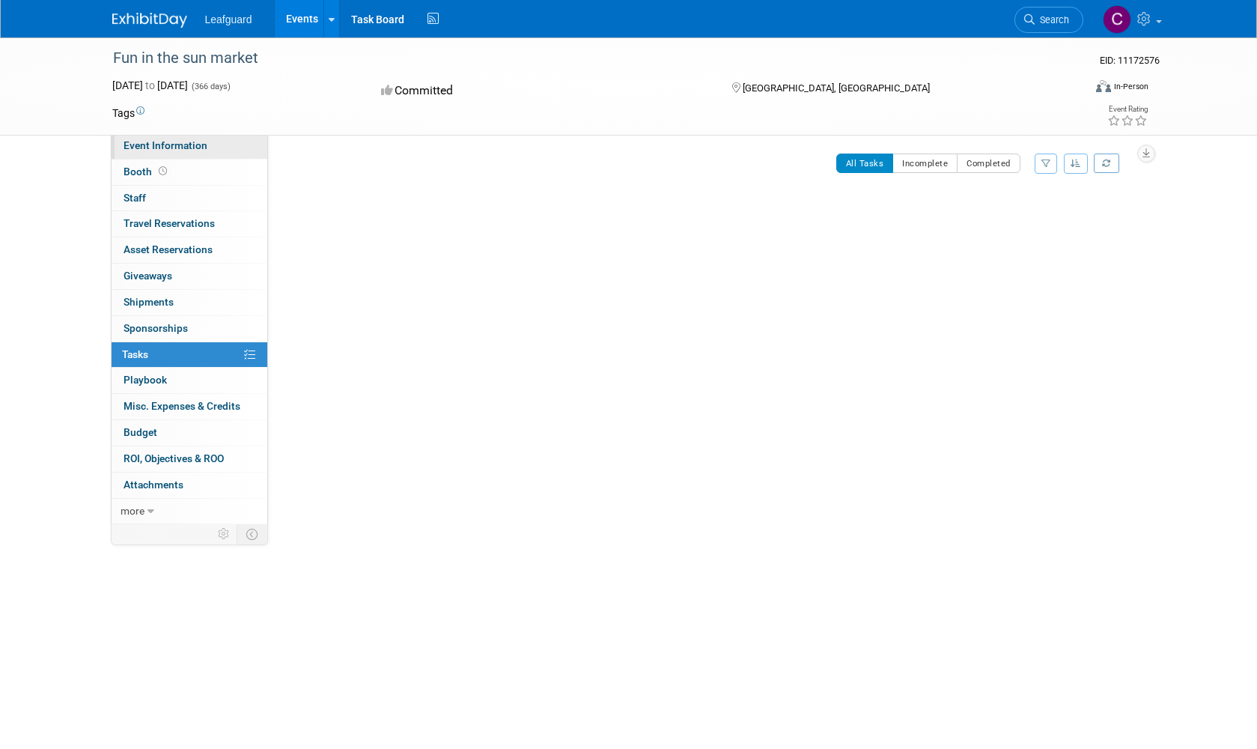
click at [210, 147] on link "Event Information" at bounding box center [190, 145] width 156 height 25
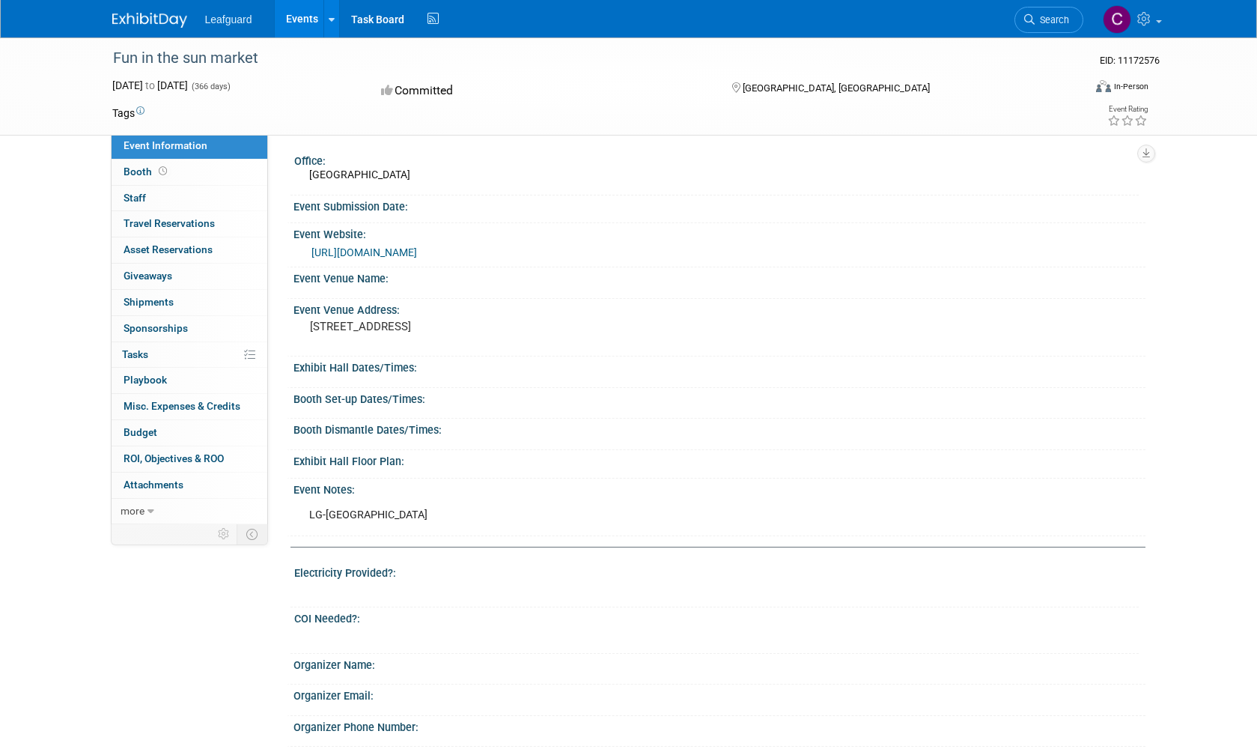
click at [1048, 27] on link "Search" at bounding box center [1048, 20] width 69 height 26
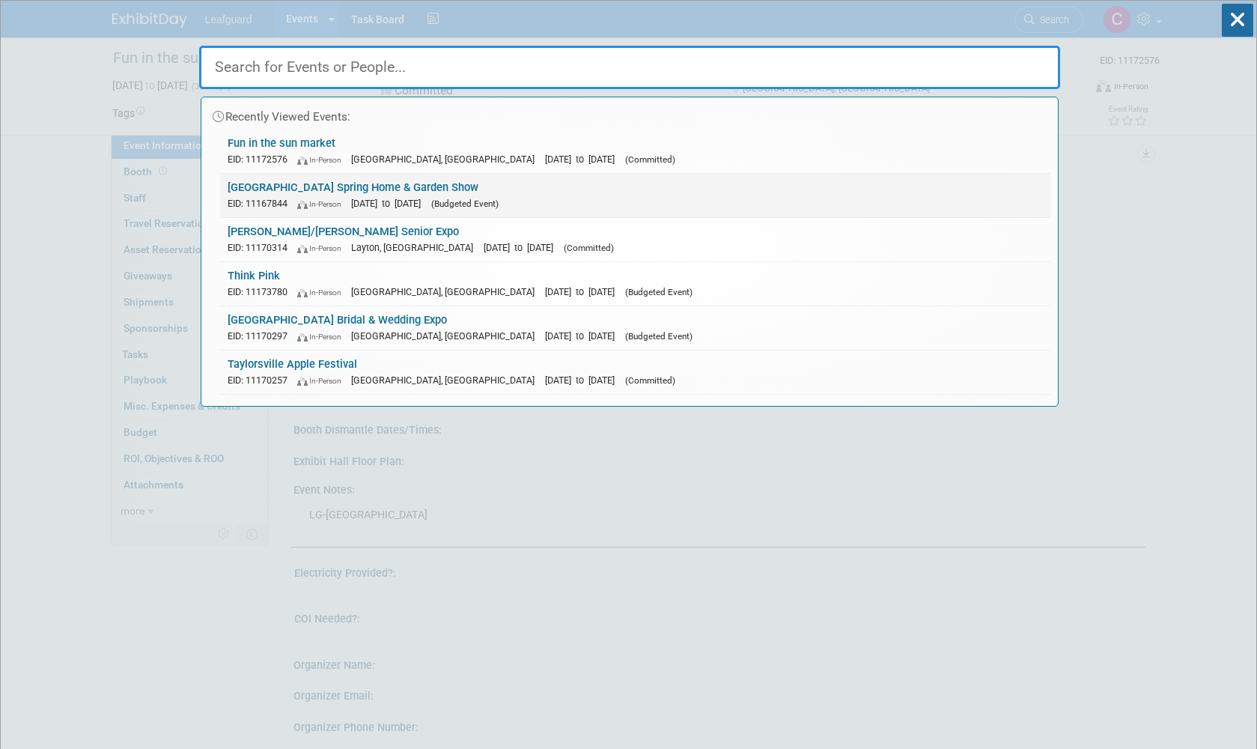
click at [397, 198] on span "[DATE] to [DATE]" at bounding box center [389, 203] width 77 height 11
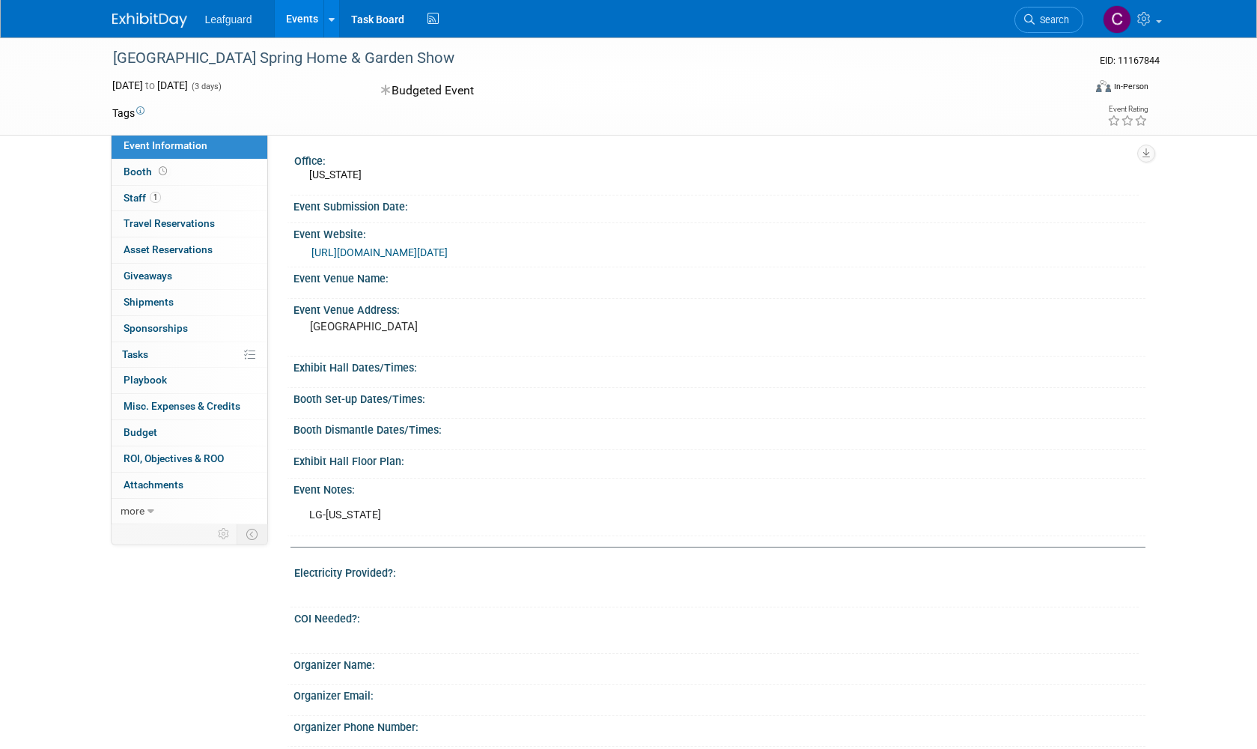
click at [505, 259] on div "[URL][DOMAIN_NAME][DATE]" at bounding box center [722, 252] width 823 height 17
click at [448, 258] on link "[URL][DOMAIN_NAME][DATE]" at bounding box center [379, 252] width 136 height 12
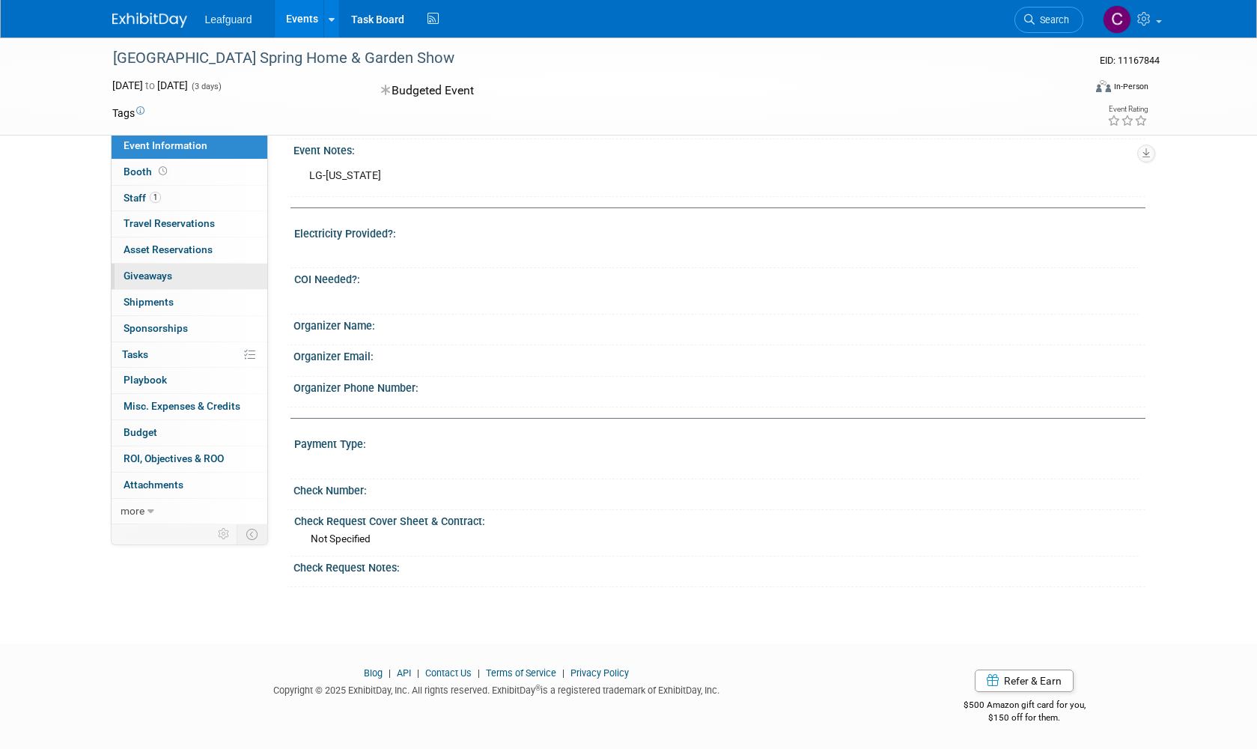
scroll to position [347, 0]
click at [201, 195] on link "1 Staff 1" at bounding box center [190, 198] width 156 height 25
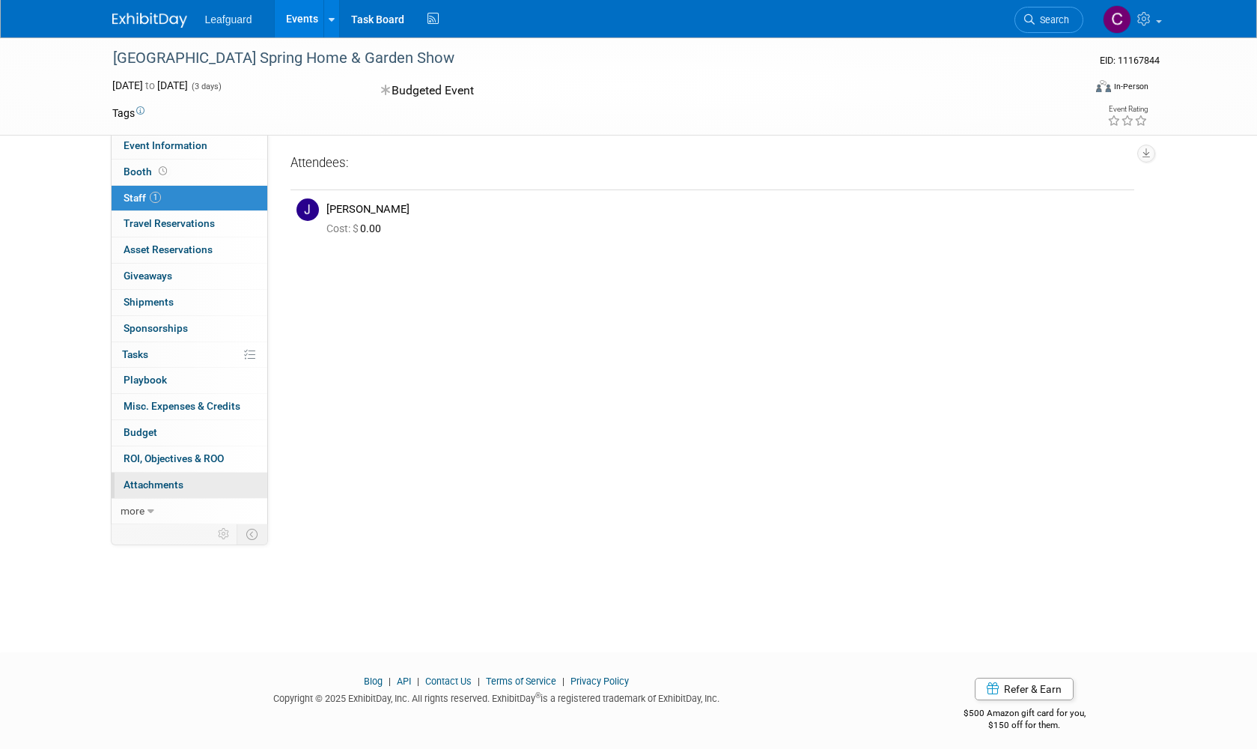
click at [204, 474] on link "0 Attachments 0" at bounding box center [190, 484] width 156 height 25
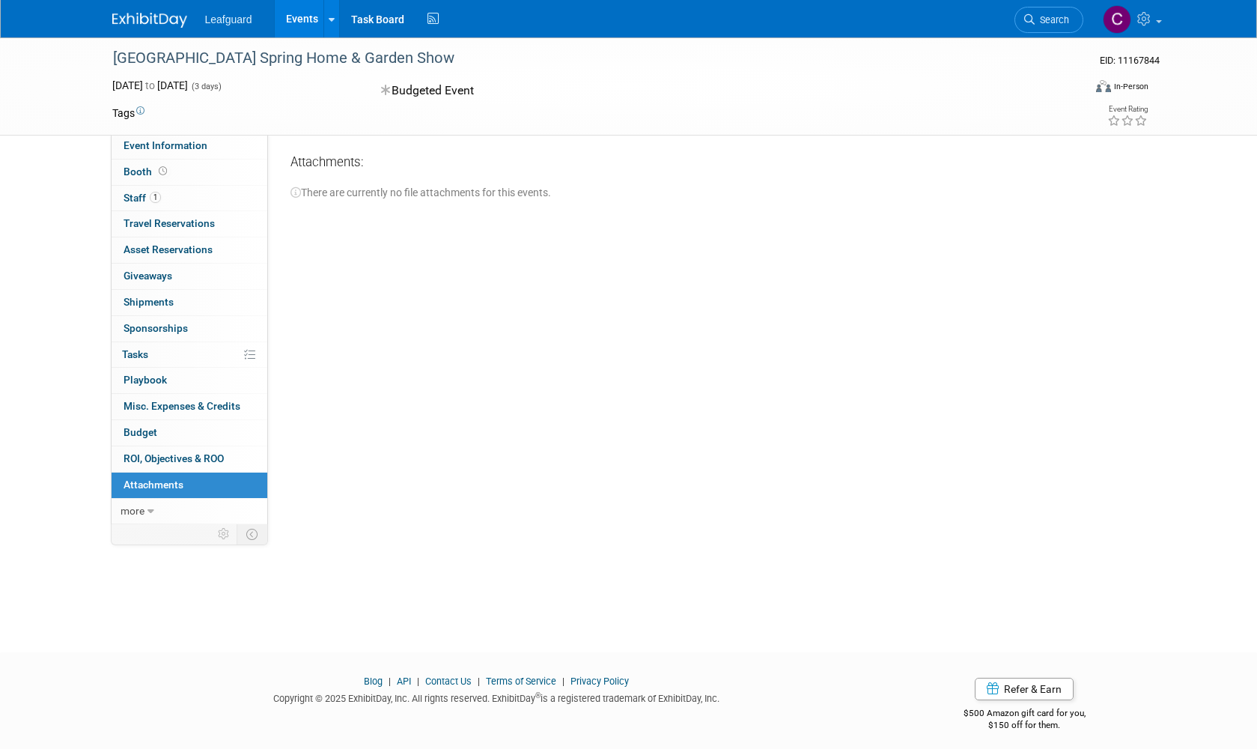
click at [296, 192] on icon at bounding box center [295, 192] width 10 height 10
click at [465, 237] on div "Office: Kansas Event Submission Date: Event Website: https://englert2-my.sharep…" at bounding box center [706, 324] width 877 height 382
click at [332, 19] on icon at bounding box center [332, 20] width 6 height 10
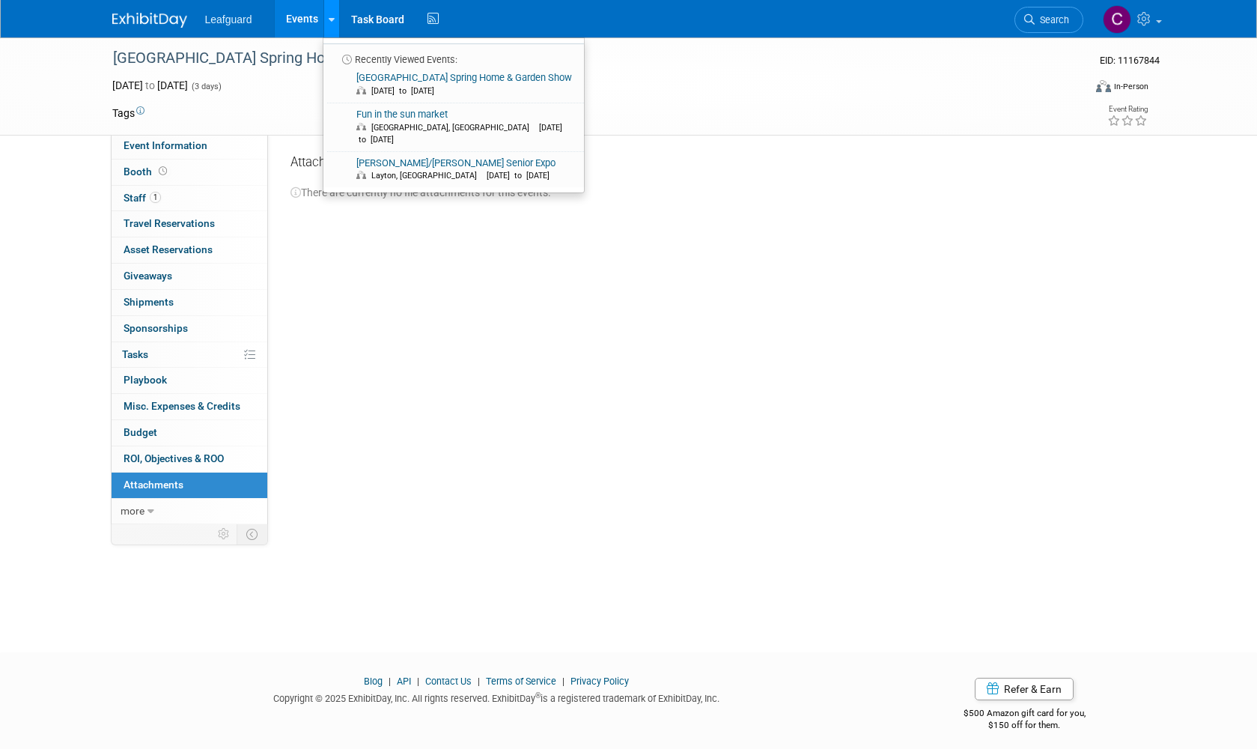
click at [332, 19] on icon at bounding box center [332, 20] width 6 height 10
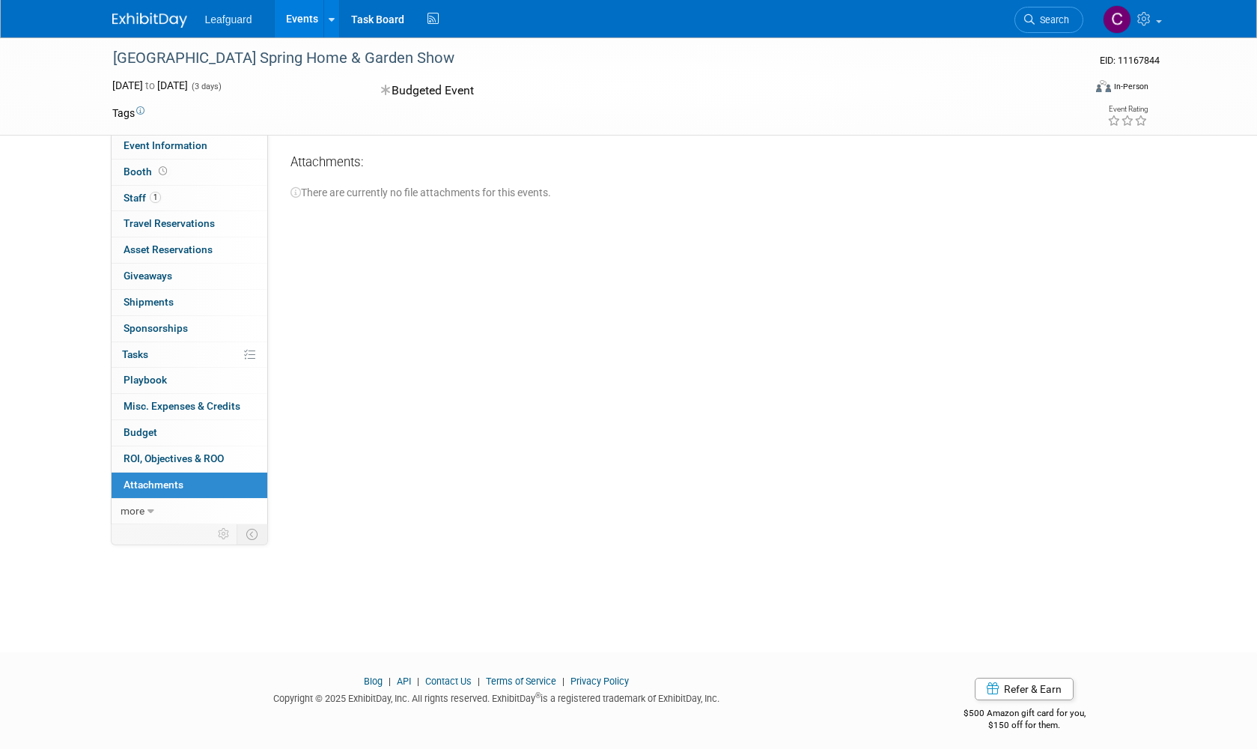
click at [168, 20] on img at bounding box center [149, 20] width 75 height 15
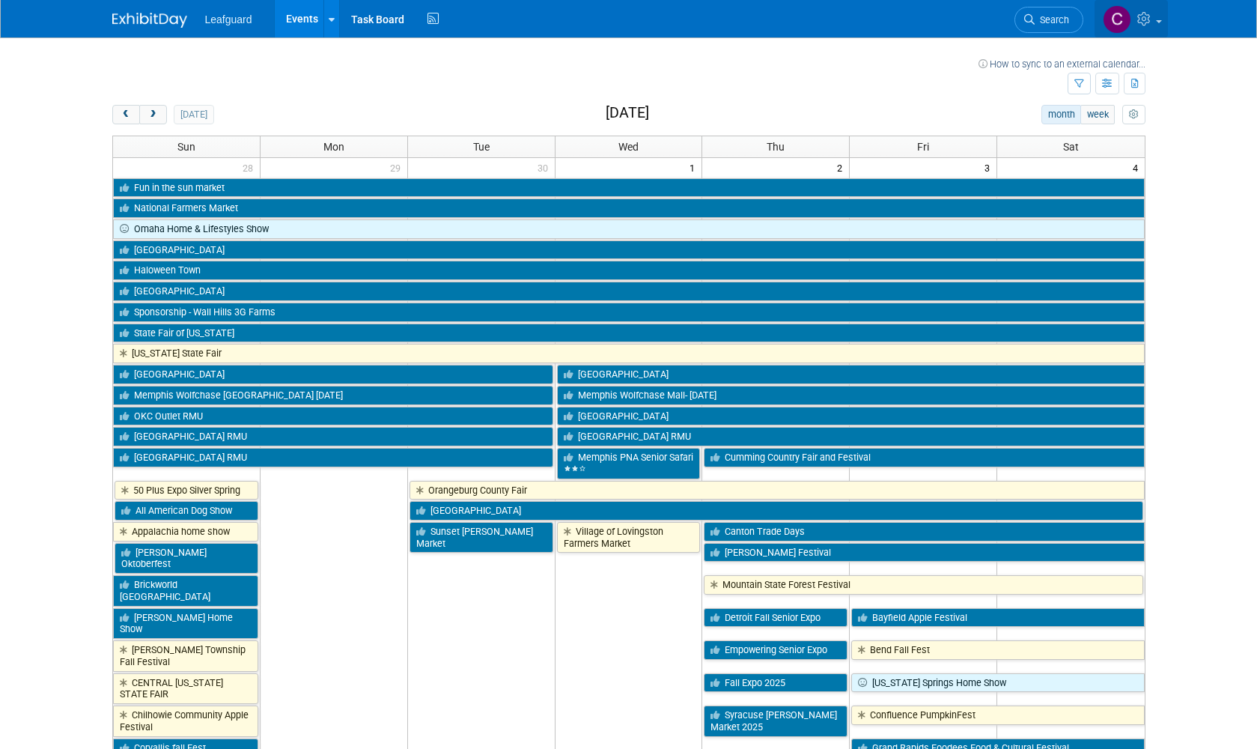
click at [1159, 22] on span at bounding box center [1159, 21] width 6 height 3
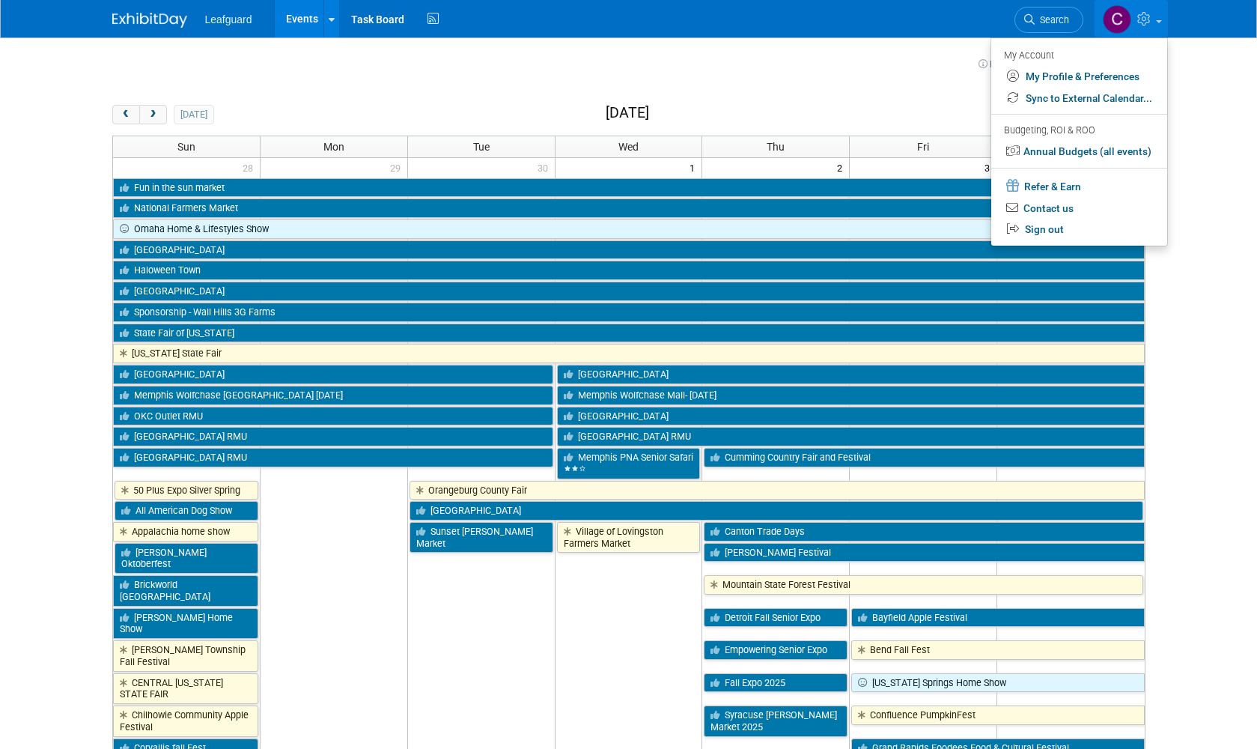
click at [1241, 168] on body "Leafguard Events Recently Viewed Events: Salt Lake City Spring Home & Garden Sh…" at bounding box center [628, 374] width 1257 height 749
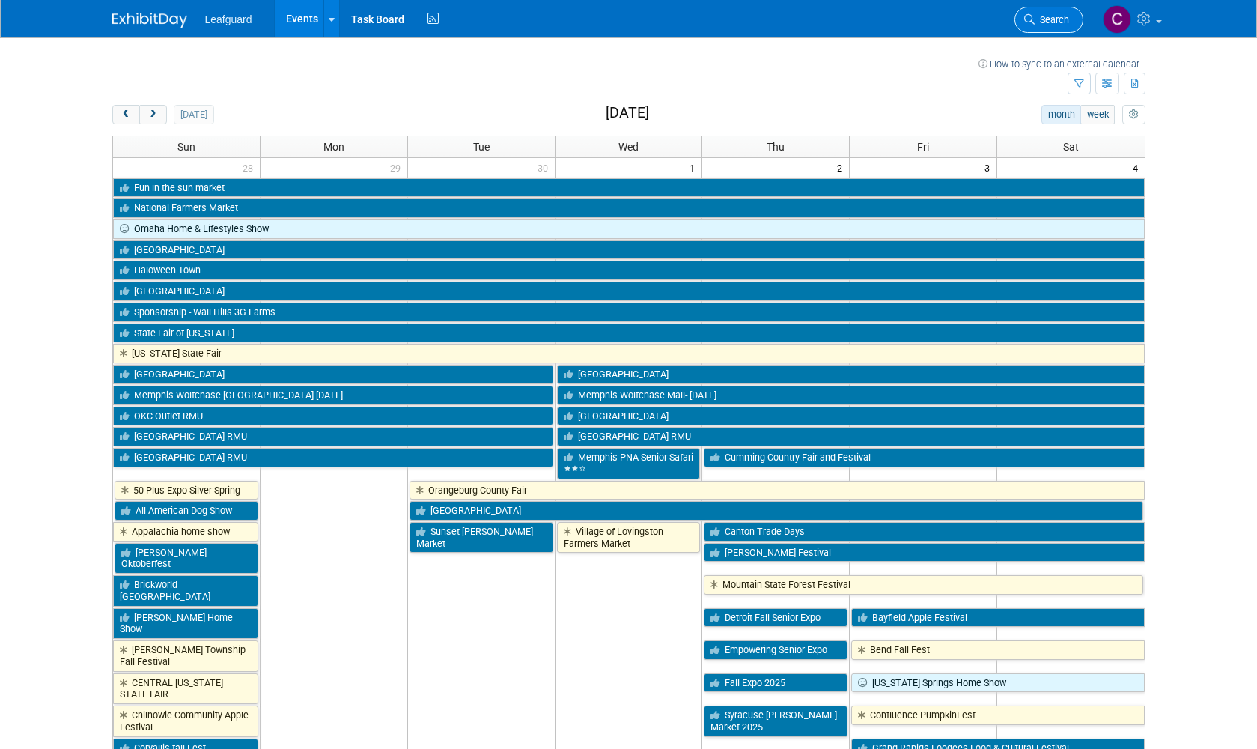
click at [1055, 19] on span "Search" at bounding box center [1052, 19] width 34 height 11
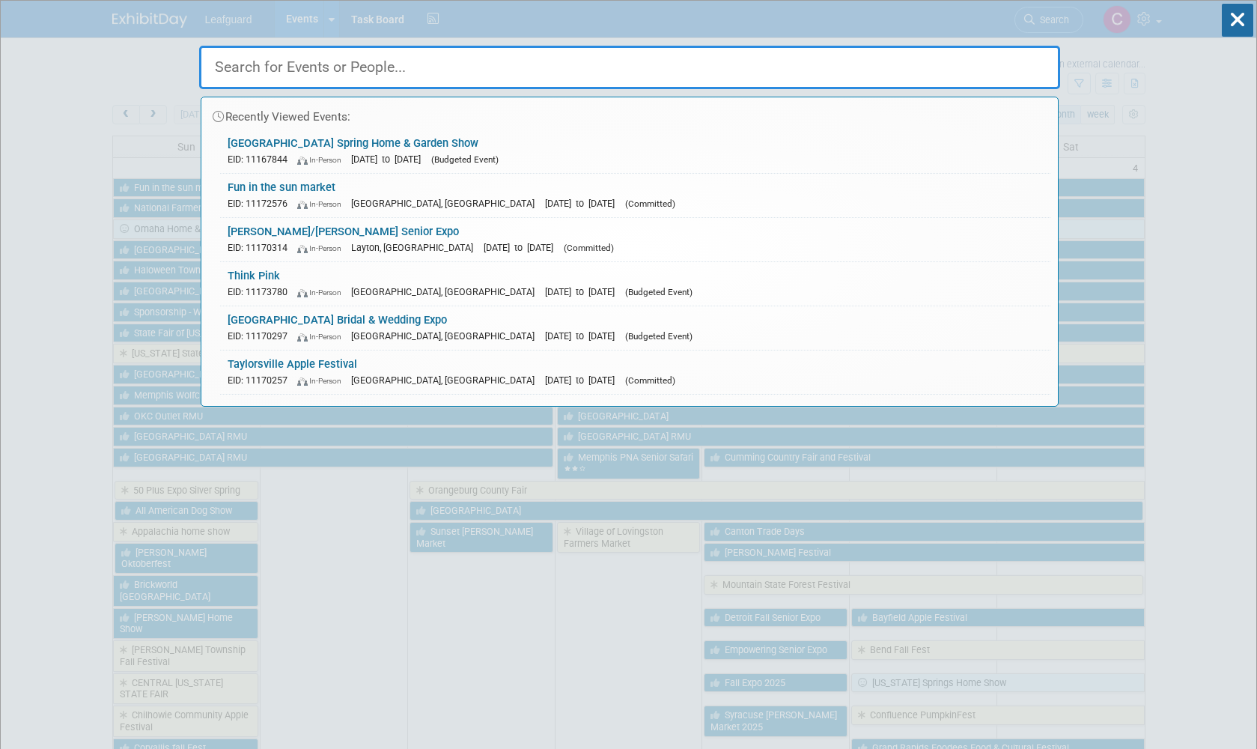
click at [428, 153] on span "[DATE] to [DATE]" at bounding box center [389, 158] width 77 height 11
